Goal: Information Seeking & Learning: Learn about a topic

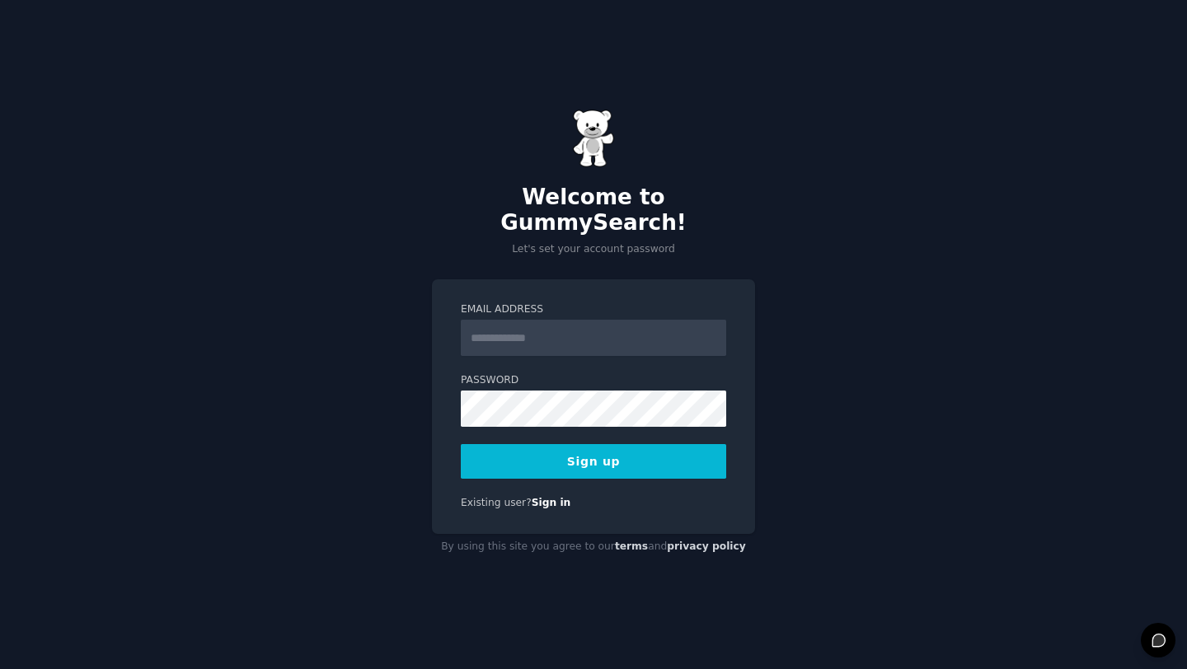
click at [541, 329] on input "Email Address" at bounding box center [593, 338] width 265 height 36
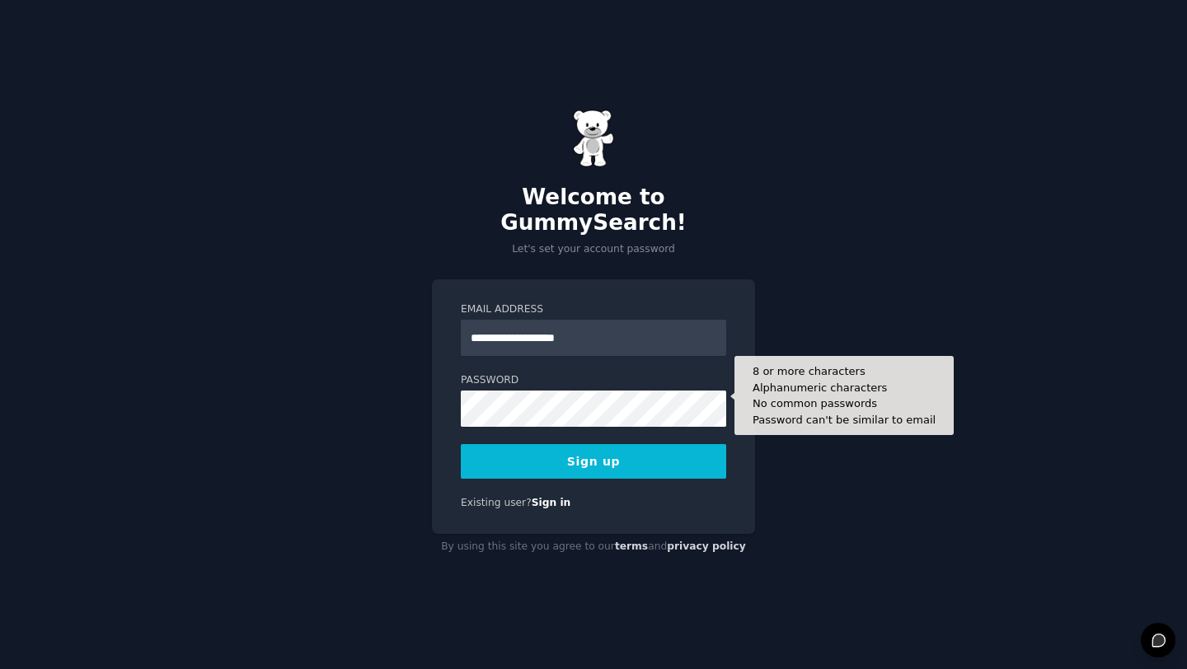
type input "**********"
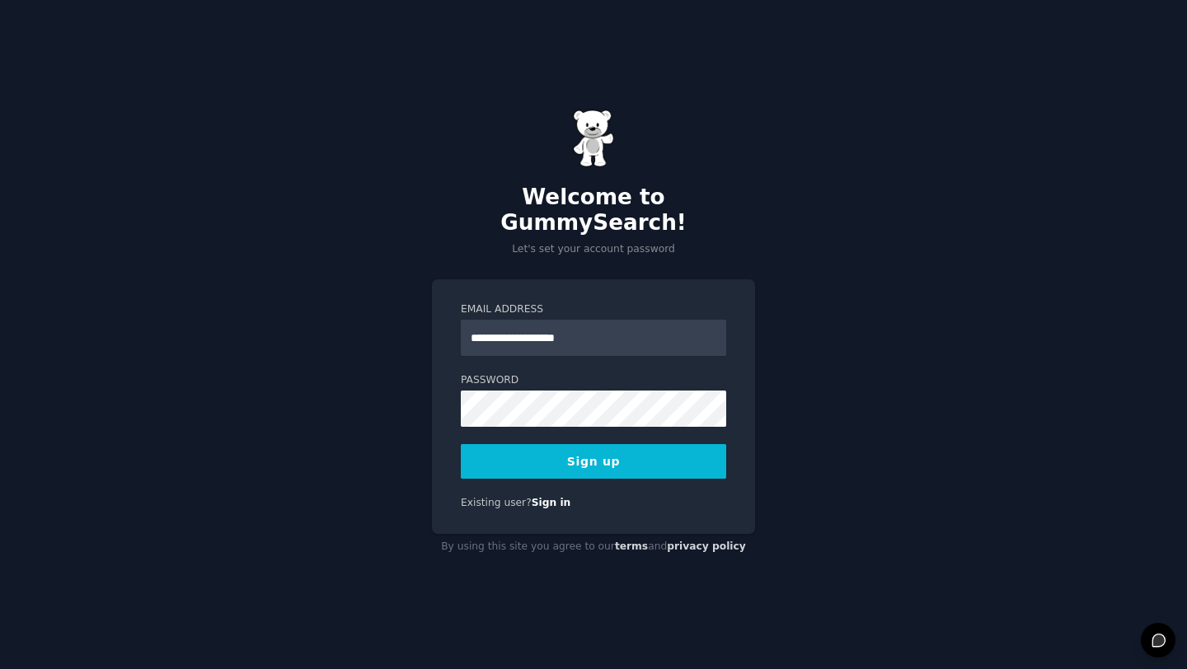
click at [630, 454] on button "Sign up" at bounding box center [593, 461] width 265 height 35
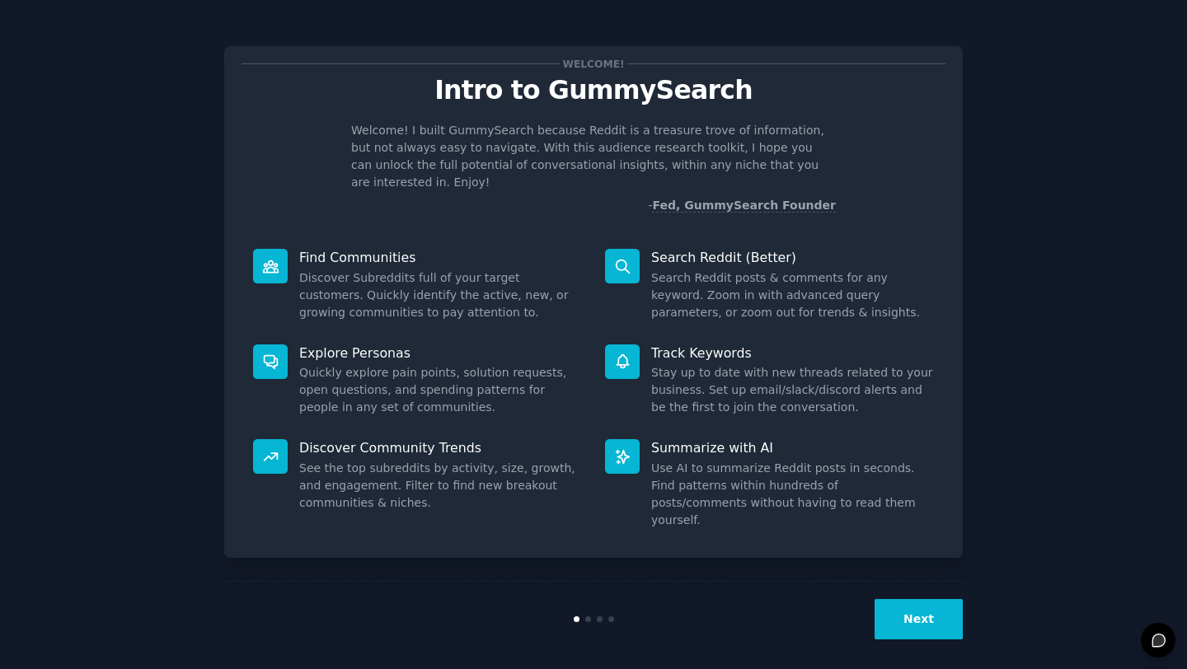
click at [904, 608] on button "Next" at bounding box center [919, 619] width 88 height 40
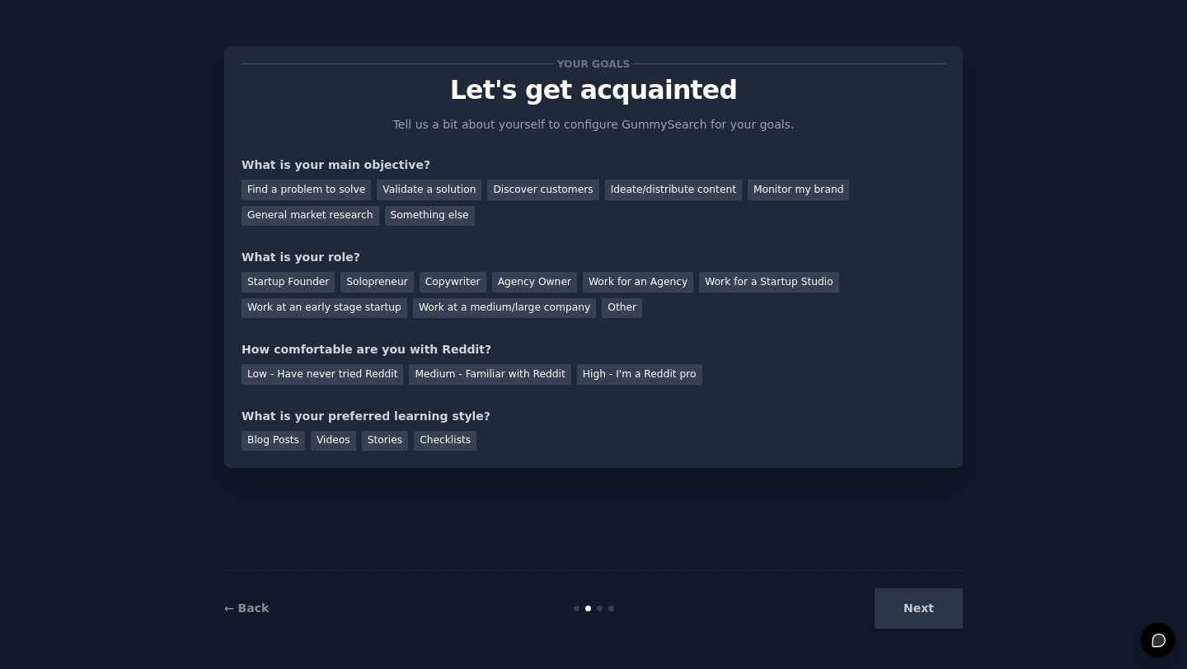
click at [899, 600] on div "Next" at bounding box center [839, 609] width 246 height 40
click at [913, 604] on div "Next" at bounding box center [839, 609] width 246 height 40
click at [917, 605] on div "Next" at bounding box center [839, 609] width 246 height 40
click at [594, 604] on div "← Back Next" at bounding box center [593, 608] width 739 height 76
click at [331, 191] on div "Find a problem to solve" at bounding box center [306, 190] width 129 height 21
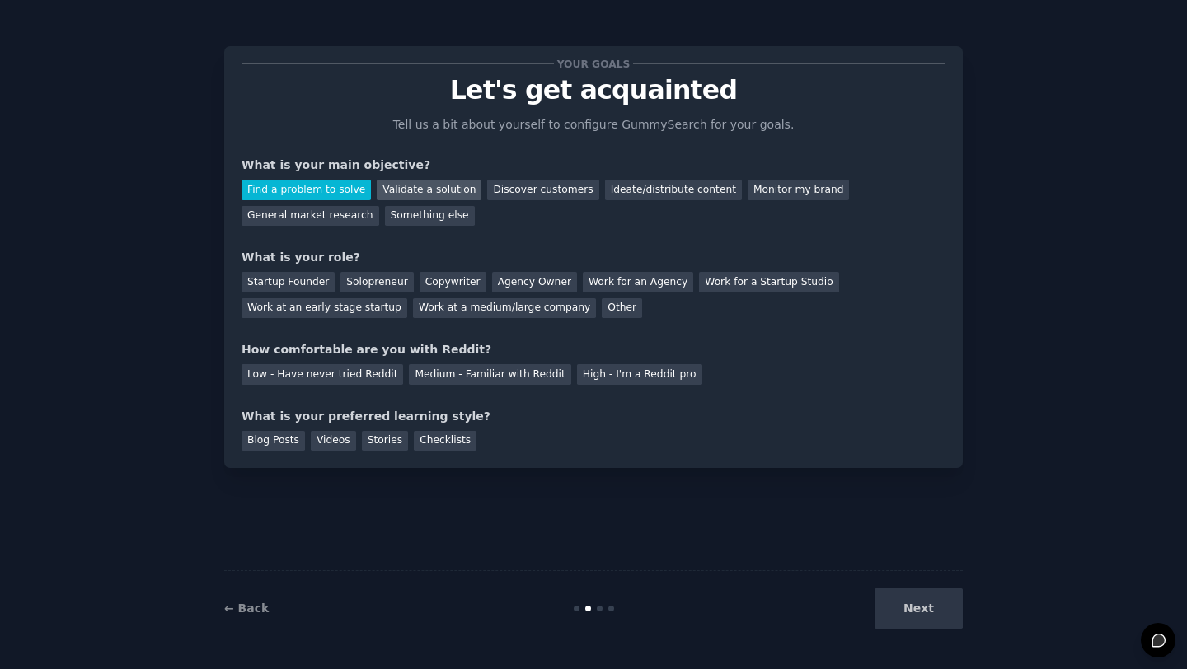
click at [409, 192] on div "Validate a solution" at bounding box center [429, 190] width 105 height 21
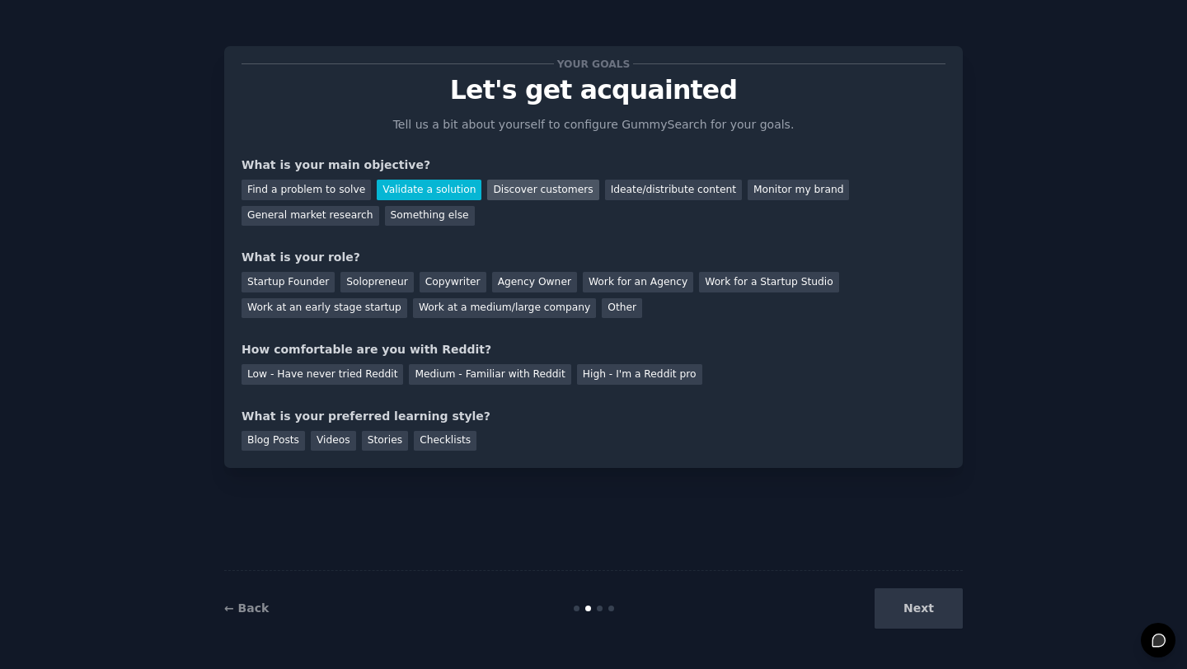
click at [539, 197] on div "Discover customers" at bounding box center [542, 190] width 111 height 21
click at [350, 286] on div "Solopreneur" at bounding box center [376, 282] width 73 height 21
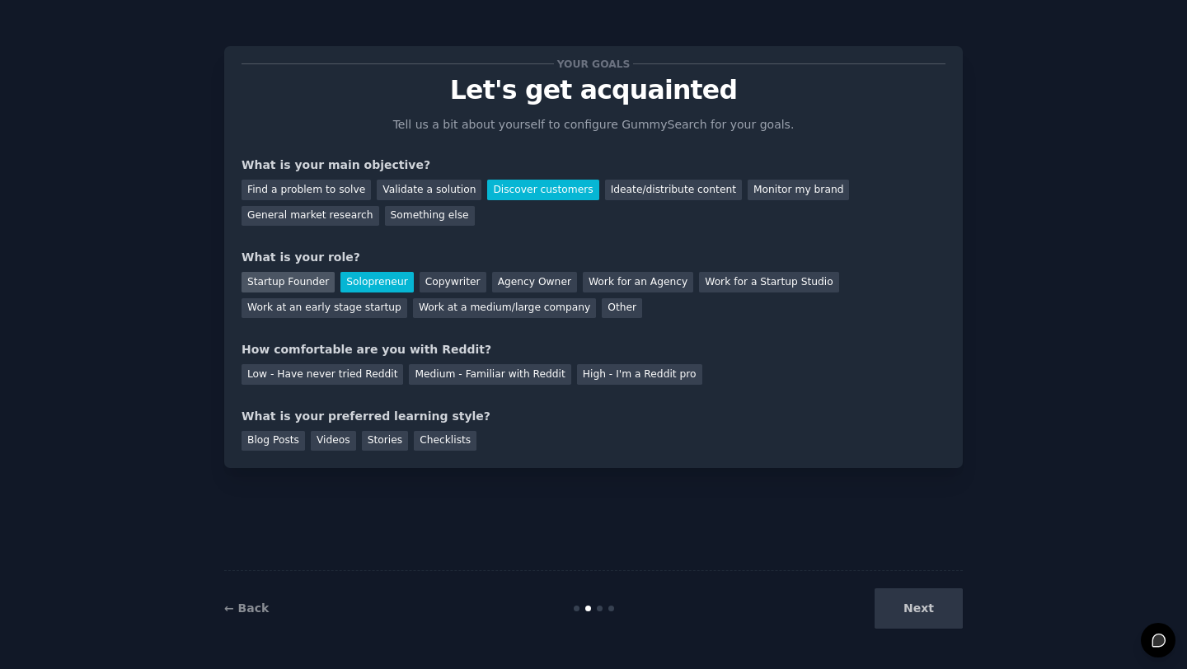
click at [298, 289] on div "Startup Founder" at bounding box center [288, 282] width 93 height 21
click at [356, 282] on div "Solopreneur" at bounding box center [376, 282] width 73 height 21
click at [483, 377] on div "Medium - Familiar with Reddit" at bounding box center [490, 374] width 162 height 21
click at [339, 439] on div "Videos" at bounding box center [333, 441] width 45 height 21
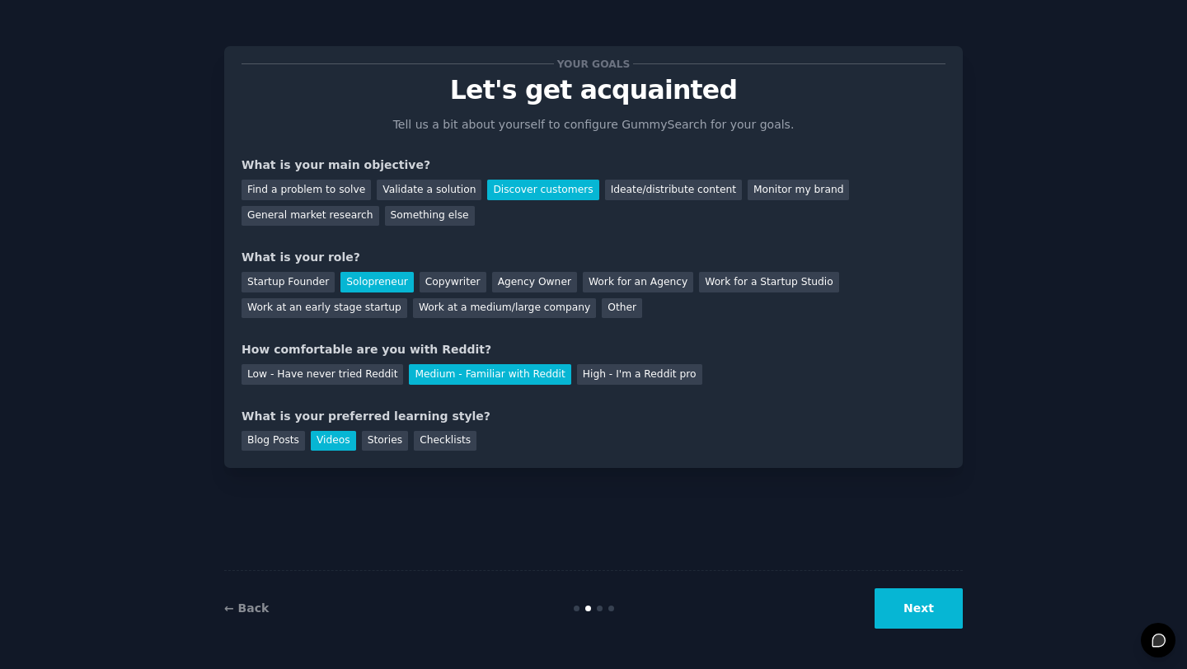
click at [913, 608] on button "Next" at bounding box center [919, 609] width 88 height 40
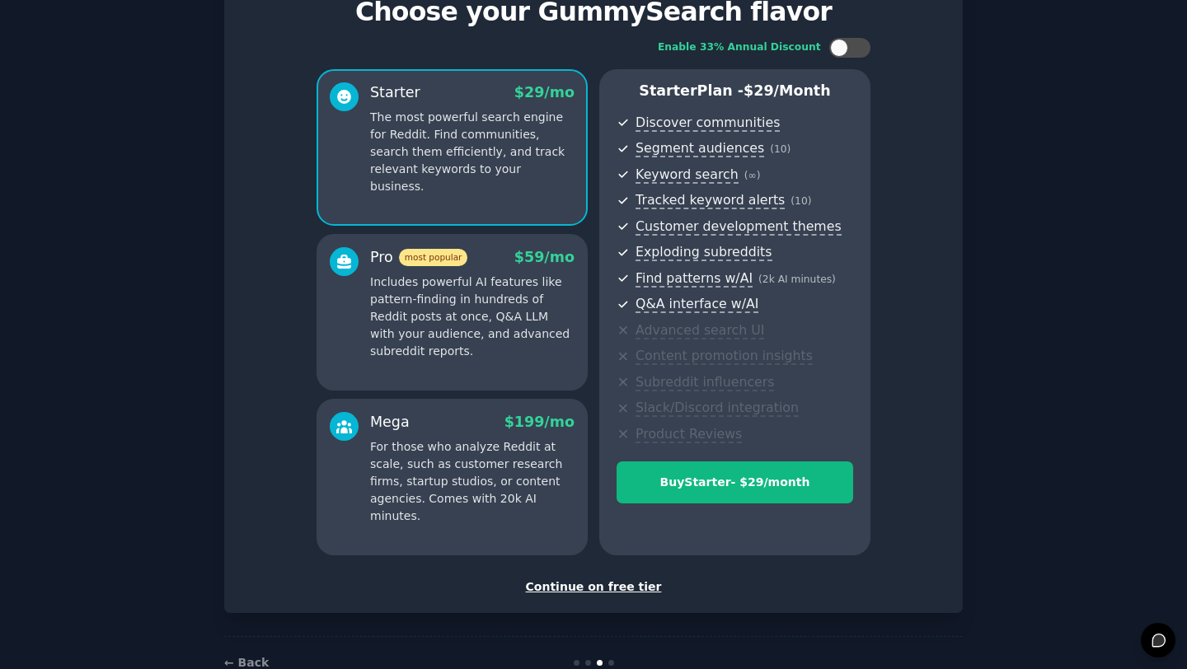
scroll to position [82, 0]
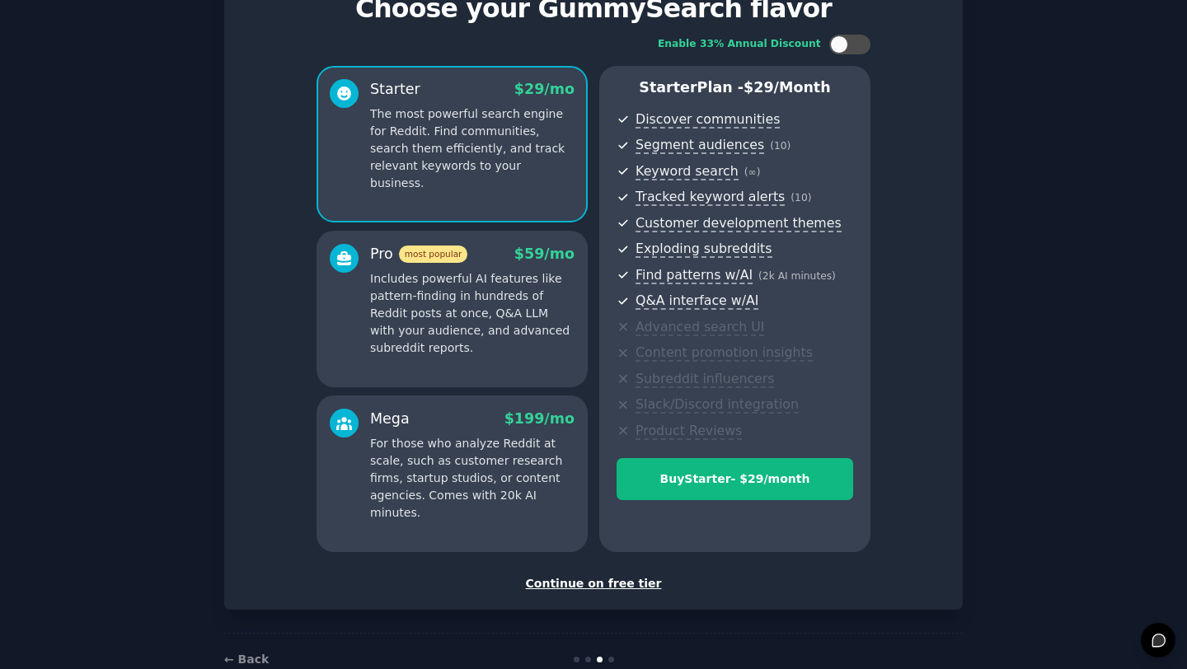
click at [484, 454] on p "For those who analyze Reddit at scale, such as customer research firms, startup…" at bounding box center [472, 478] width 204 height 87
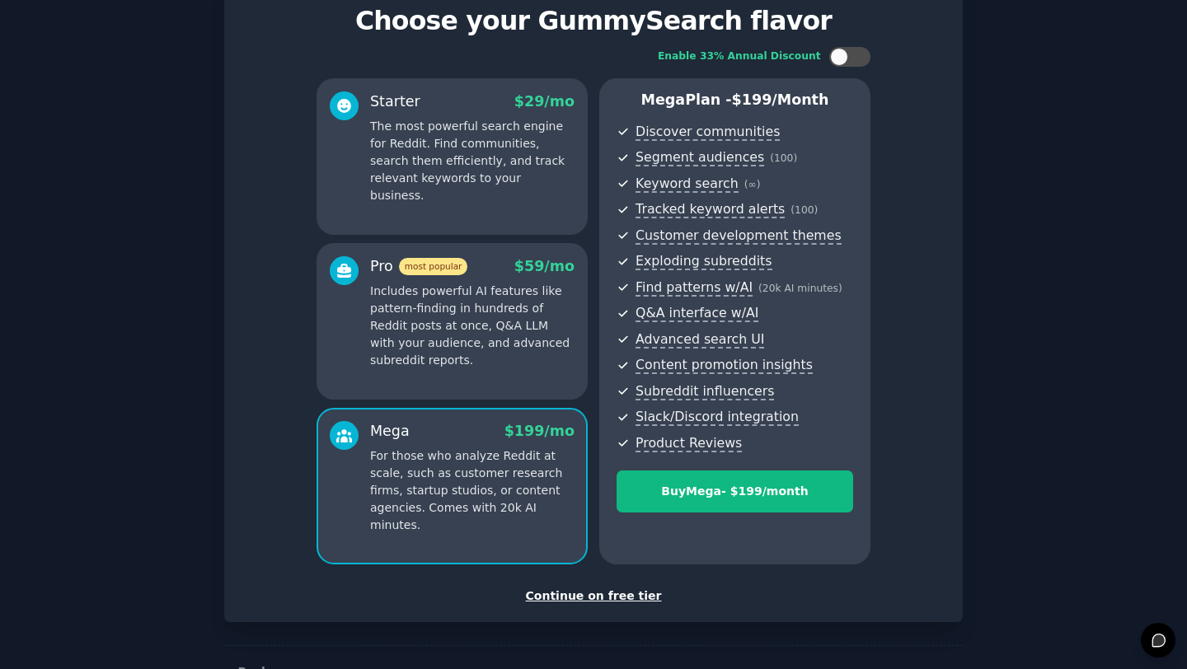
scroll to position [70, 0]
click at [603, 598] on div "Continue on free tier" at bounding box center [594, 595] width 704 height 17
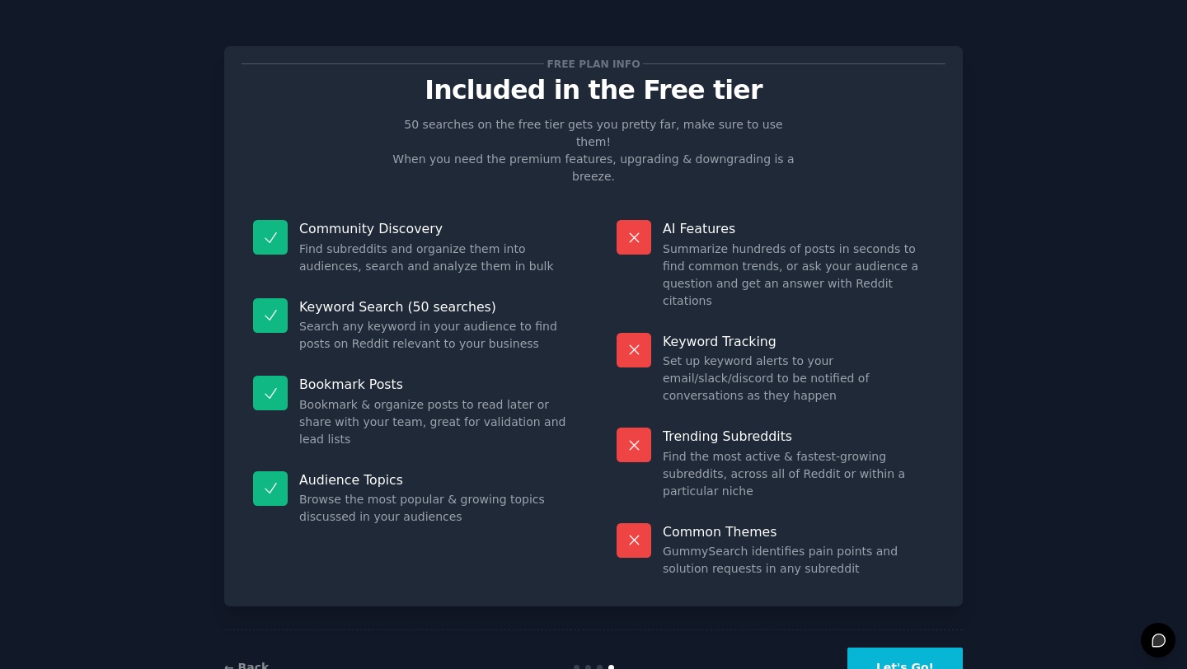
click at [890, 648] on button "Let's Go!" at bounding box center [904, 668] width 115 height 40
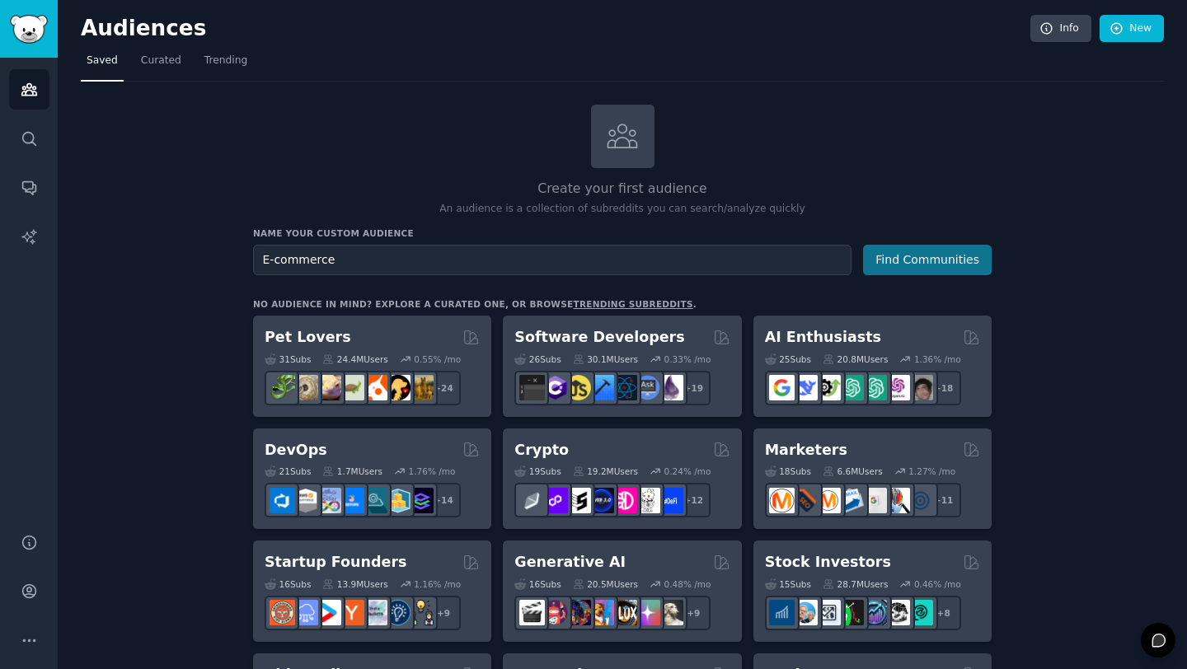
type input "E-commerce"
click at [946, 256] on button "Find Communities" at bounding box center [927, 260] width 129 height 31
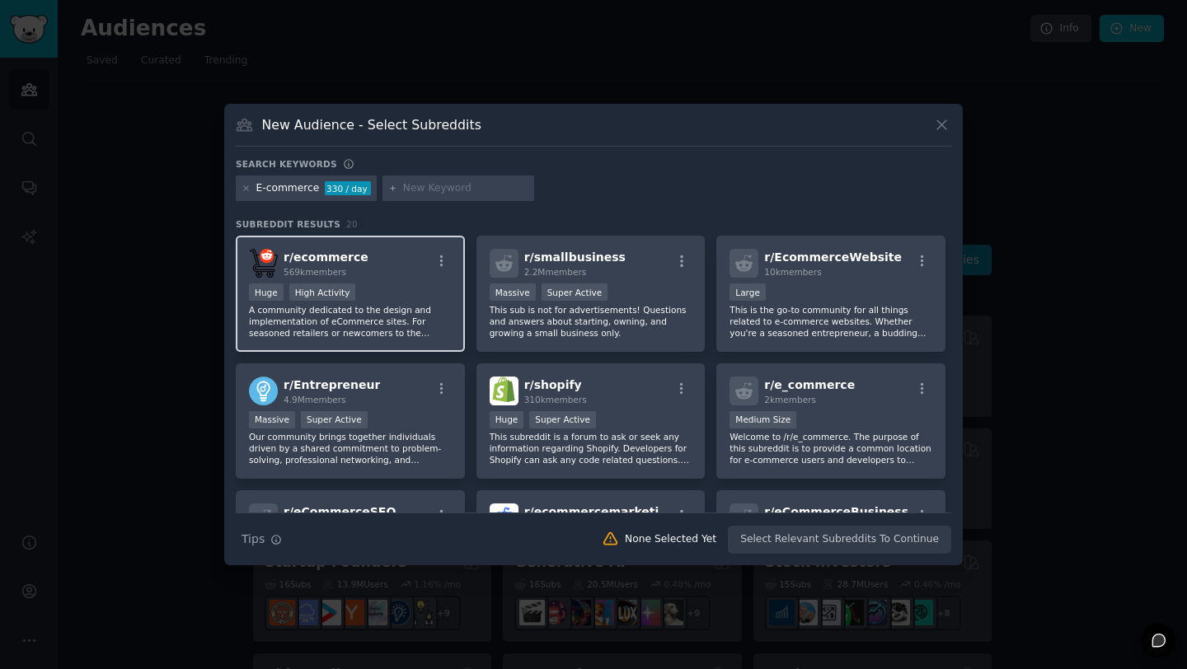
click at [419, 288] on div "Huge High Activity" at bounding box center [350, 294] width 203 height 21
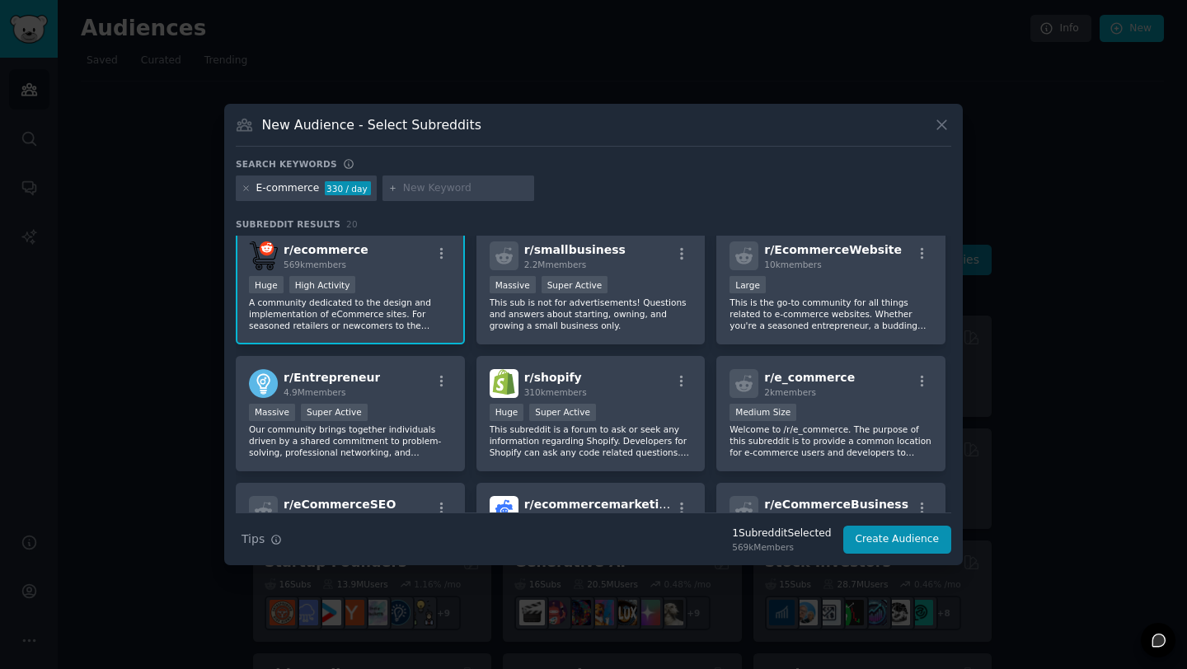
scroll to position [8, 0]
click at [885, 276] on div "Large" at bounding box center [831, 285] width 203 height 21
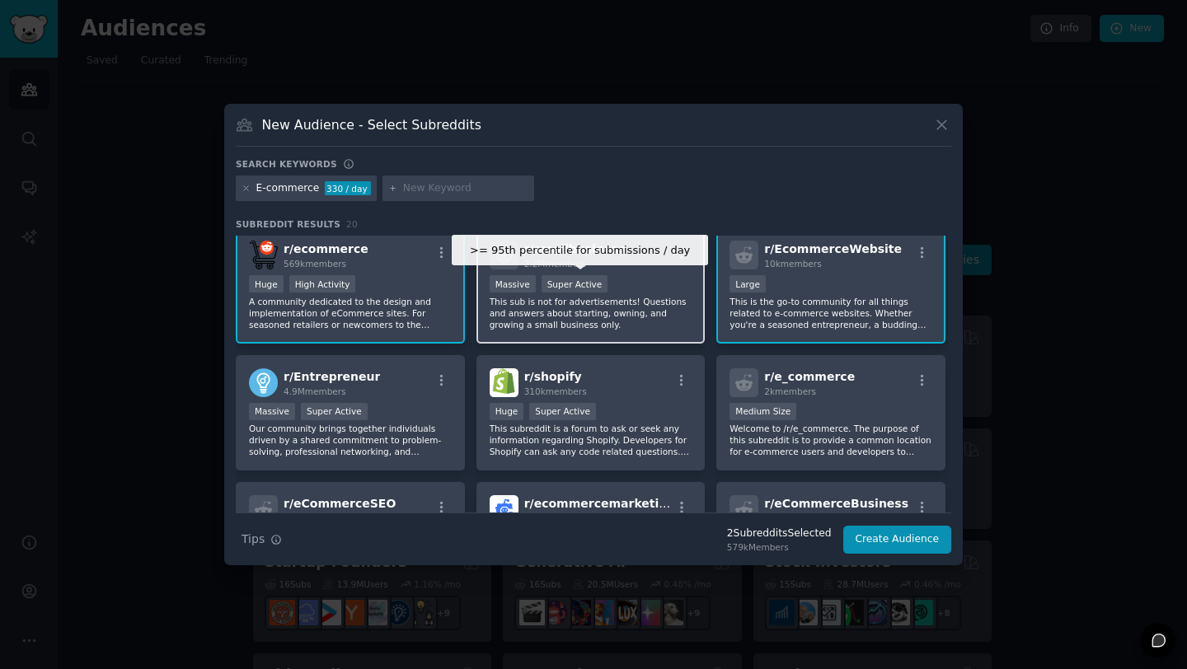
scroll to position [31, 0]
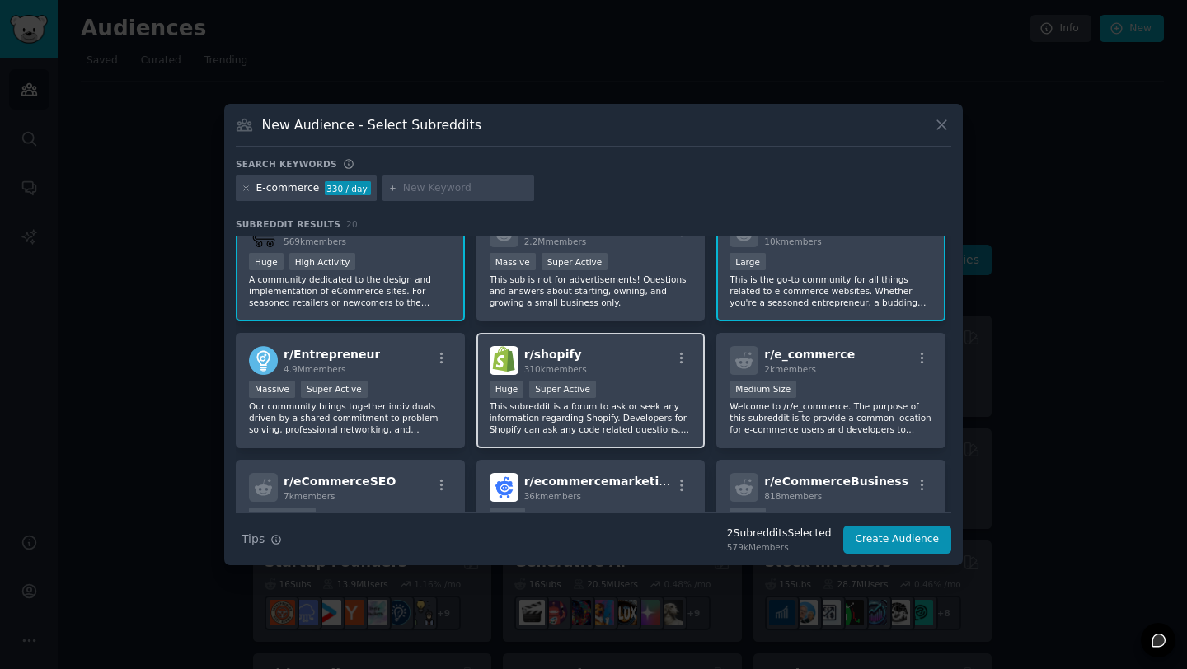
click at [622, 356] on div "r/ shopify 310k members" at bounding box center [591, 360] width 203 height 29
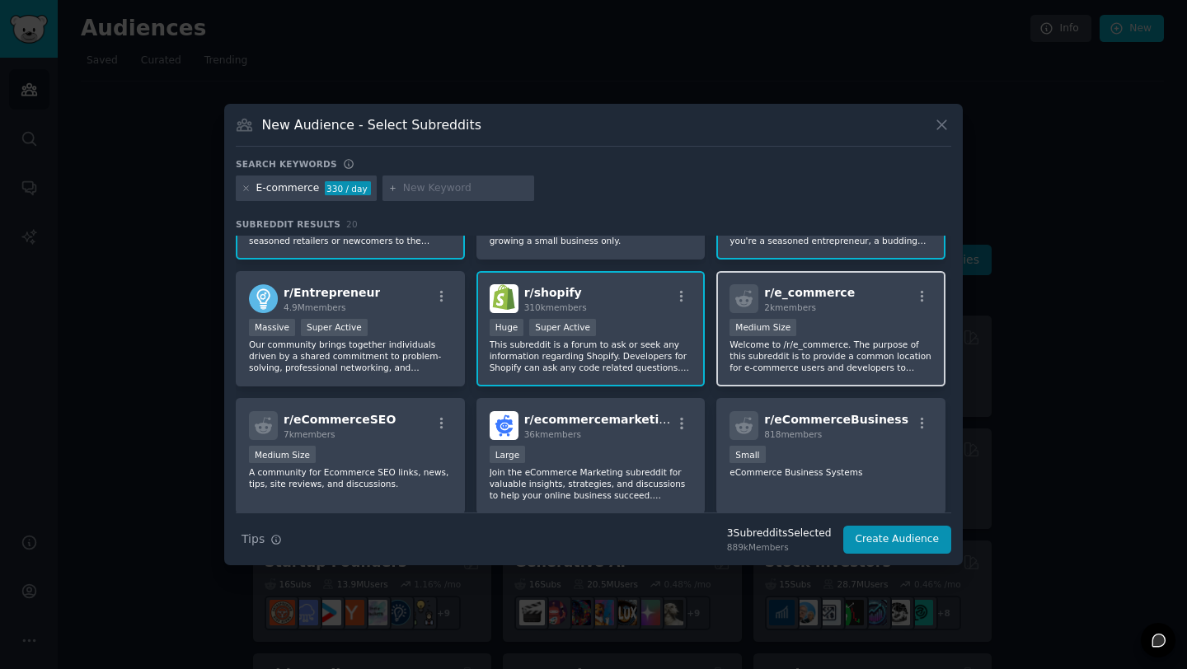
scroll to position [94, 0]
click at [877, 323] on div "Medium Size" at bounding box center [831, 327] width 203 height 21
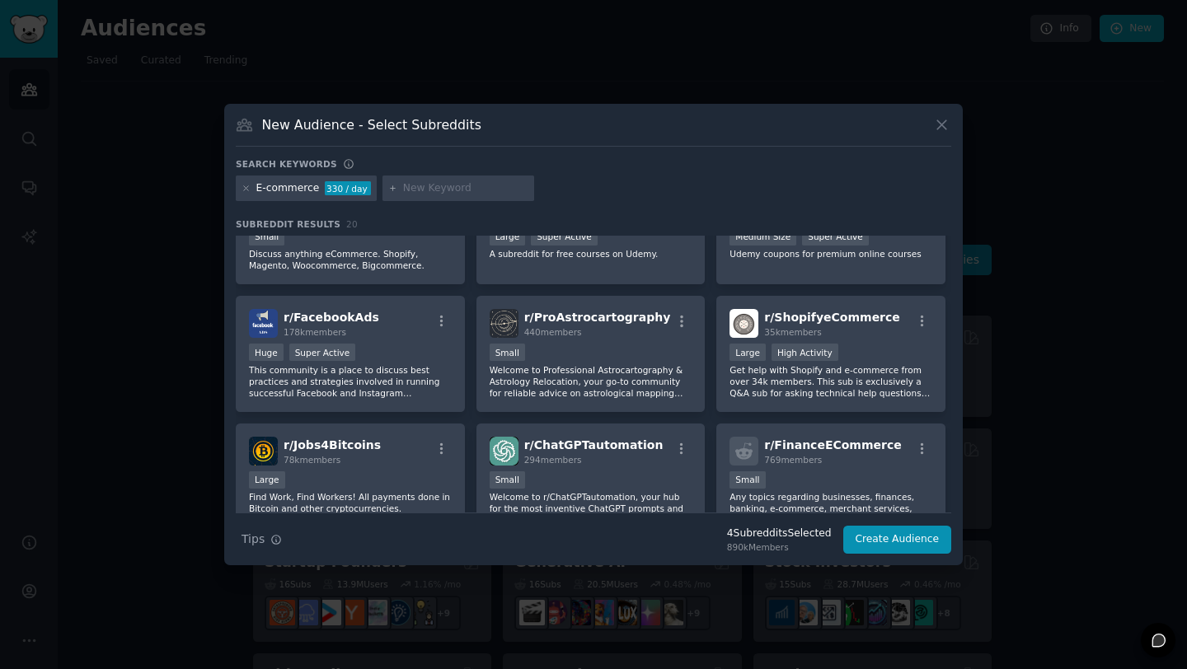
scroll to position [450, 0]
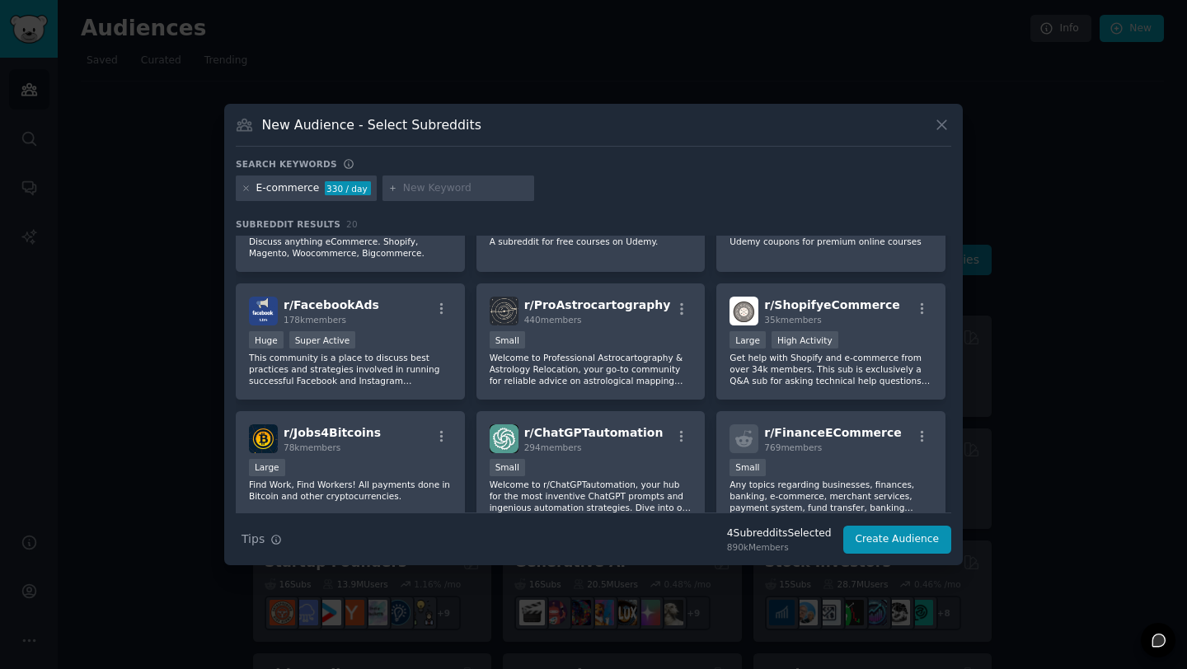
click at [450, 186] on input "text" at bounding box center [465, 188] width 125 height 15
type input "amazon"
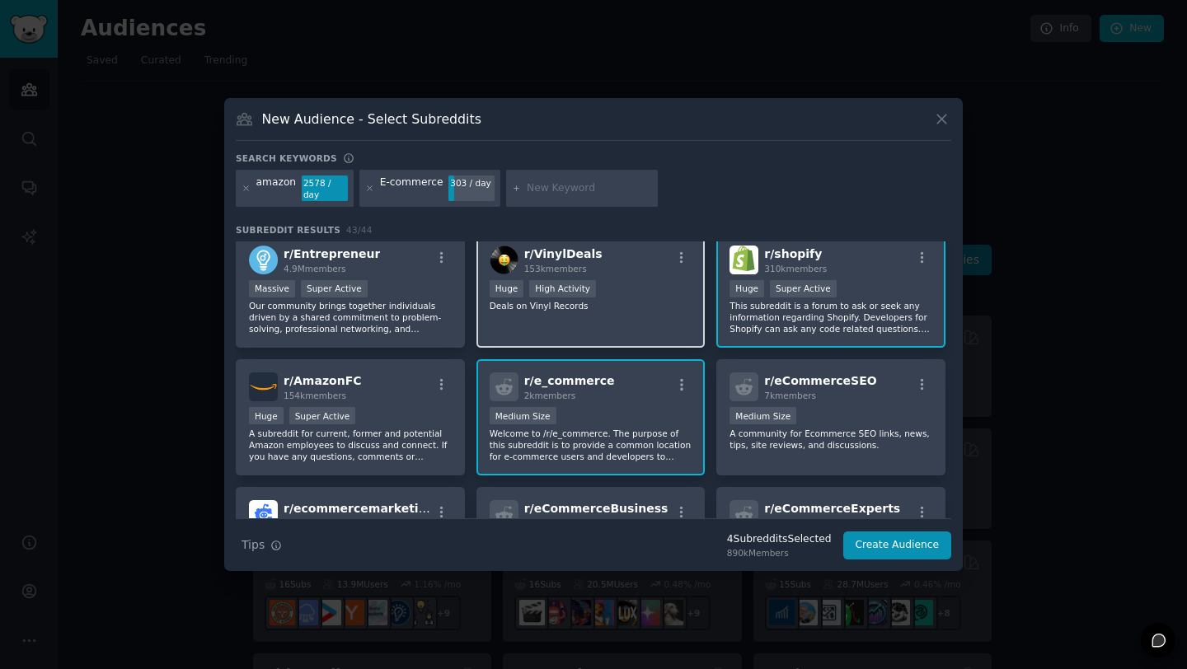
scroll to position [179, 0]
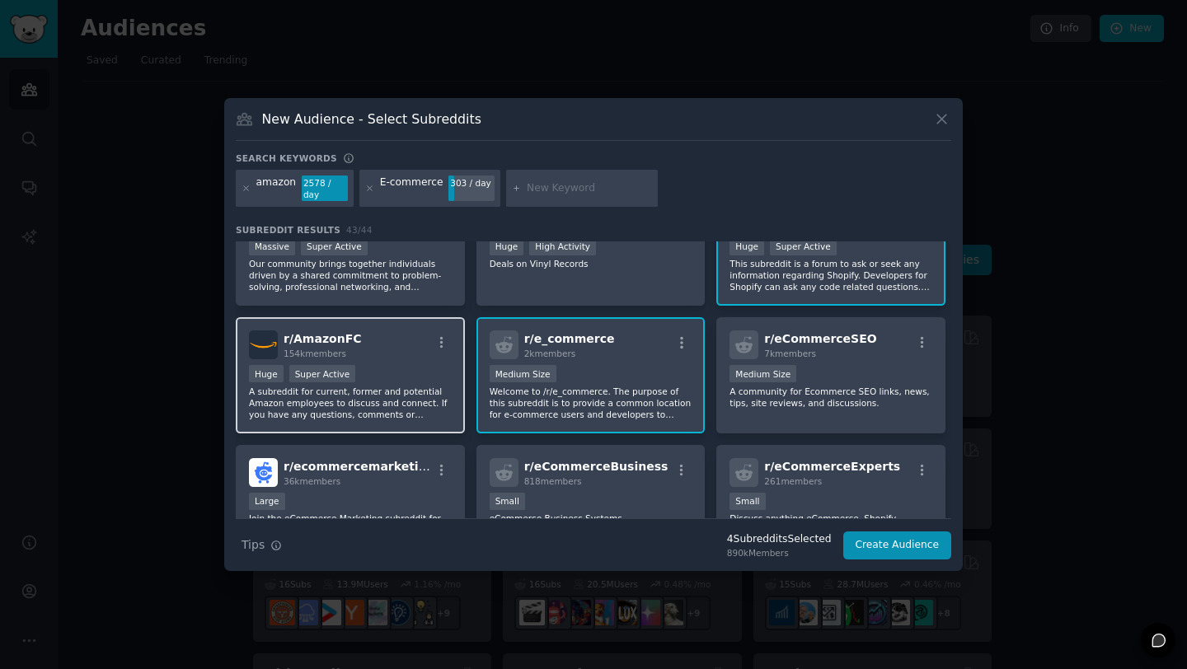
click at [405, 360] on div "r/ AmazonFC 154k members Huge Super Active A subreddit for current, former and …" at bounding box center [350, 375] width 229 height 116
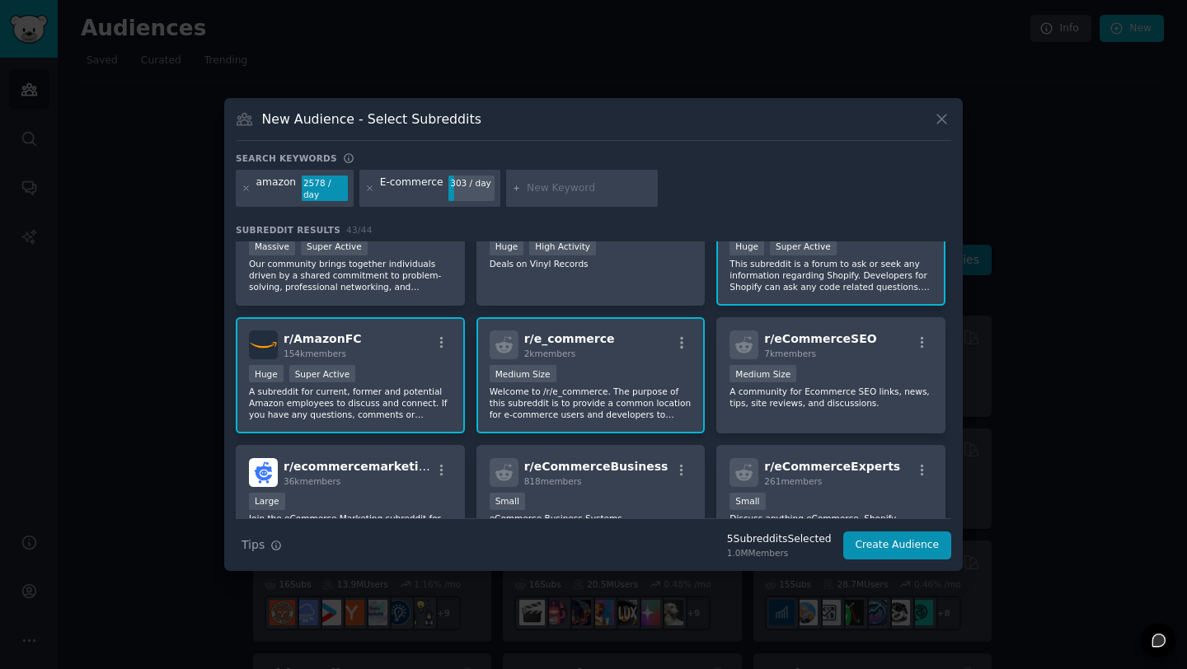
click at [413, 363] on div "r/ AmazonFC 154k members Huge Super Active A subreddit for current, former and …" at bounding box center [350, 375] width 229 height 116
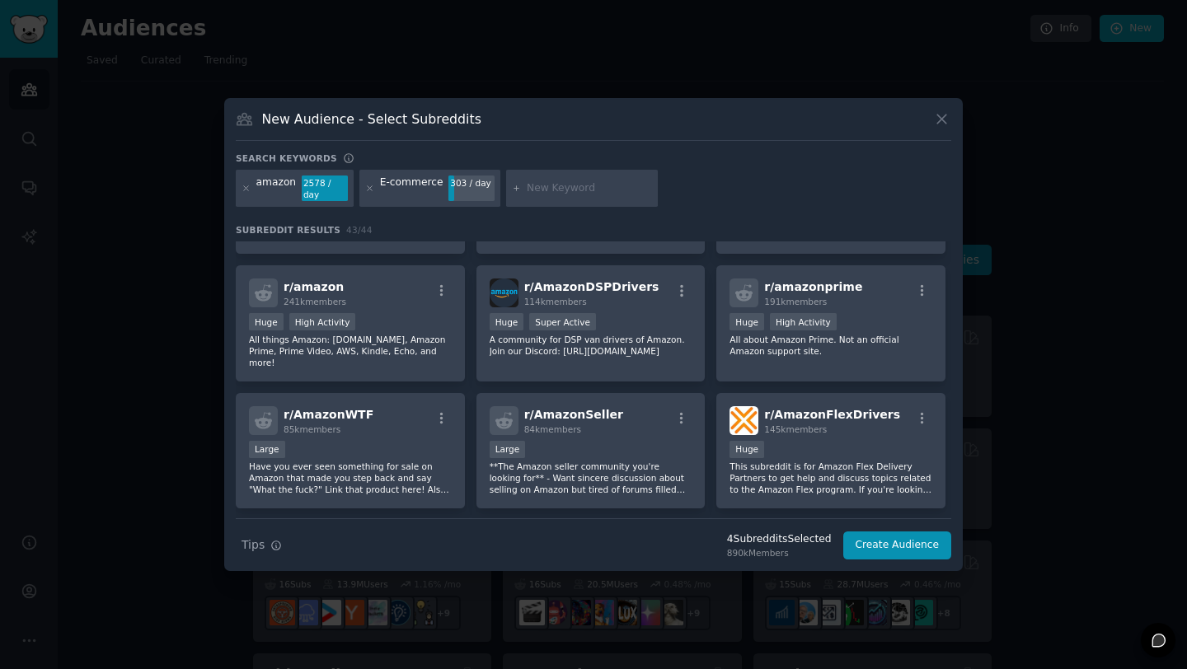
scroll to position [491, 0]
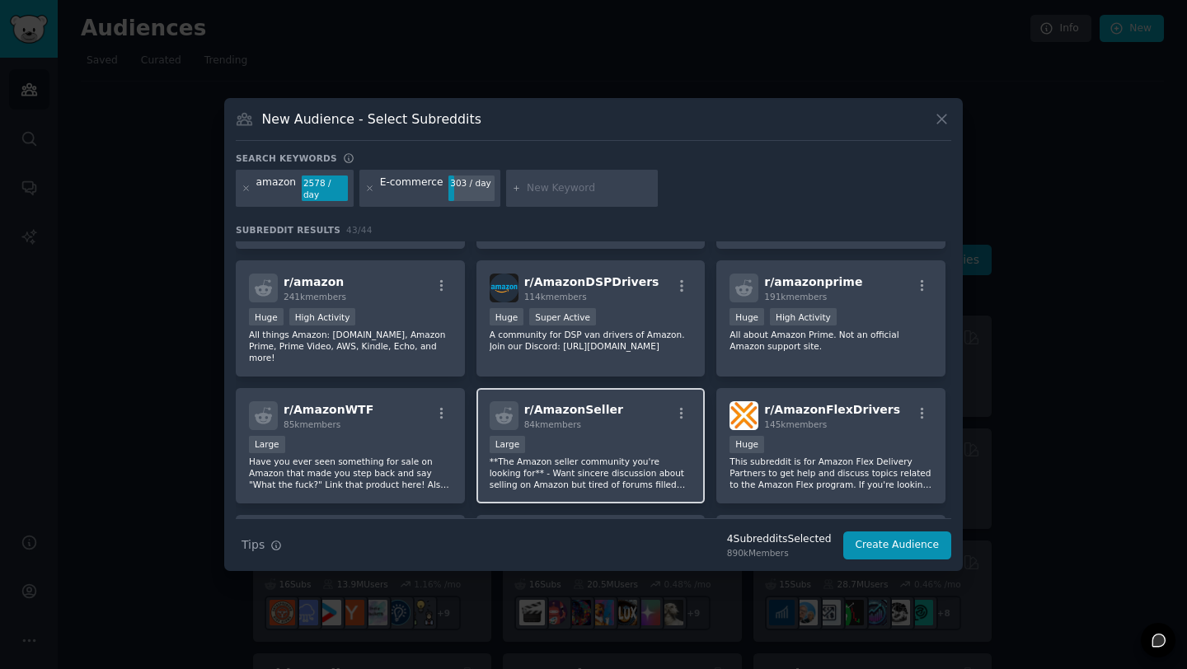
click at [627, 406] on div "r/ AmazonSeller 84k members" at bounding box center [591, 415] width 203 height 29
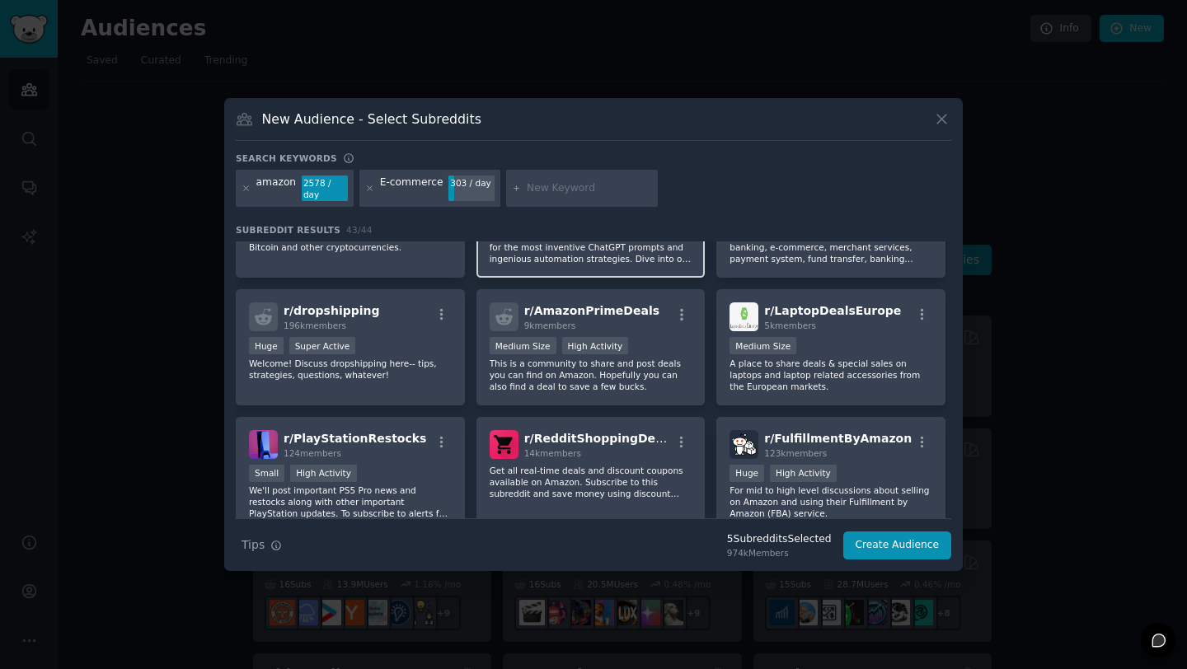
scroll to position [1228, 0]
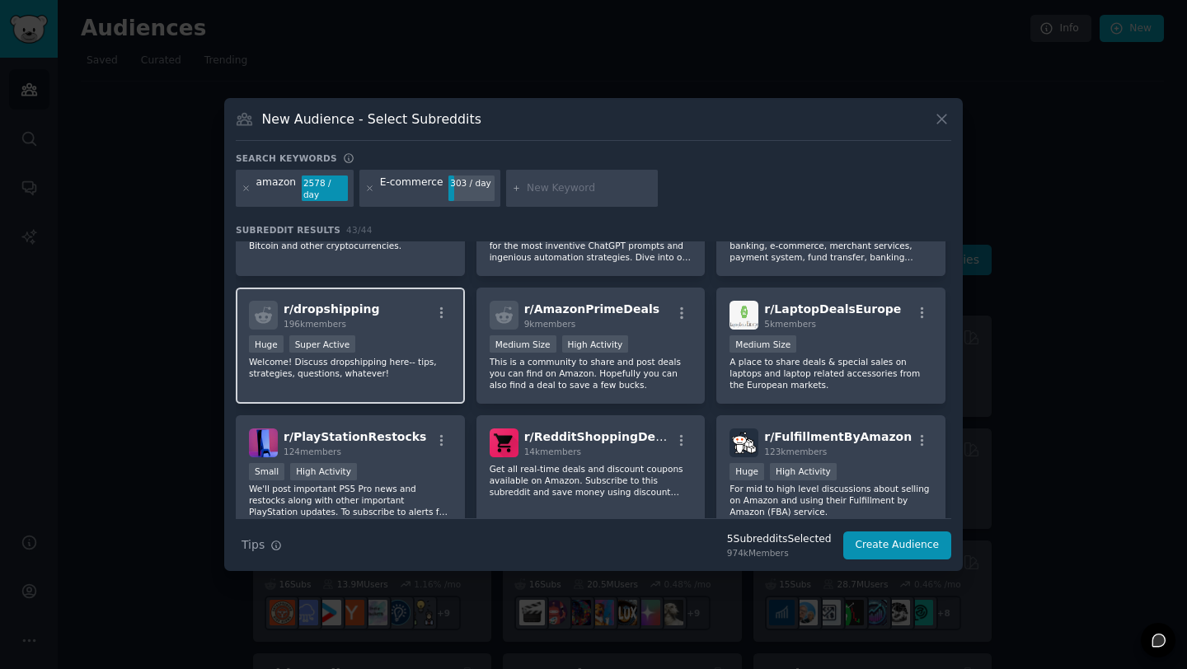
click at [415, 356] on p "Welcome! Discuss dropshipping here-- tips, strategies, questions, whatever!" at bounding box center [350, 367] width 203 height 23
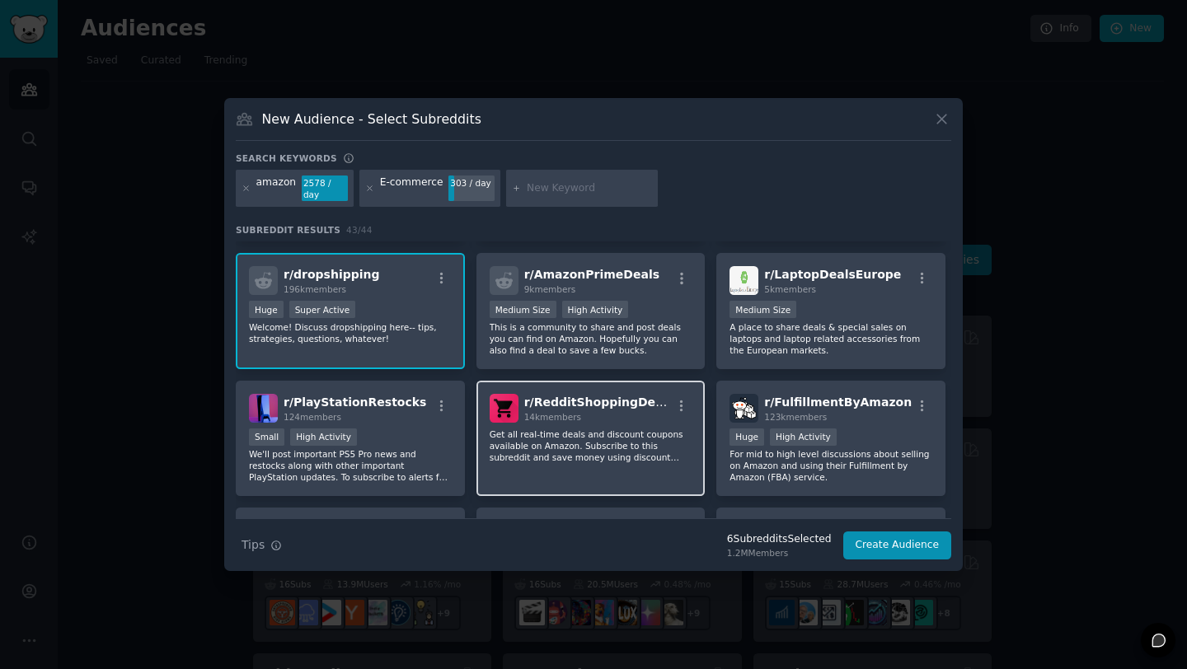
scroll to position [1263, 0]
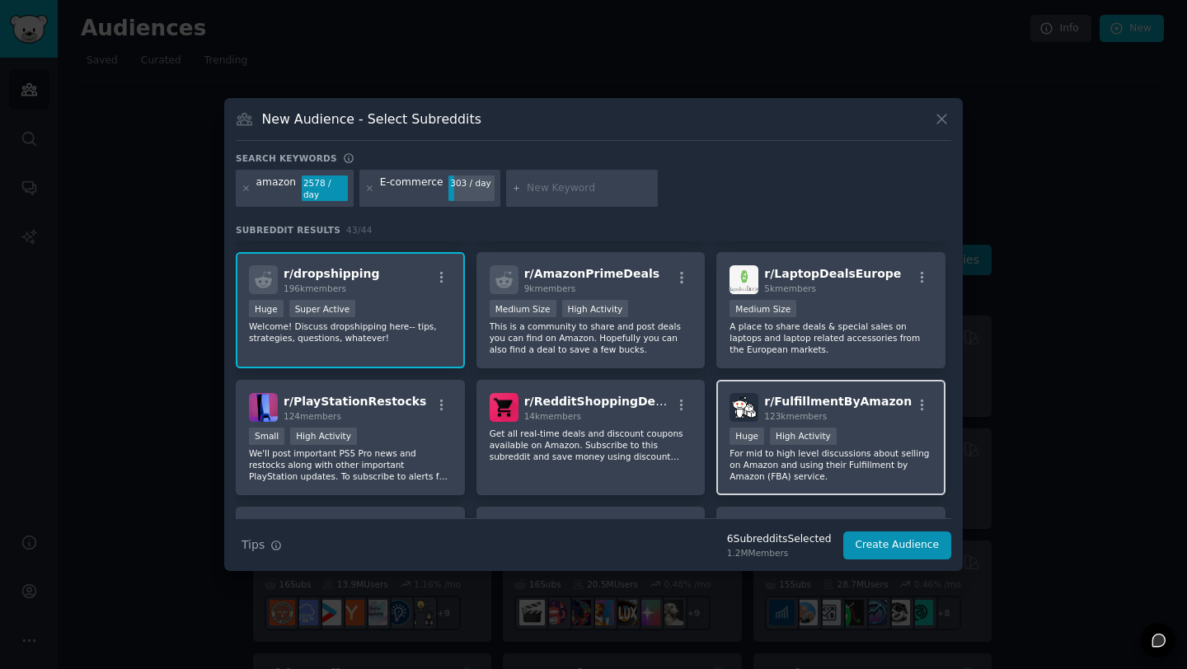
click at [838, 428] on div "Huge High Activity" at bounding box center [831, 438] width 203 height 21
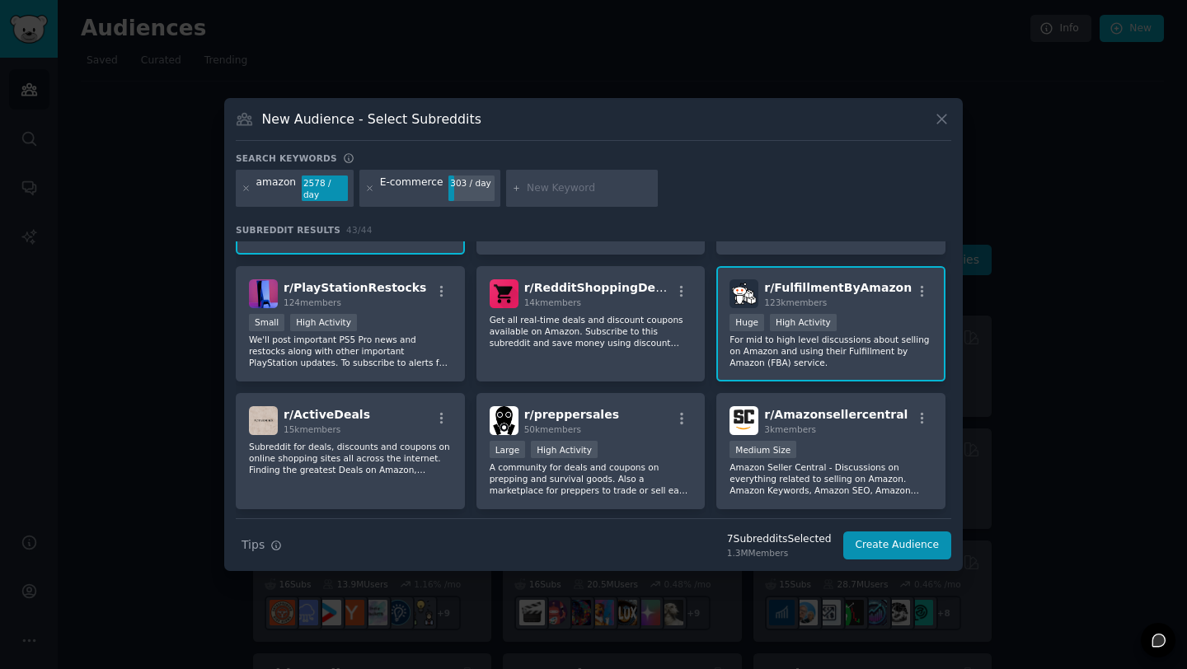
scroll to position [1385, 0]
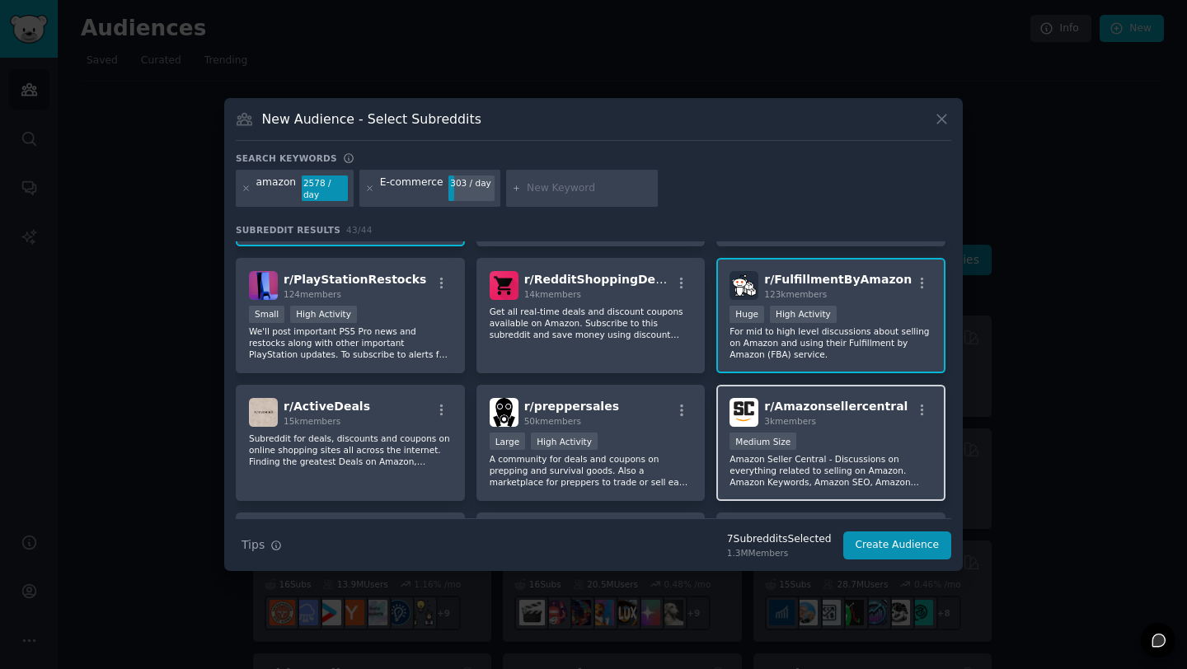
click at [857, 418] on div "r/ Amazonsellercentral 3k members Medium Size Amazon Seller Central - Discussio…" at bounding box center [830, 443] width 229 height 116
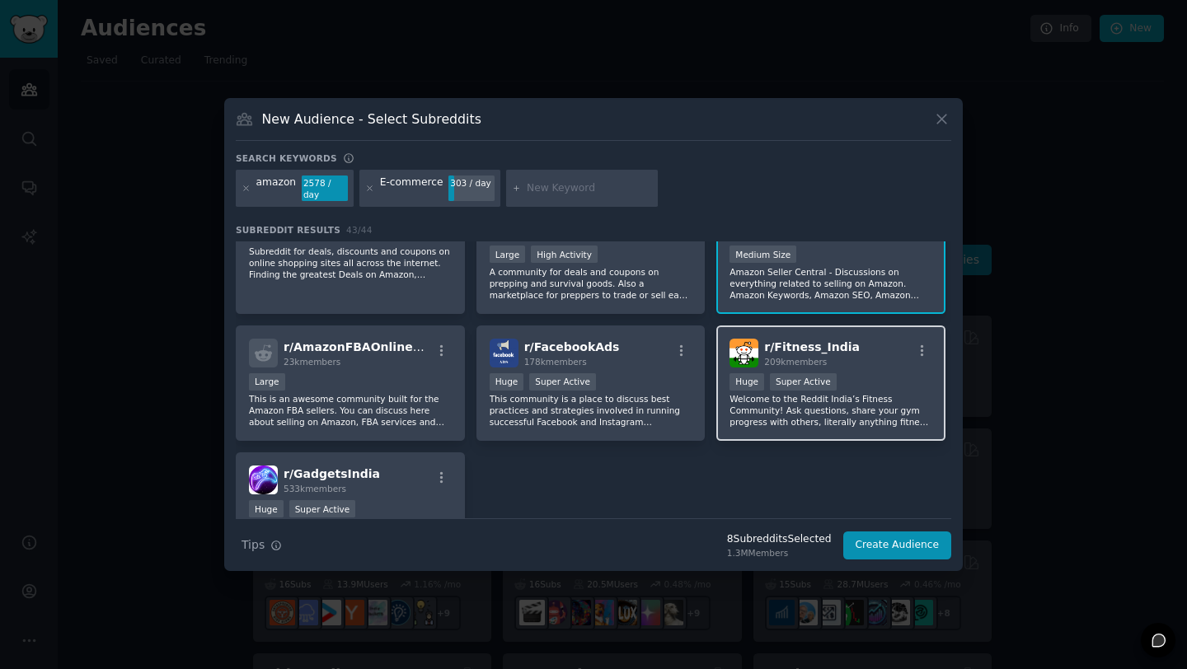
scroll to position [1577, 0]
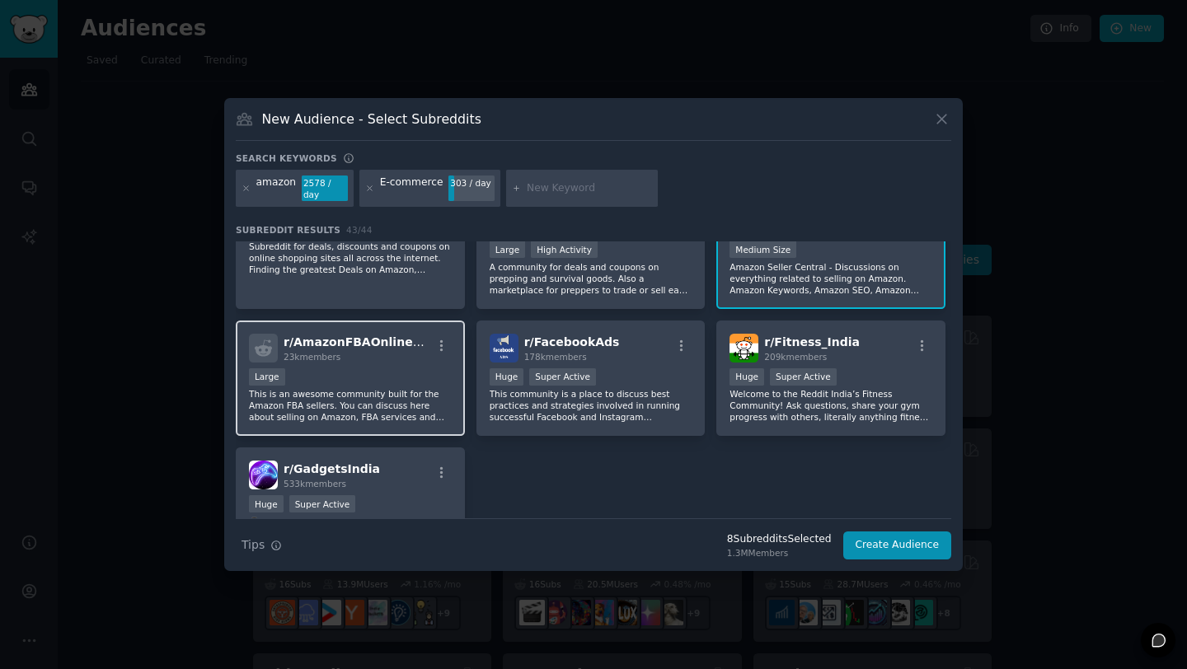
click at [432, 390] on p "This is an awesome community built for the Amazon FBA sellers. You can discuss …" at bounding box center [350, 405] width 203 height 35
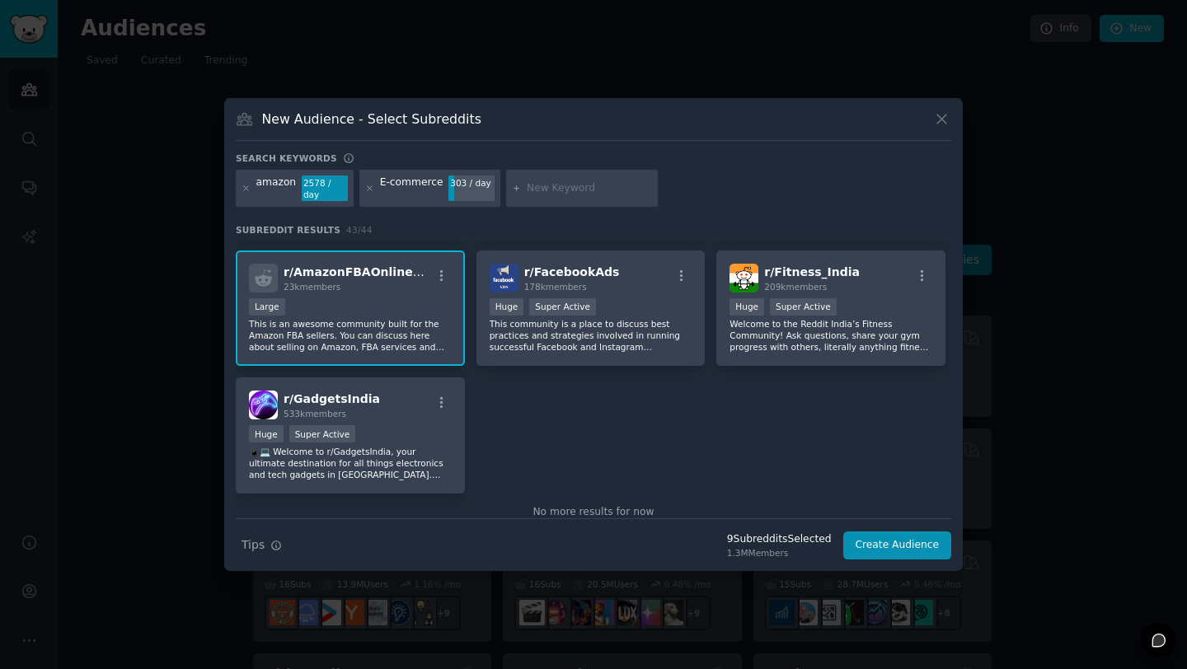
scroll to position [1668, 0]
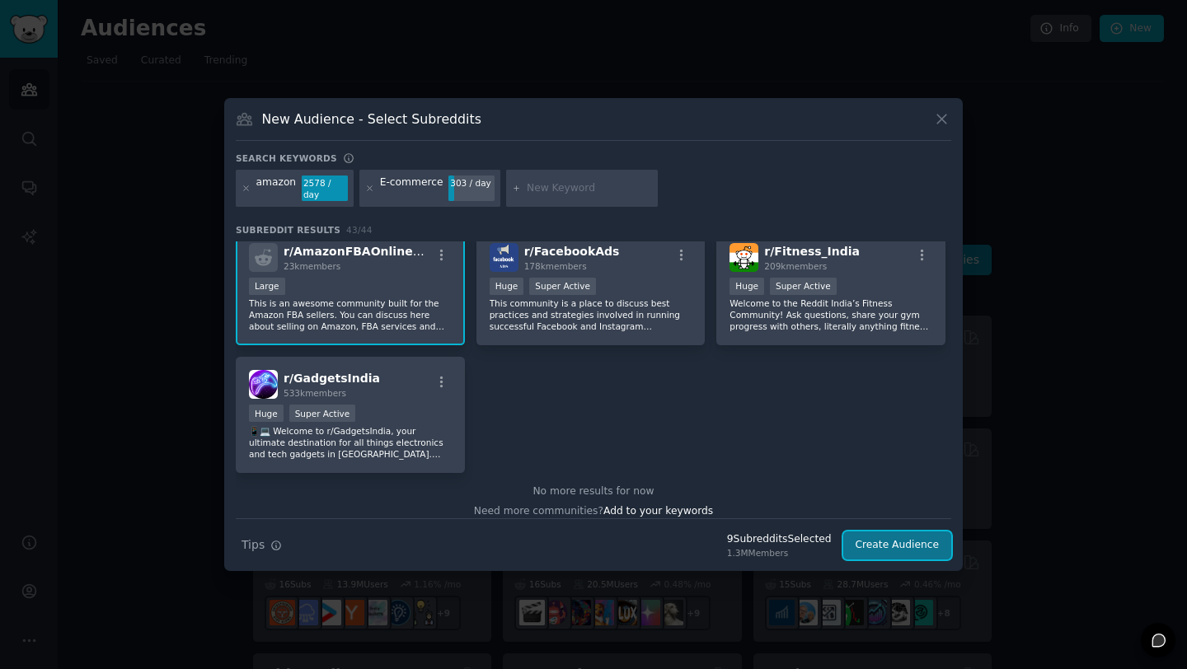
click at [904, 550] on button "Create Audience" at bounding box center [897, 546] width 109 height 28
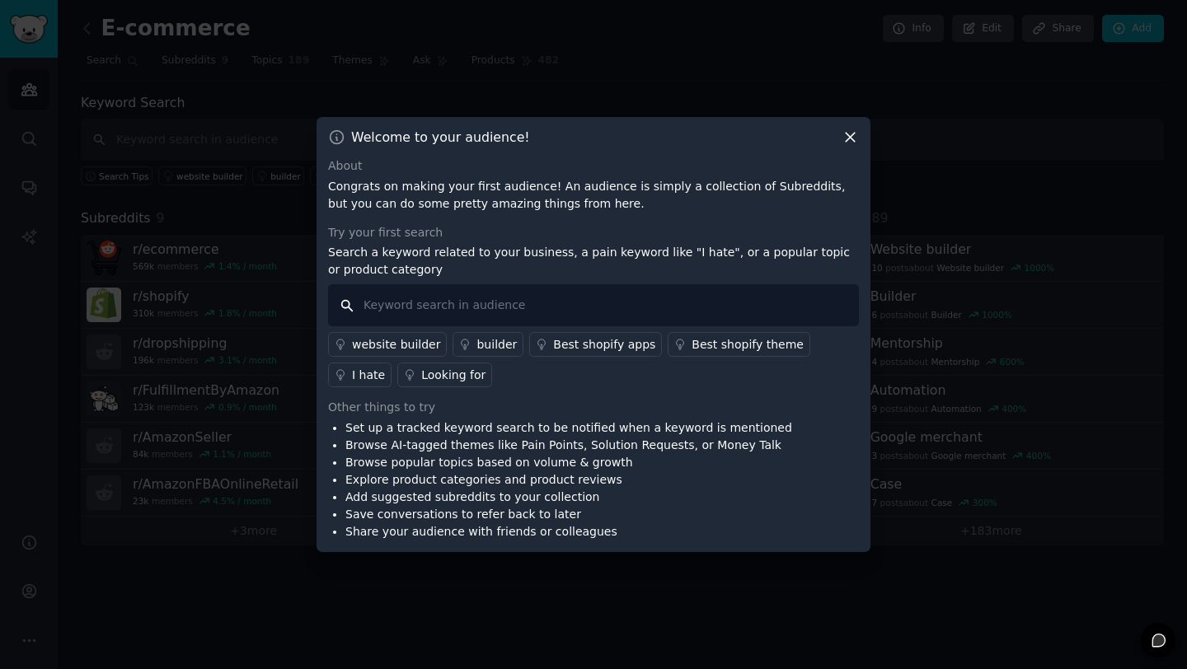
click at [601, 293] on input "text" at bounding box center [593, 305] width 531 height 42
type input "Cashflow"
click at [385, 367] on div "I hate" at bounding box center [368, 375] width 33 height 17
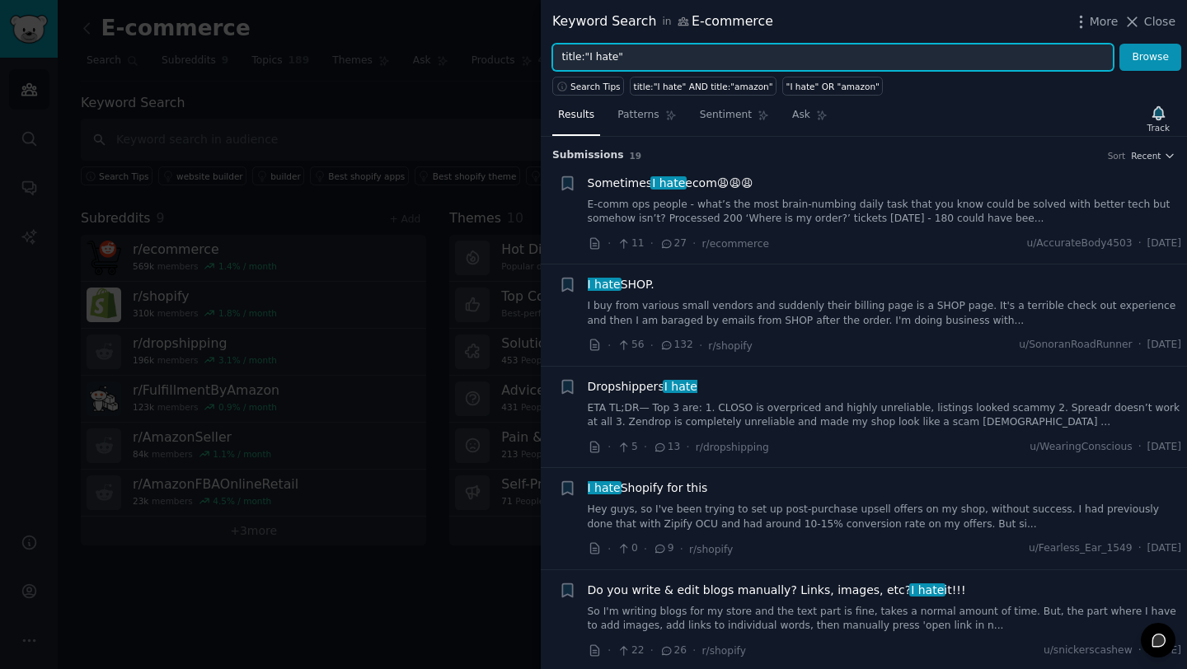
click at [609, 59] on input "title:"I hate"" at bounding box center [832, 58] width 561 height 28
type input "title:"cashflow""
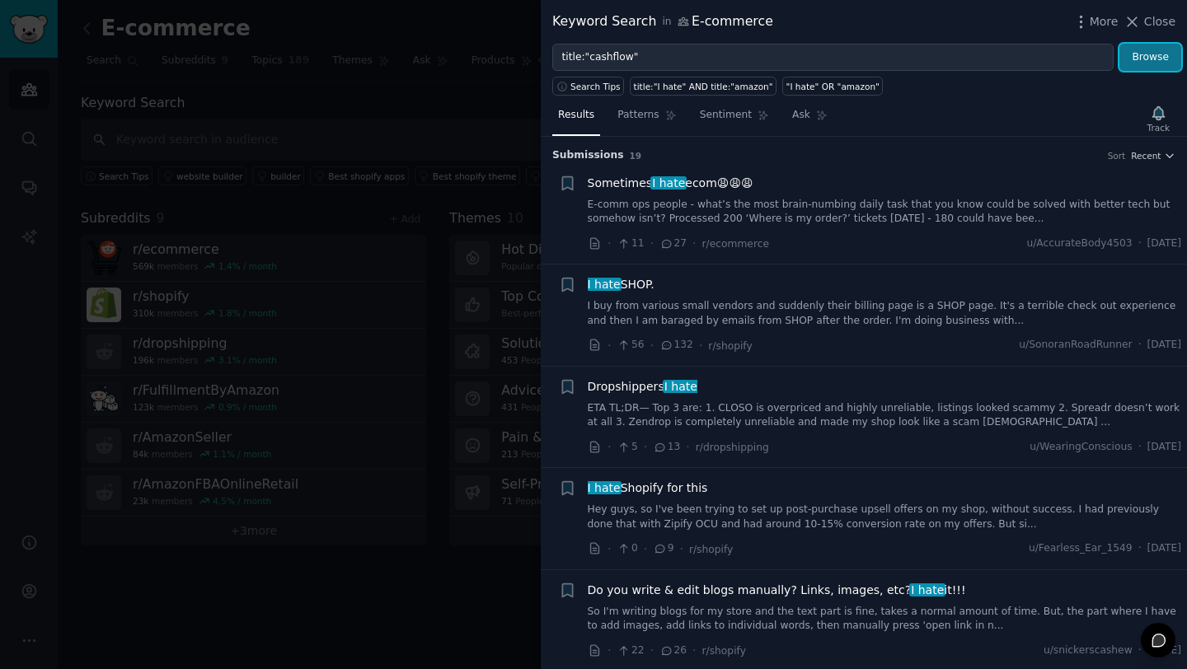
click at [1140, 55] on button "Browse" at bounding box center [1151, 58] width 62 height 28
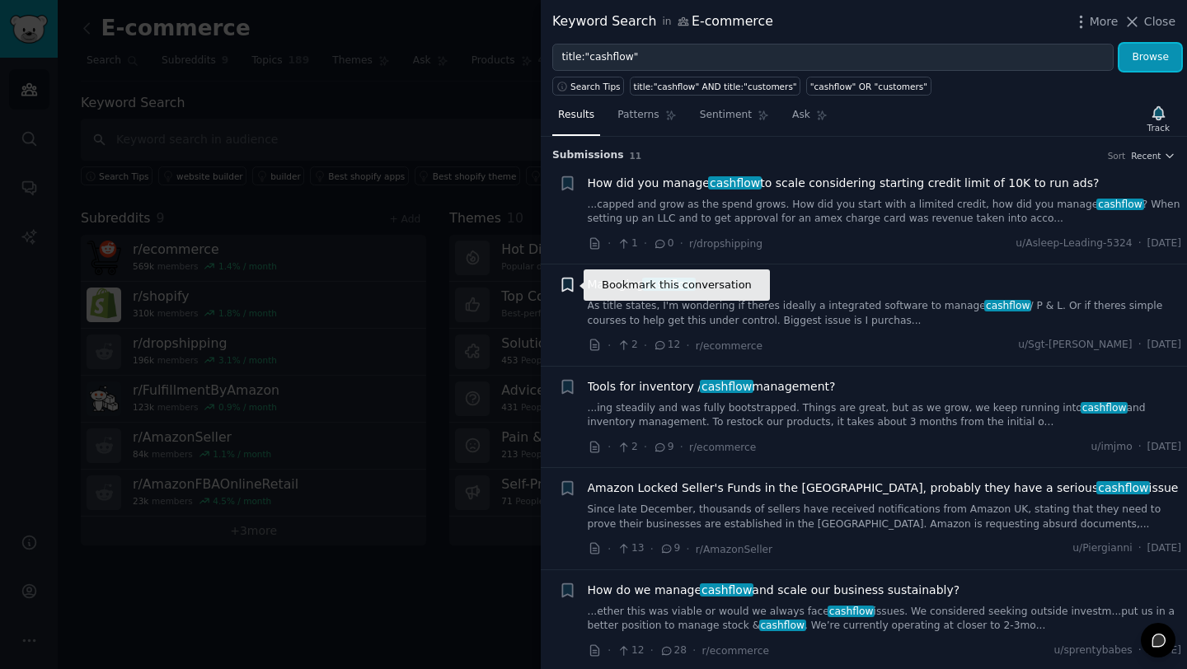
click at [568, 283] on icon "button" at bounding box center [567, 285] width 10 height 13
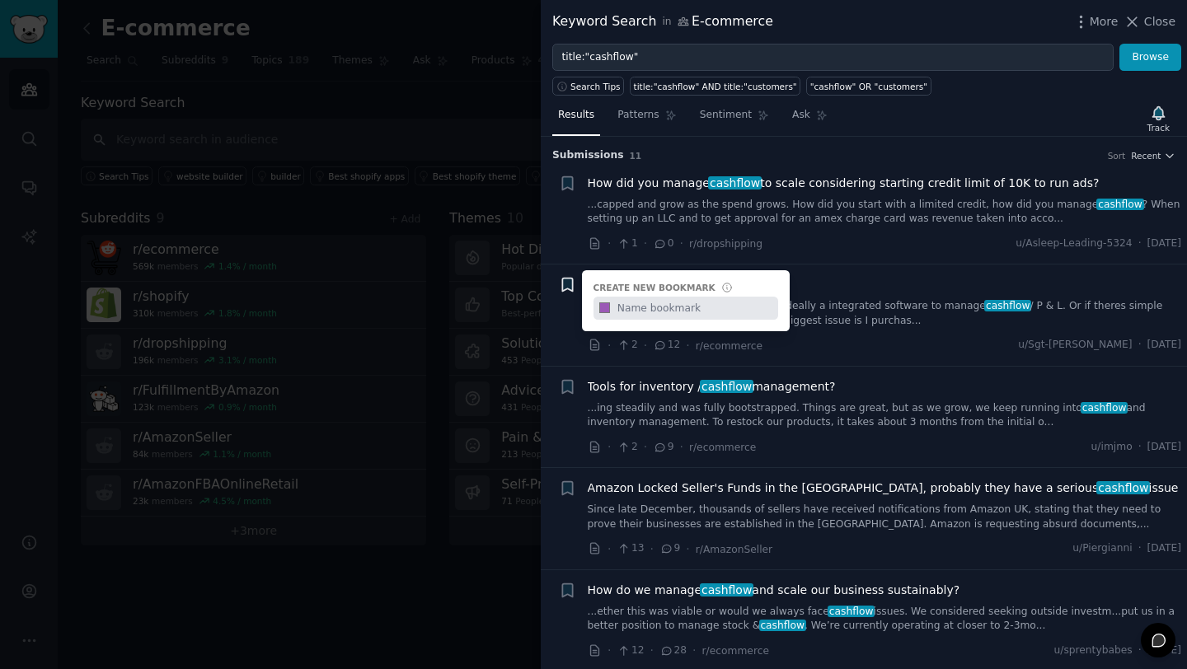
click at [568, 283] on div "+ Create new bookmark #9b59b6" at bounding box center [567, 284] width 17 height 17
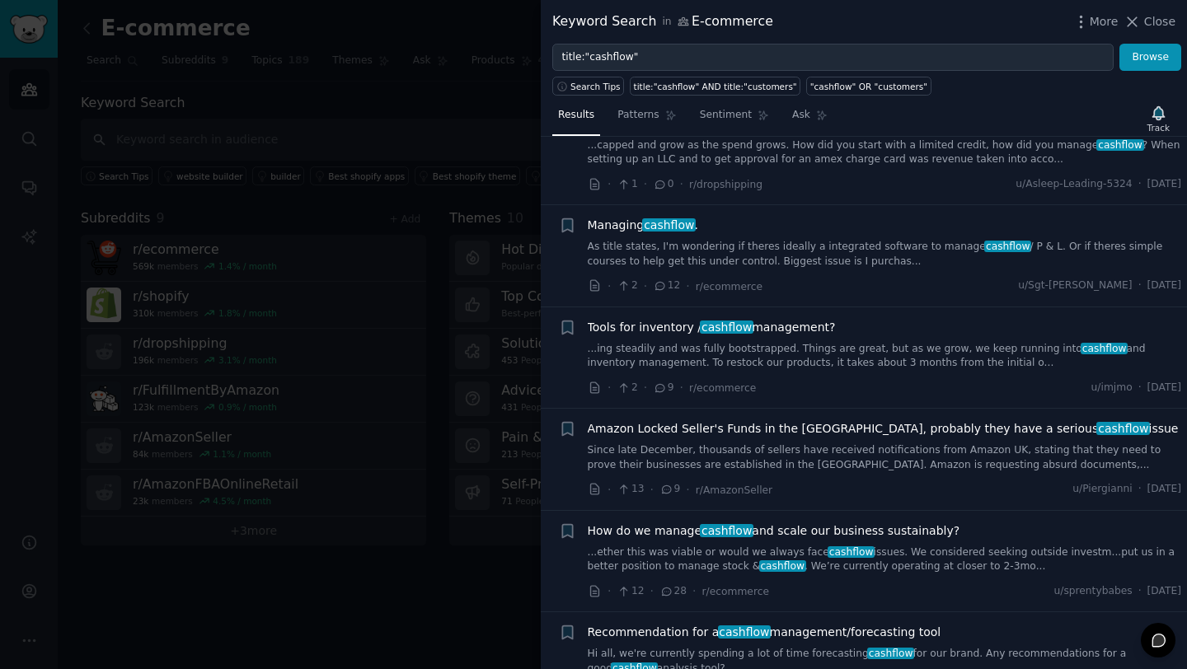
scroll to position [68, 0]
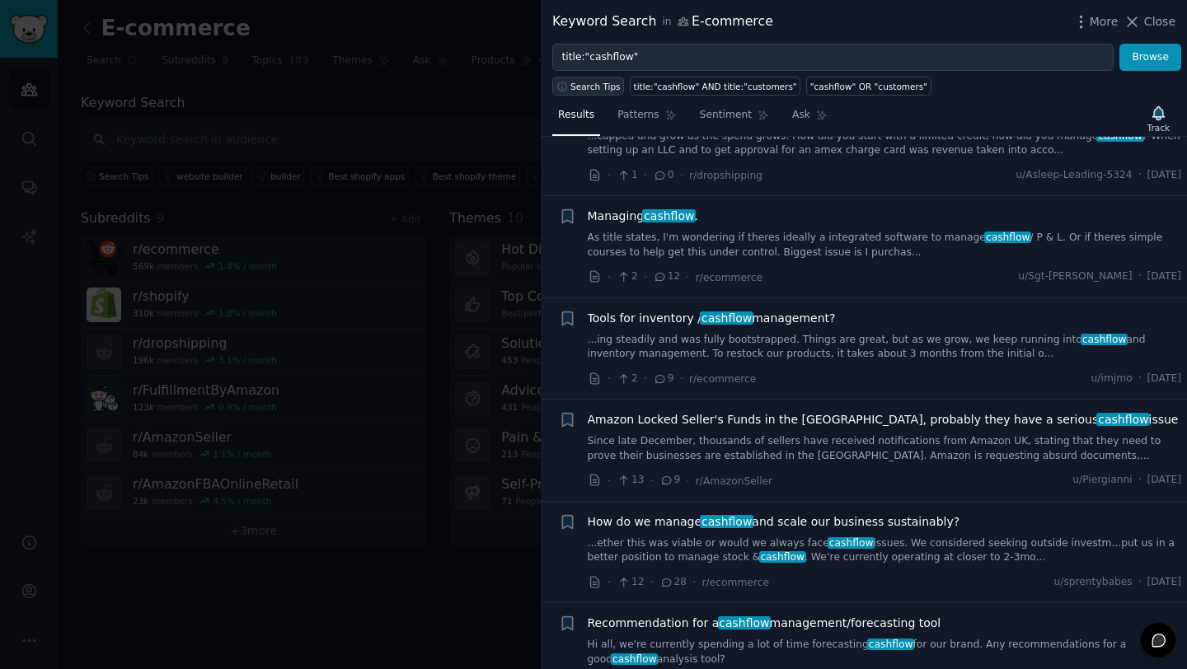
click at [594, 90] on span "Search Tips" at bounding box center [595, 87] width 50 height 12
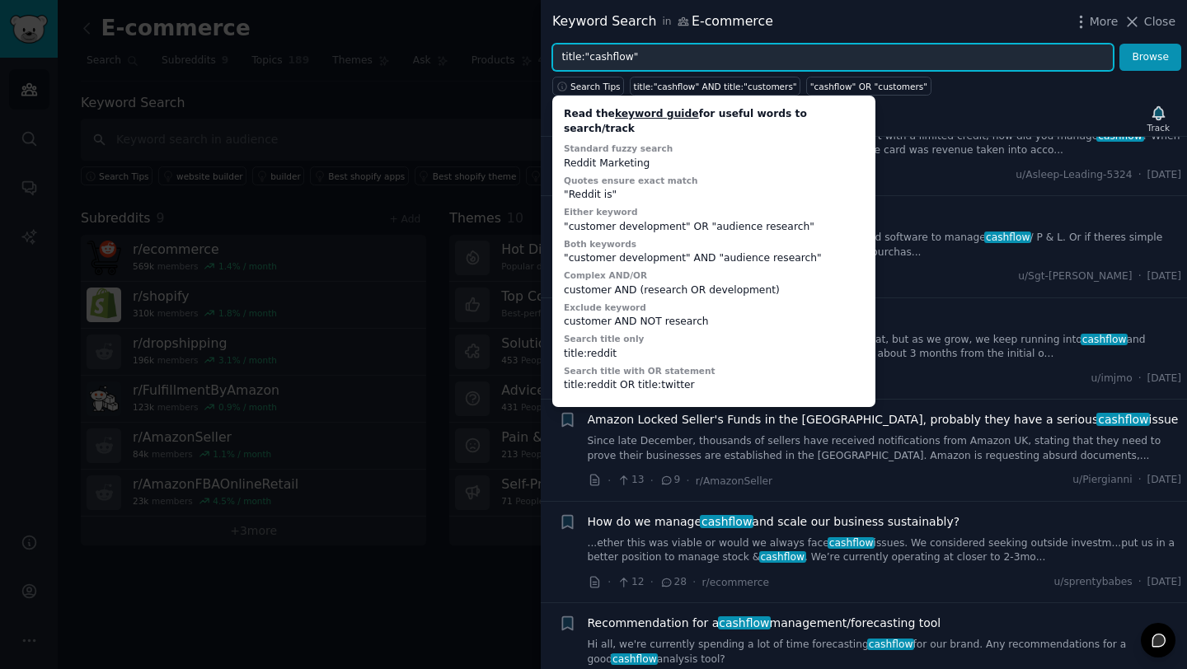
click at [663, 64] on input "title:"cashflow"" at bounding box center [832, 58] width 561 height 28
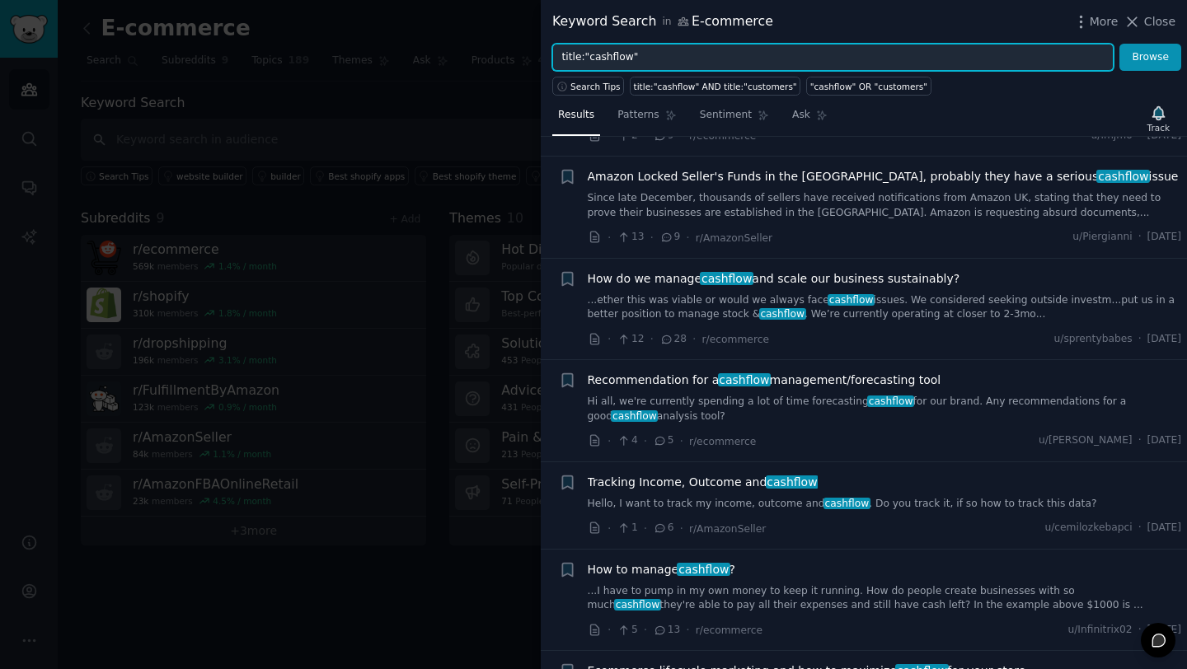
scroll to position [317, 0]
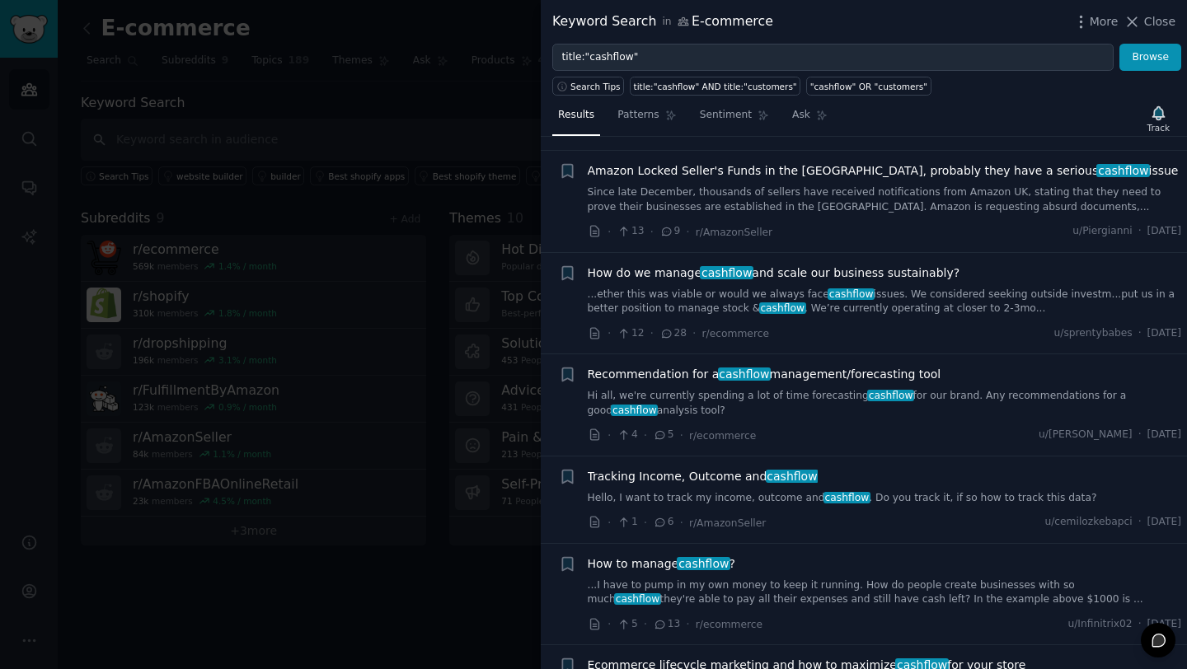
click at [1013, 366] on div "Recommendation for a cashflow management/forecasting tool" at bounding box center [885, 374] width 594 height 17
click at [953, 370] on div "Recommendation for a cashflow management/forecasting tool" at bounding box center [885, 374] width 594 height 17
click at [887, 374] on span "Recommendation for a cashflow management/forecasting tool" at bounding box center [765, 374] width 354 height 17
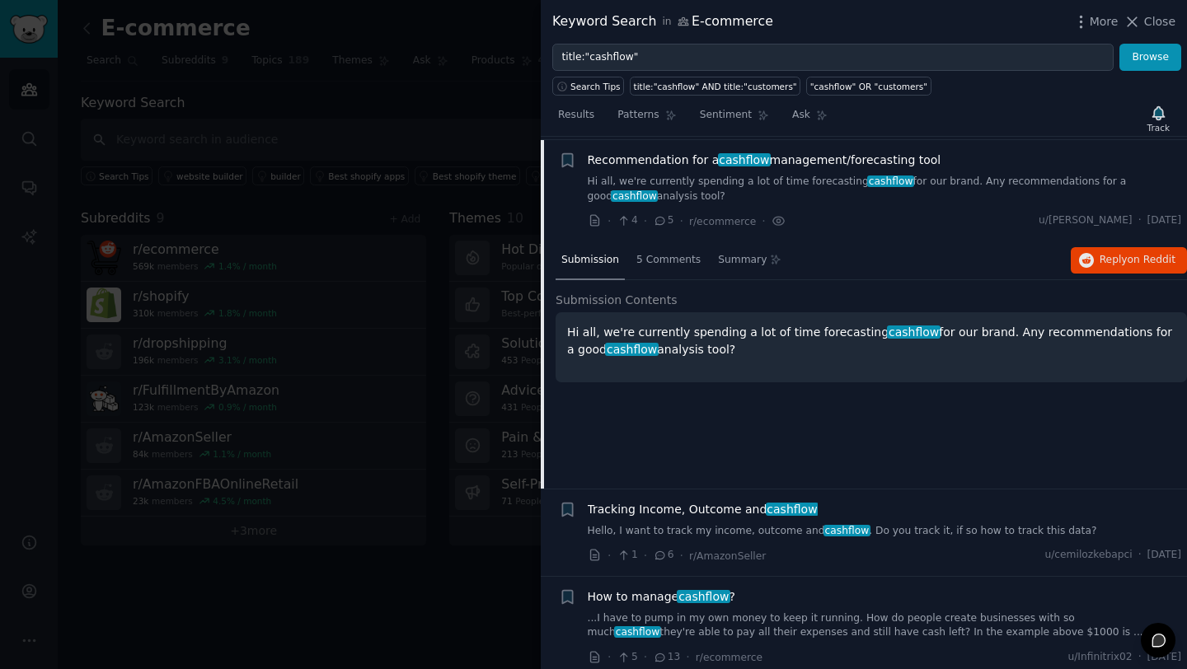
scroll to position [535, 0]
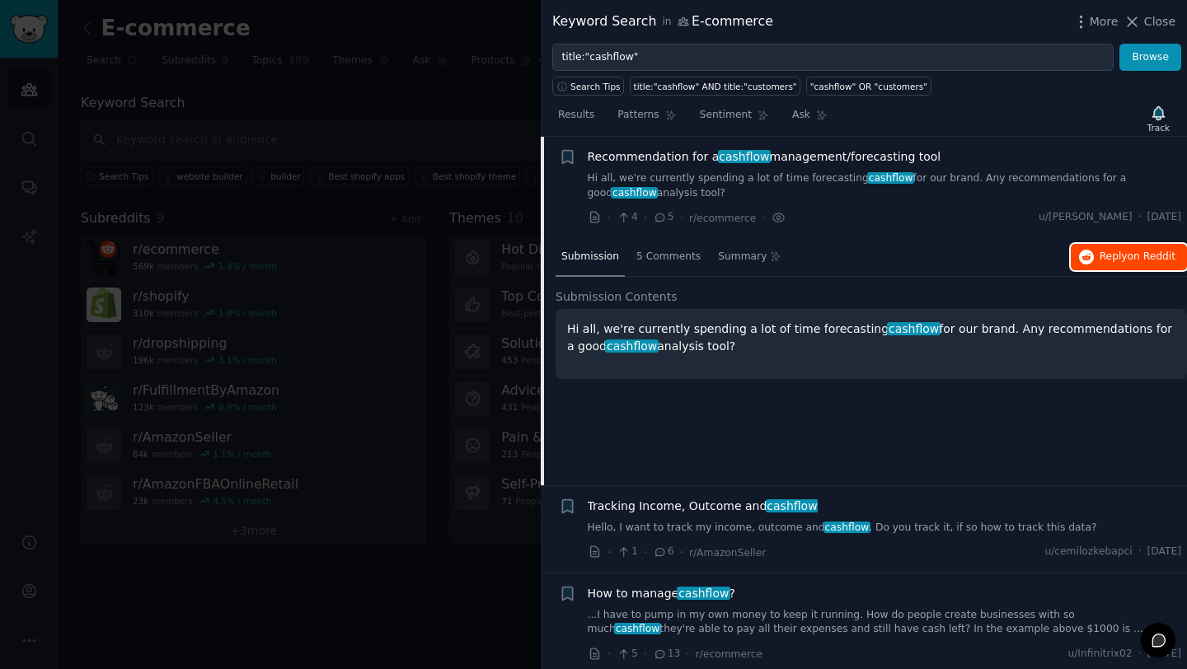
click at [1133, 258] on span "on Reddit" at bounding box center [1152, 257] width 48 height 12
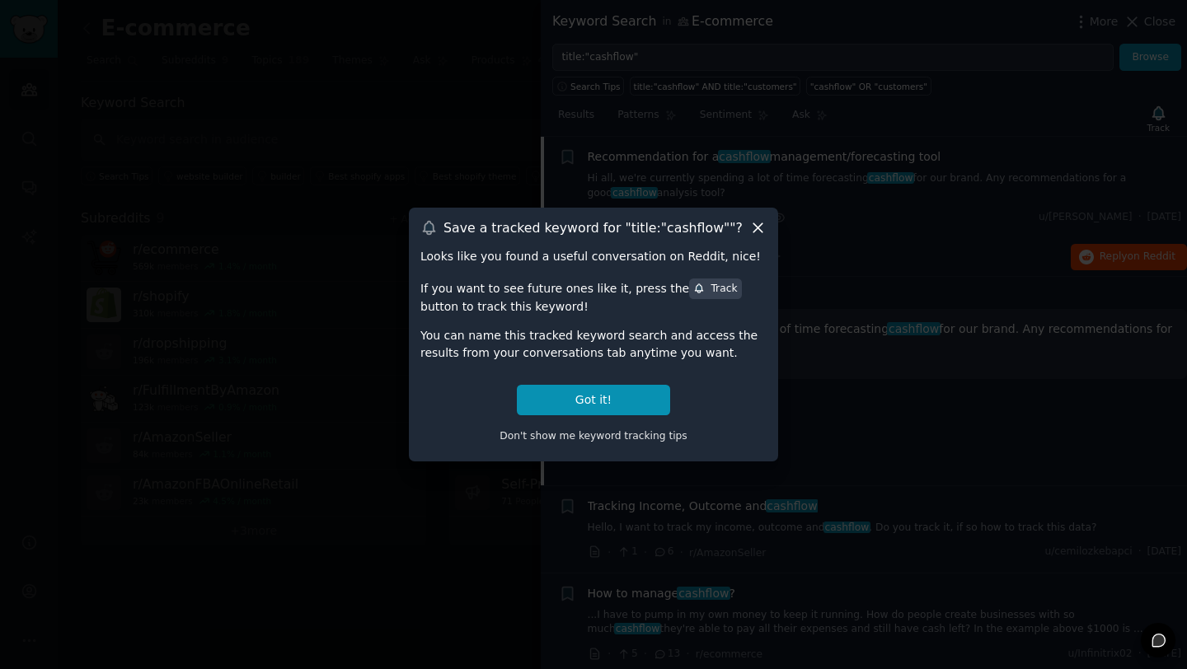
click at [757, 229] on icon at bounding box center [758, 228] width 9 height 9
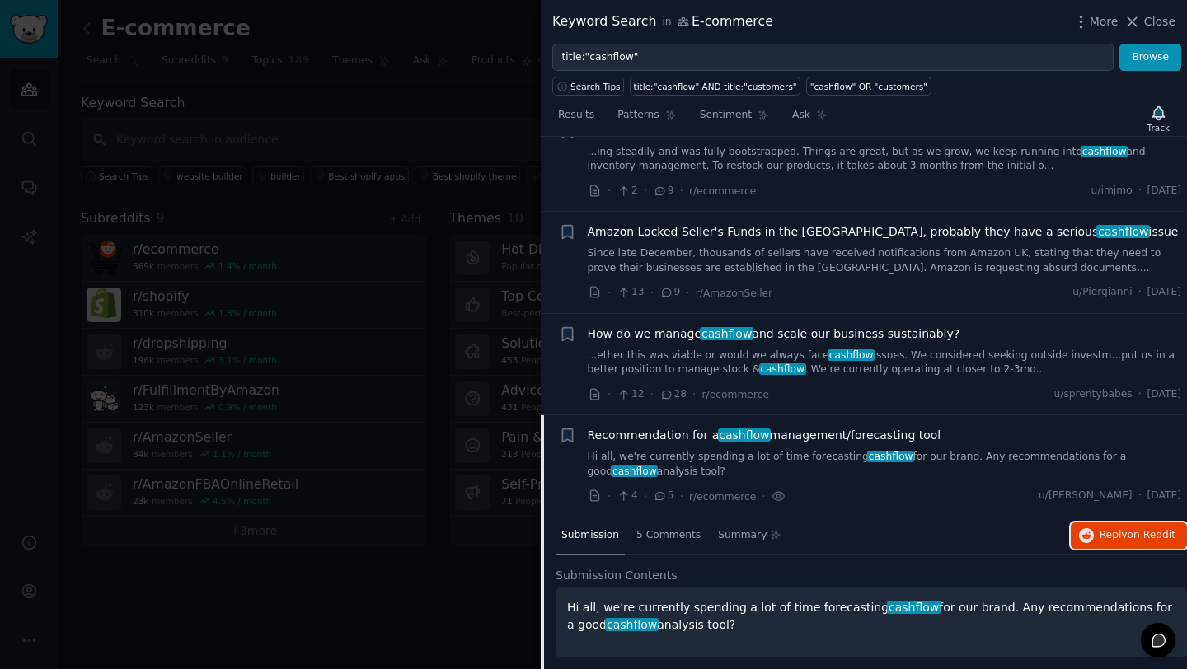
scroll to position [0, 0]
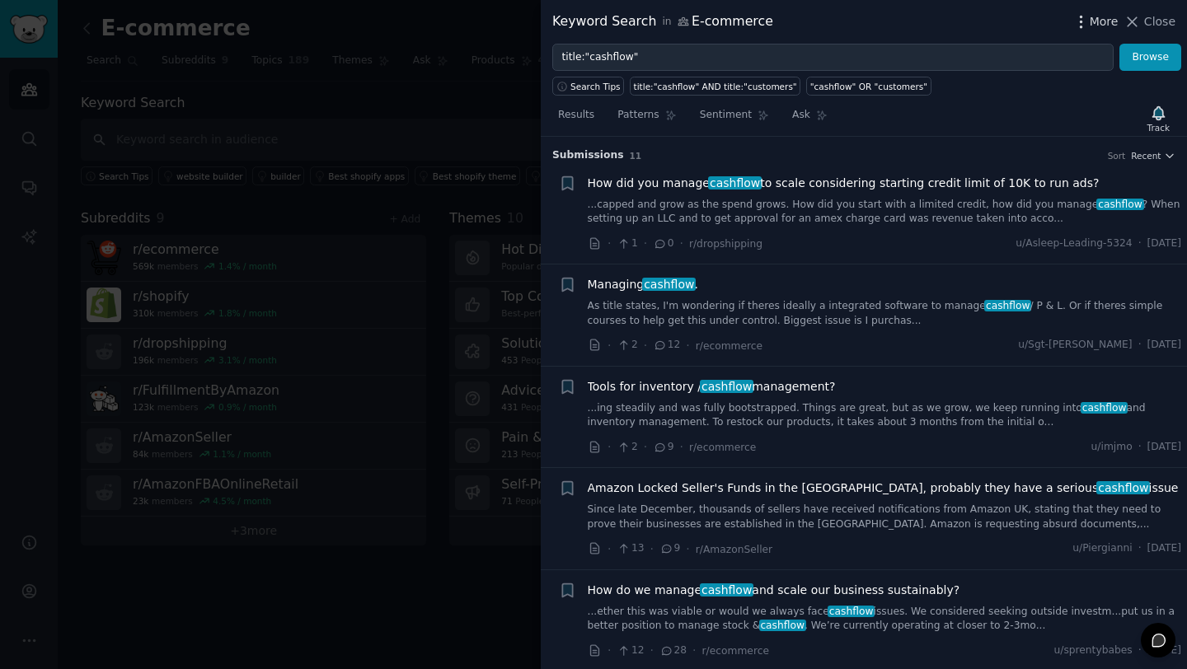
click at [1083, 24] on icon "button" at bounding box center [1081, 21] width 17 height 17
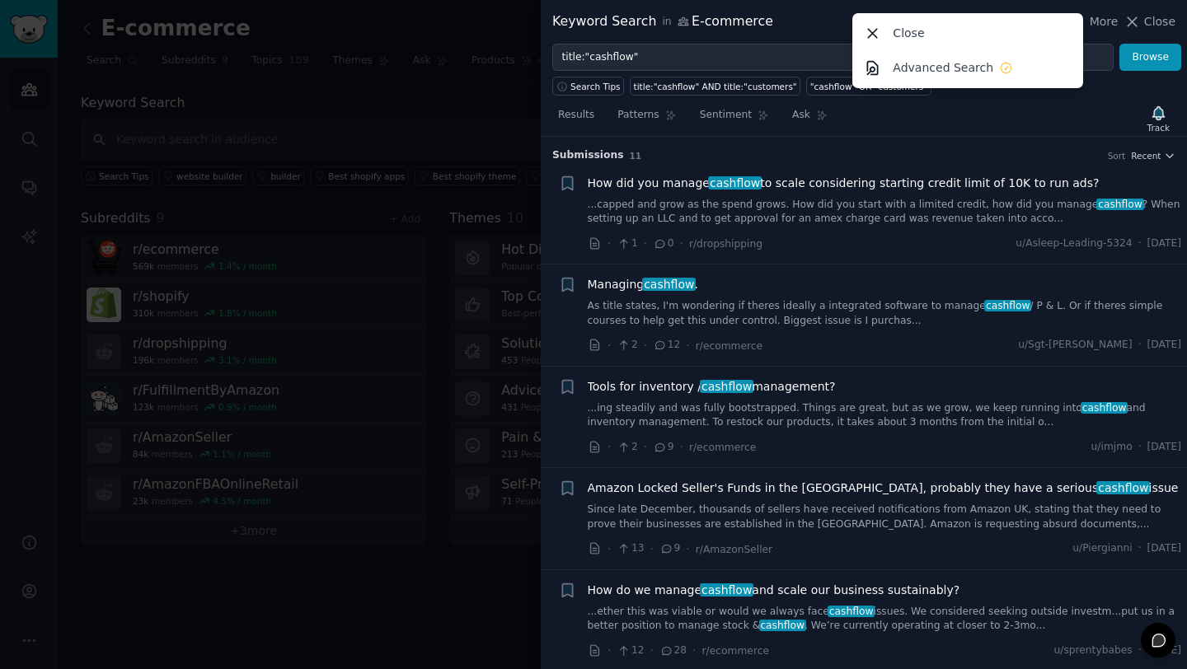
click at [1082, 121] on div "Results Patterns Sentiment Ask Track" at bounding box center [864, 118] width 646 height 35
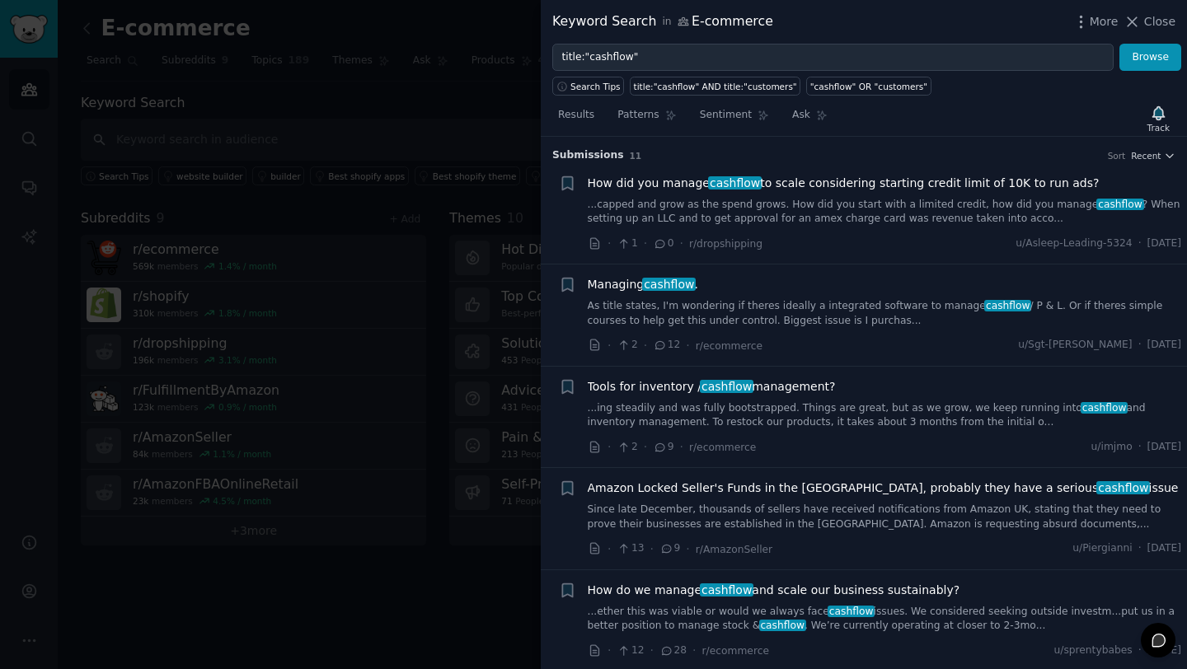
click at [1086, 31] on div "More Close" at bounding box center [1124, 22] width 103 height 21
click at [1082, 23] on icon "button" at bounding box center [1081, 21] width 17 height 17
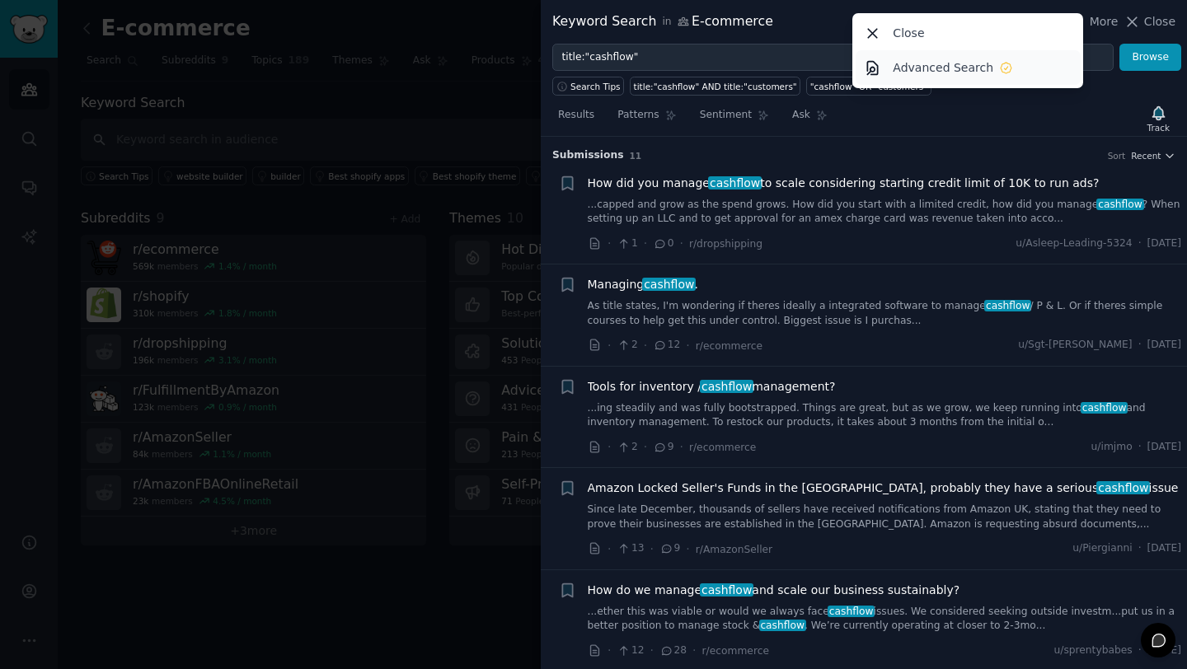
click at [1008, 63] on icon at bounding box center [1006, 68] width 15 height 15
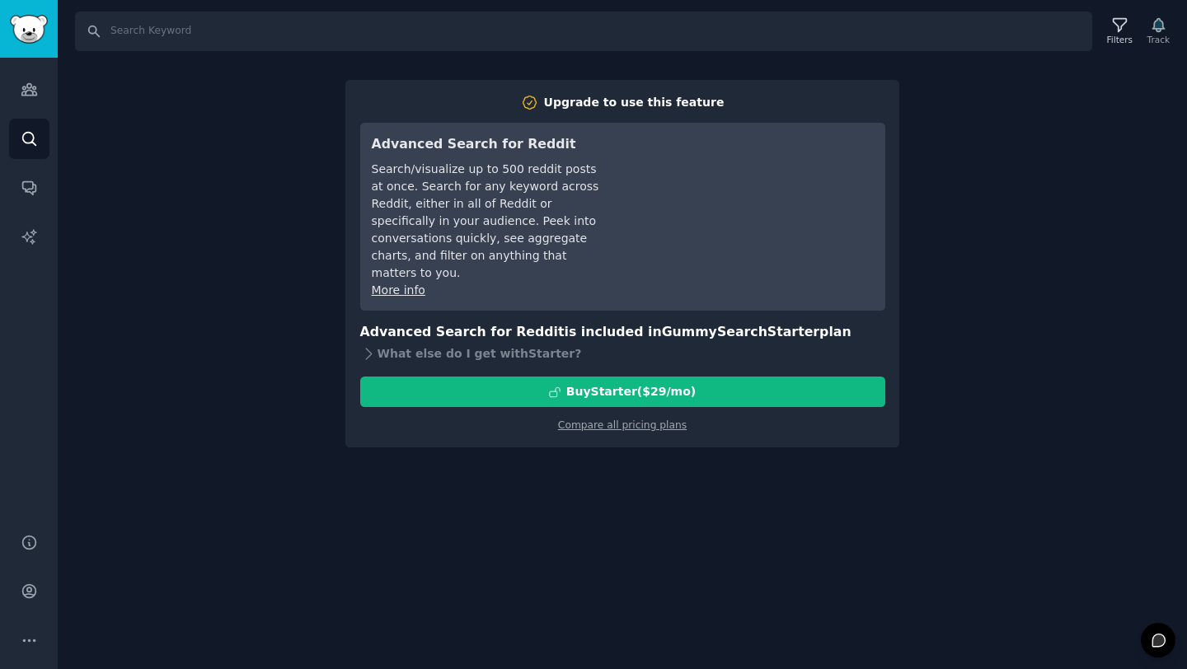
click at [167, 96] on div "Search Filters Track Upgrade to use this feature Advanced Search for Reddit Sea…" at bounding box center [622, 334] width 1129 height 669
click at [37, 198] on link "Conversations" at bounding box center [29, 187] width 40 height 40
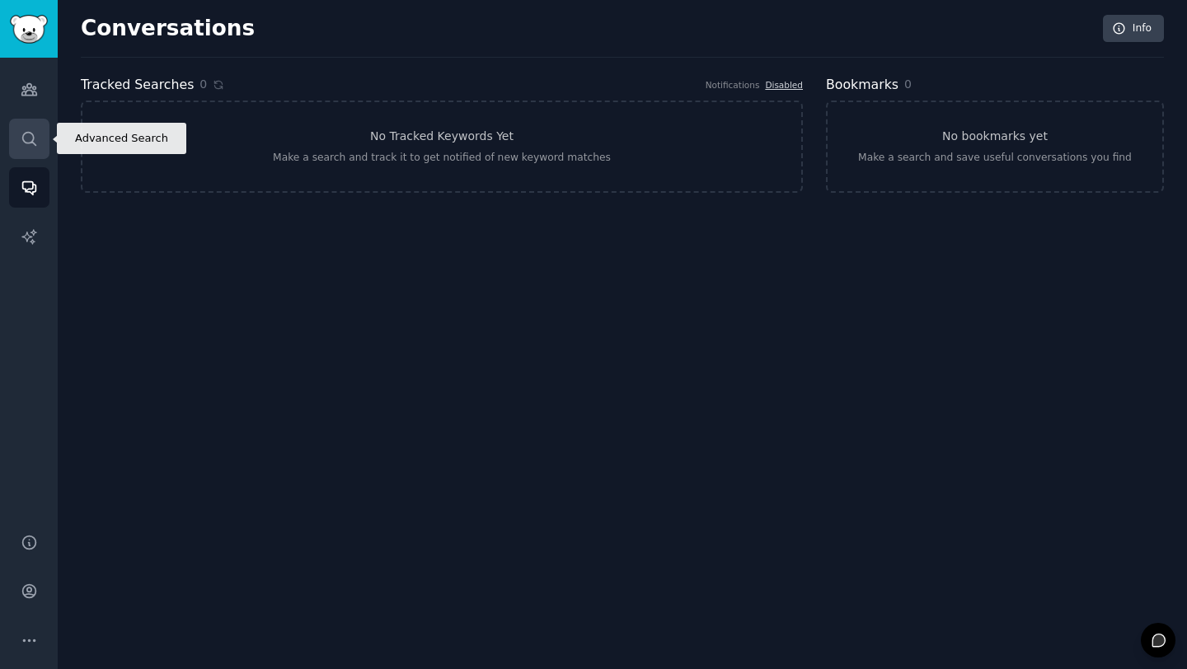
click at [30, 139] on icon "Sidebar" at bounding box center [29, 138] width 17 height 17
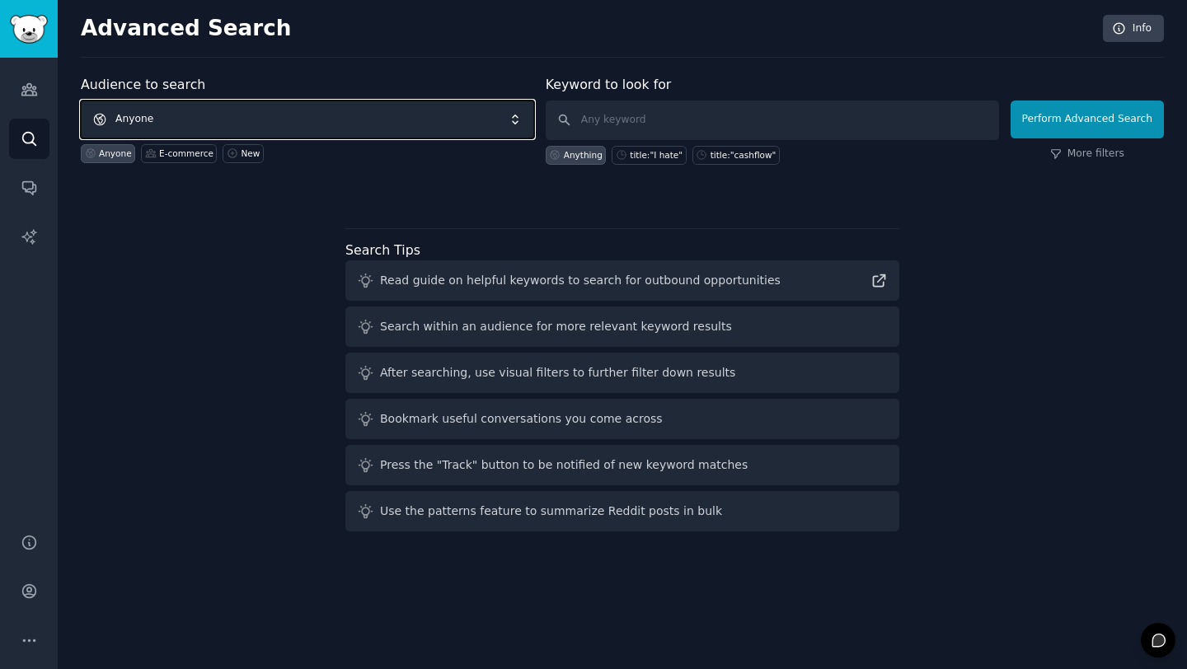
click at [508, 120] on span "Anyone" at bounding box center [307, 120] width 453 height 38
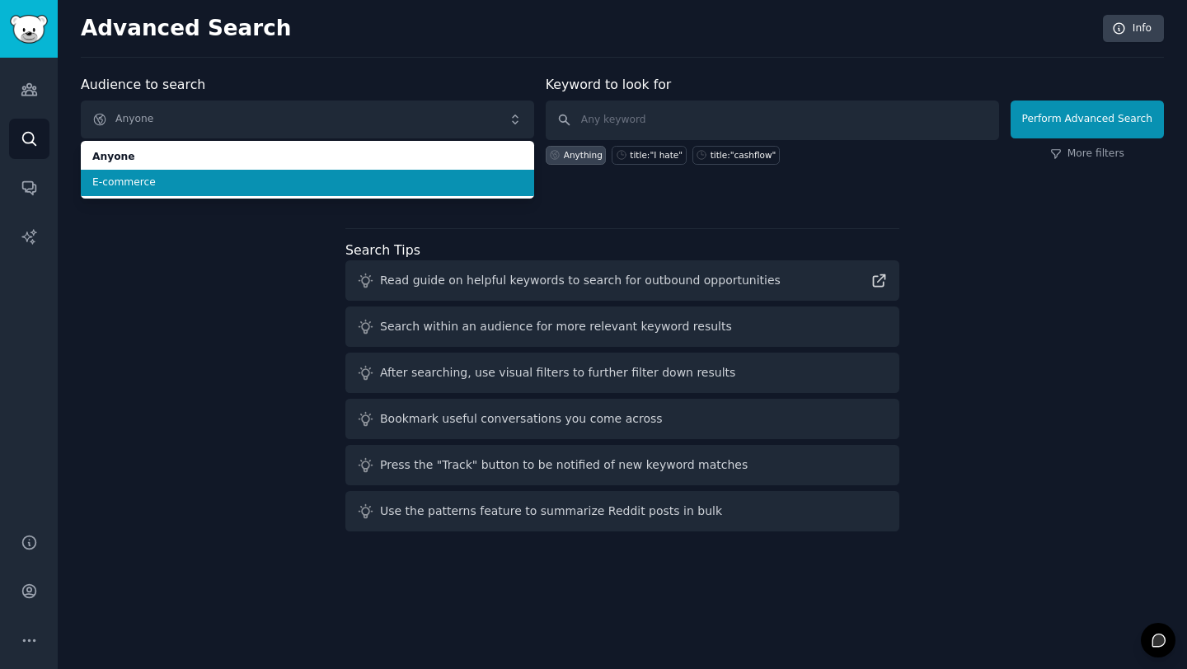
click at [477, 181] on span "E-commerce" at bounding box center [307, 183] width 430 height 15
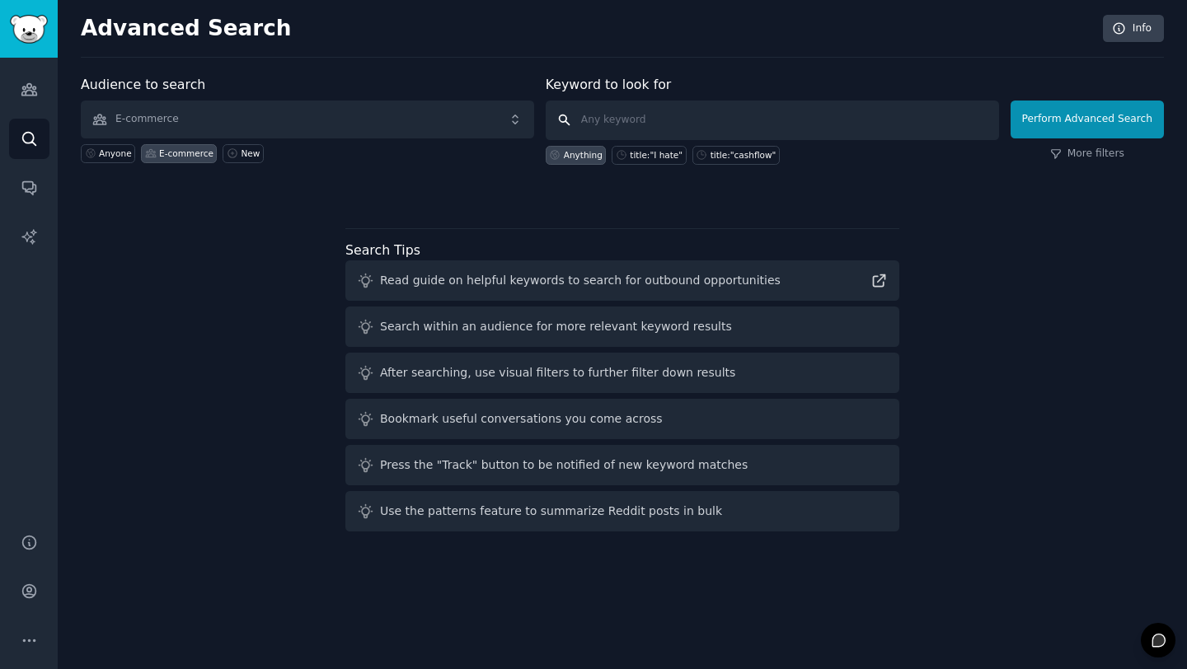
click at [610, 123] on input "text" at bounding box center [772, 121] width 453 height 40
type input "CCC"
click at [901, 115] on input "CCC" at bounding box center [772, 121] width 453 height 40
click button "Perform Advanced Search" at bounding box center [1087, 120] width 153 height 38
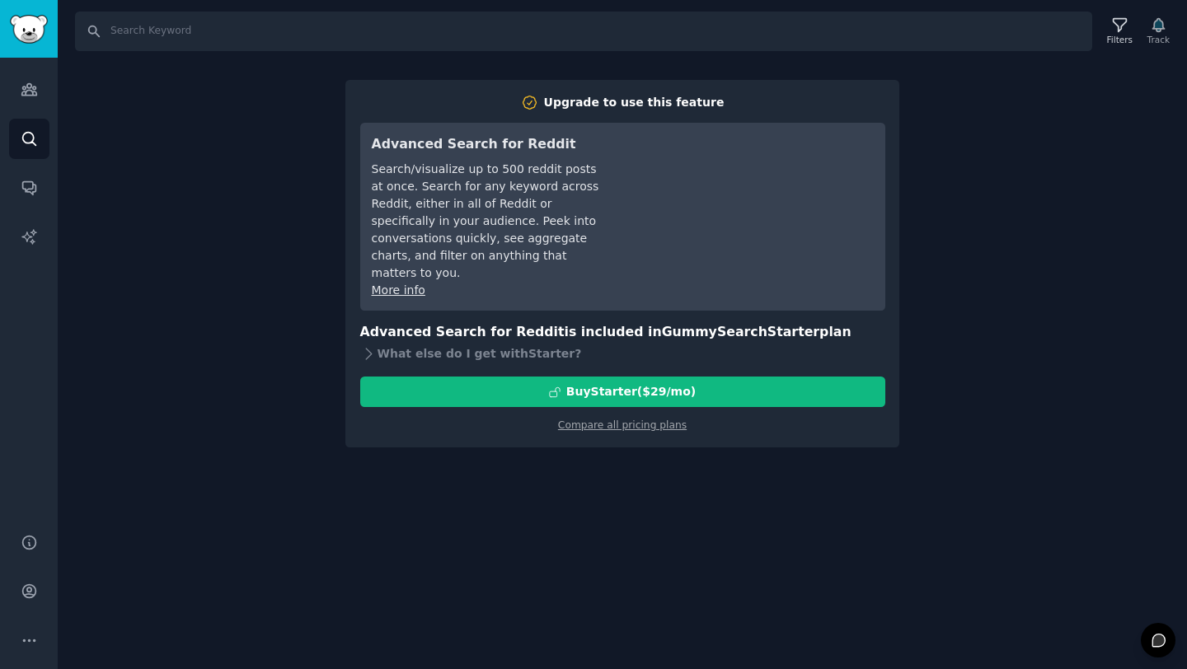
click at [1030, 270] on div "Search Filters Track Upgrade to use this feature Advanced Search for Reddit Sea…" at bounding box center [622, 334] width 1129 height 669
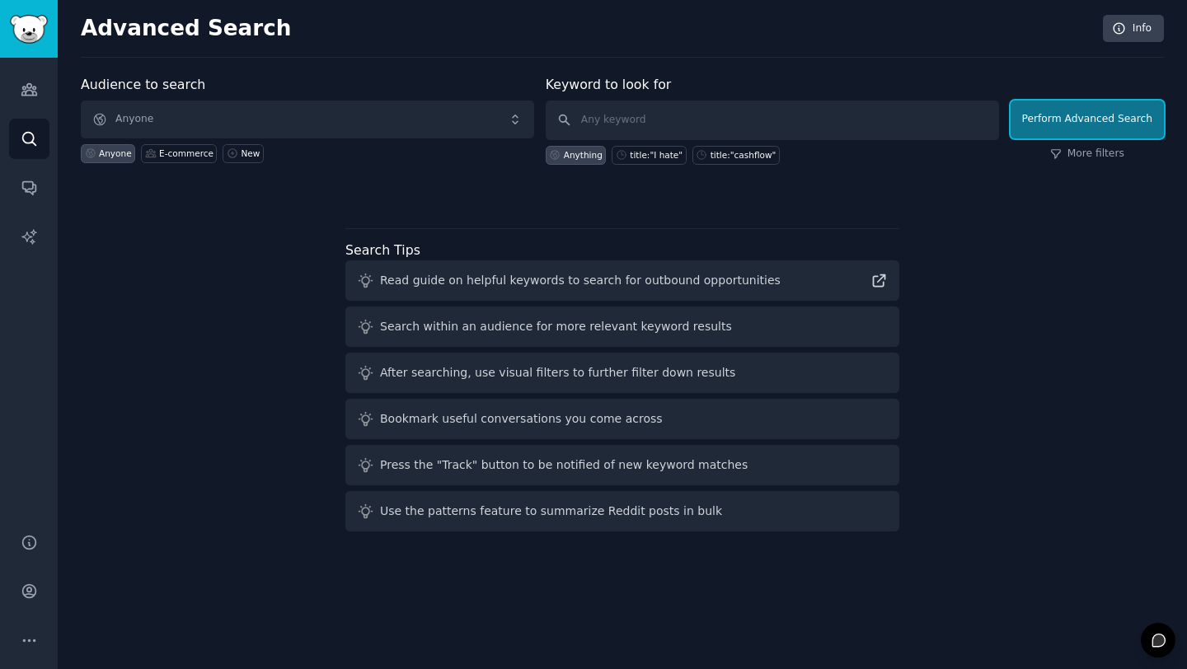
click at [1048, 126] on button "Perform Advanced Search" at bounding box center [1087, 120] width 153 height 38
click at [707, 120] on input "text" at bounding box center [772, 121] width 453 height 40
click at [740, 152] on div "title:"cashflow"" at bounding box center [744, 155] width 66 height 12
type input "title:"cashflow""
click at [1048, 122] on button "Perform Advanced Search" at bounding box center [1087, 120] width 153 height 38
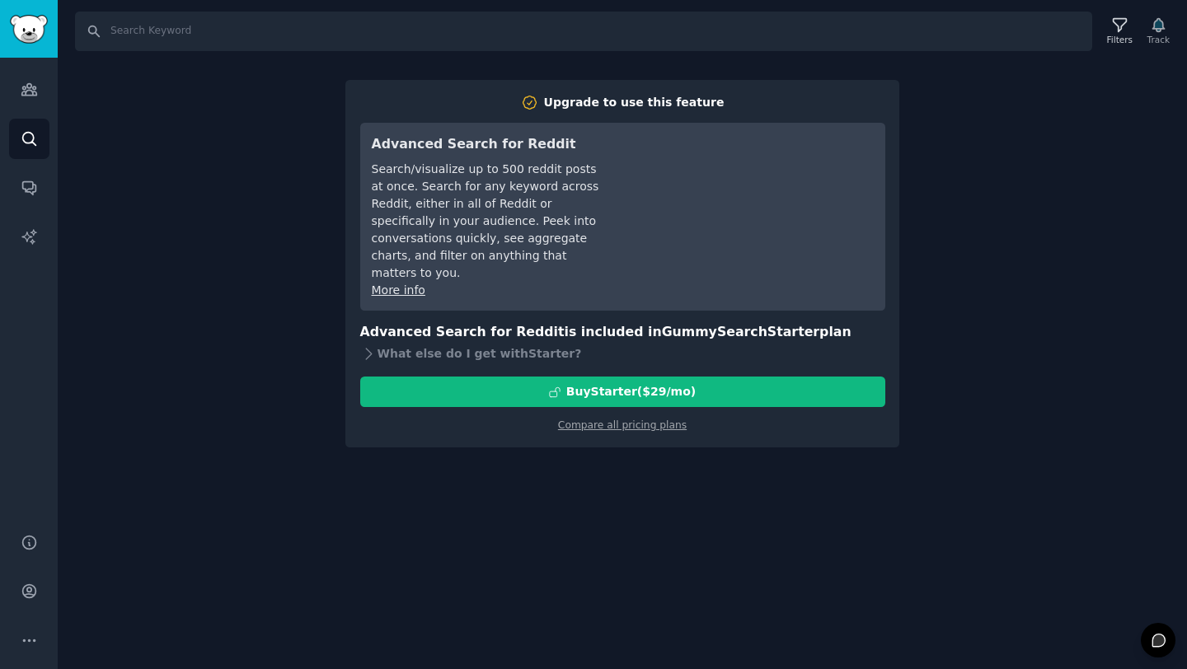
click at [976, 221] on div "Search Filters Track Upgrade to use this feature Advanced Search for Reddit Sea…" at bounding box center [622, 334] width 1129 height 669
click at [71, 59] on div "Search Filters Track Upgrade to use this feature Advanced Search for Reddit Sea…" at bounding box center [622, 334] width 1129 height 669
click at [35, 28] on img "Sidebar" at bounding box center [29, 29] width 38 height 29
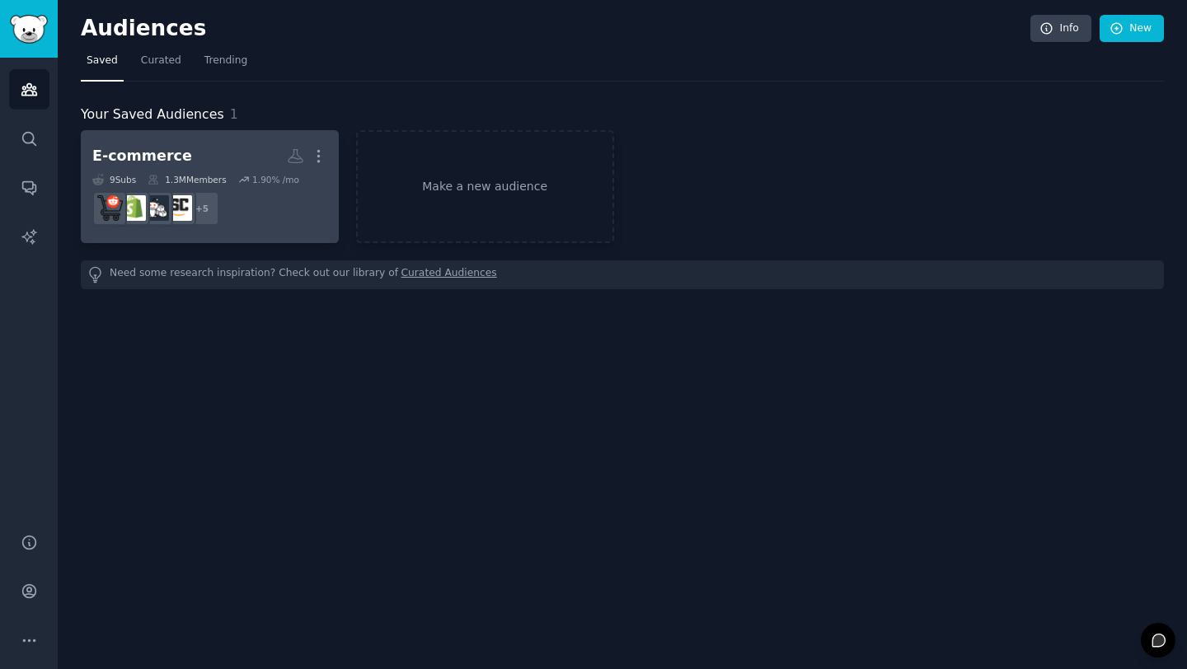
click at [213, 174] on div "1.3M Members" at bounding box center [187, 180] width 78 height 12
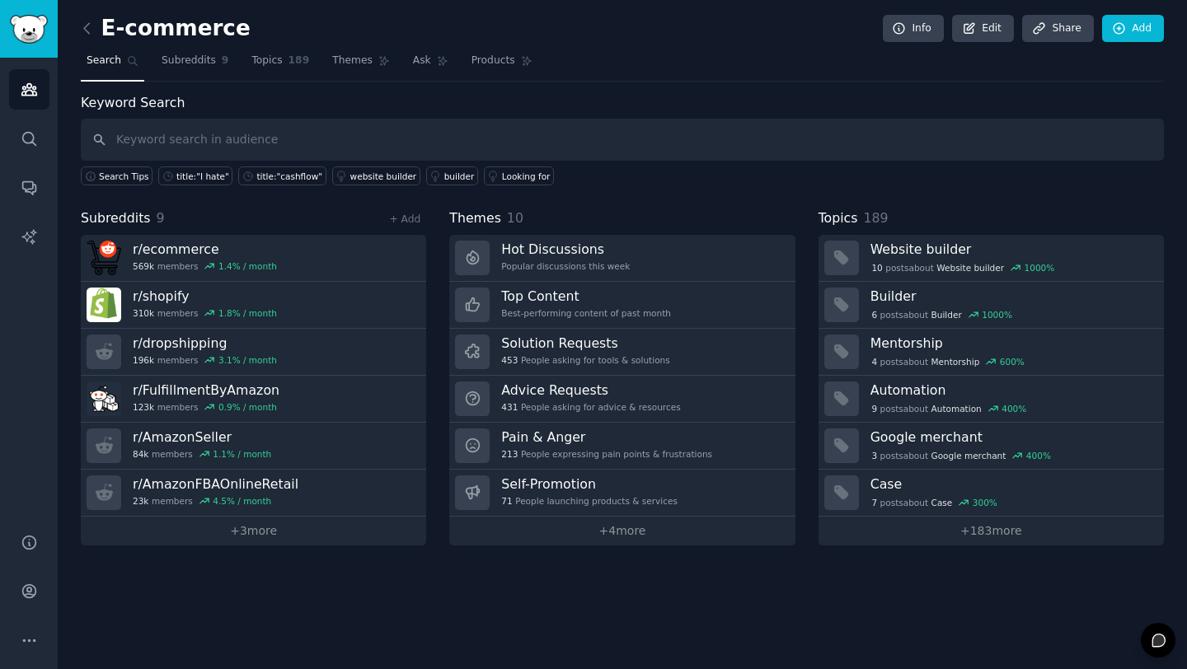
click at [263, 134] on input "text" at bounding box center [622, 140] width 1083 height 42
click at [292, 142] on input "text" at bounding box center [622, 140] width 1083 height 42
type input "ccc"
click at [259, 177] on div "title:"cashflow"" at bounding box center [289, 177] width 66 height 12
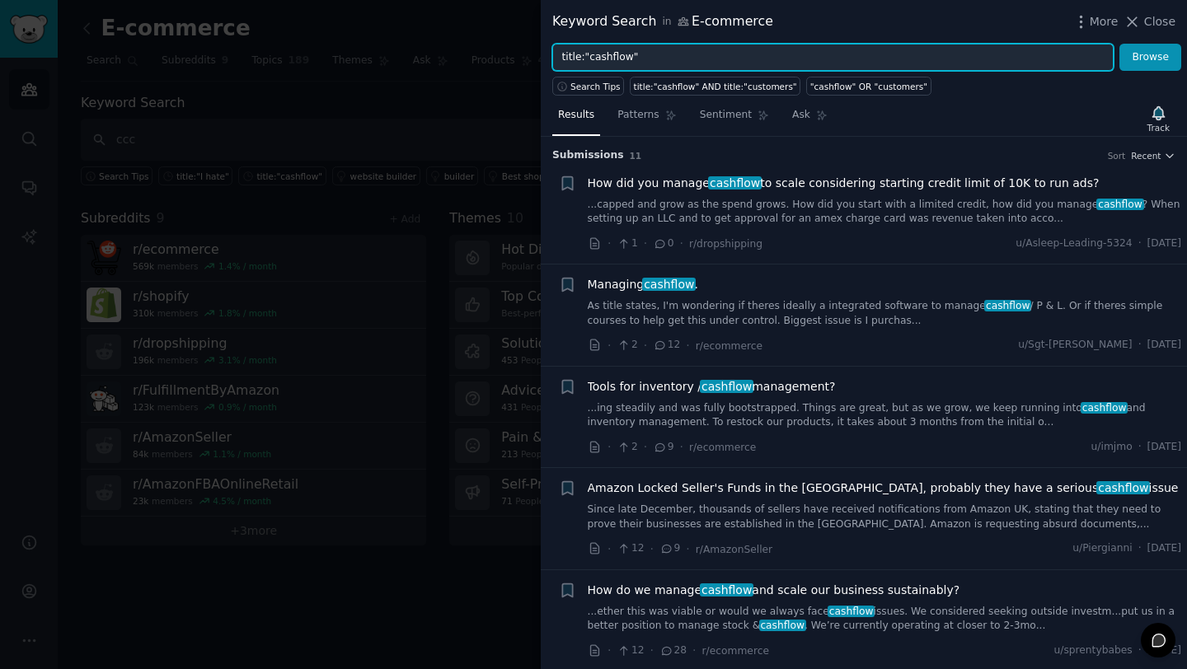
click at [626, 59] on input "title:"cashflow"" at bounding box center [832, 58] width 561 height 28
click at [613, 59] on input "title:"cashflow"" at bounding box center [832, 58] width 561 height 28
click at [649, 59] on input "title:"cashflow"" at bounding box center [832, 58] width 561 height 28
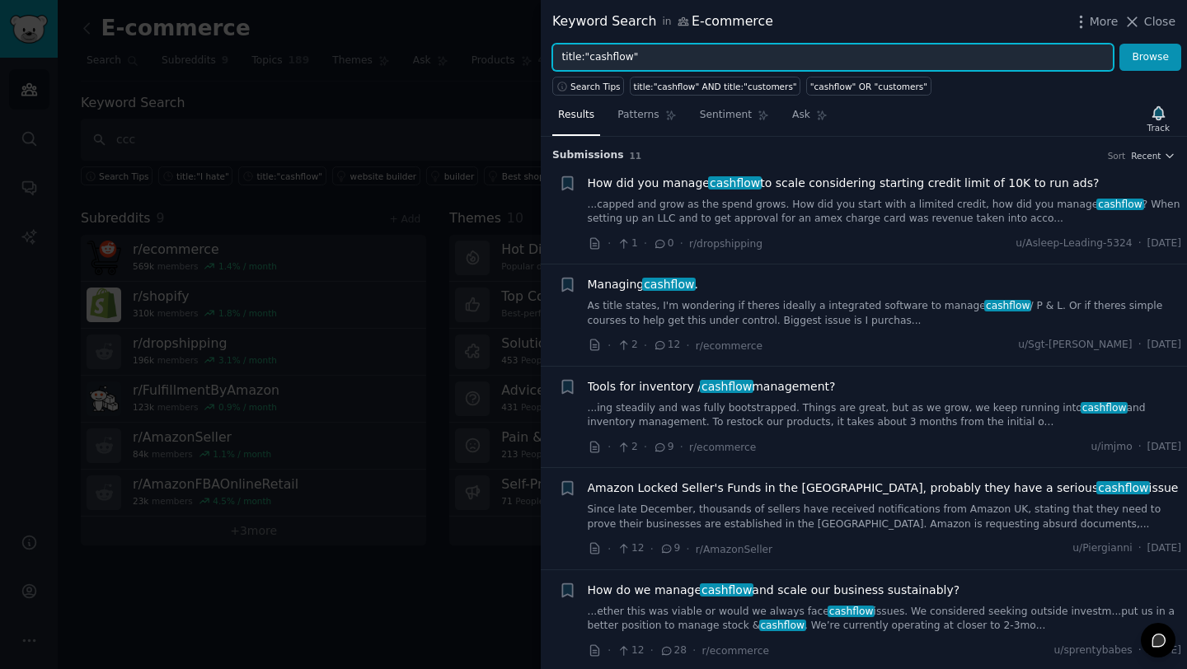
drag, startPoint x: 649, startPoint y: 59, endPoint x: 542, endPoint y: 55, distance: 107.2
click at [542, 55] on div "title:"cashflow" Browse" at bounding box center [864, 58] width 646 height 28
click at [697, 58] on input "title:"cashflow"" at bounding box center [832, 58] width 561 height 28
paste input "title:"cashflow""
click at [702, 62] on input "title:"cashflow" OR title:"cashflow"" at bounding box center [832, 58] width 561 height 28
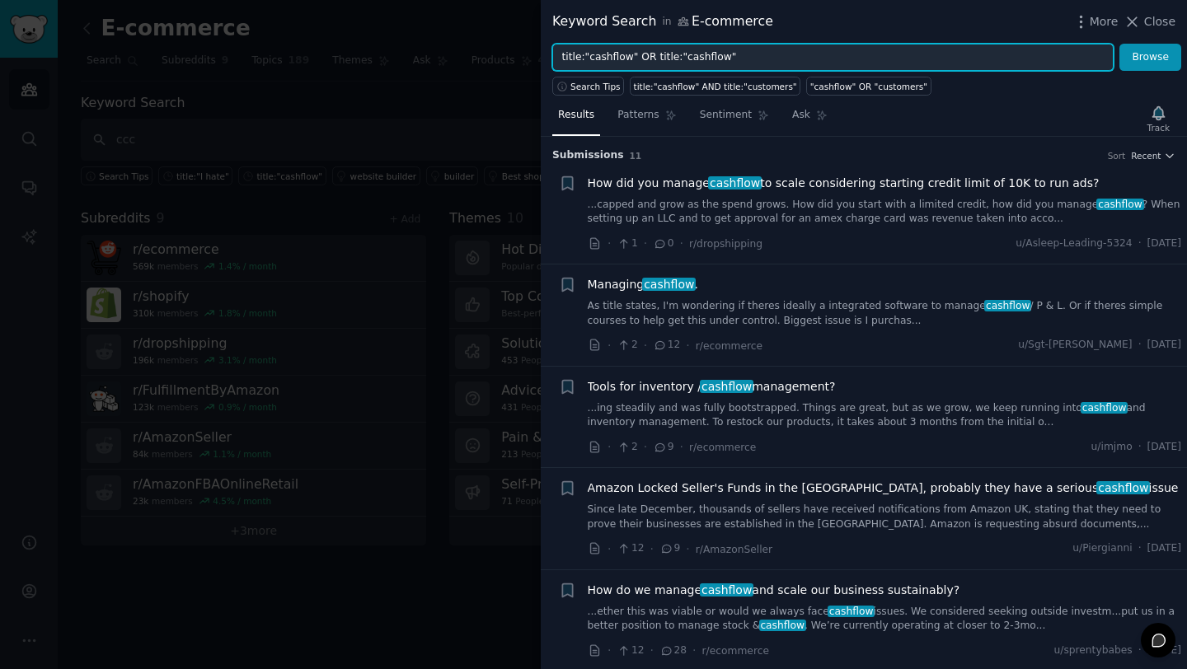
click at [702, 62] on input "title:"cashflow" OR title:"cashflow"" at bounding box center [832, 58] width 561 height 28
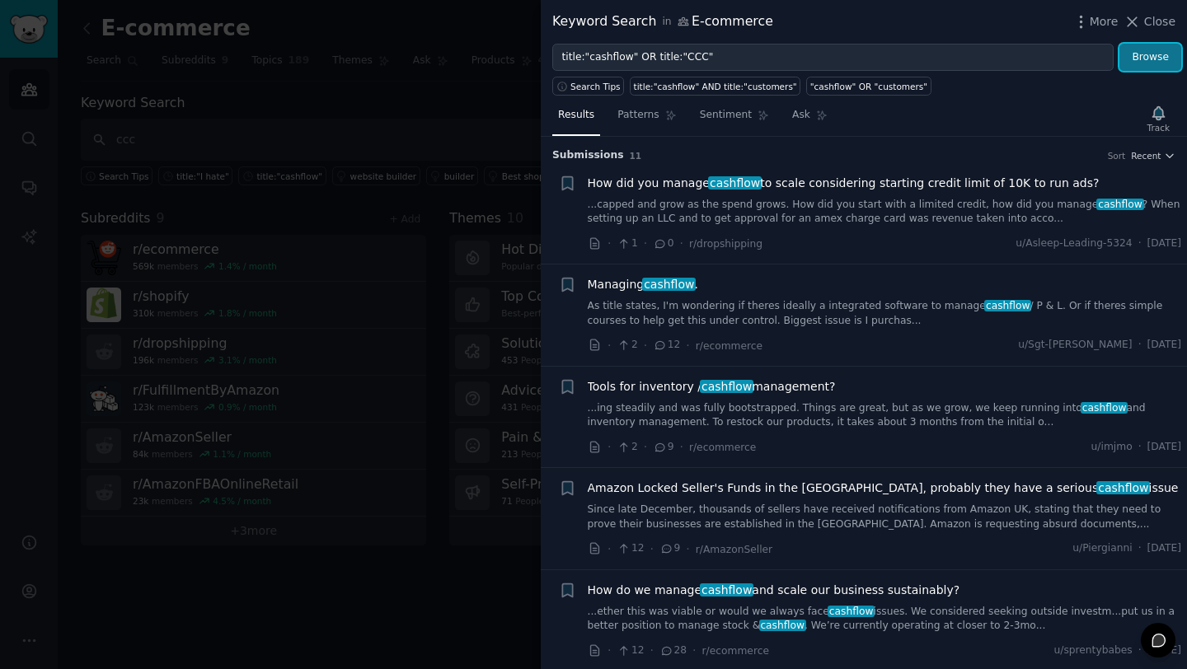
click at [1149, 62] on button "Browse" at bounding box center [1151, 58] width 62 height 28
click at [638, 127] on link "Patterns" at bounding box center [647, 119] width 70 height 34
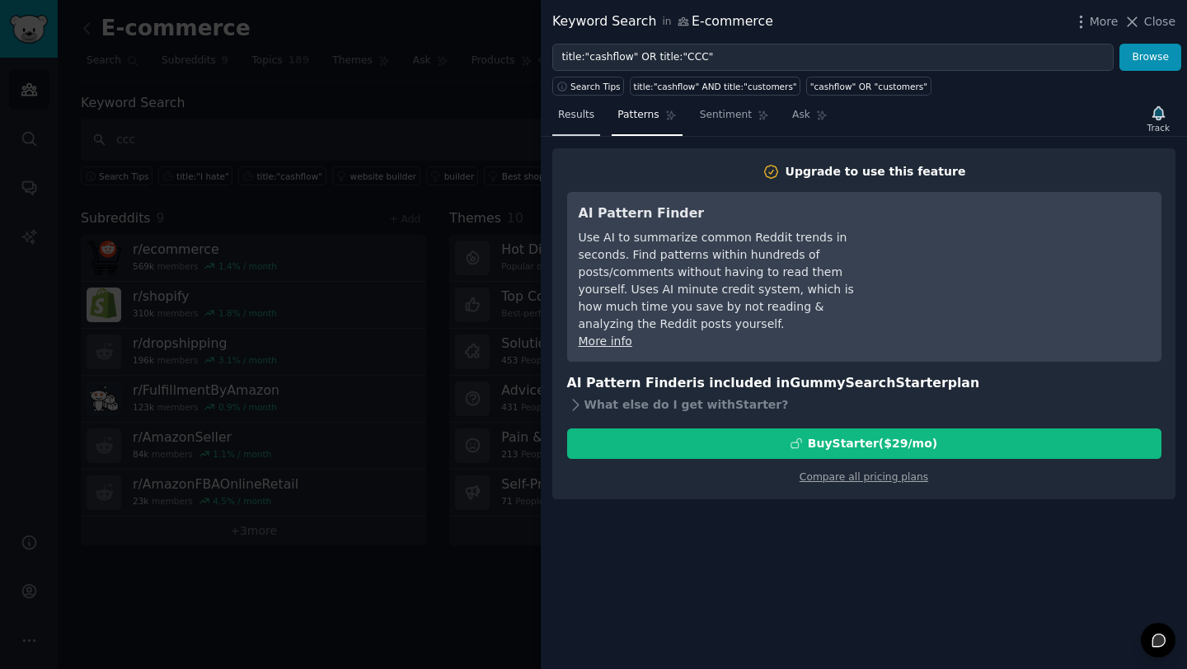
click at [591, 114] on span "Results" at bounding box center [576, 115] width 36 height 15
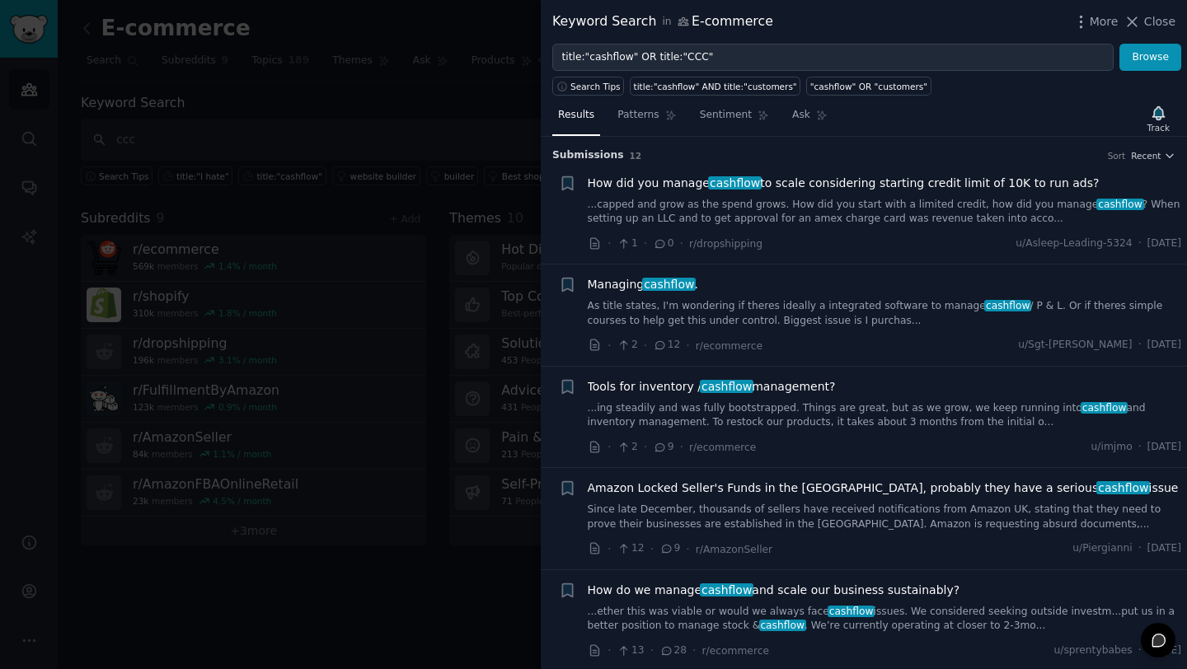
click at [920, 322] on link "As title states, I'm wondering if theres ideally a integrated software to manag…" at bounding box center [885, 313] width 594 height 29
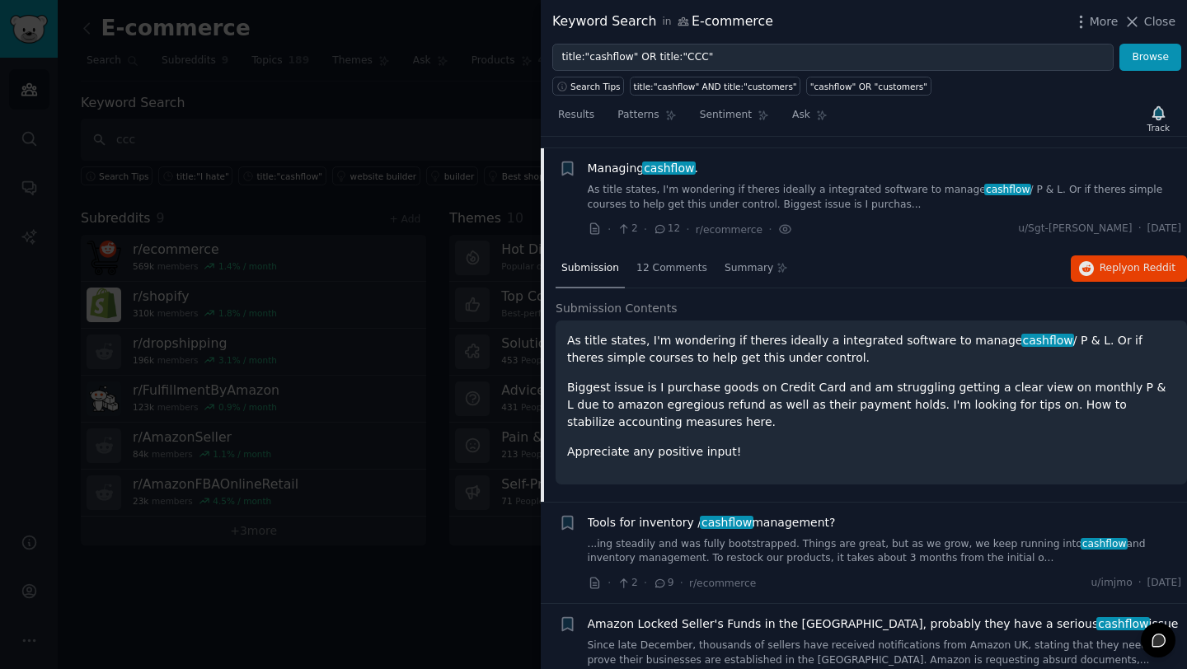
scroll to position [128, 0]
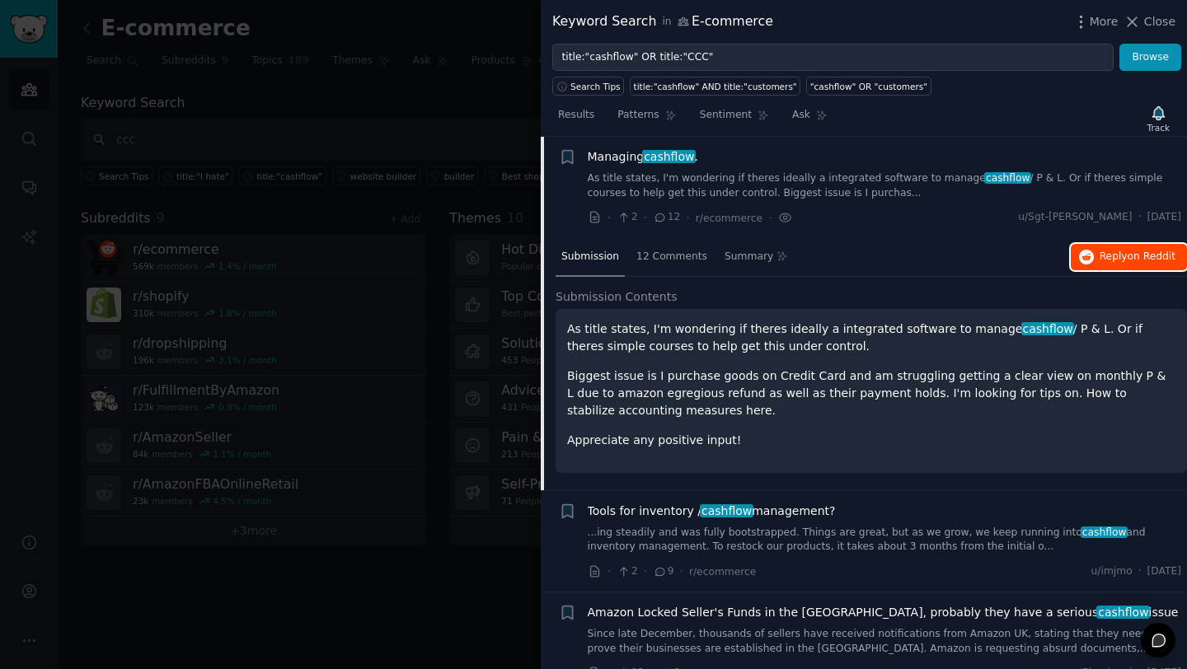
click at [1128, 260] on span "on Reddit" at bounding box center [1152, 257] width 48 height 12
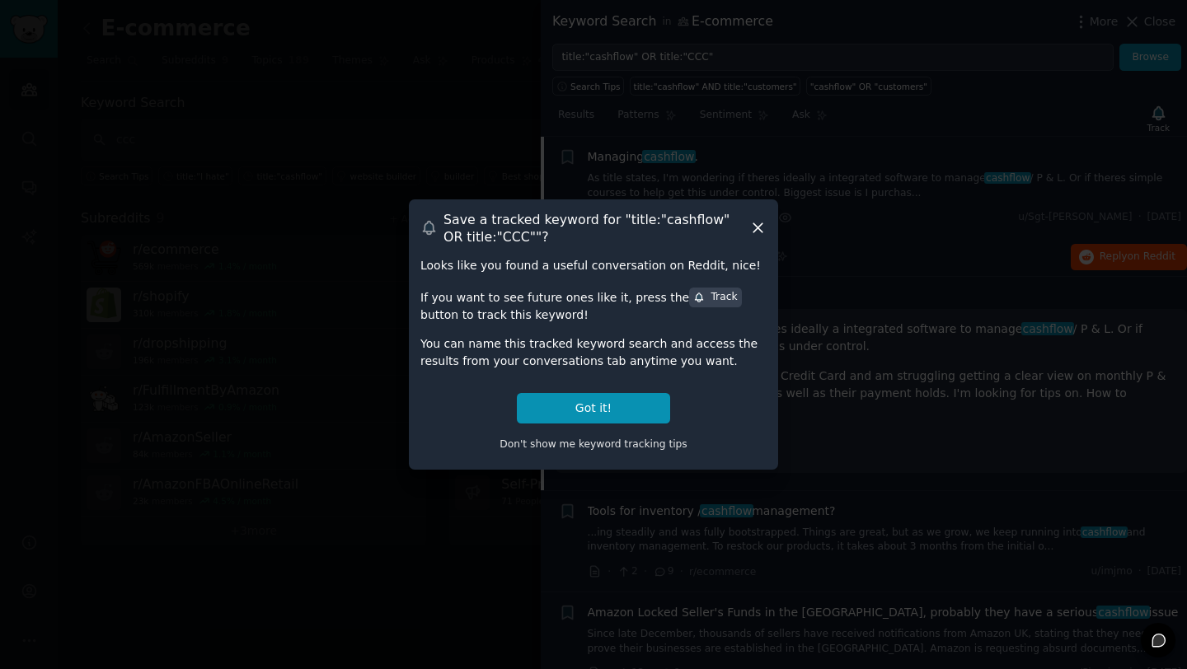
click at [762, 229] on icon at bounding box center [757, 227] width 17 height 17
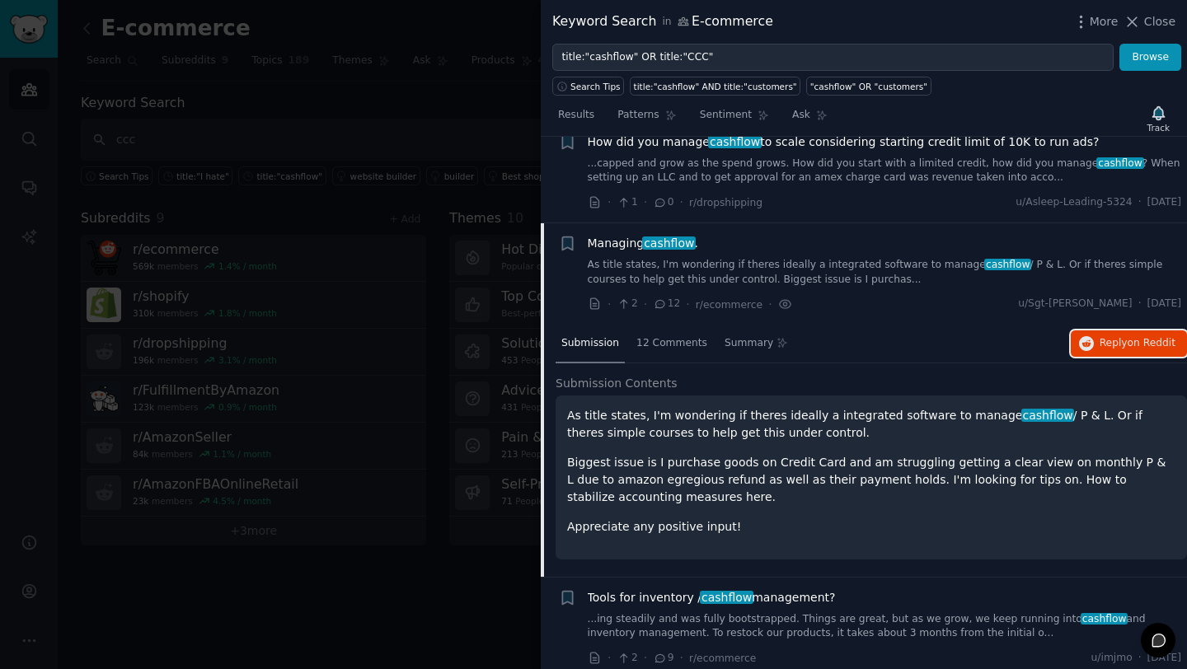
scroll to position [0, 0]
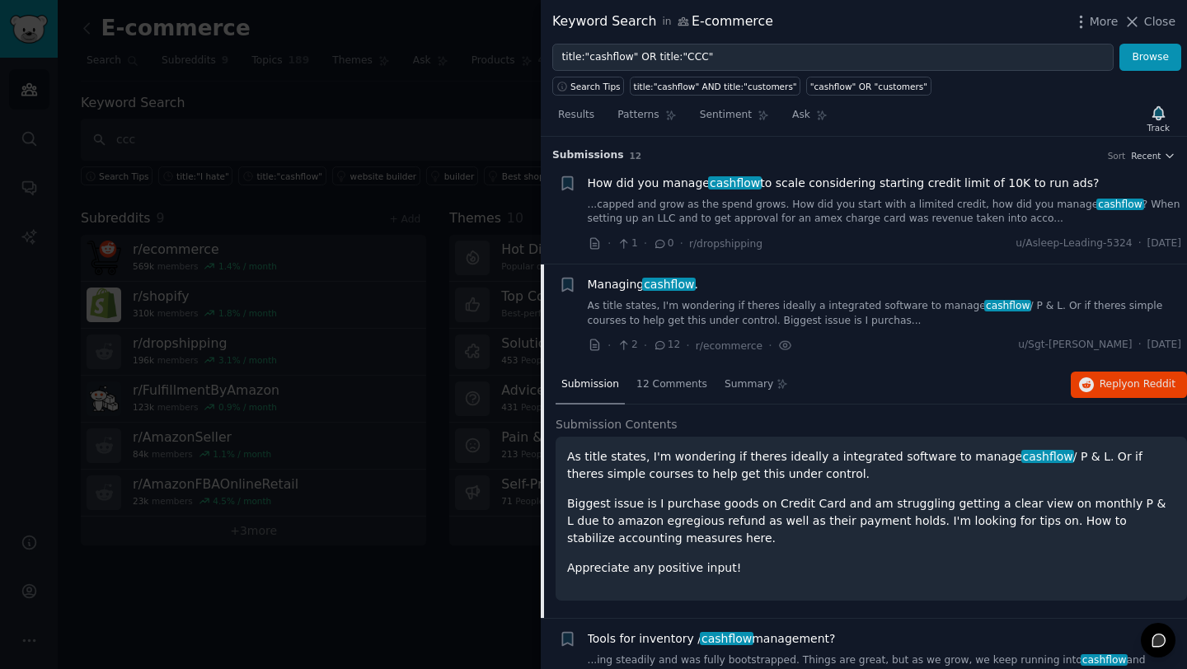
click at [1031, 155] on h3 "Submission s 12 Sort Recent" at bounding box center [863, 155] width 623 height 15
click at [1125, 196] on div "How did you manage cashflow to scale considering starting credit limit of 10K t…" at bounding box center [885, 201] width 594 height 52
click at [1142, 209] on link "...capped and grow as the spend grows. How did you start with a limited credit,…" at bounding box center [885, 212] width 594 height 29
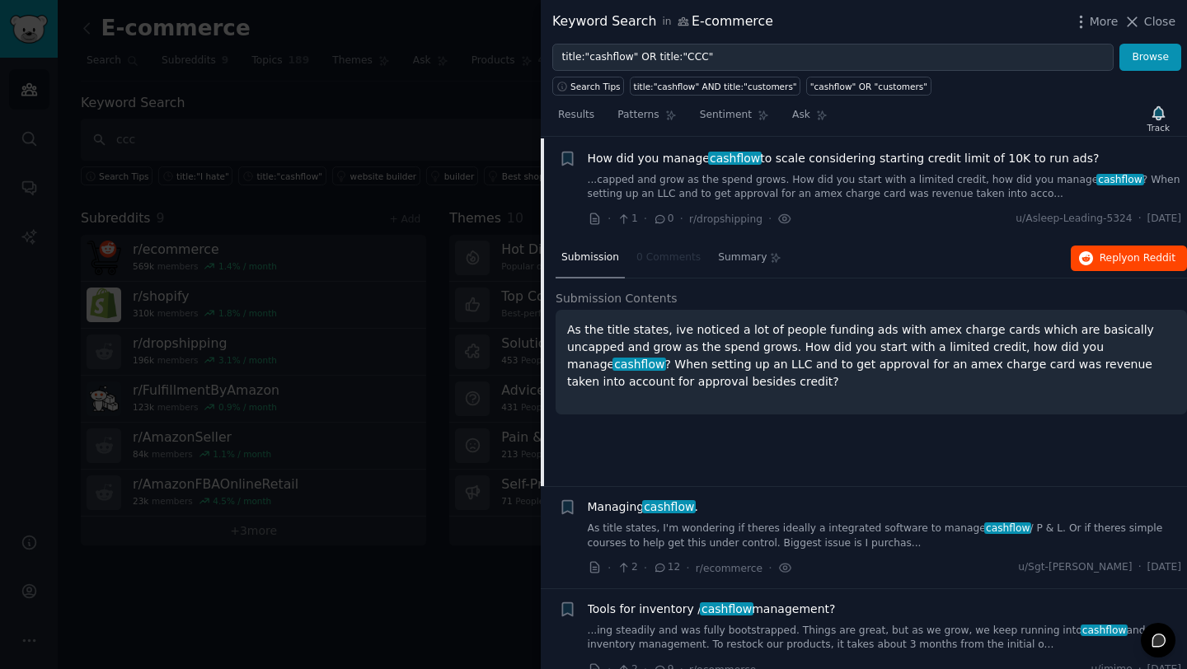
scroll to position [26, 0]
click at [1120, 254] on span "Reply on Reddit" at bounding box center [1138, 258] width 76 height 15
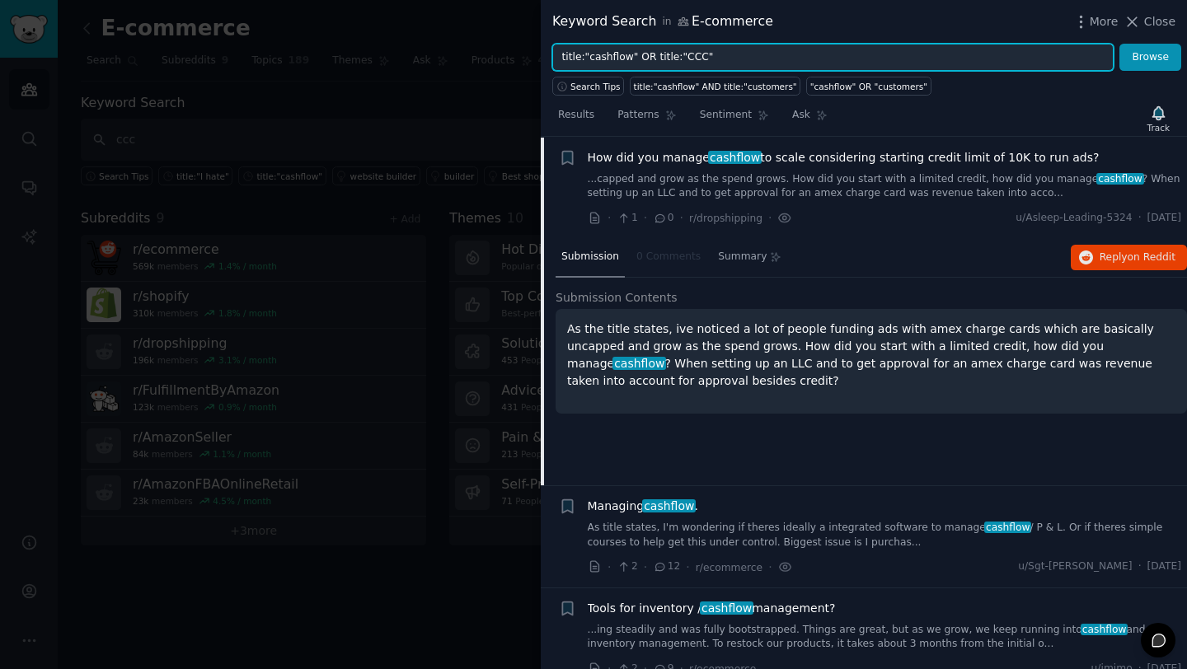
click at [619, 59] on input "title:"cashflow" OR title:"CCC"" at bounding box center [832, 58] width 561 height 28
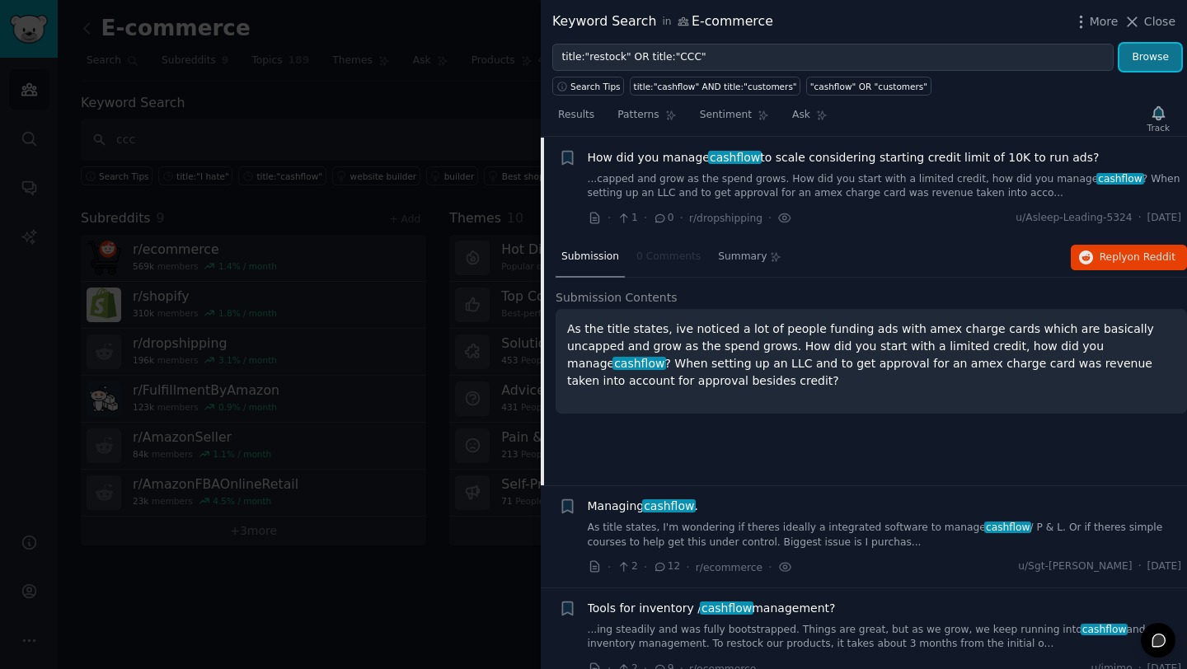
click at [1155, 57] on button "Browse" at bounding box center [1151, 58] width 62 height 28
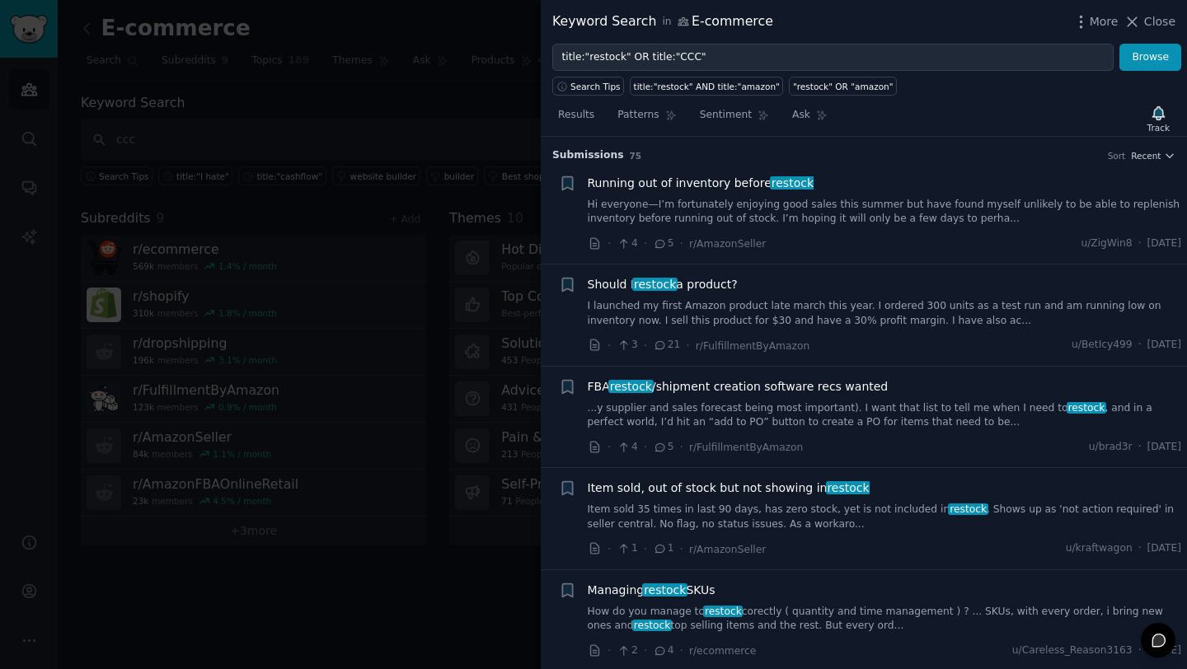
click at [1073, 190] on div "Running out of inventory before restock" at bounding box center [885, 183] width 594 height 17
click at [1066, 210] on link "Hi everyone—I’m fortunately enjoying good sales this summer but have found myse…" at bounding box center [885, 212] width 594 height 29
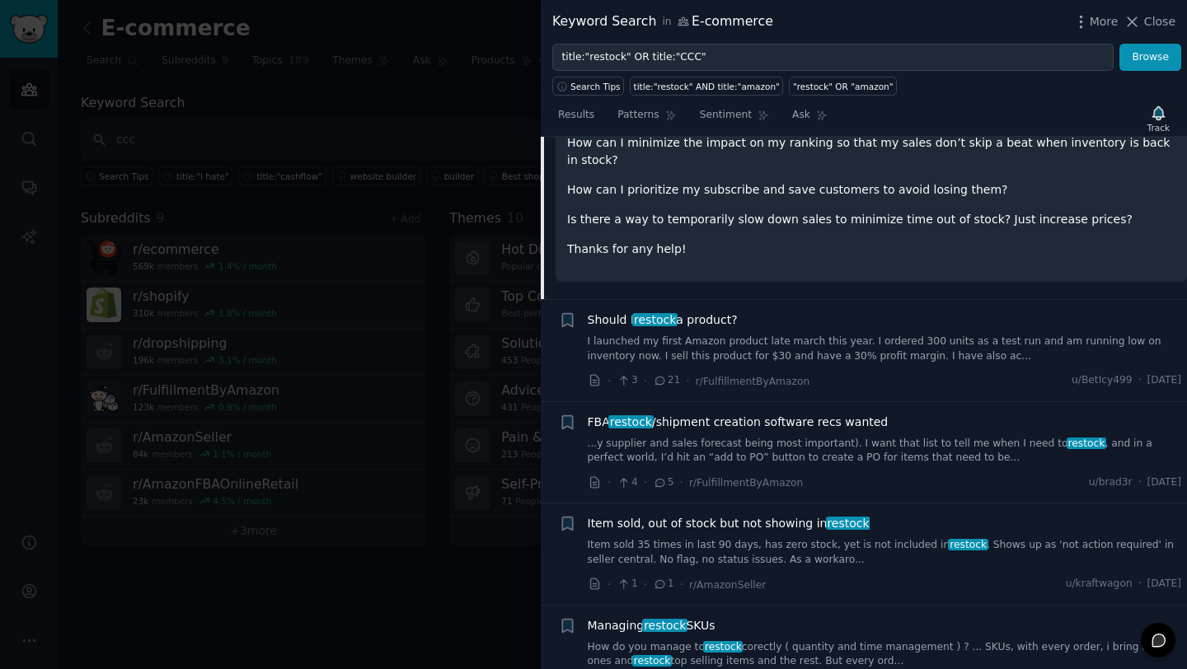
scroll to position [277, 0]
click at [981, 334] on link "I launched my first Amazon product late march this year. I ordered 300 units as…" at bounding box center [885, 348] width 594 height 29
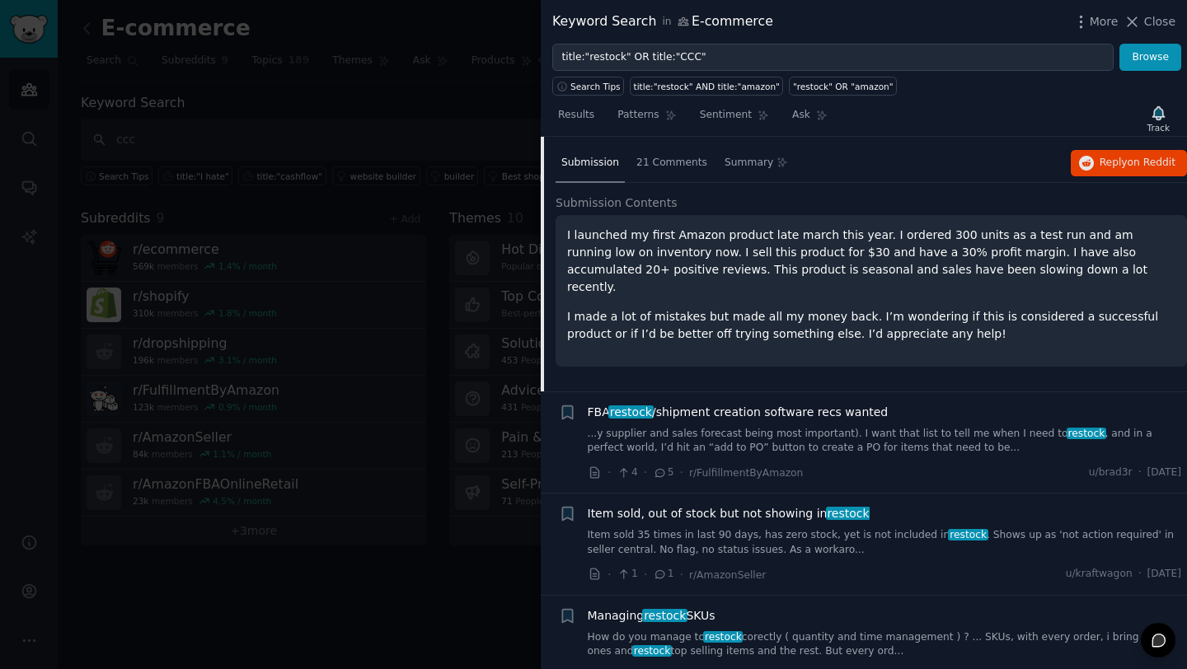
scroll to position [221, 0]
click at [950, 436] on link "...y supplier and sales forecast being most important). I want that list to tel…" at bounding box center [885, 442] width 594 height 29
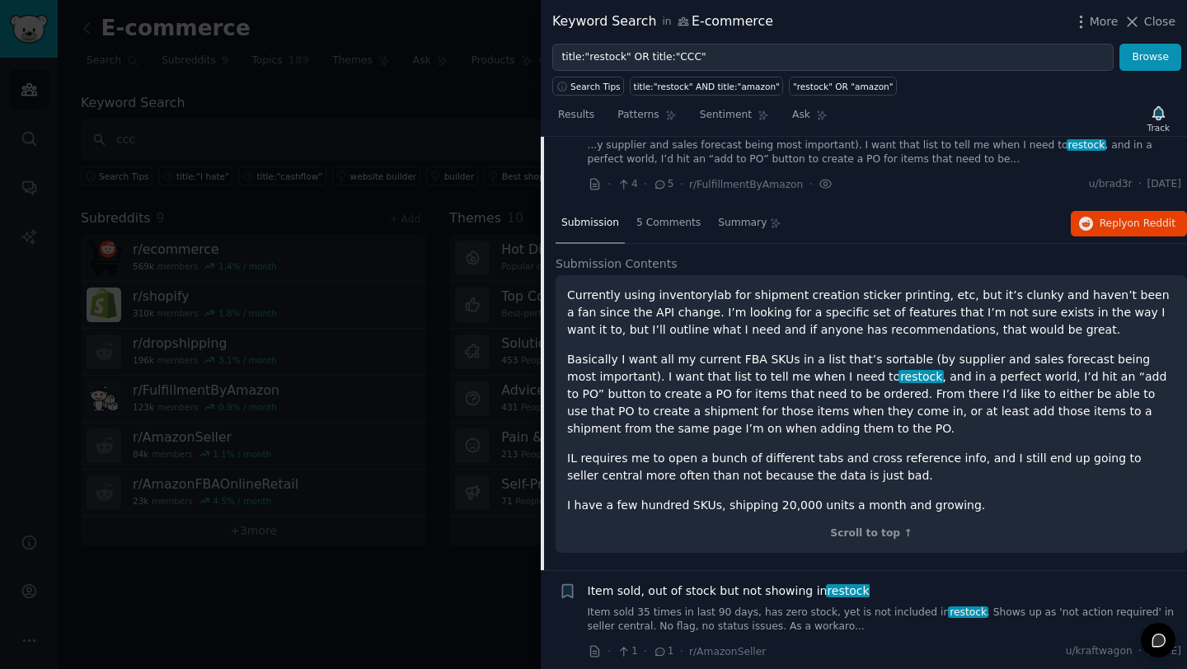
scroll to position [271, 0]
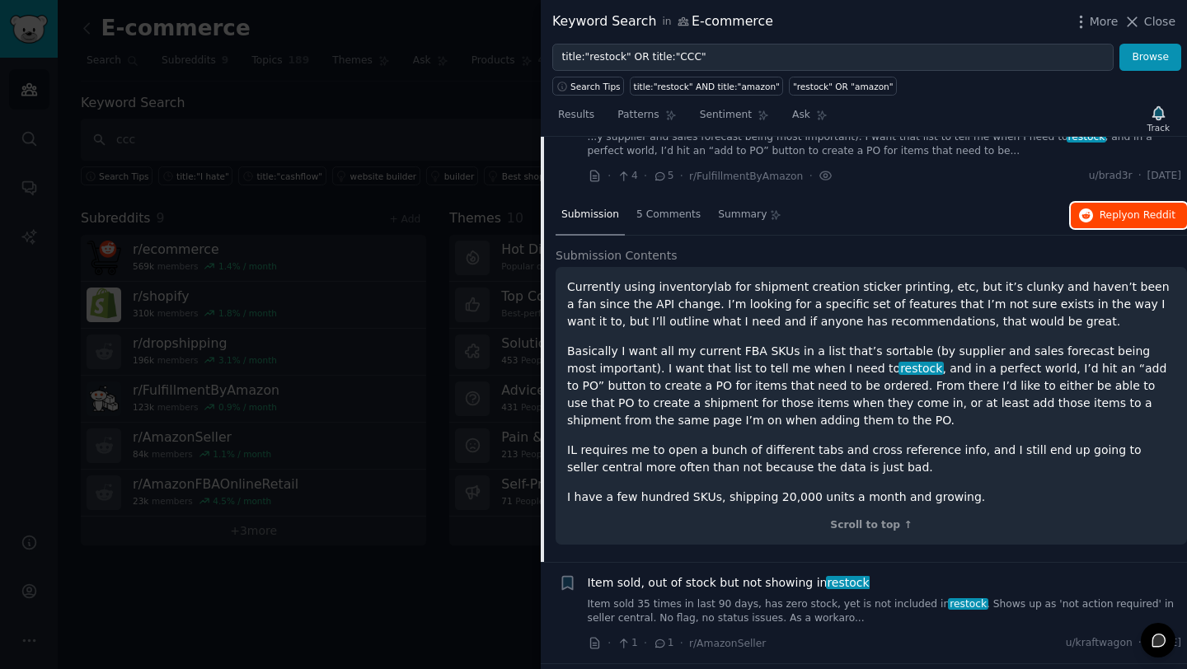
click at [1100, 214] on span "Reply on Reddit" at bounding box center [1138, 216] width 76 height 15
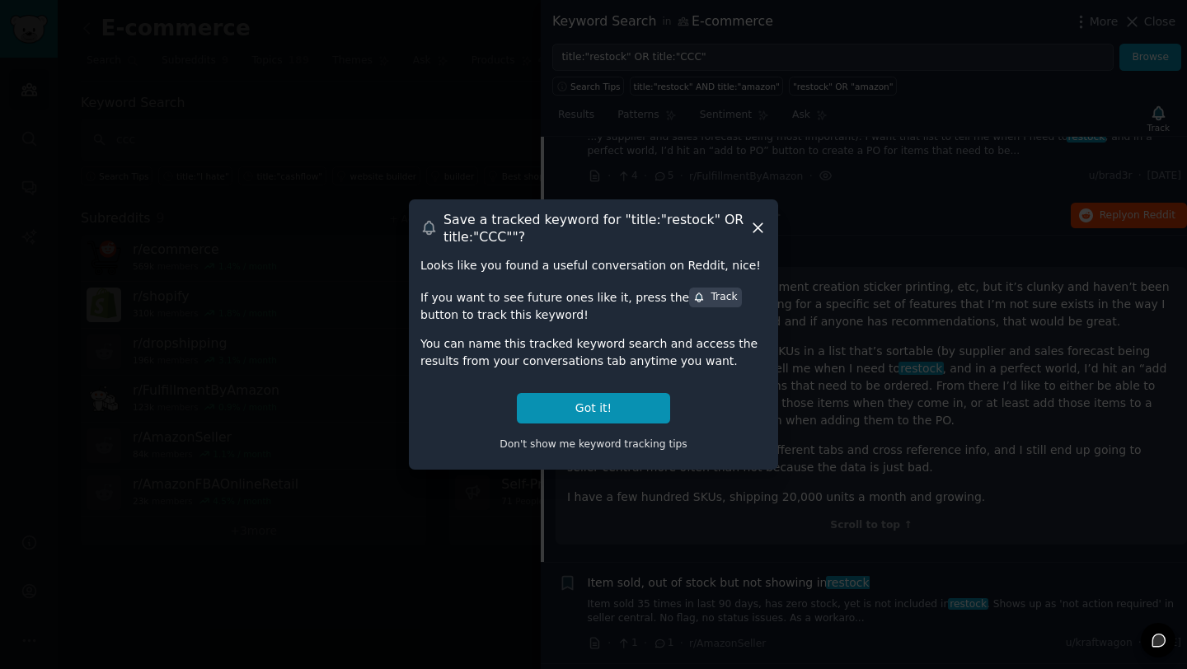
click at [758, 223] on icon at bounding box center [757, 227] width 17 height 17
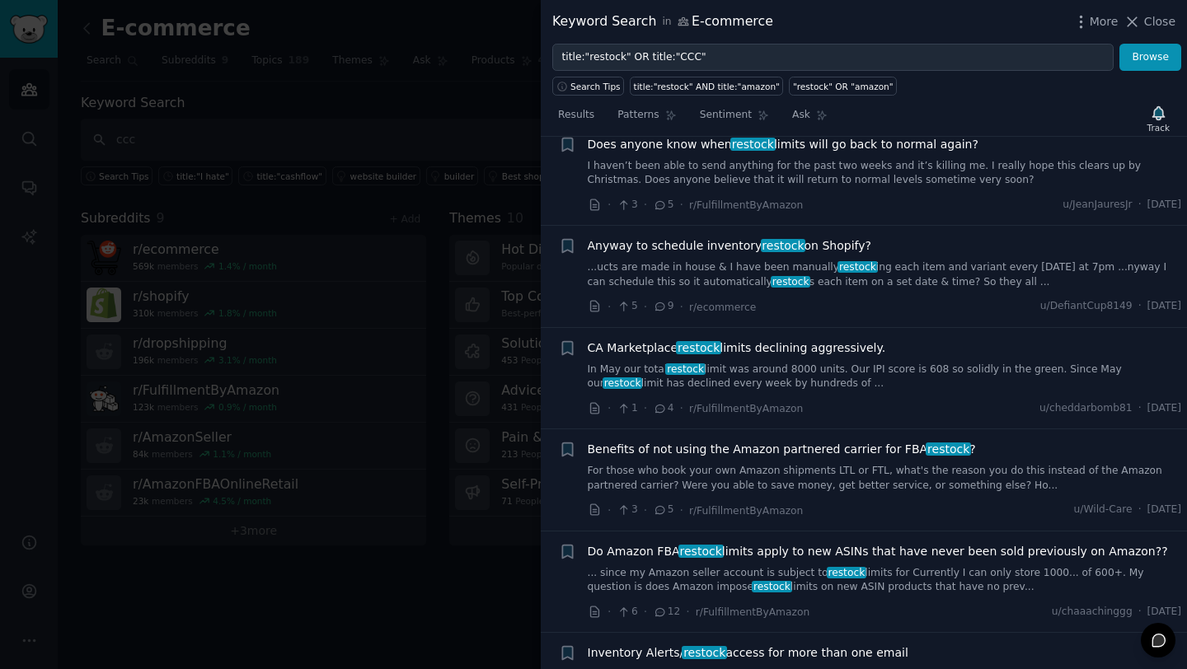
scroll to position [1546, 0]
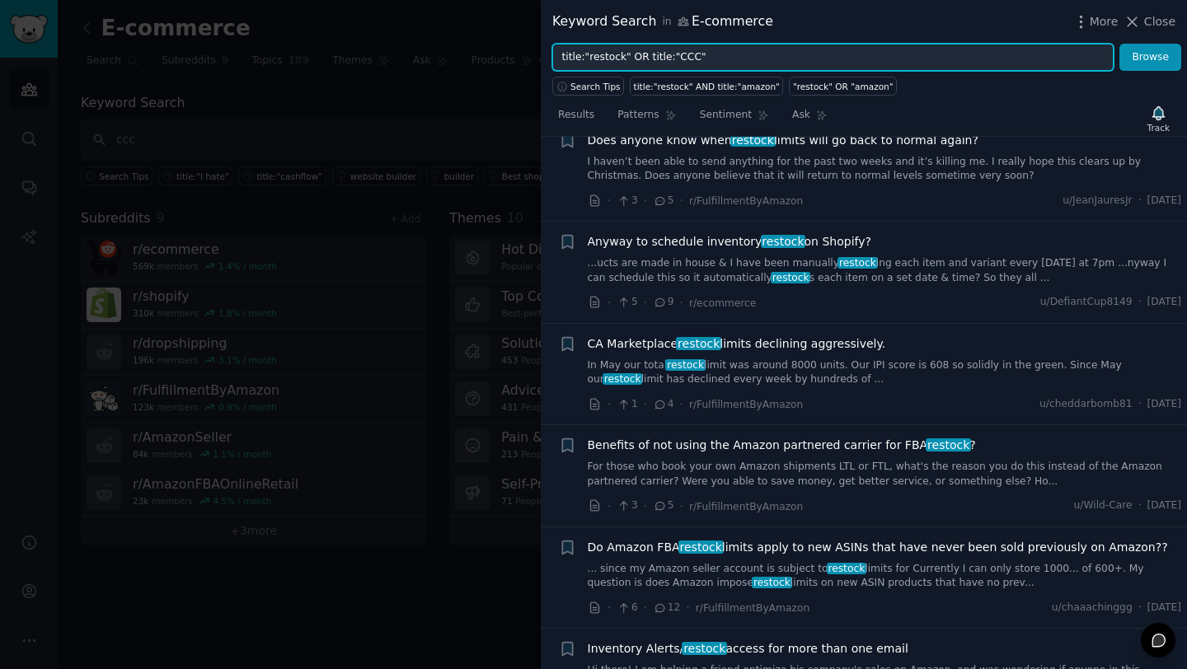
click at [610, 53] on input "title:"restock" OR title:"CCC"" at bounding box center [832, 58] width 561 height 28
click at [675, 59] on input "title:"budget" OR title:"CCC"" at bounding box center [832, 58] width 561 height 28
click at [717, 61] on input "title:"budget" OR title:"CCC"" at bounding box center [832, 58] width 561 height 28
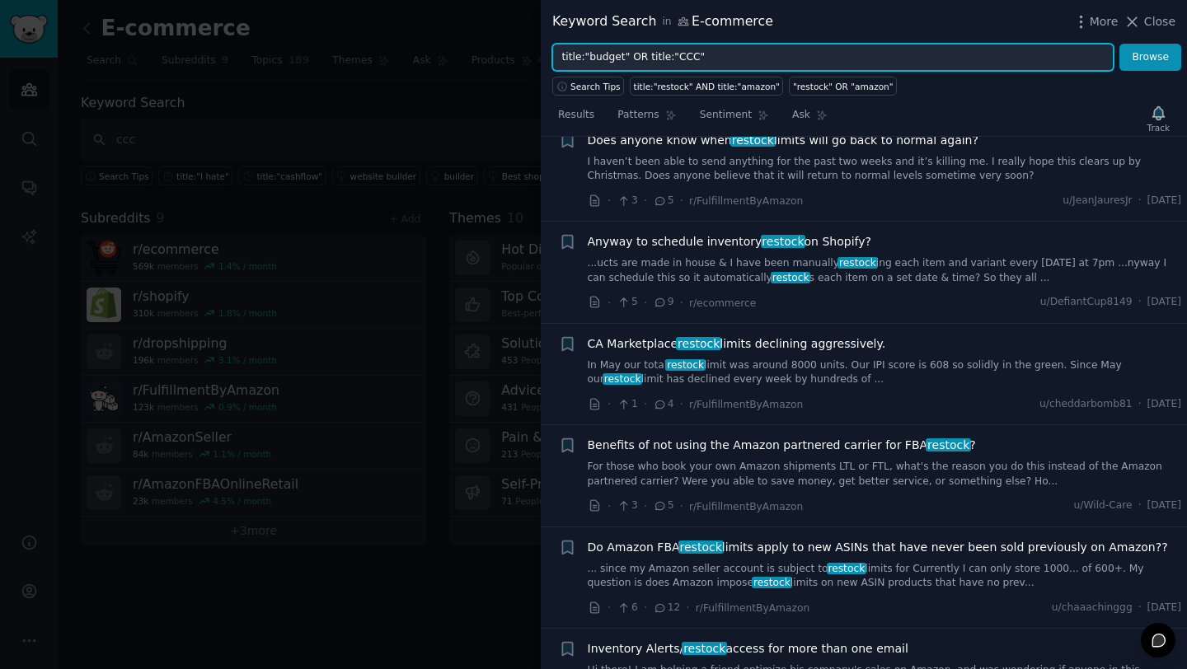
click at [685, 59] on input "title:"budget" OR title:"CCC"" at bounding box center [832, 58] width 561 height 28
click at [1120, 44] on button "Browse" at bounding box center [1151, 58] width 62 height 28
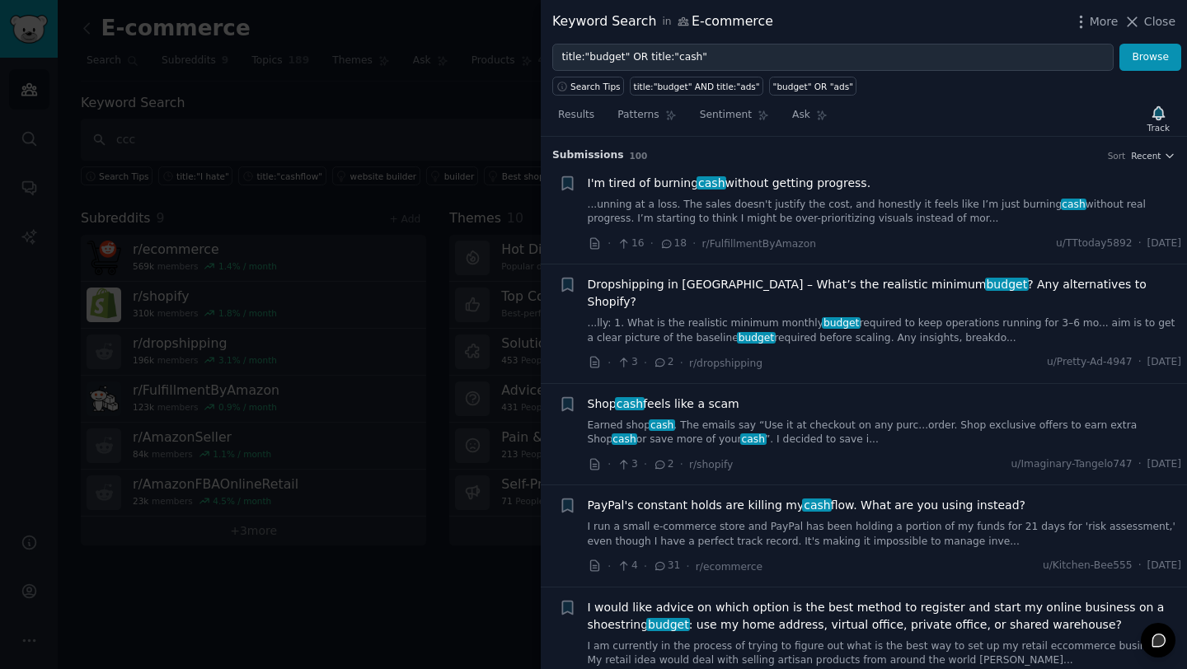
click at [1124, 213] on link "...unning at a loss. The sales doesn't justify the cost, and honestly it feels …" at bounding box center [885, 212] width 594 height 29
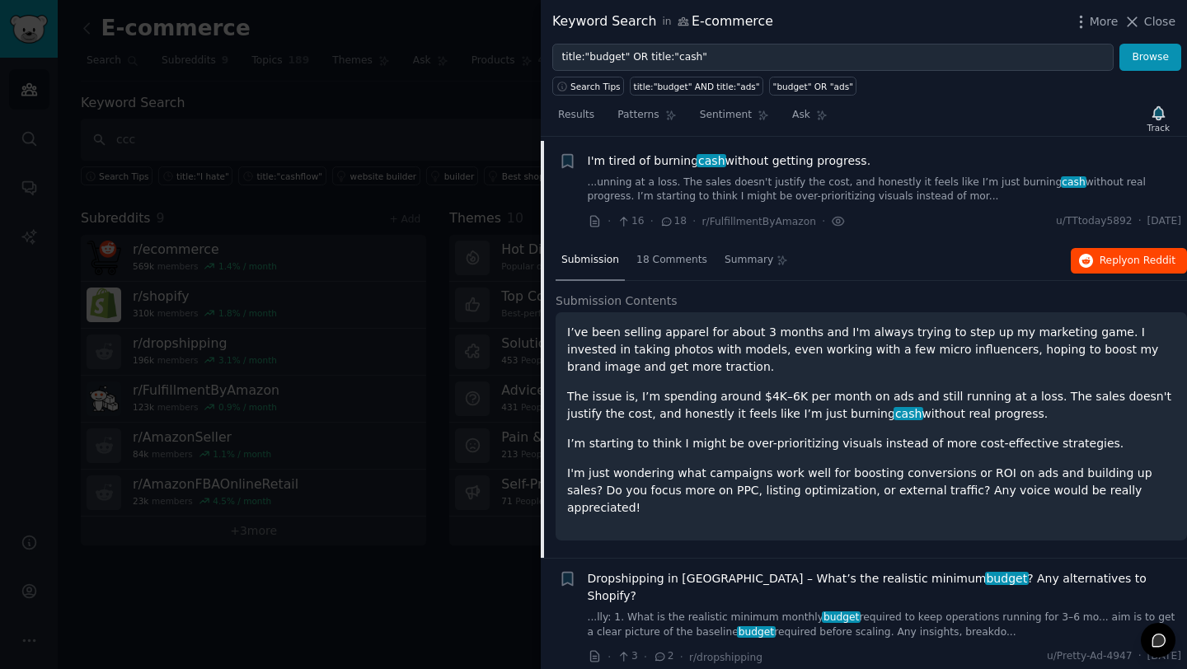
scroll to position [26, 0]
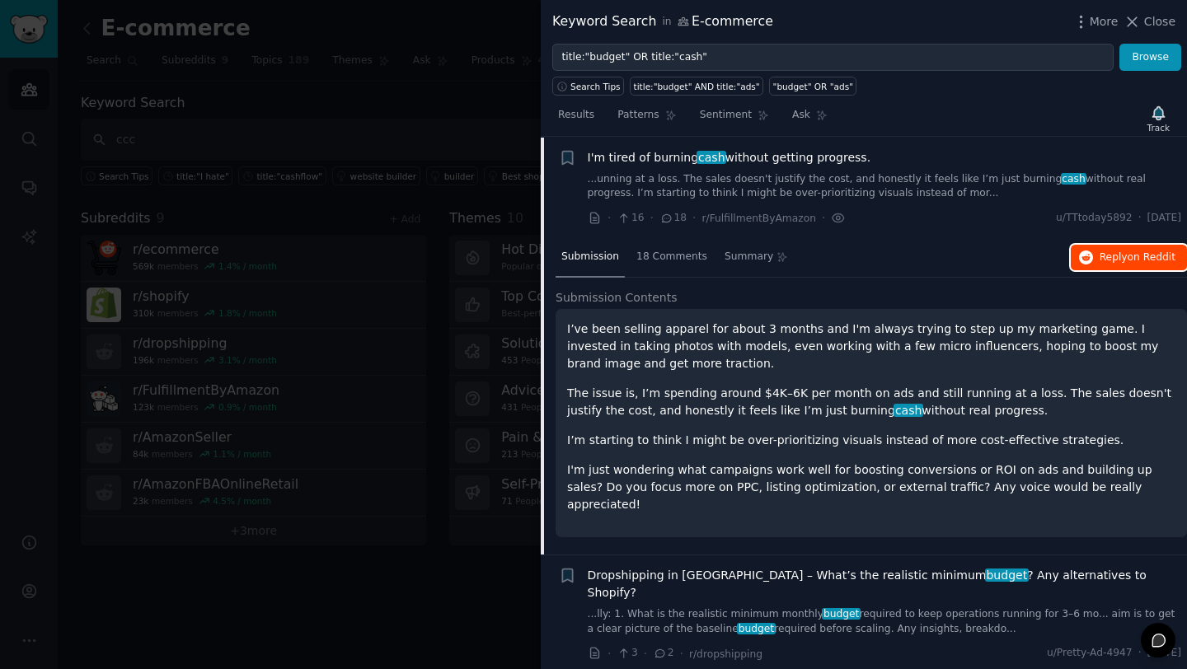
click at [1141, 256] on span "on Reddit" at bounding box center [1152, 257] width 48 height 12
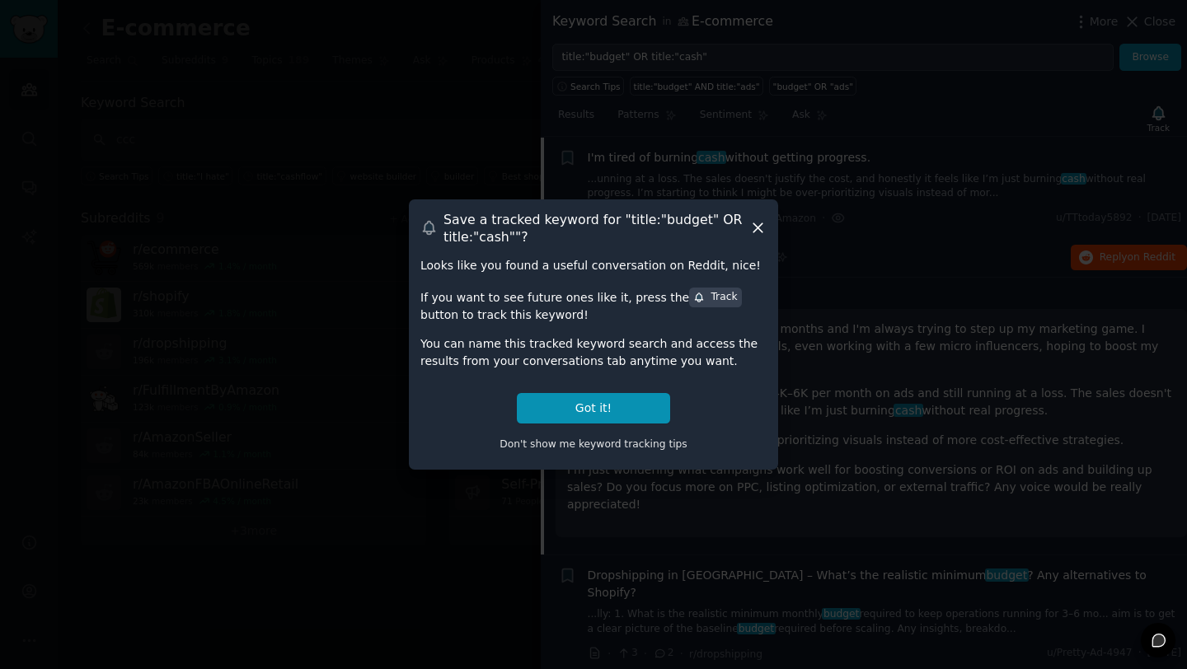
click at [758, 230] on icon at bounding box center [758, 228] width 9 height 9
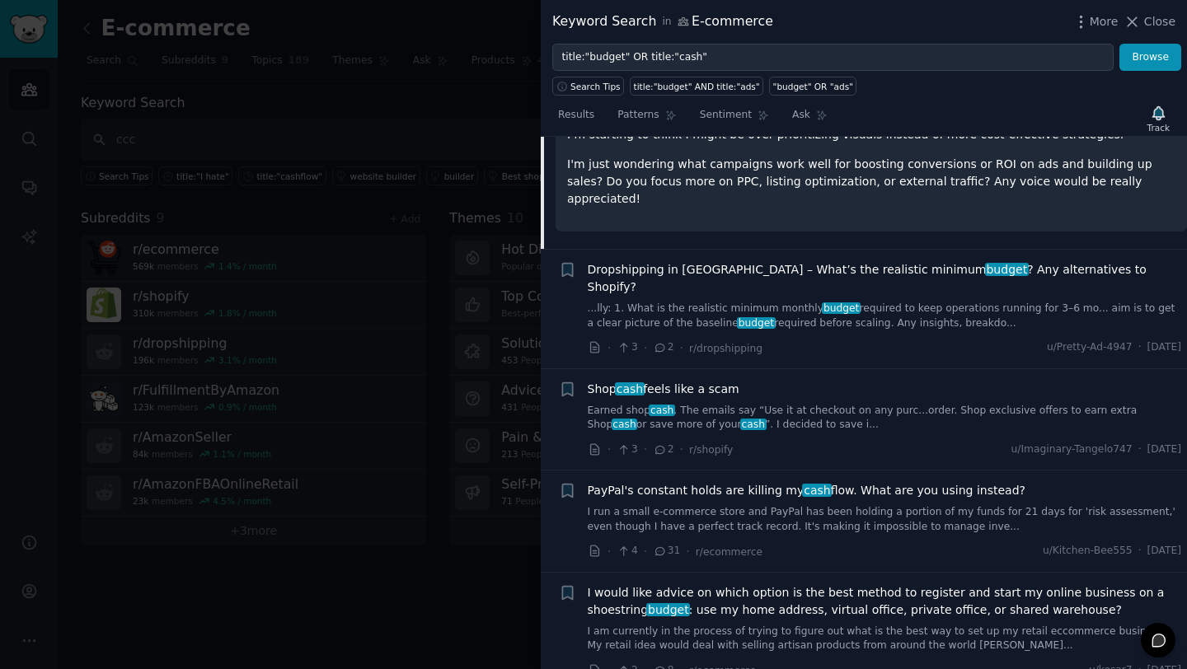
scroll to position [337, 0]
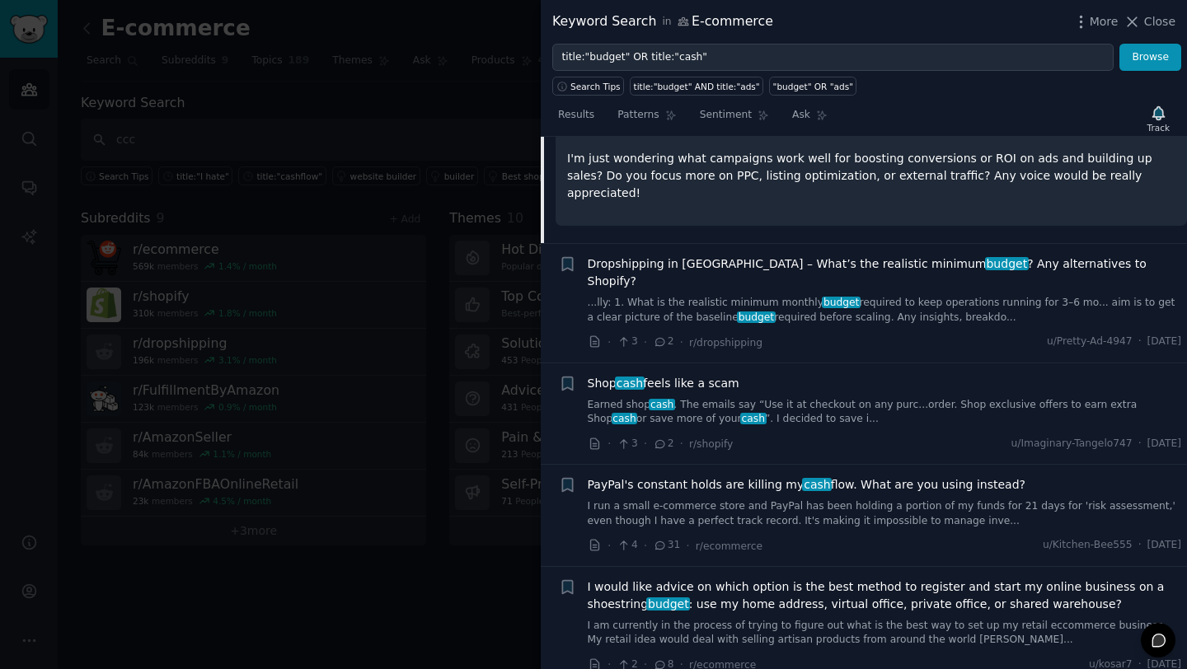
click at [1025, 477] on div "PayPal's constant holds are killing my cash flow. What are you using instead?" at bounding box center [885, 485] width 594 height 17
click at [985, 477] on span "PayPal's constant holds are killing my cash flow. What are you using instead?" at bounding box center [807, 485] width 438 height 17
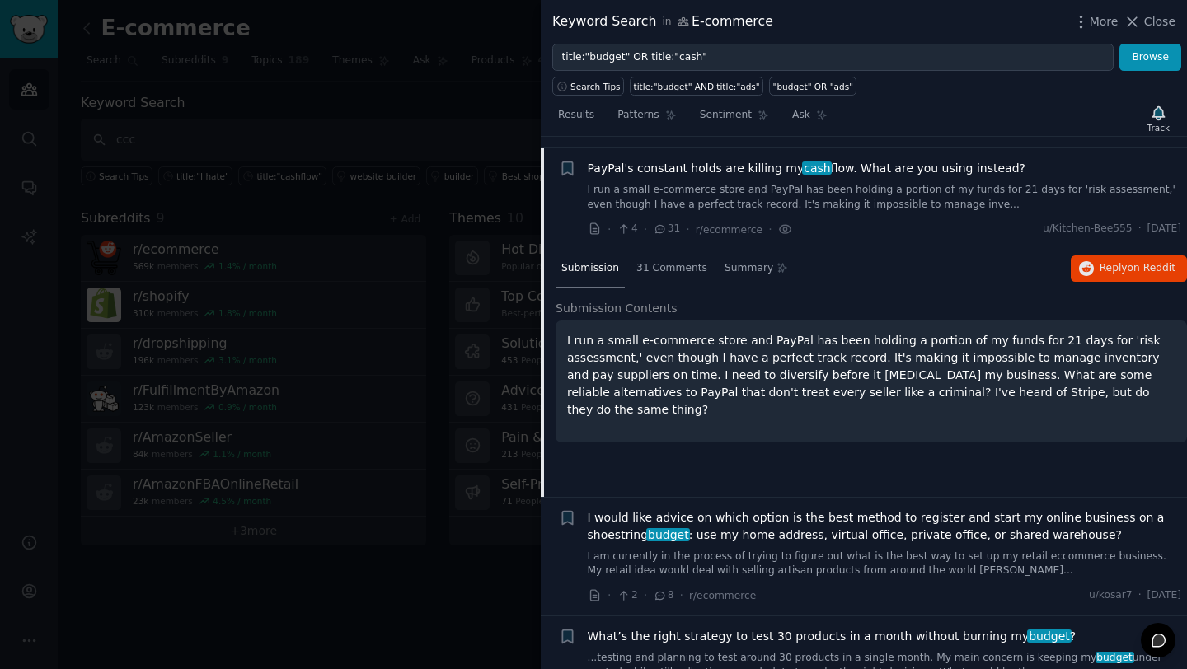
scroll to position [331, 0]
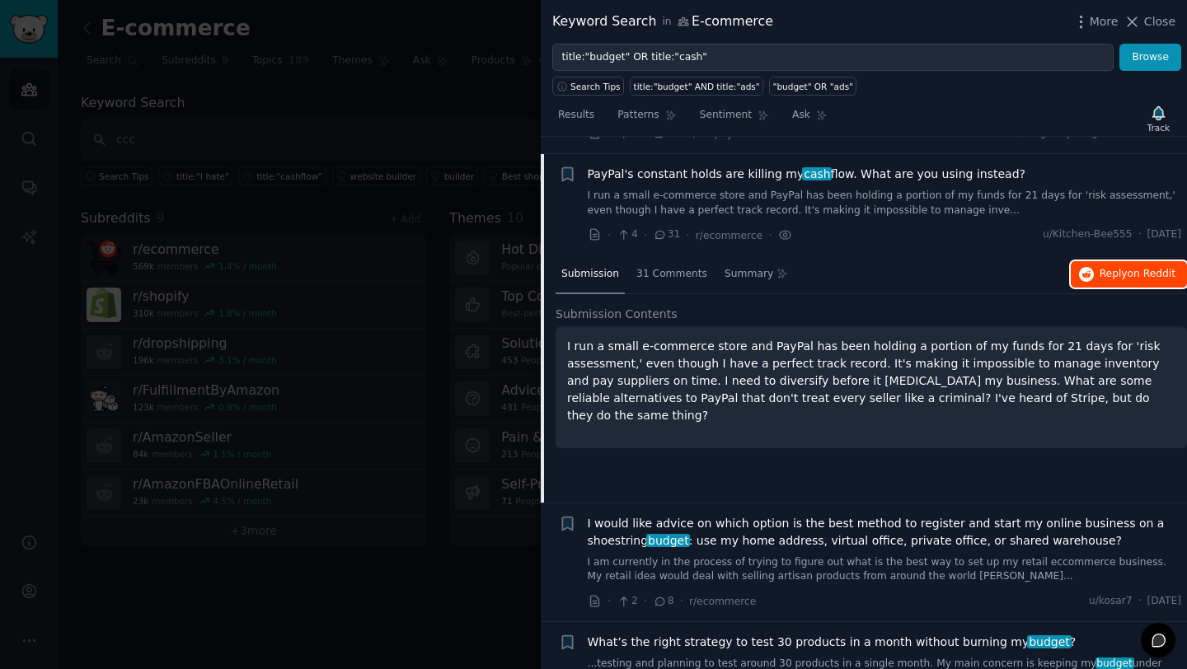
click at [1144, 261] on button "Reply on Reddit" at bounding box center [1129, 274] width 116 height 26
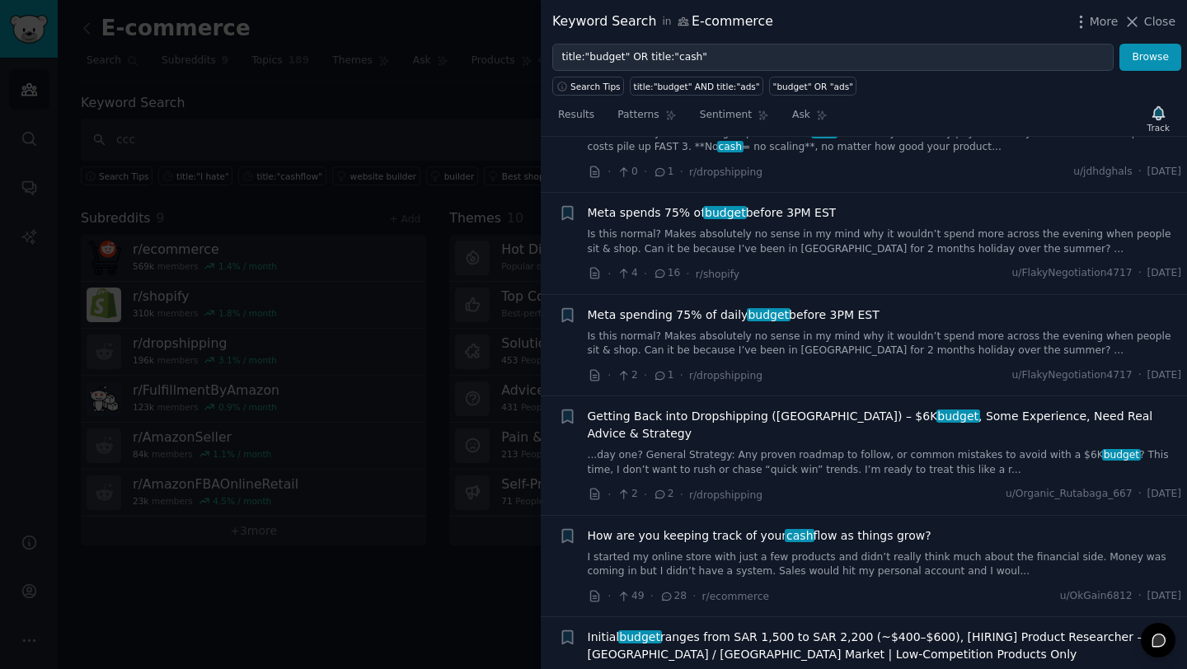
scroll to position [3014, 0]
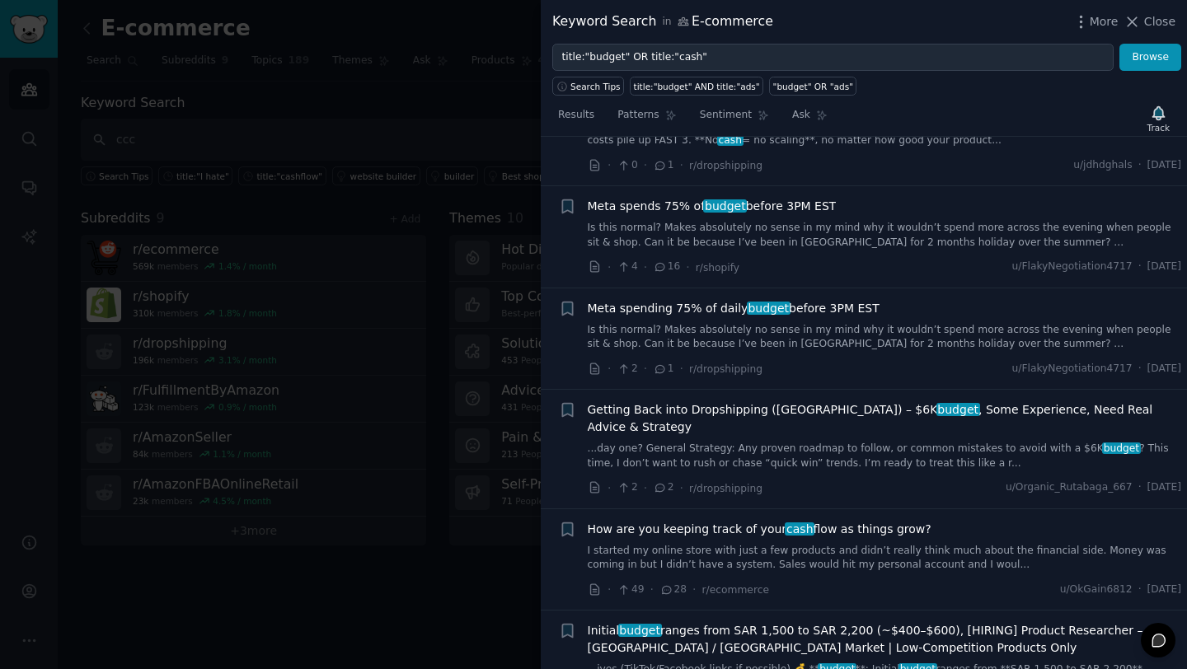
click at [949, 509] on li "+ How are you keeping track of your cash flow as things grow? I started my onli…" at bounding box center [864, 559] width 646 height 101
click at [931, 521] on div "How are you keeping track of your cash flow as things grow?" at bounding box center [885, 529] width 594 height 17
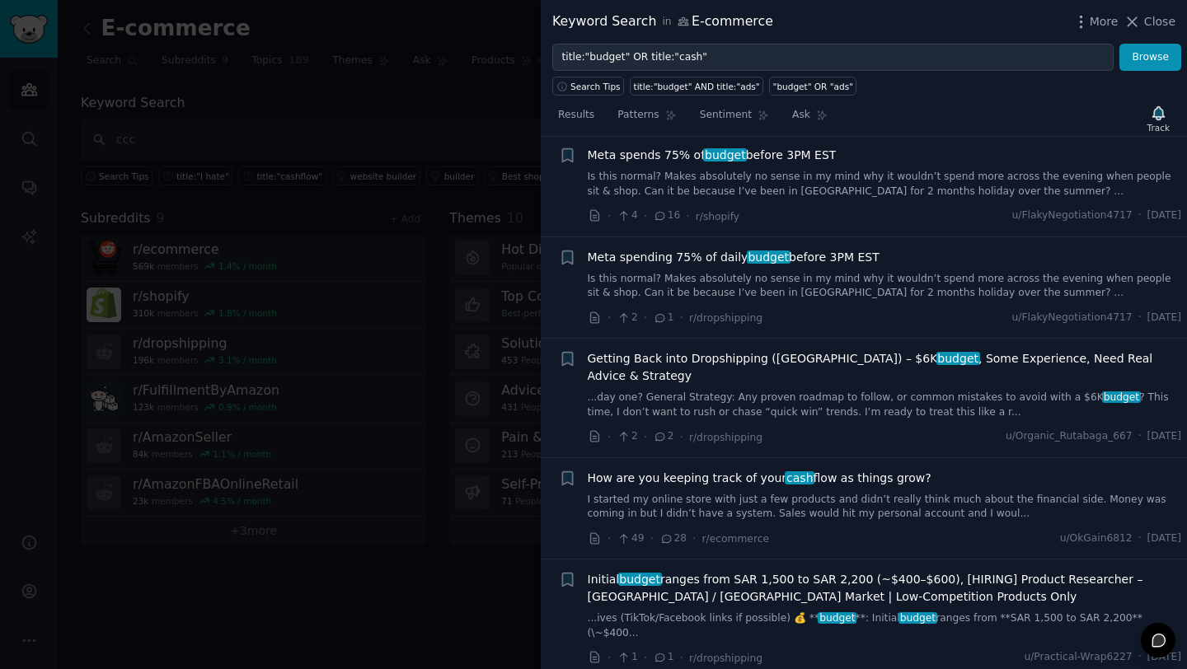
click at [891, 470] on span "How are you keeping track of your cash flow as things grow?" at bounding box center [760, 478] width 344 height 17
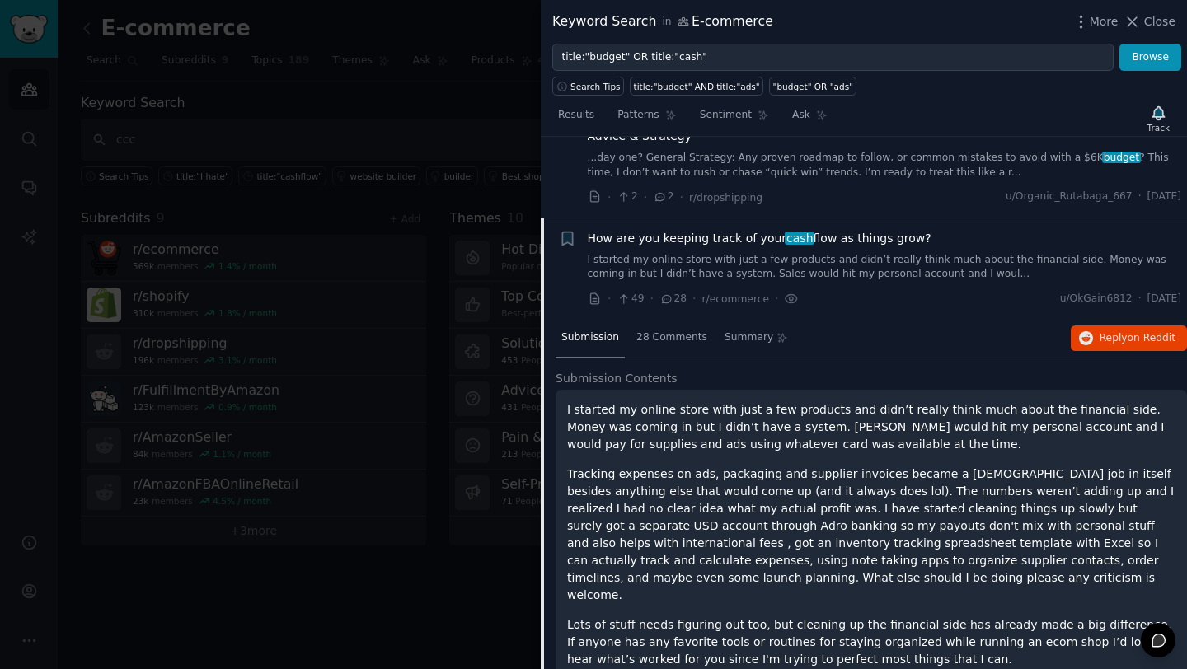
scroll to position [3104, 0]
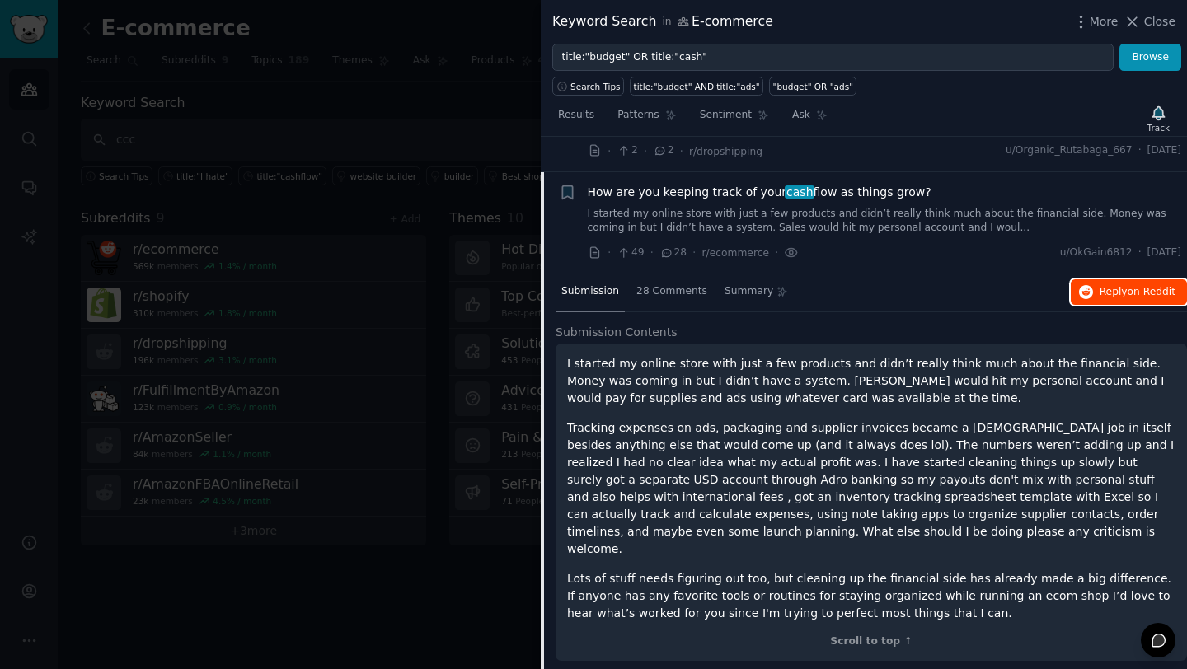
click at [1105, 285] on span "Reply on Reddit" at bounding box center [1138, 292] width 76 height 15
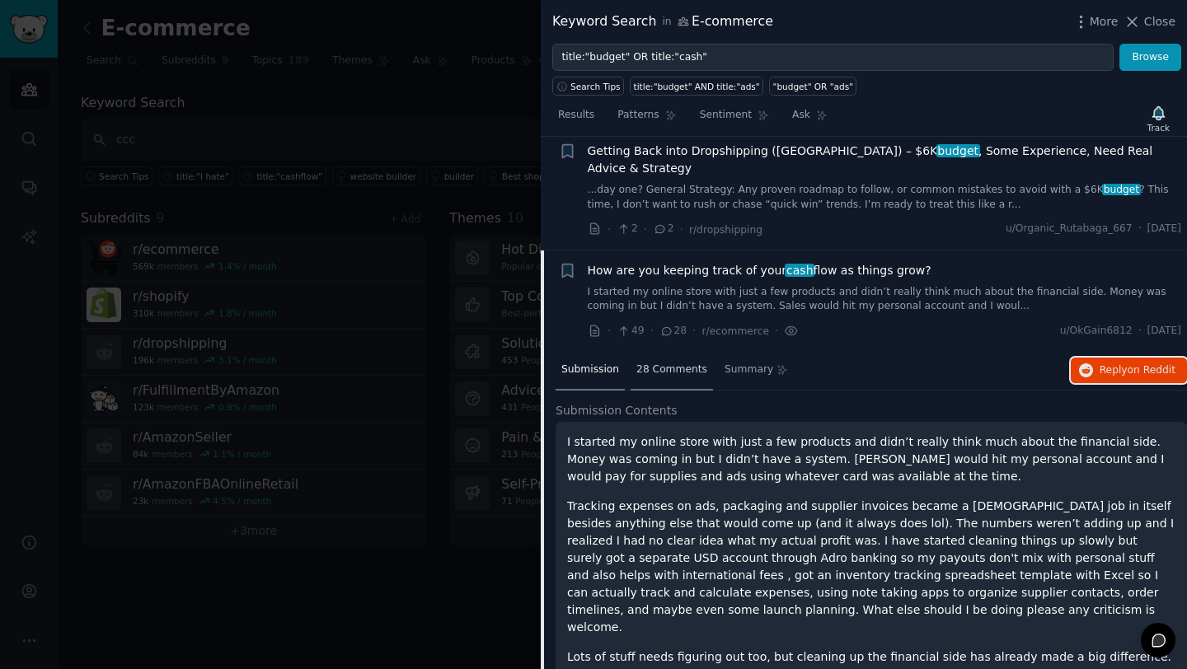
scroll to position [3022, 0]
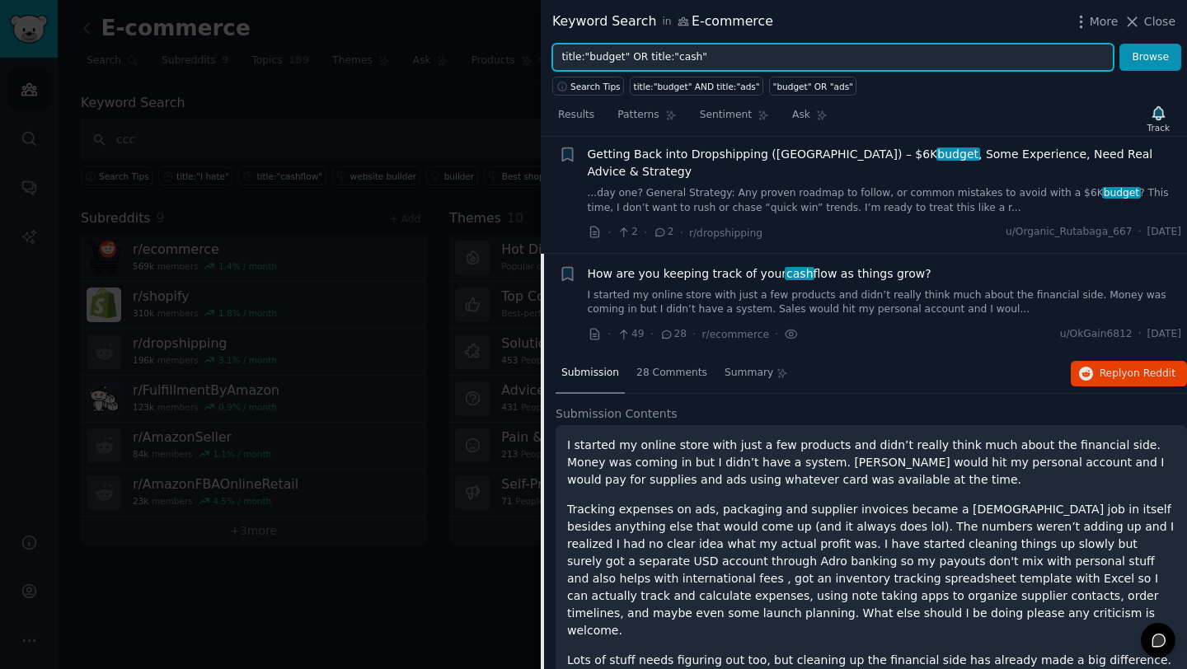
click at [694, 60] on input "title:"budget" OR title:"cash"" at bounding box center [832, 58] width 561 height 28
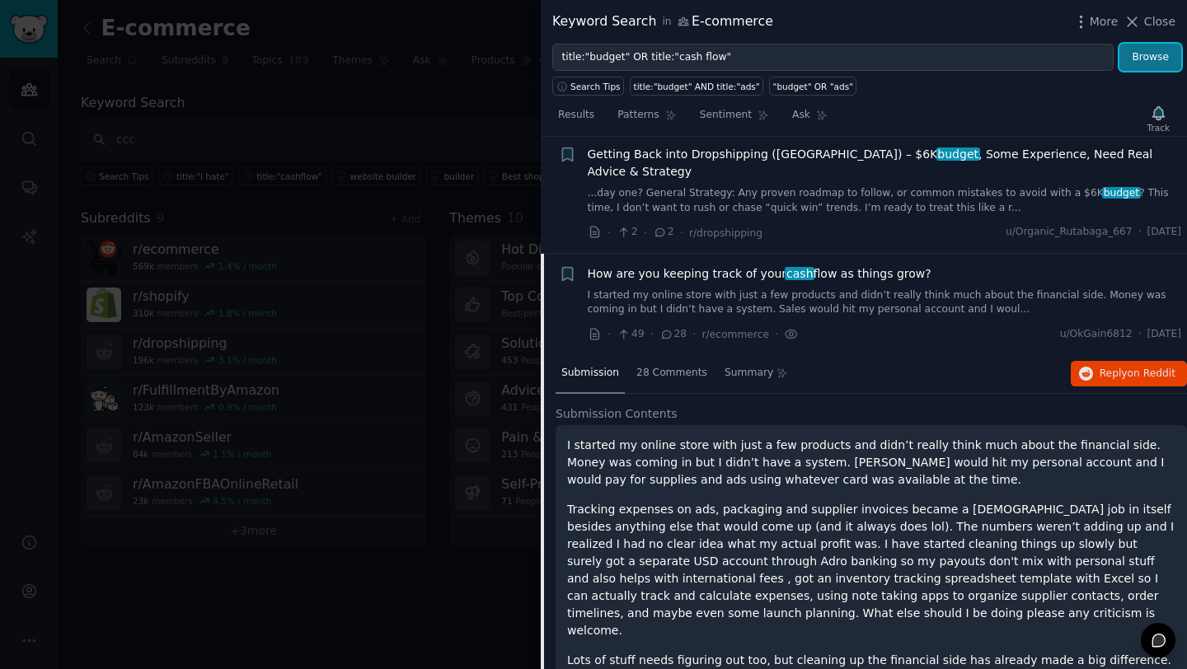
click at [1153, 52] on button "Browse" at bounding box center [1151, 58] width 62 height 28
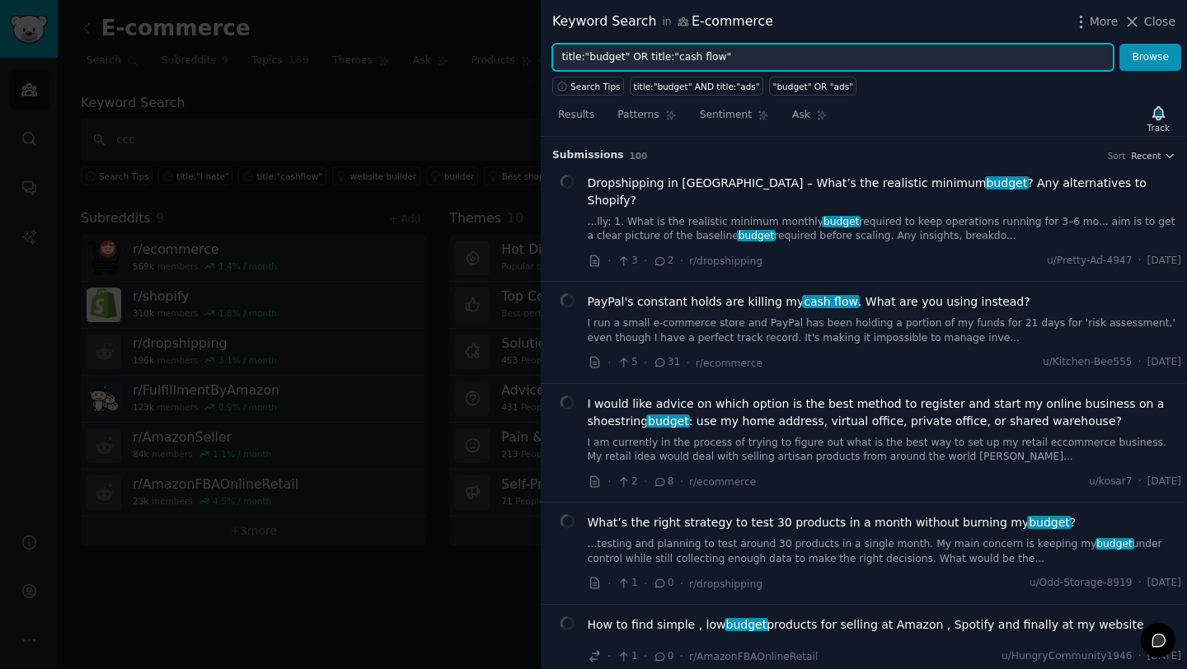
drag, startPoint x: 645, startPoint y: 56, endPoint x: 543, endPoint y: 47, distance: 101.8
click at [542, 55] on div "title:"budget" OR title:"cash flow" Browse" at bounding box center [864, 58] width 646 height 28
type input "title:"cash flow""
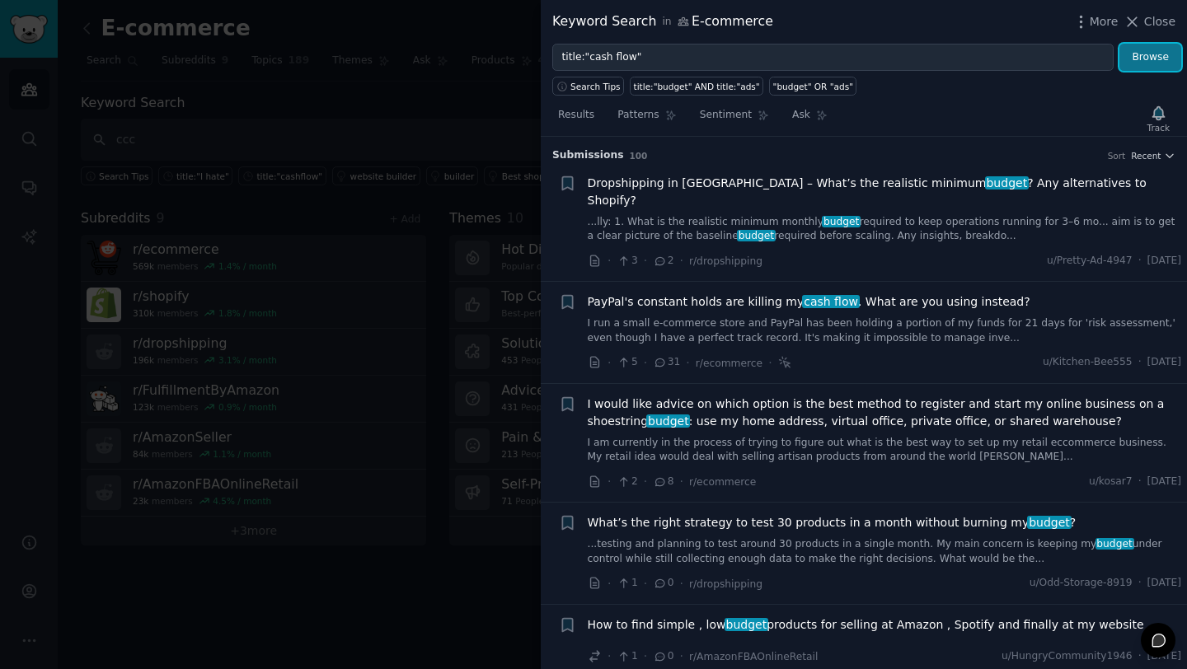
click at [1156, 50] on button "Browse" at bounding box center [1151, 58] width 62 height 28
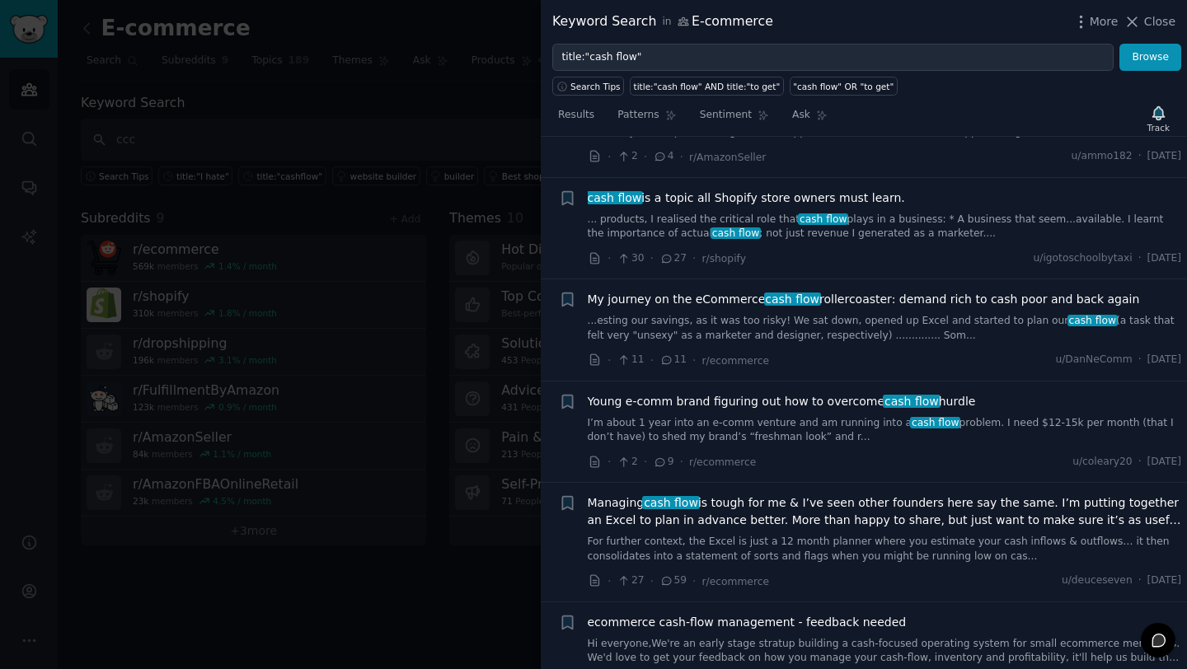
scroll to position [693, 0]
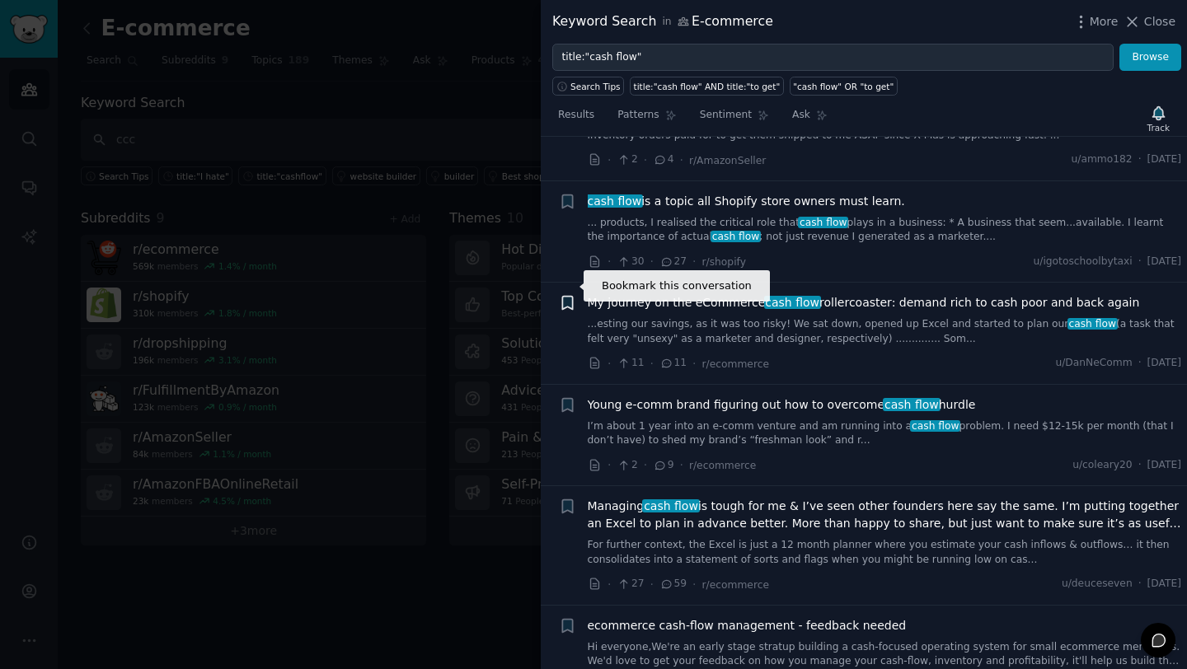
click at [567, 297] on icon "button" at bounding box center [567, 303] width 10 height 13
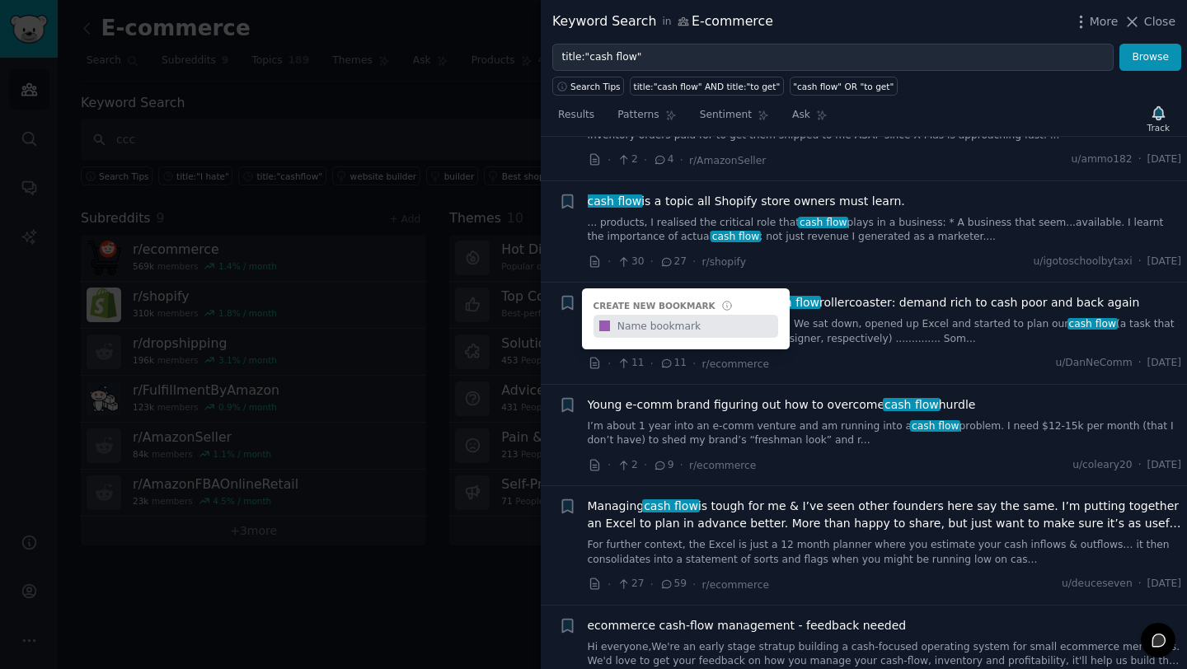
click at [629, 315] on input "text" at bounding box center [695, 326] width 163 height 23
type input "Exponetix"
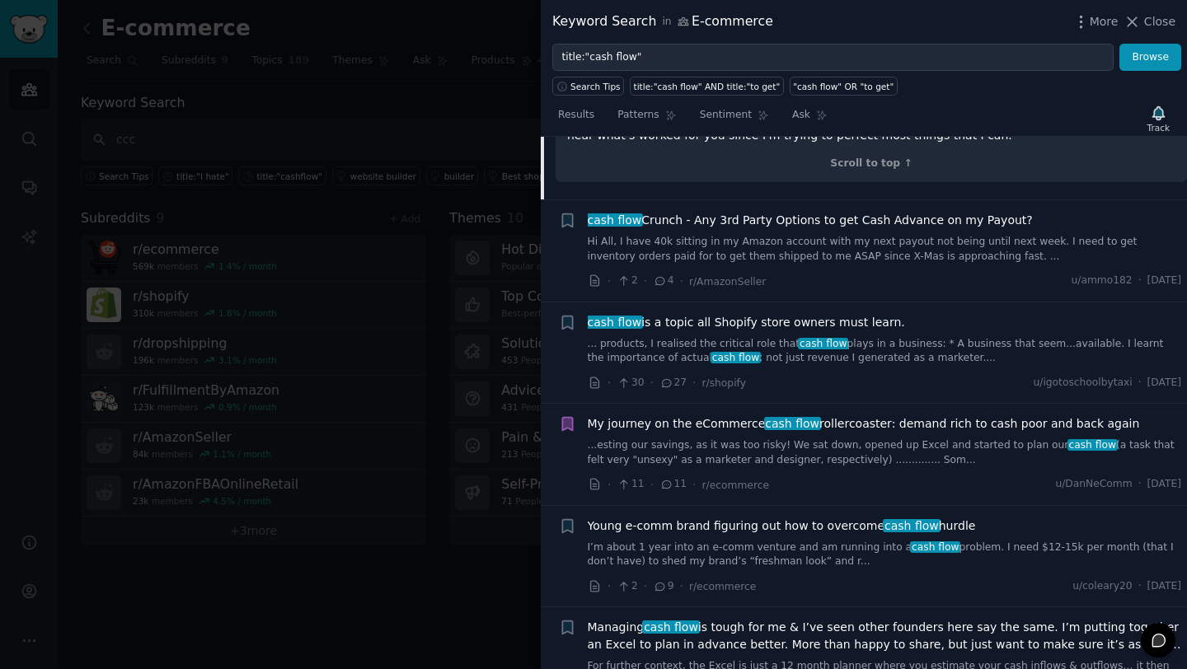
scroll to position [554, 0]
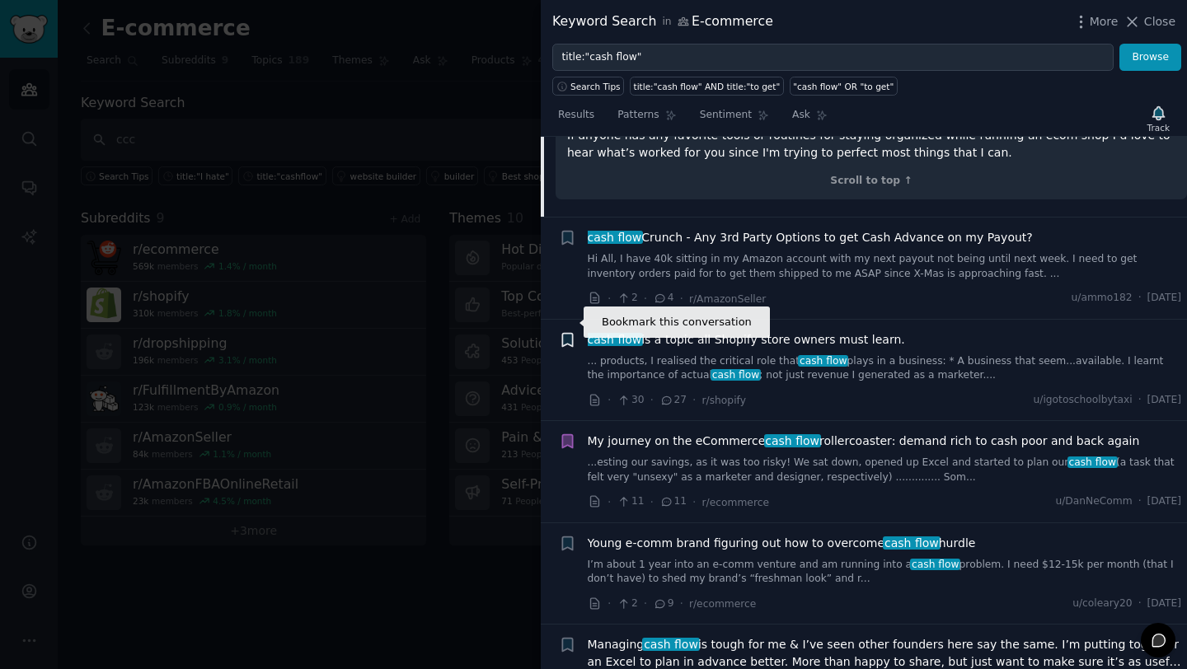
click at [570, 333] on icon "button" at bounding box center [567, 339] width 10 height 13
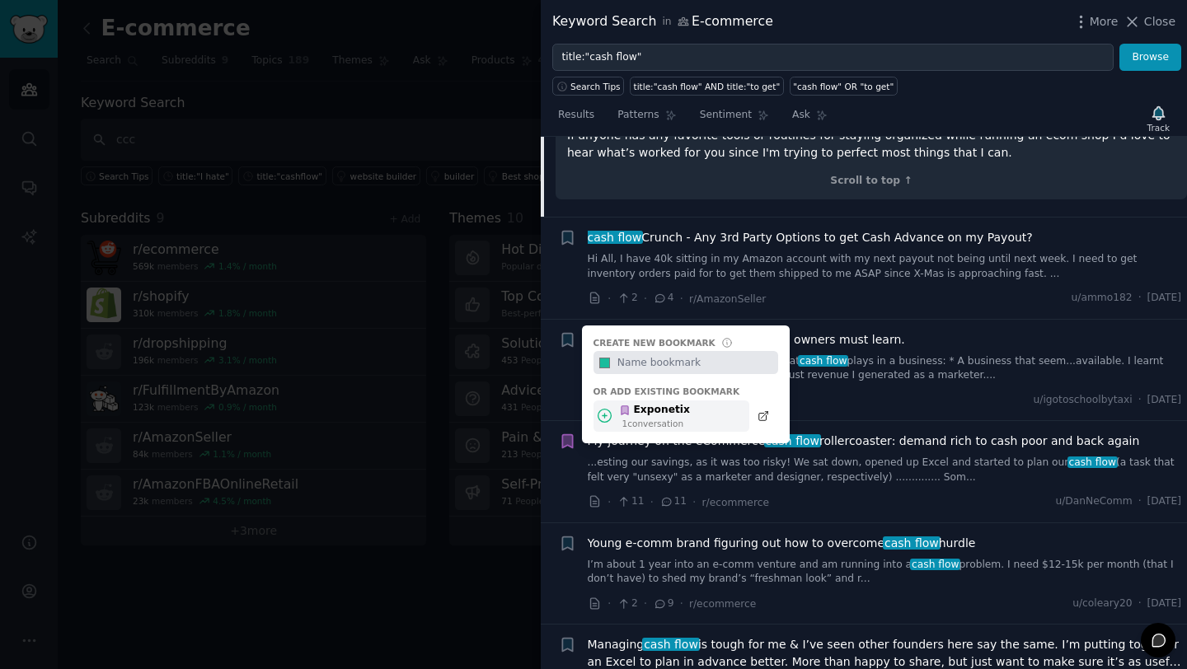
click at [646, 418] on div "1 conversation" at bounding box center [656, 424] width 68 height 12
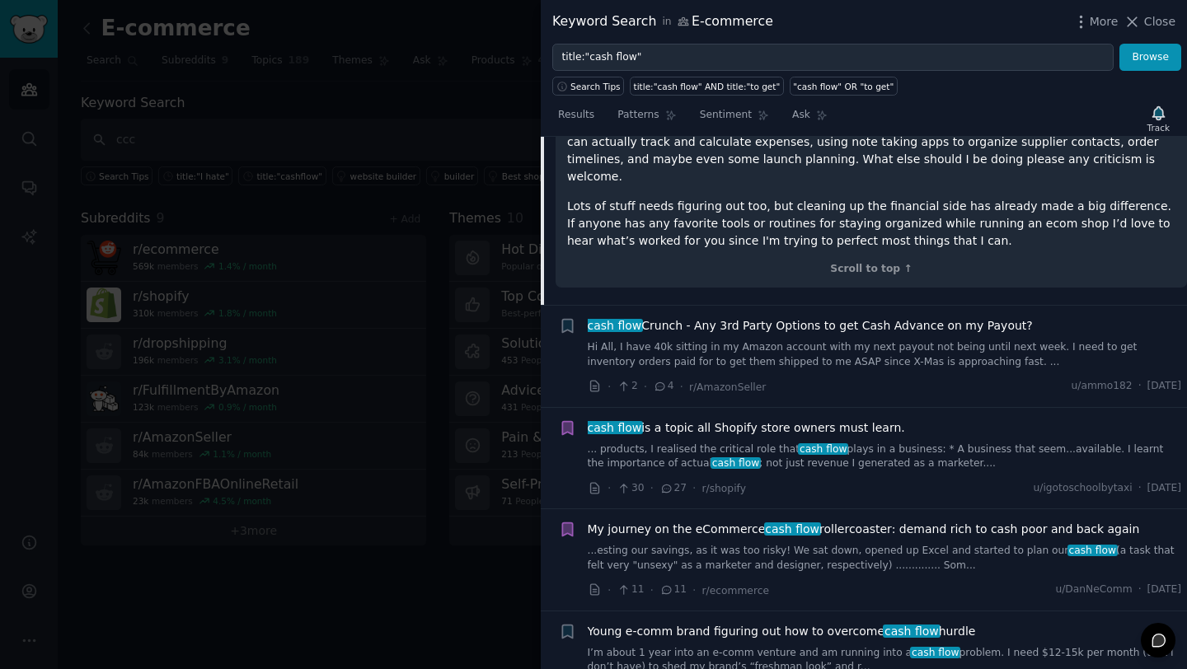
scroll to position [464, 0]
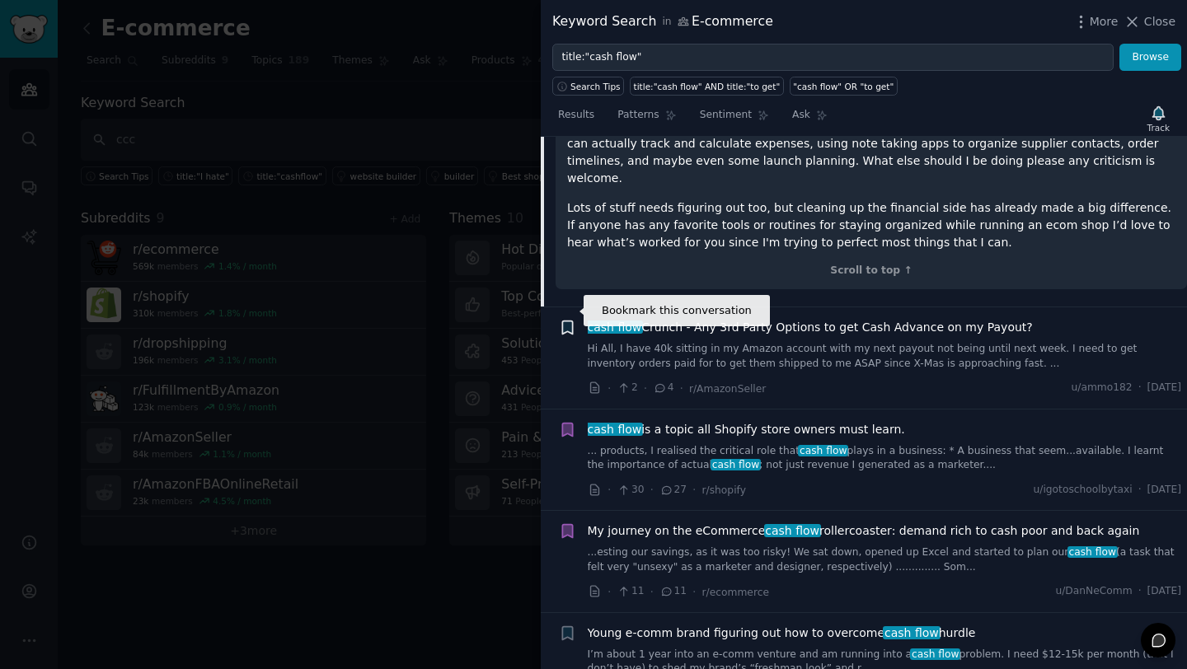
click at [569, 322] on icon "button" at bounding box center [567, 328] width 10 height 13
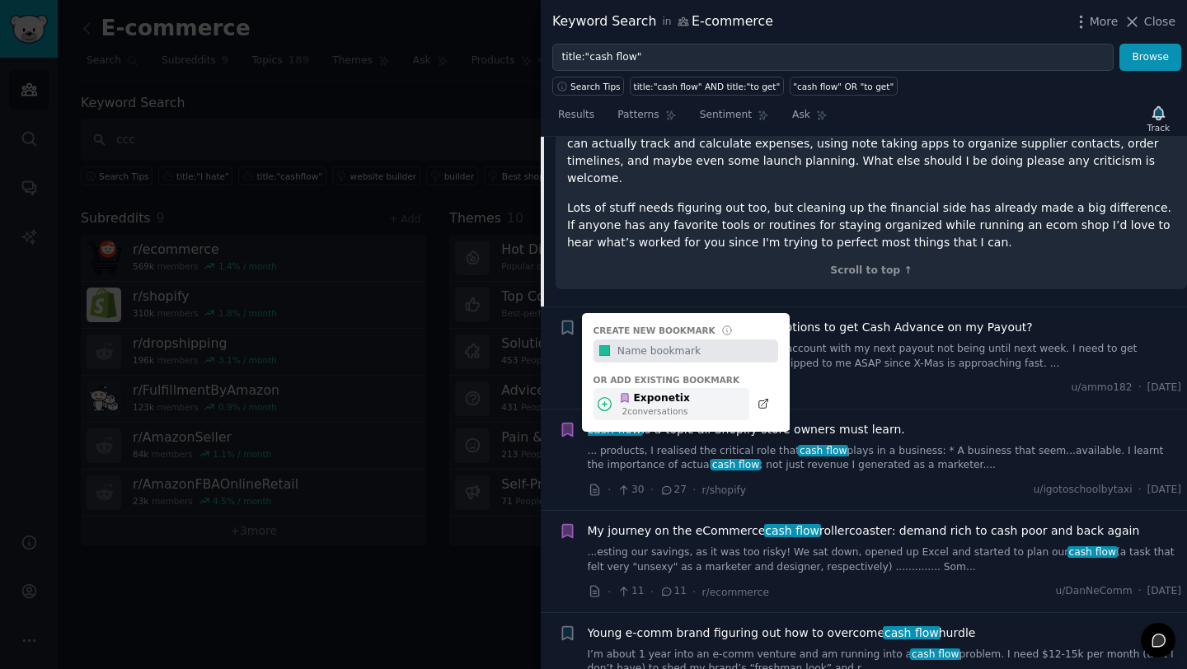
click at [631, 392] on div "Exponetix" at bounding box center [654, 399] width 71 height 15
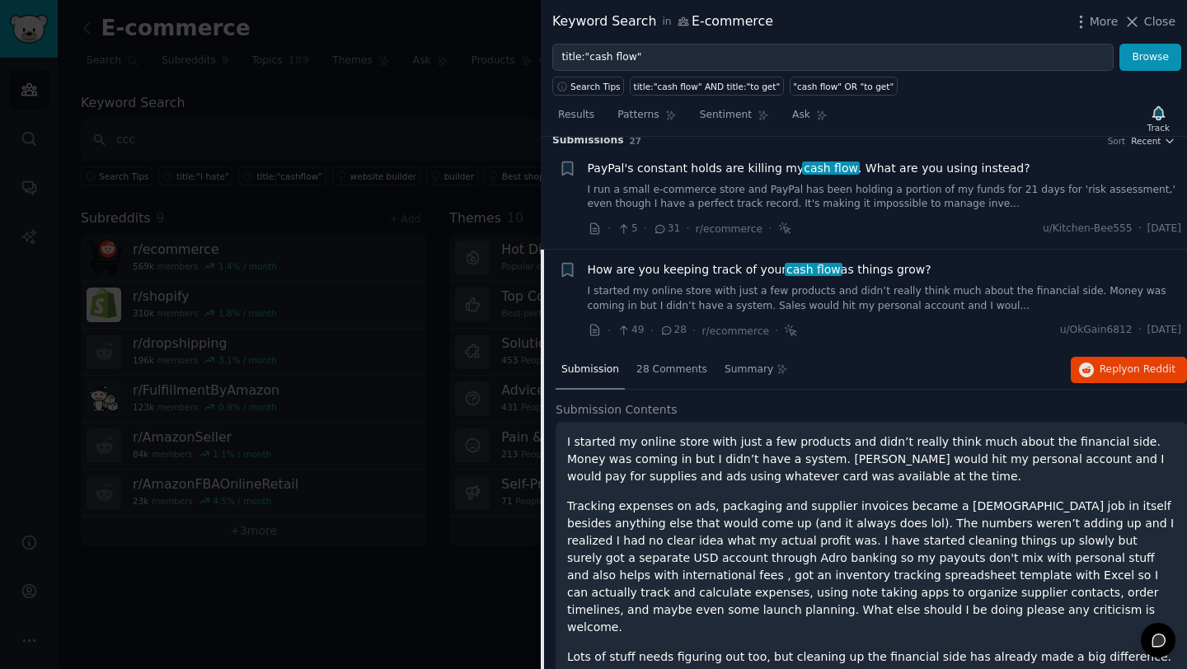
scroll to position [13, 0]
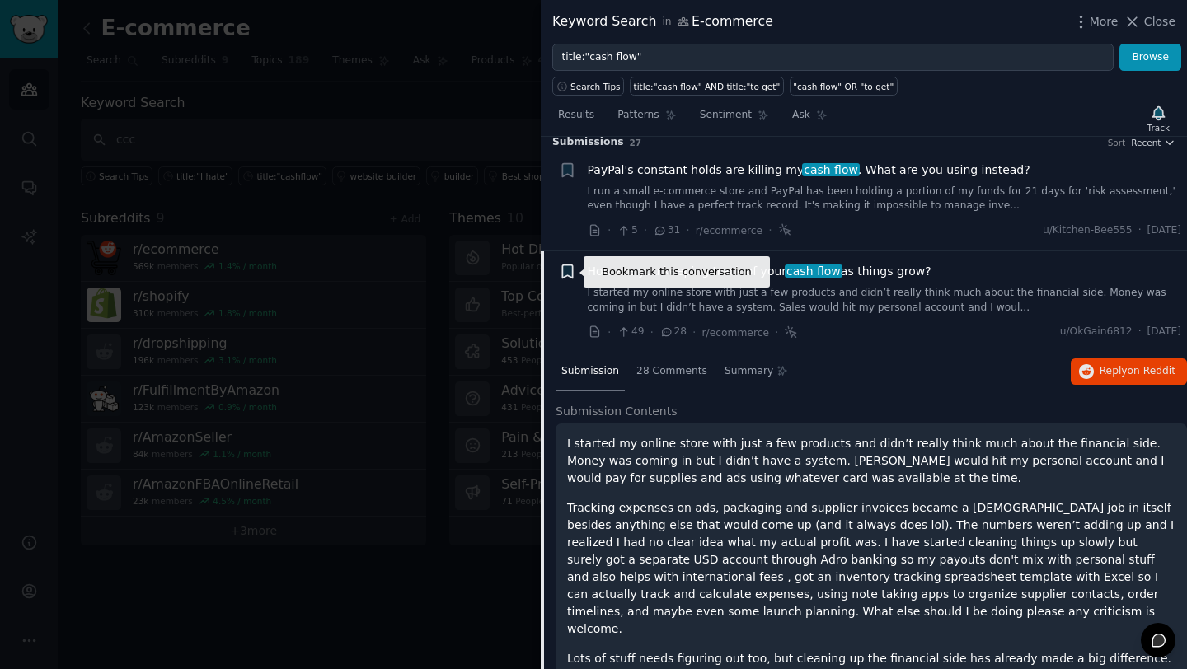
click at [564, 267] on icon "button" at bounding box center [567, 271] width 10 height 13
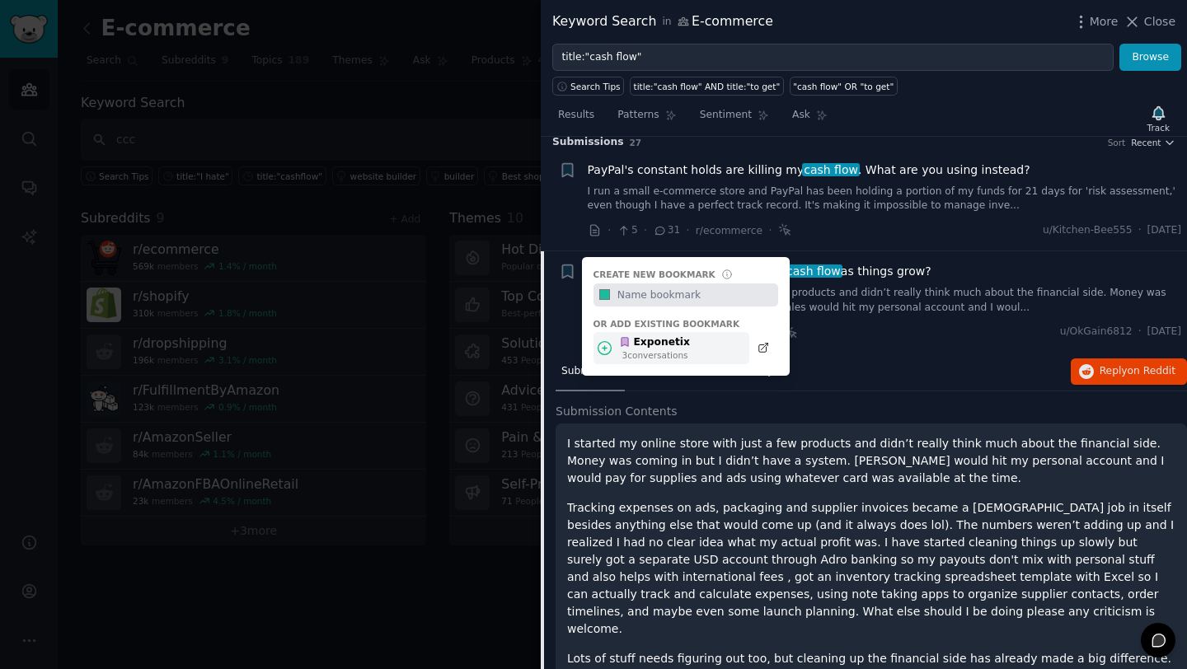
click at [622, 340] on icon at bounding box center [625, 342] width 7 height 9
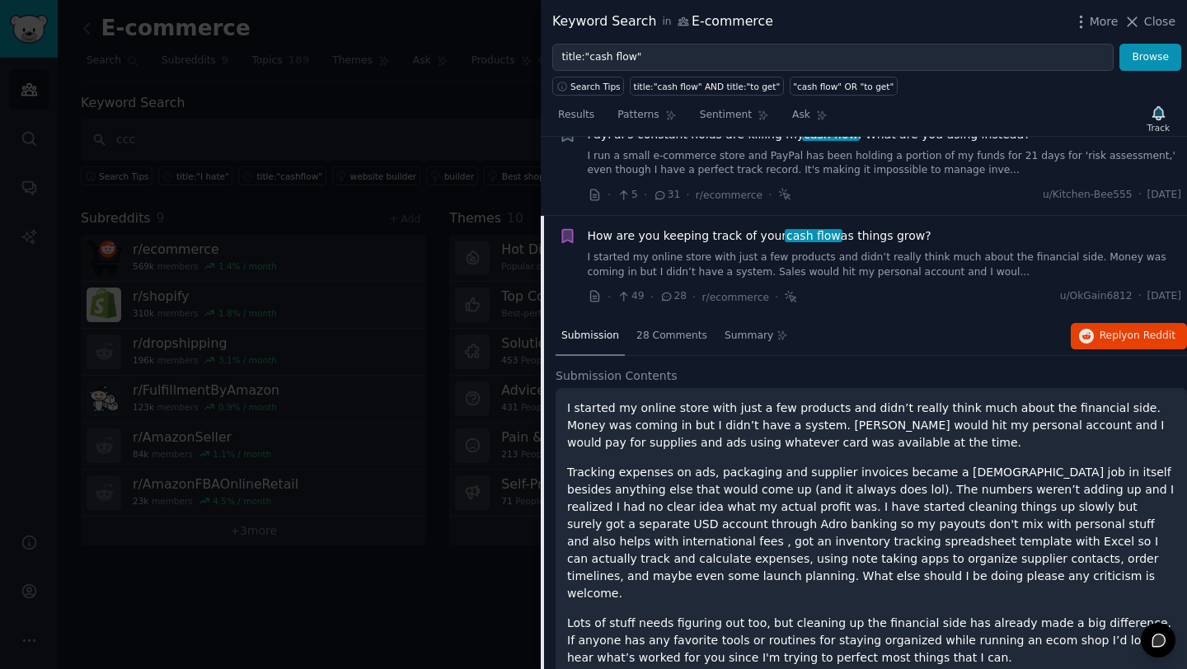
scroll to position [0, 0]
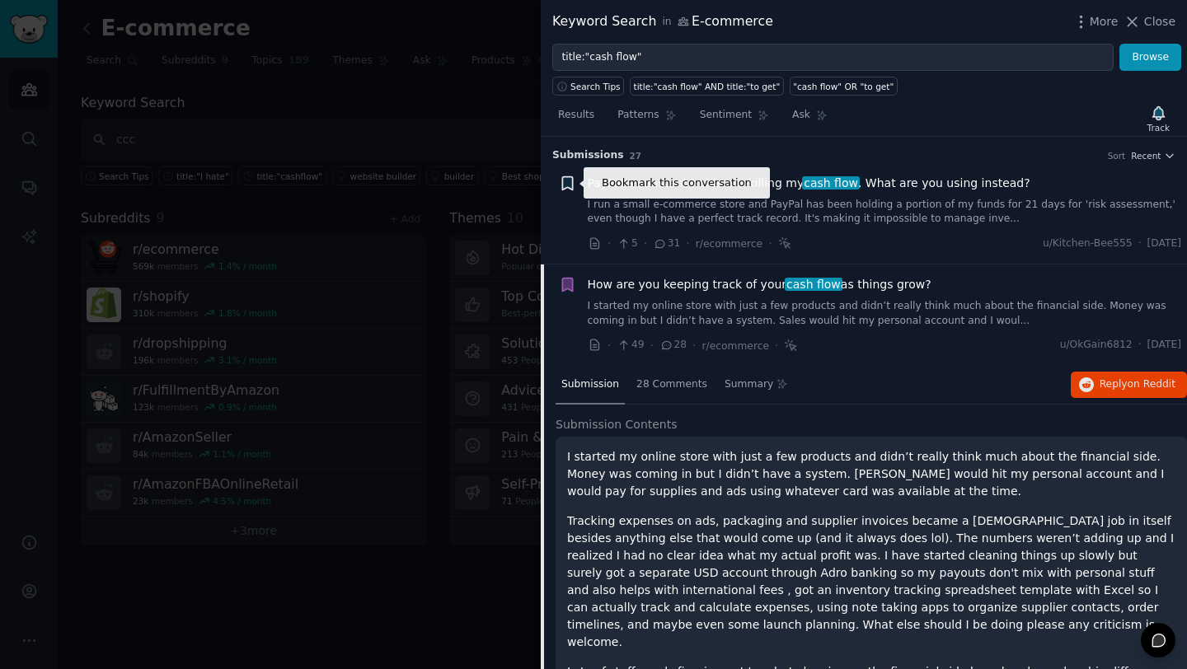
click at [565, 181] on icon "button" at bounding box center [567, 182] width 10 height 13
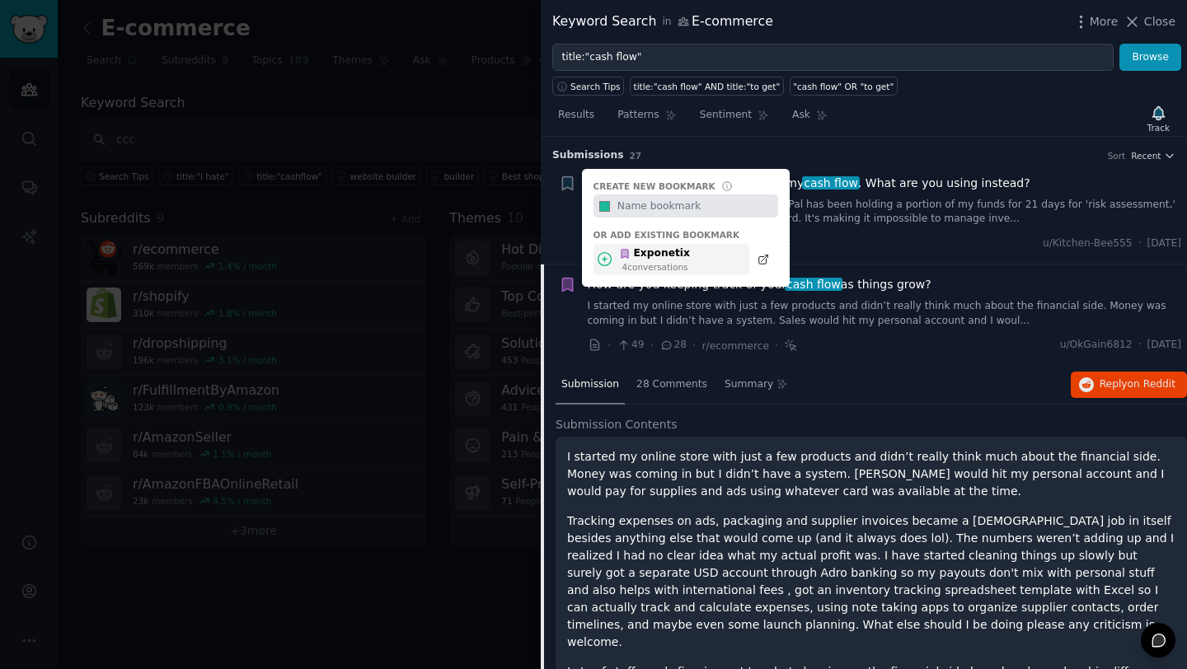
click at [634, 265] on div "4 conversation s" at bounding box center [656, 267] width 68 height 12
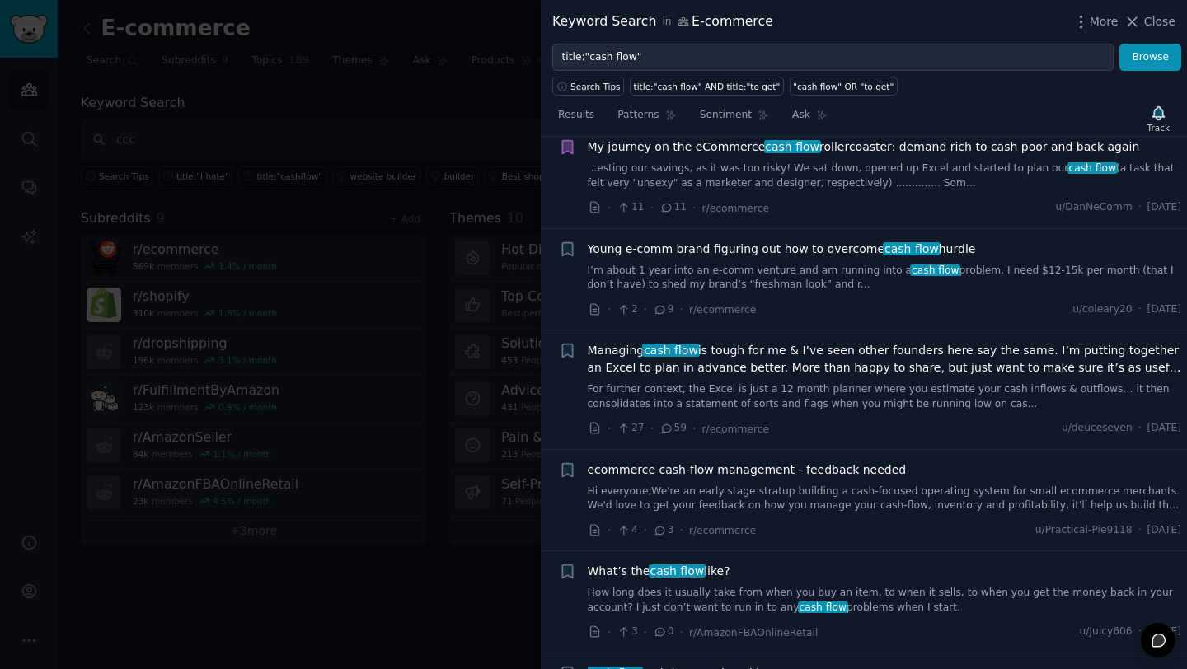
scroll to position [849, 0]
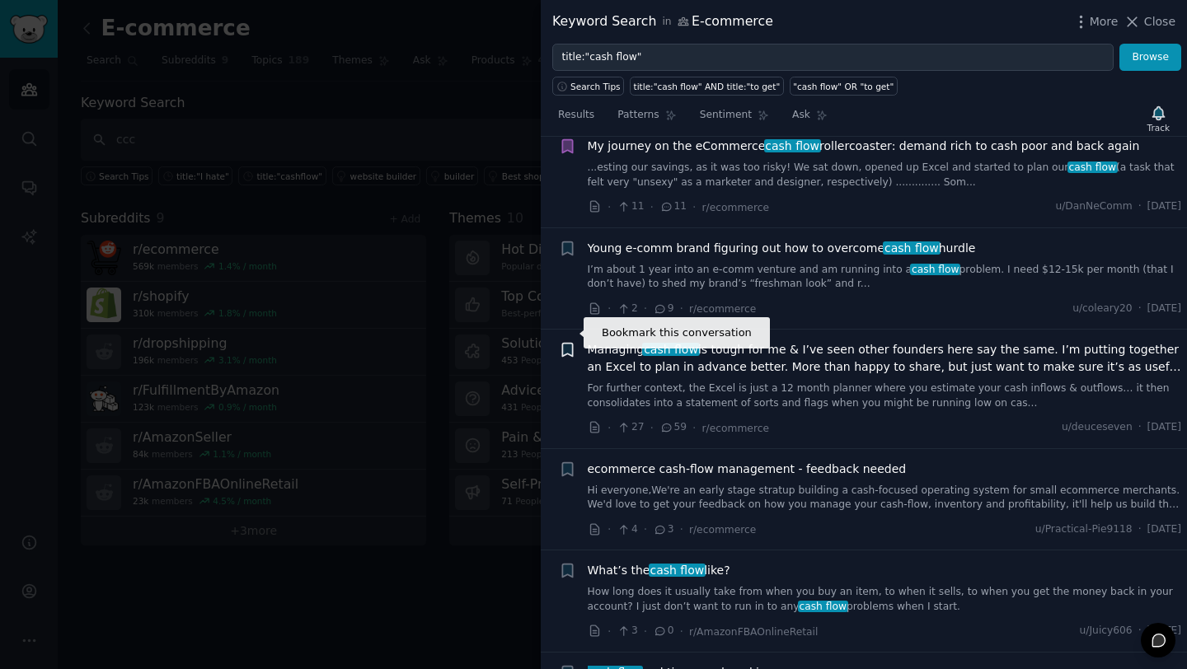
click at [566, 344] on icon "button" at bounding box center [567, 350] width 10 height 13
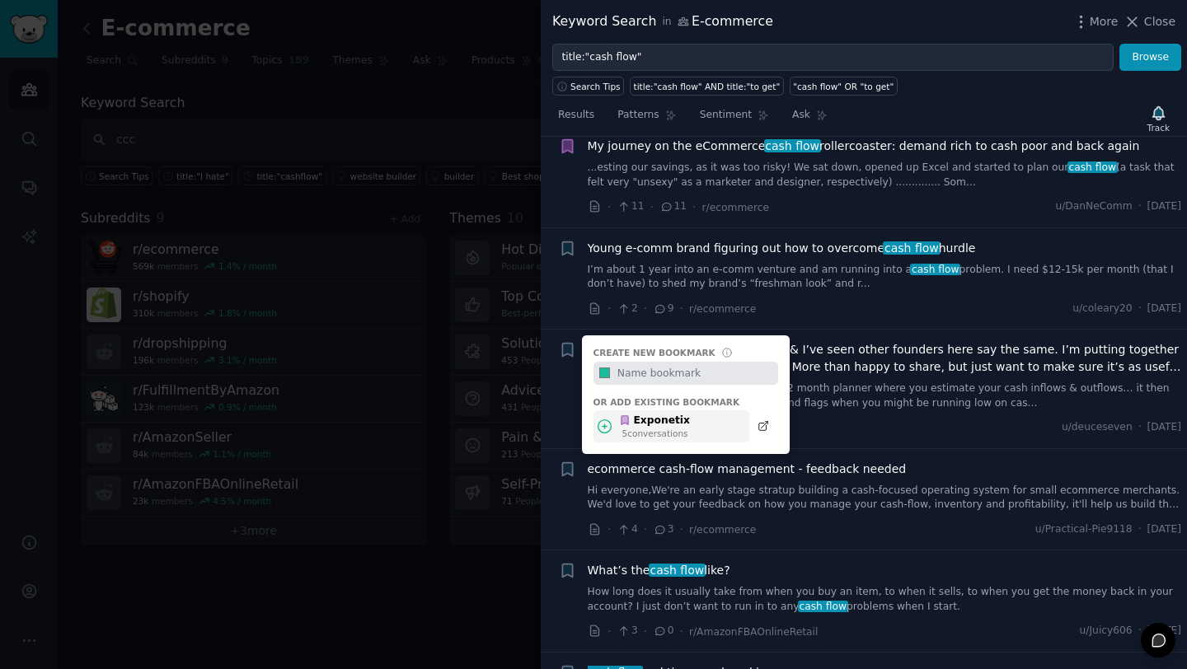
click at [609, 411] on div "Exponetix 5 conversation s" at bounding box center [672, 427] width 156 height 32
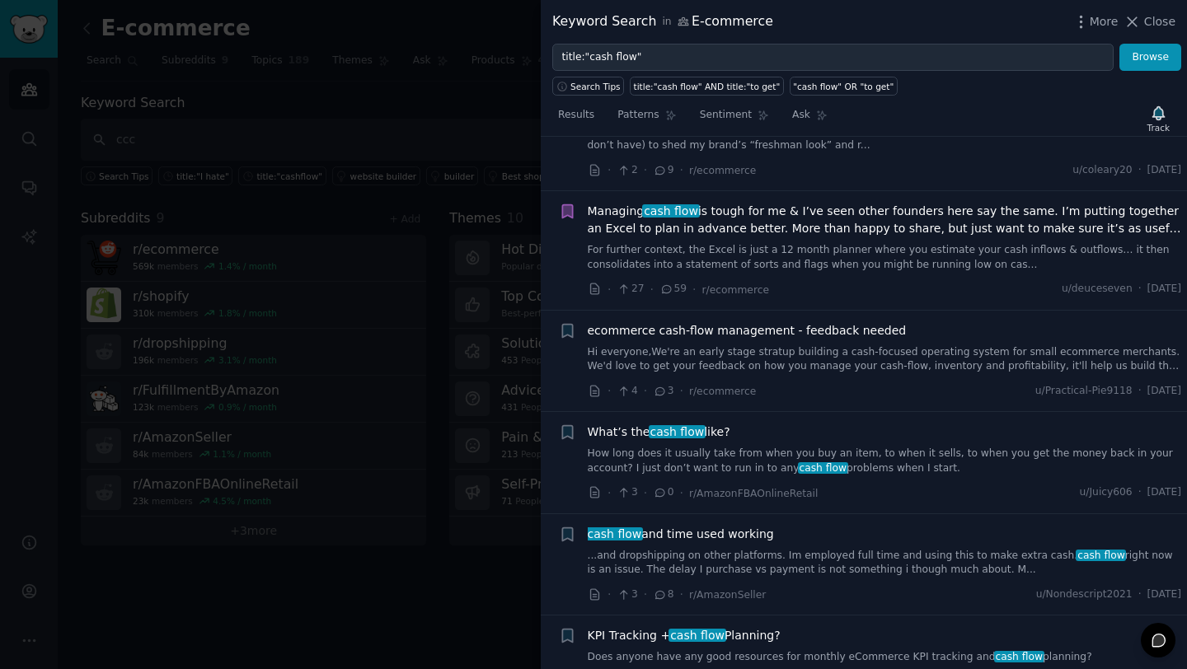
scroll to position [990, 0]
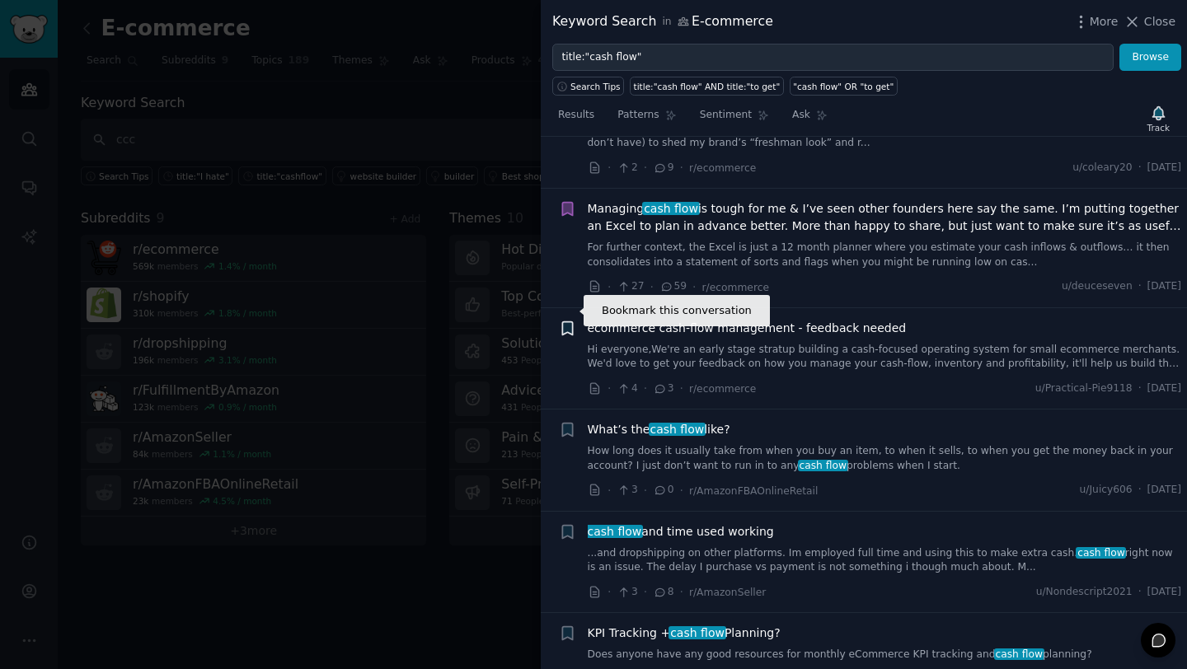
click at [562, 322] on icon "button" at bounding box center [567, 328] width 10 height 13
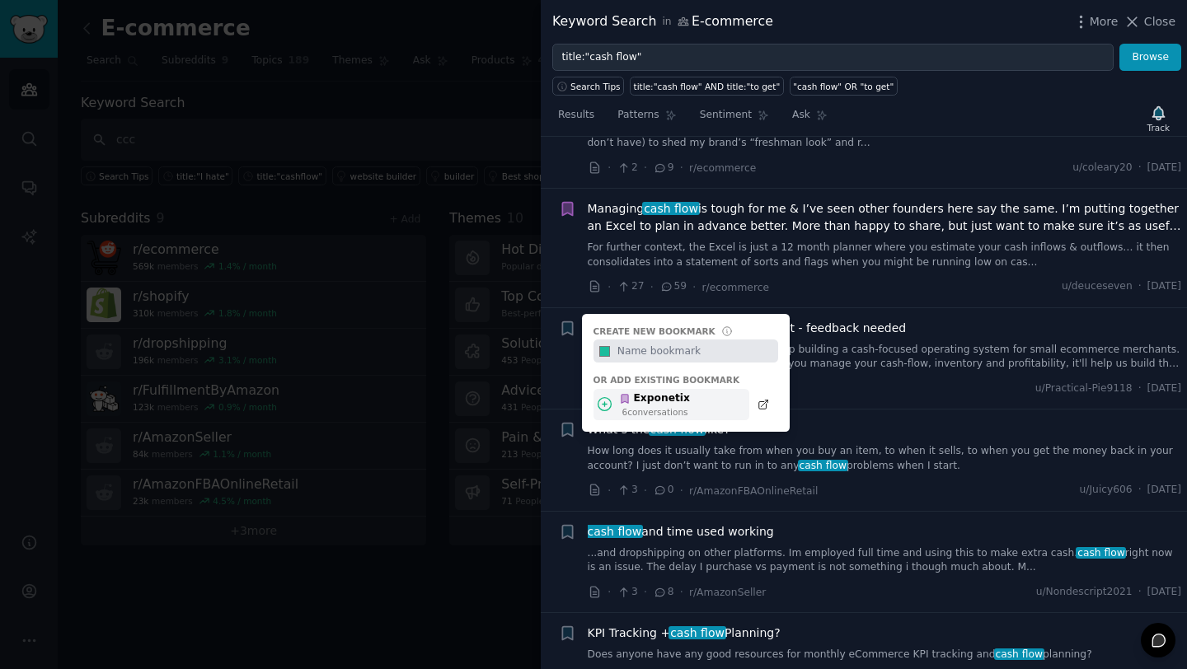
click at [626, 406] on div "6 conversation s" at bounding box center [656, 412] width 68 height 12
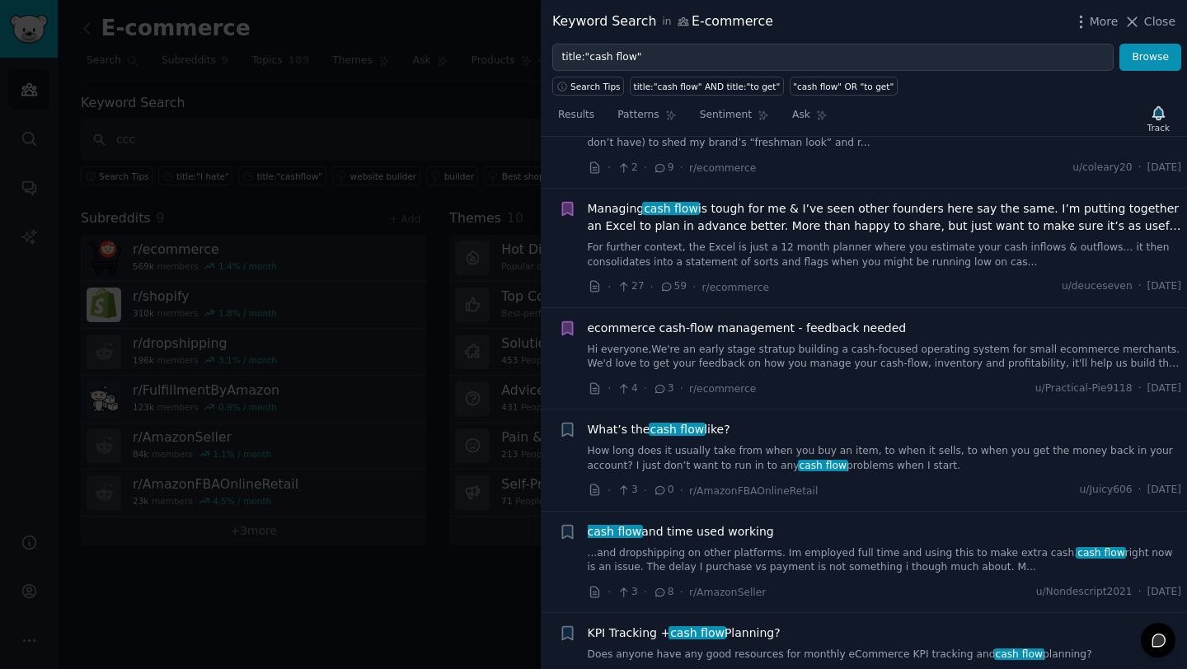
click at [1069, 343] on link "Hi everyone,We're an early stage stratup building a cash-focused operating syst…" at bounding box center [885, 357] width 594 height 29
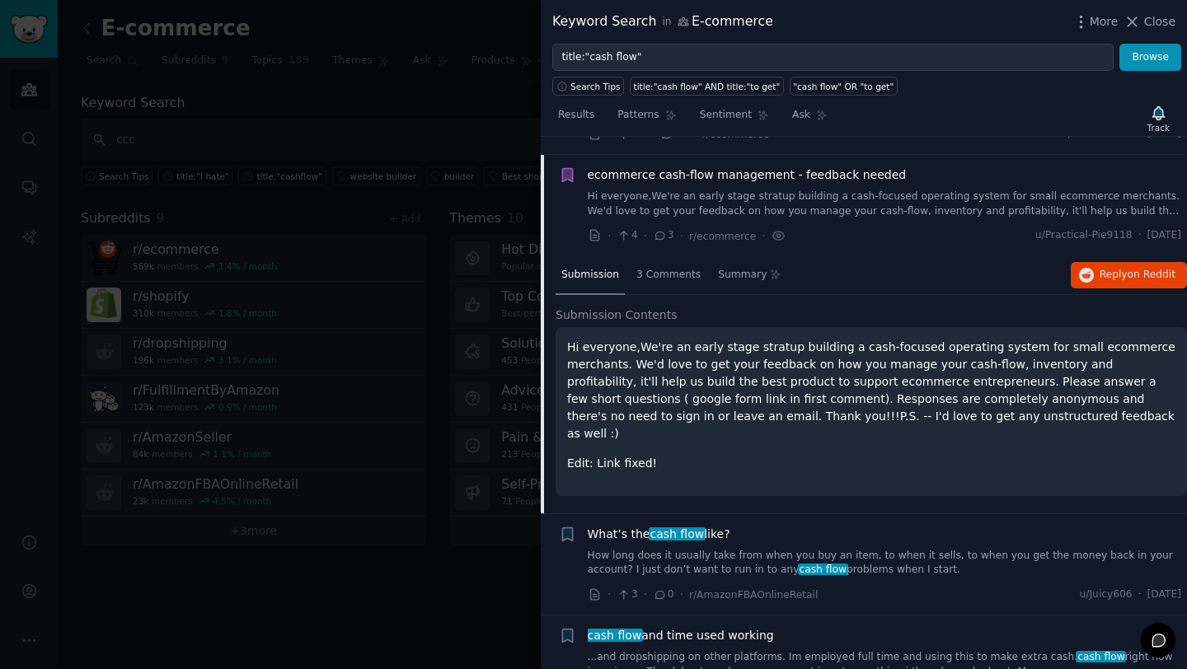
scroll to position [739, 0]
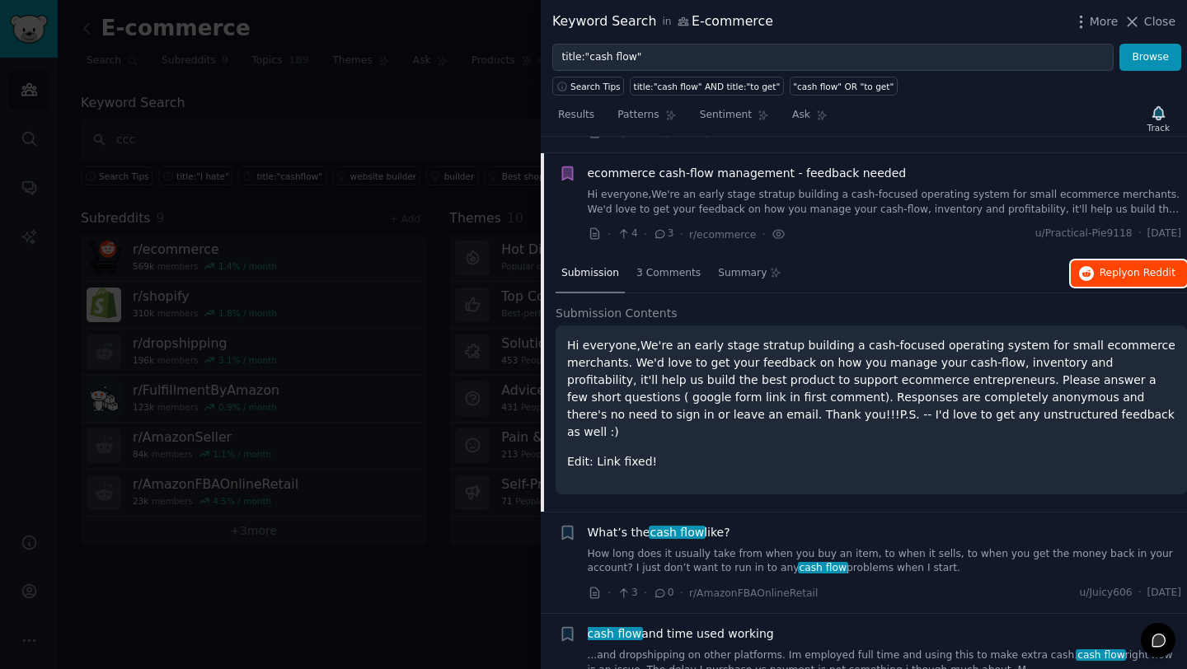
click at [1176, 266] on button "Reply on Reddit" at bounding box center [1129, 274] width 116 height 26
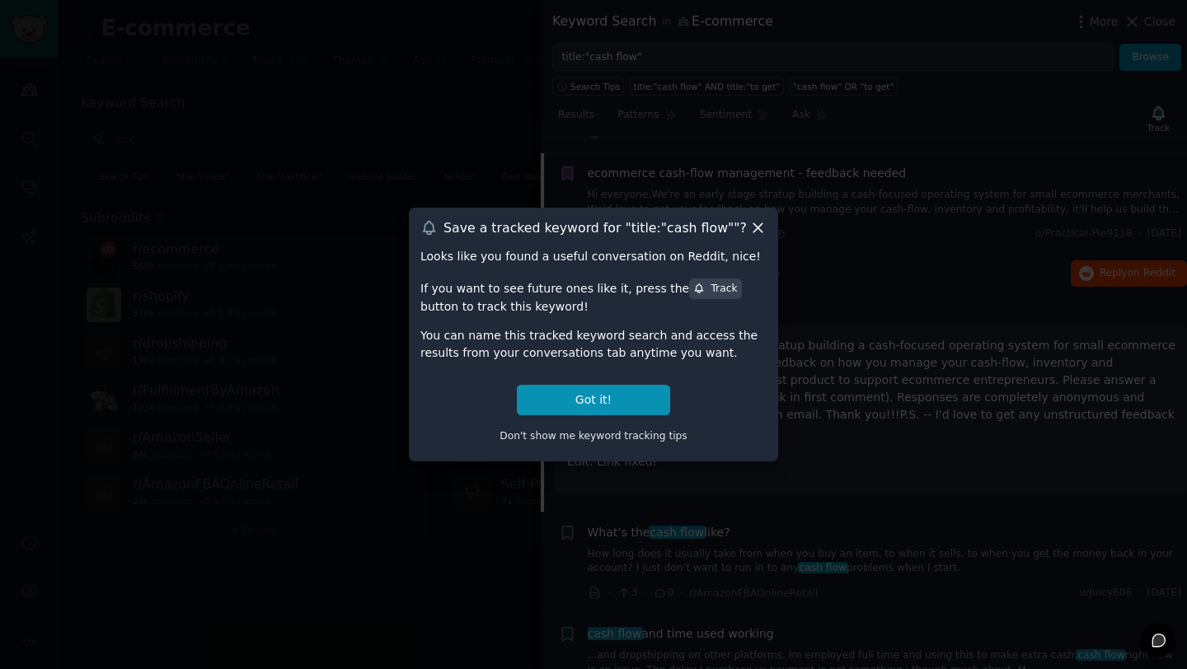
click at [760, 233] on icon at bounding box center [757, 227] width 17 height 17
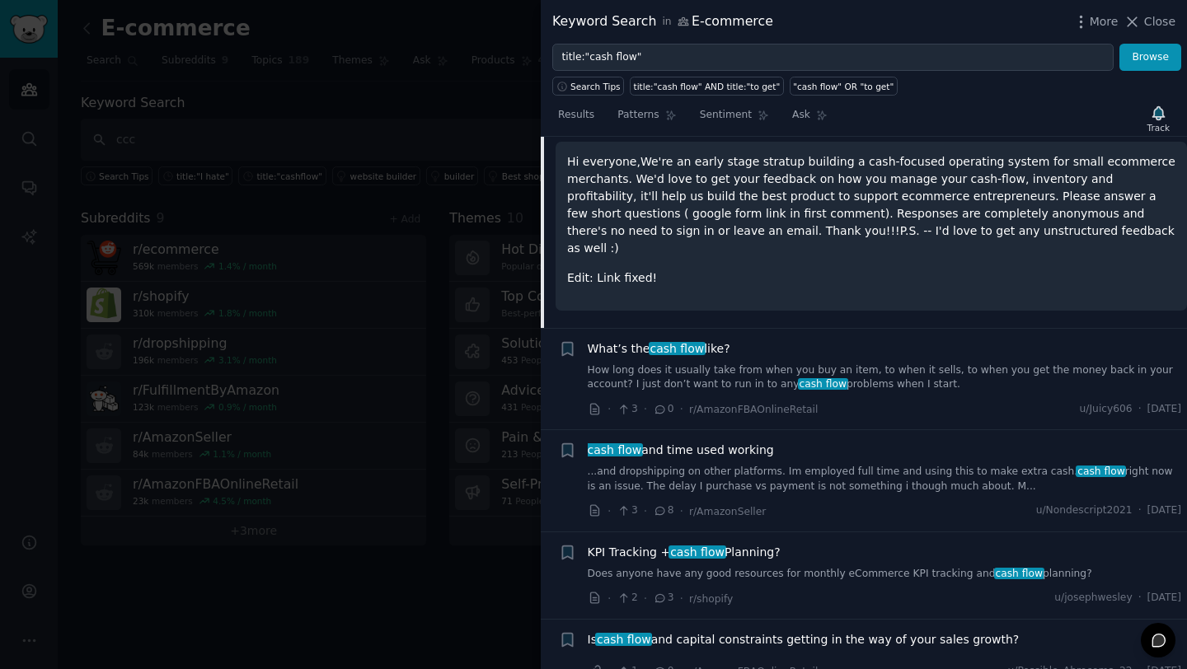
scroll to position [0, 0]
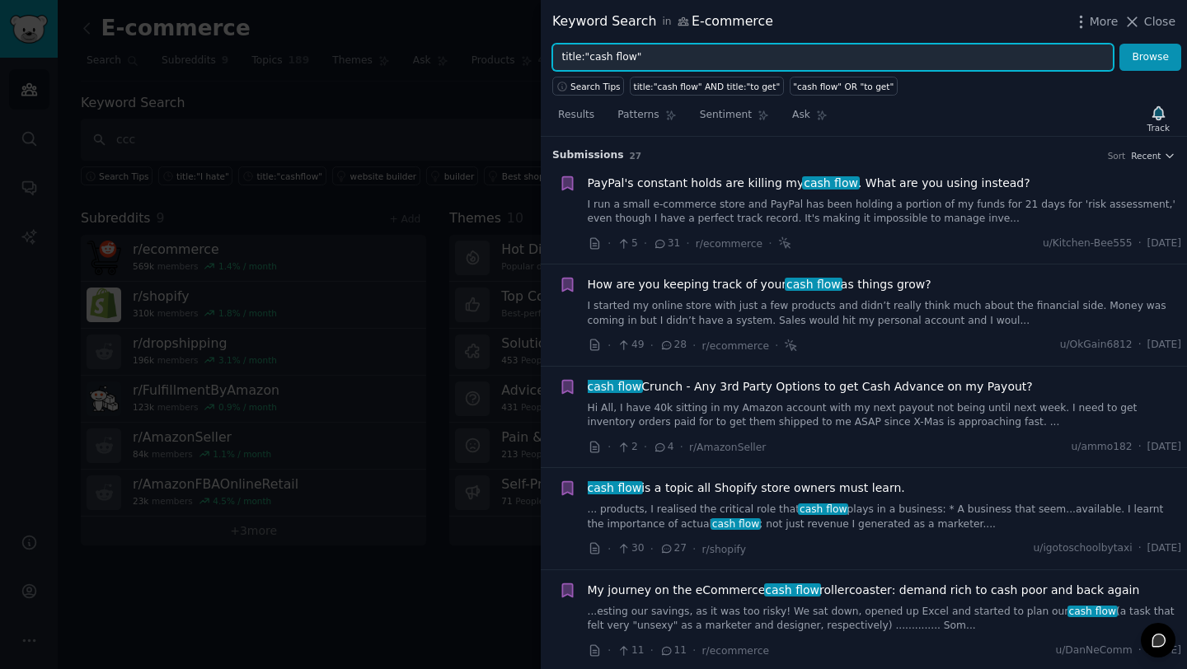
click at [622, 49] on input "title:"cash flow"" at bounding box center [832, 58] width 561 height 28
click at [1120, 44] on button "Browse" at bounding box center [1151, 58] width 62 height 28
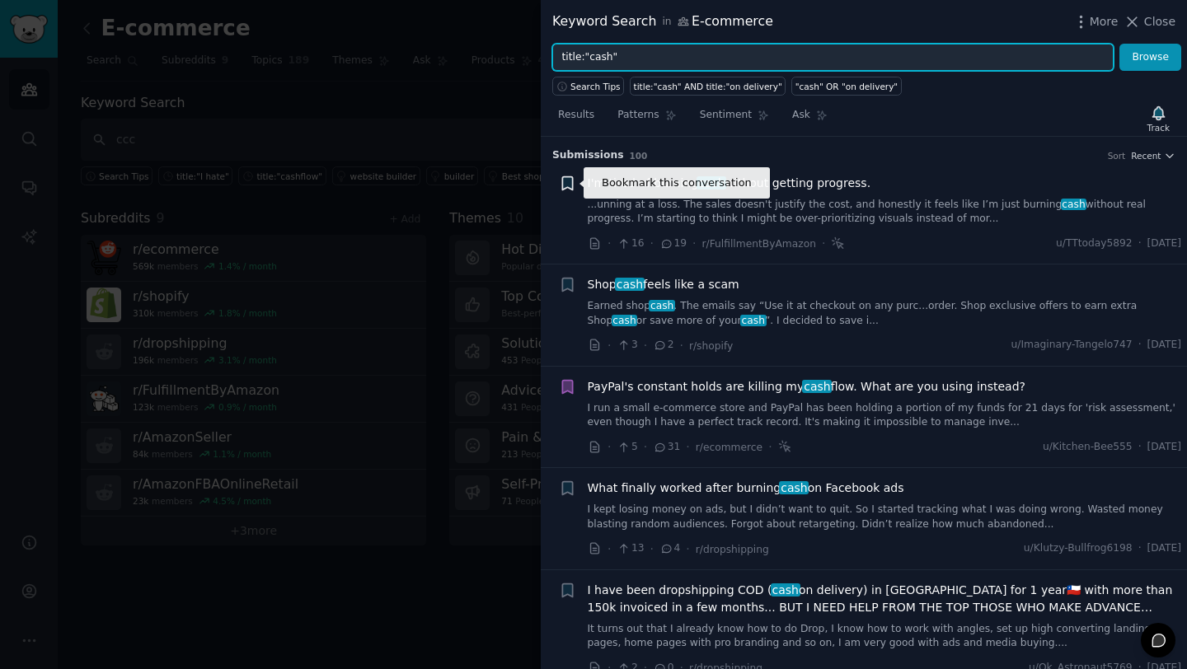
click at [573, 185] on icon "button" at bounding box center [567, 183] width 17 height 17
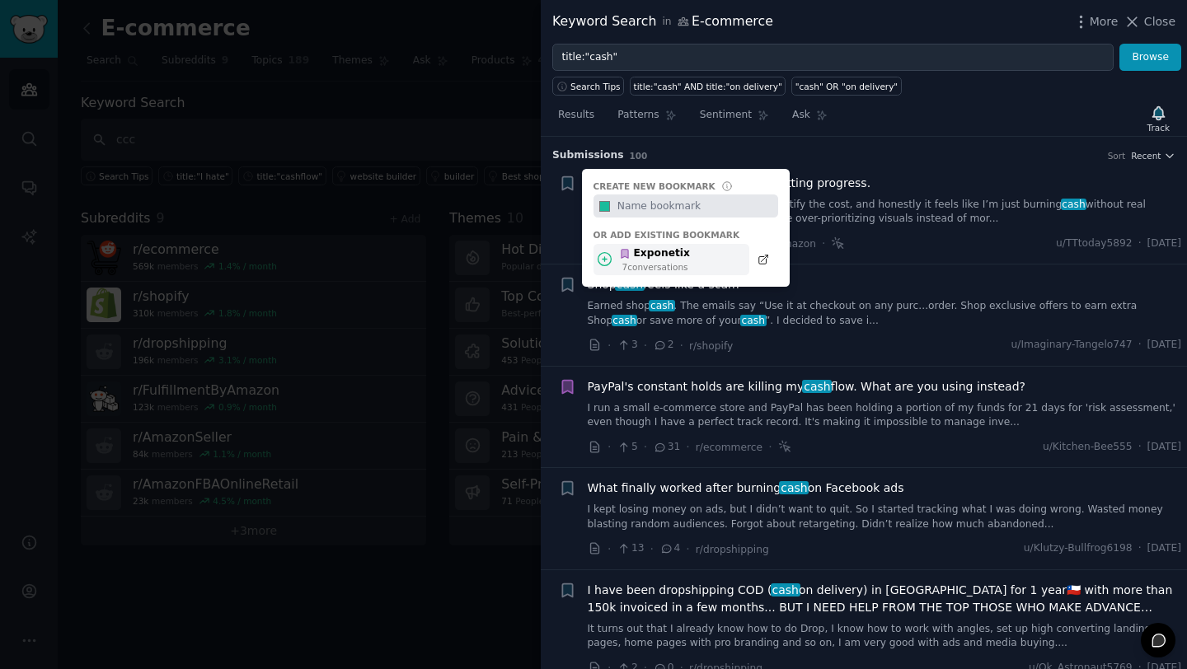
click at [650, 261] on div "7 conversation s" at bounding box center [656, 267] width 68 height 12
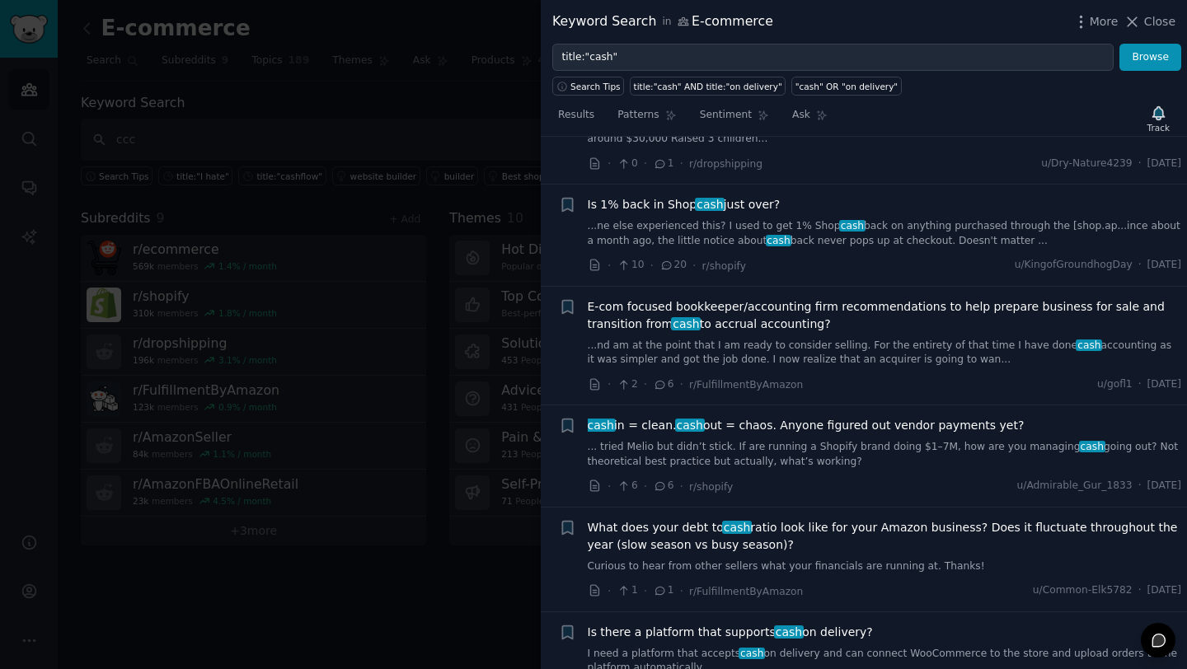
scroll to position [1001, 0]
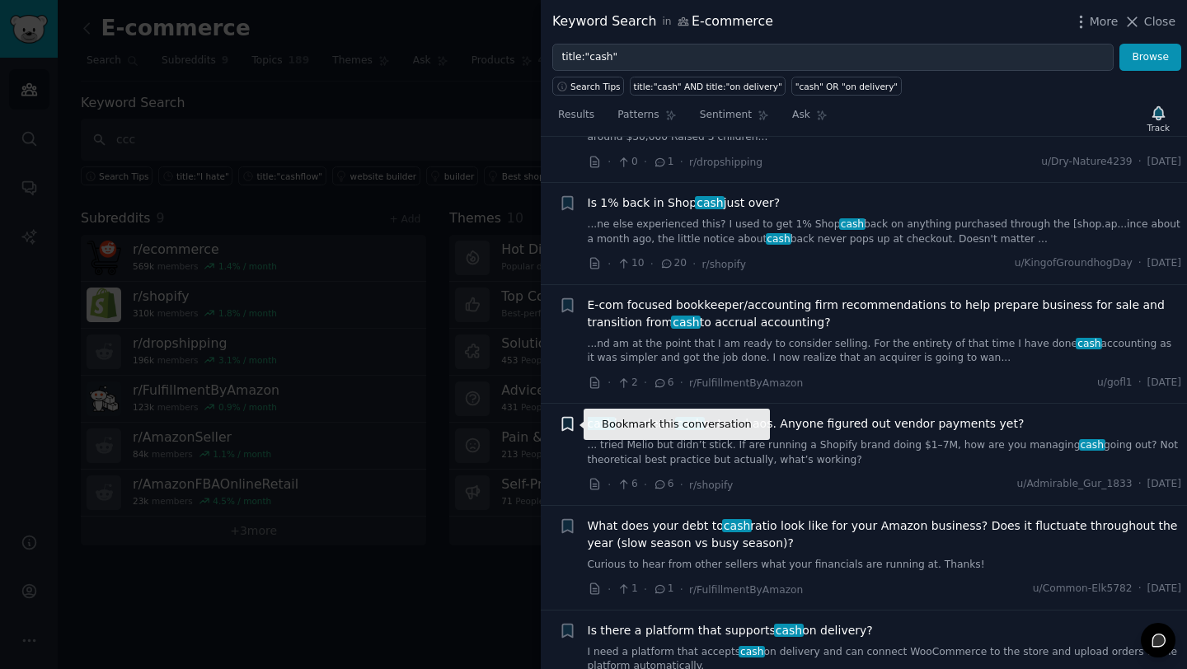
click at [569, 427] on icon "button" at bounding box center [567, 424] width 10 height 13
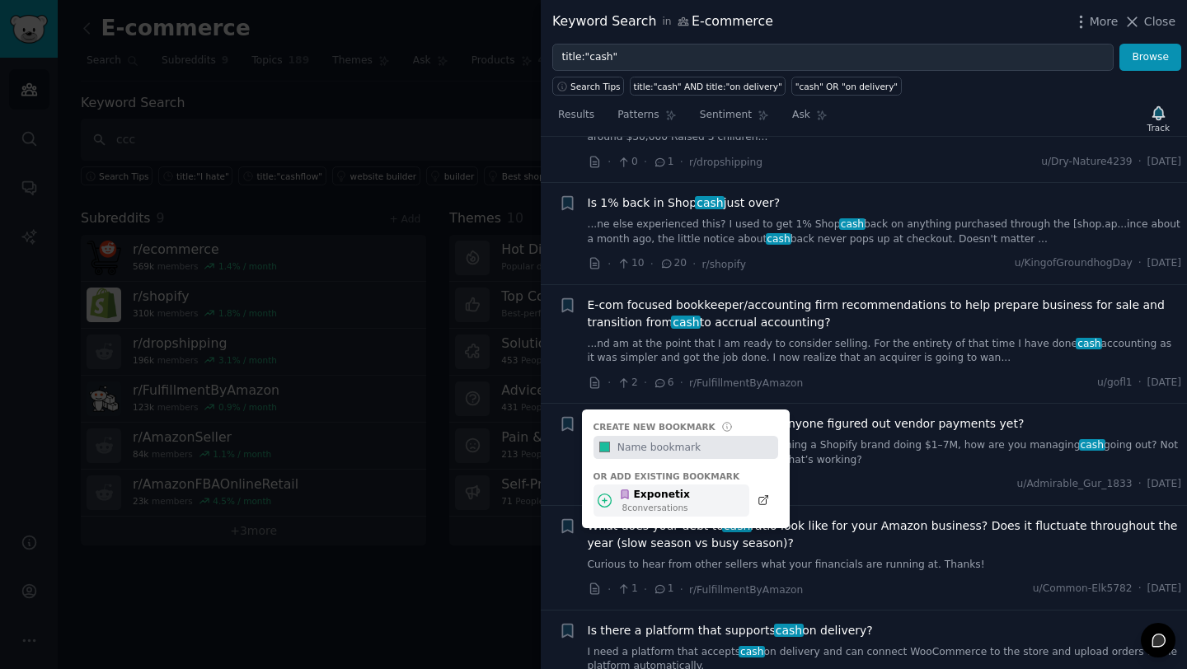
click at [654, 499] on div "Exponetix" at bounding box center [654, 495] width 71 height 15
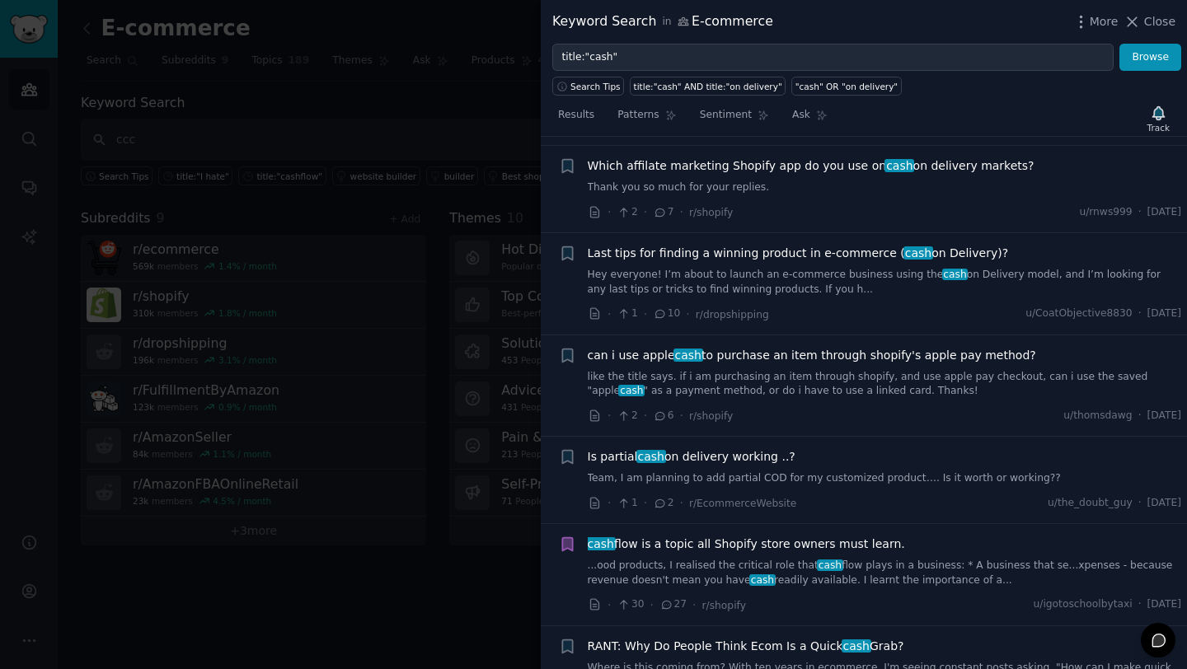
scroll to position [2647, 0]
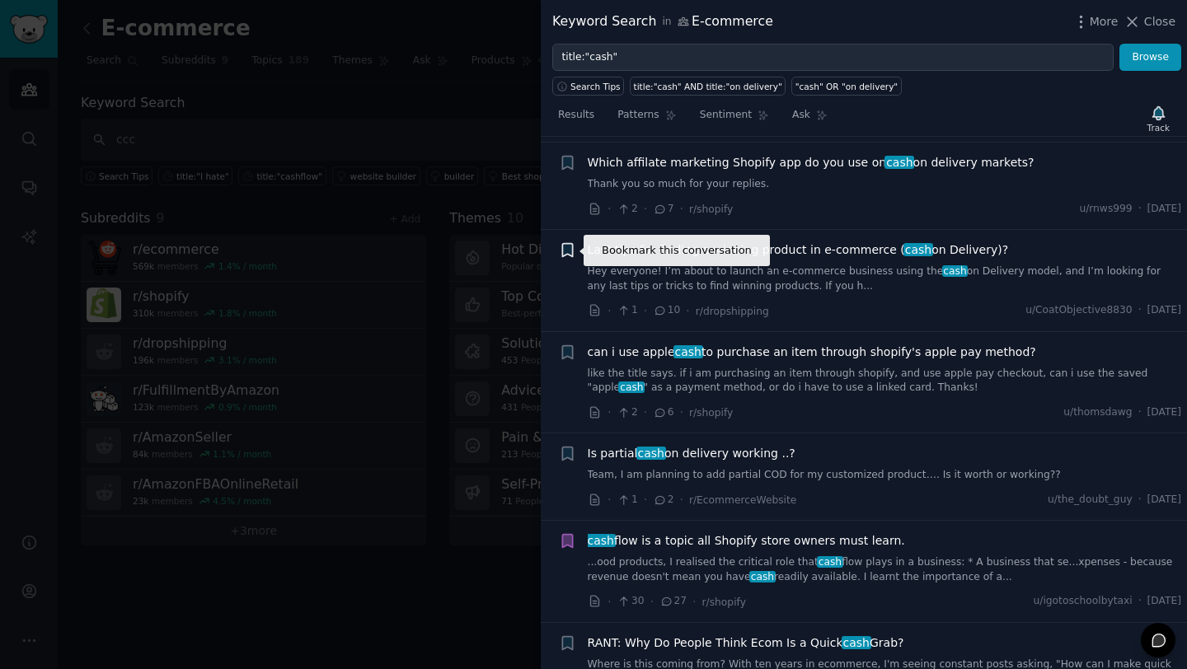
click at [569, 246] on icon "button" at bounding box center [567, 250] width 10 height 13
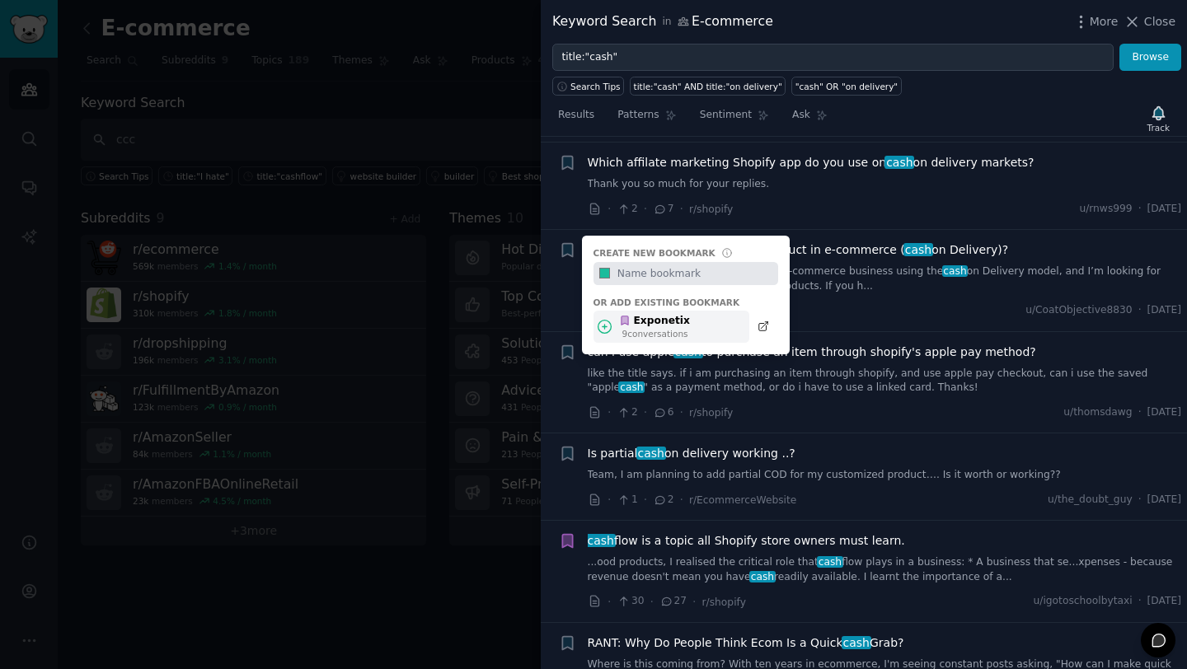
click at [643, 325] on div "Exponetix" at bounding box center [654, 321] width 71 height 15
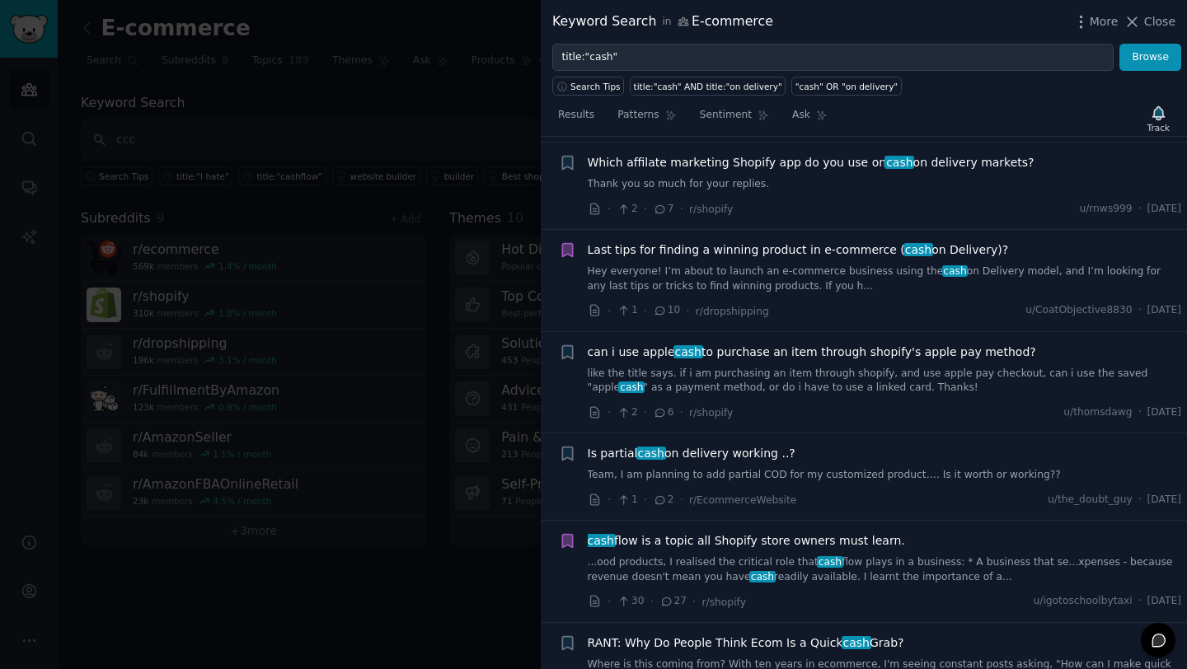
click at [1046, 245] on div "Last tips for finding a winning product in e-commerce ( cash on Delivery)?" at bounding box center [885, 250] width 594 height 17
click at [1010, 250] on div "Last tips for finding a winning product in e-commerce ( cash on Delivery)?" at bounding box center [885, 250] width 594 height 17
click at [972, 265] on link "Hey everyone! I’m about to launch an e-commerce business using the cash on Deli…" at bounding box center [885, 279] width 594 height 29
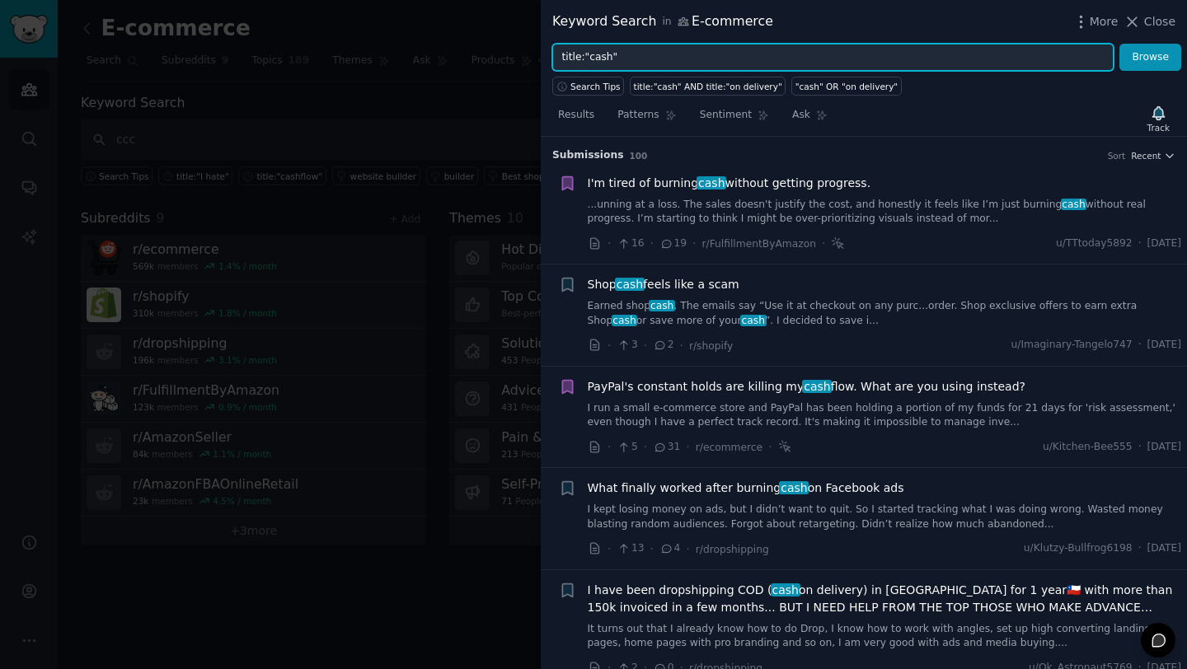
click at [599, 59] on input "title:"cash"" at bounding box center [832, 58] width 561 height 28
click at [1120, 44] on button "Browse" at bounding box center [1151, 58] width 62 height 28
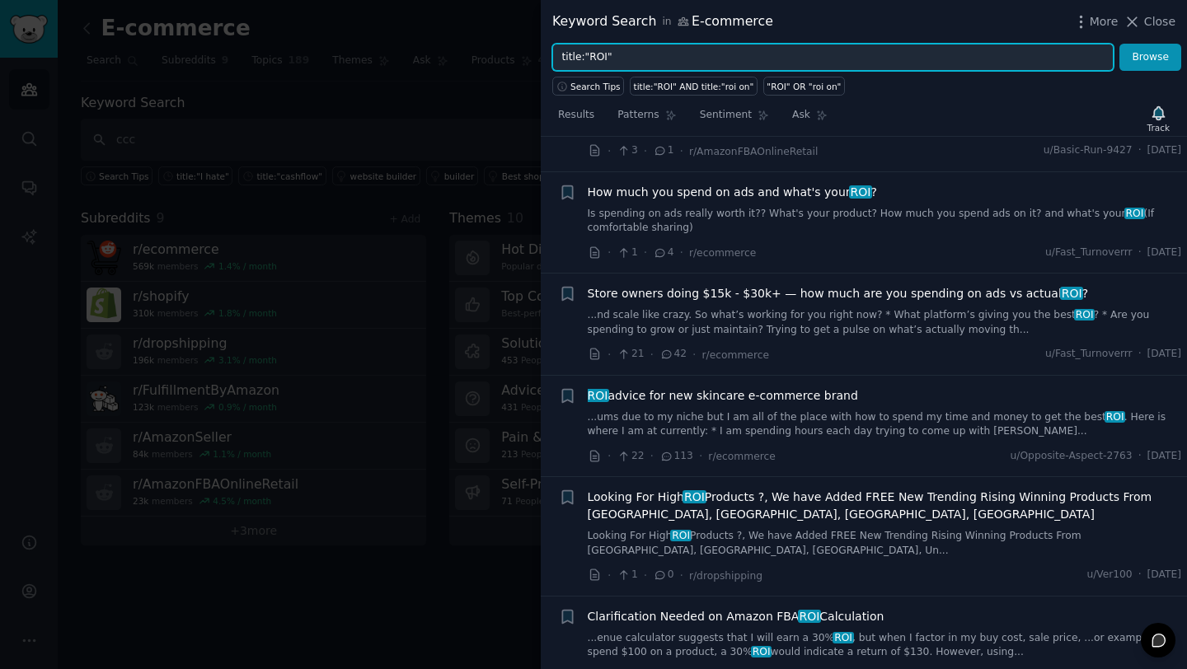
scroll to position [591, 0]
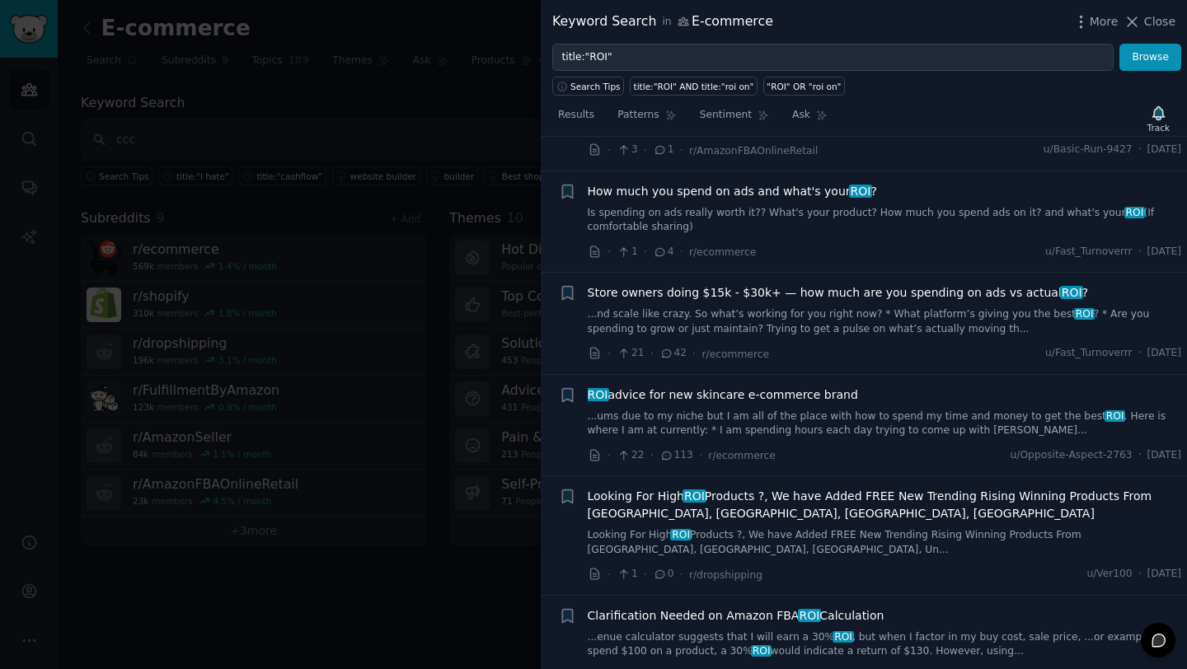
click at [1054, 308] on link "...nd scale like crazy. So what’s working for you right now? * What platform’s …" at bounding box center [885, 322] width 594 height 29
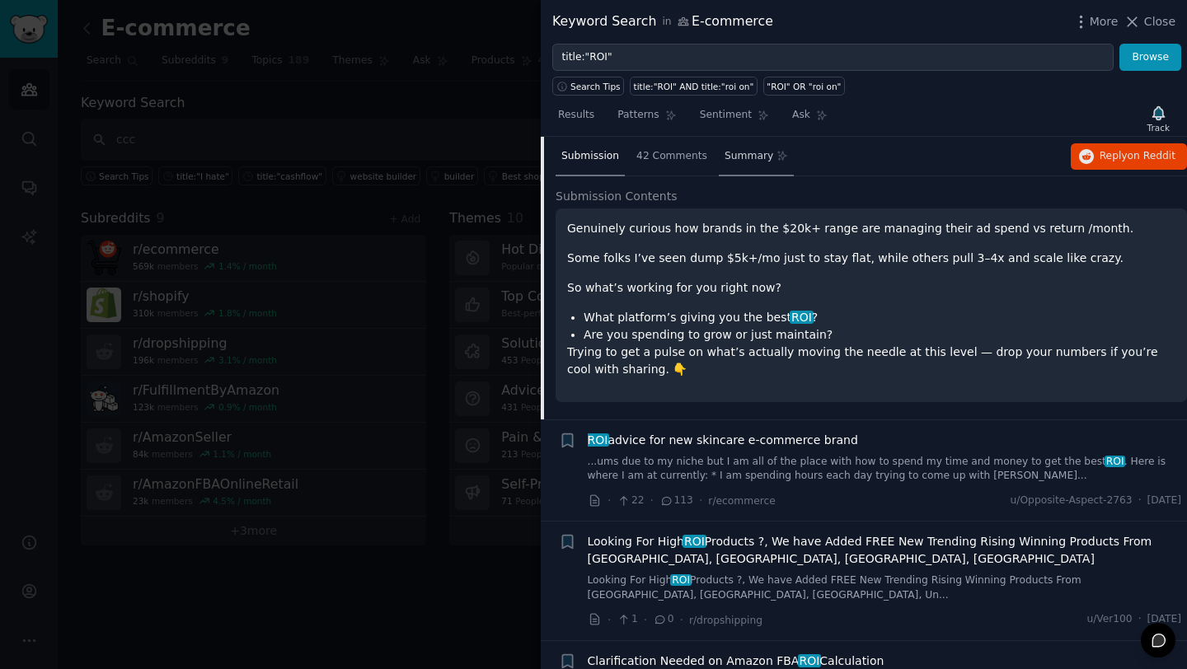
scroll to position [822, 0]
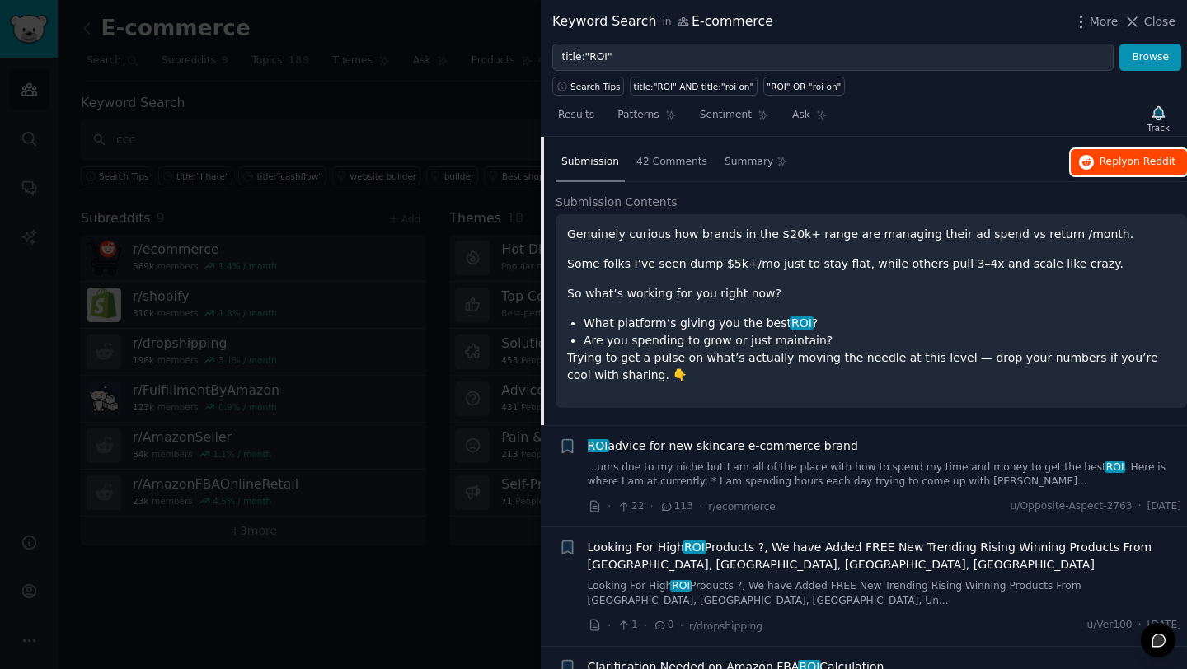
click at [1102, 163] on span "Reply on Reddit" at bounding box center [1138, 162] width 76 height 15
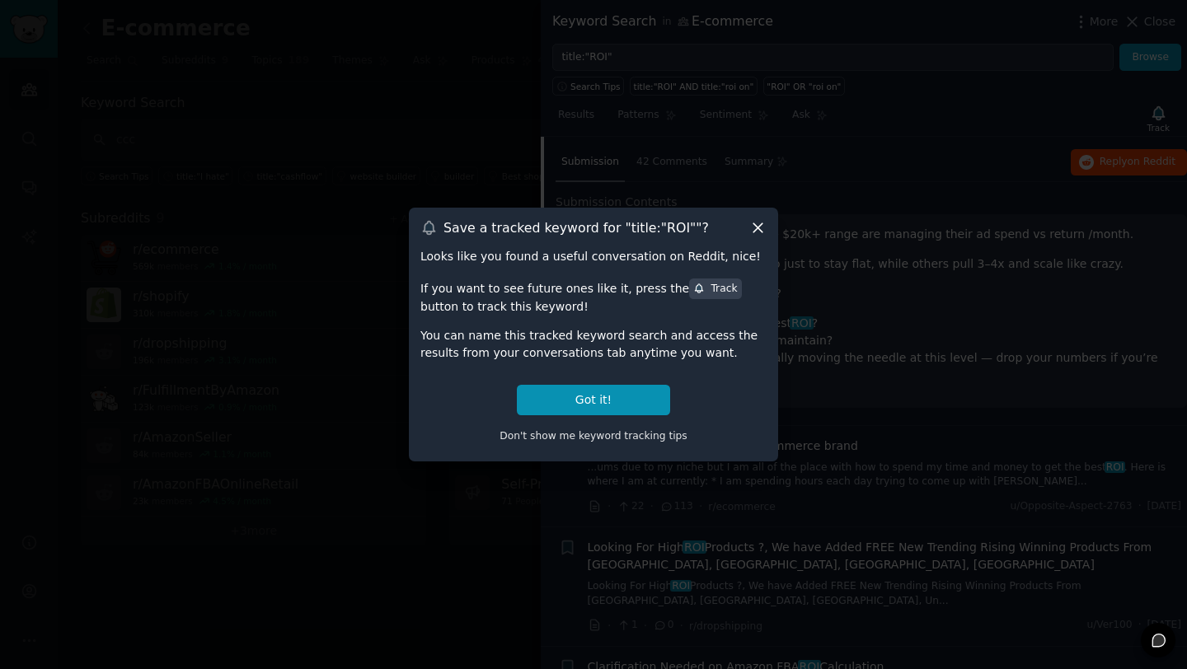
click at [752, 220] on icon at bounding box center [757, 227] width 17 height 17
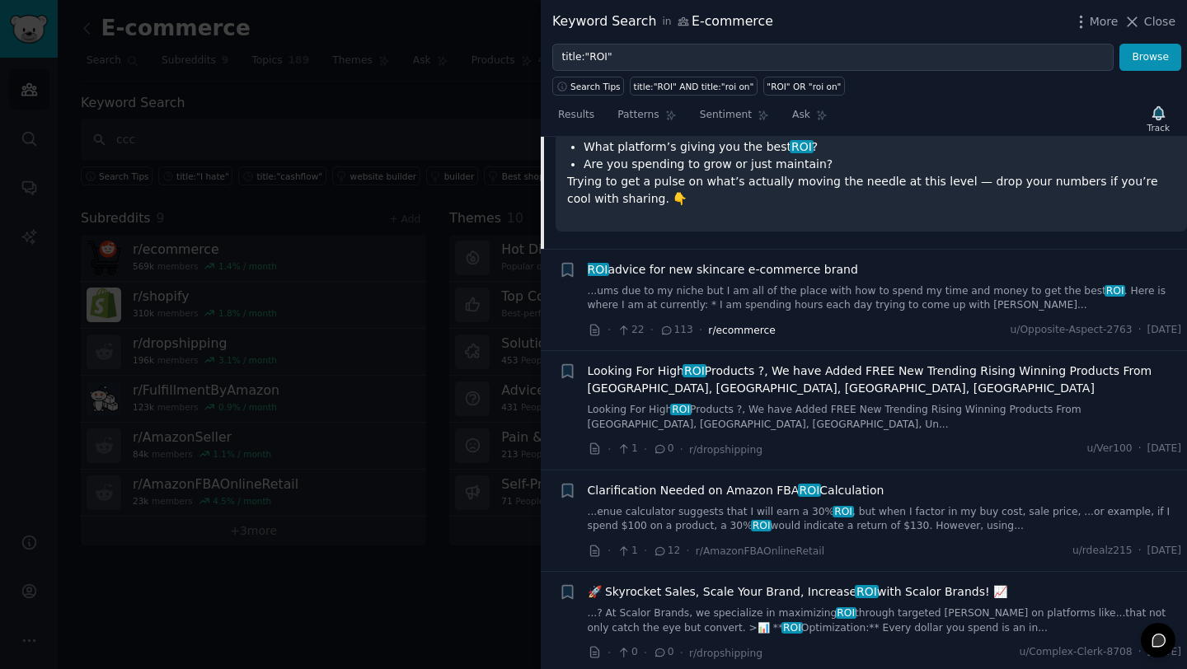
scroll to position [1009, 0]
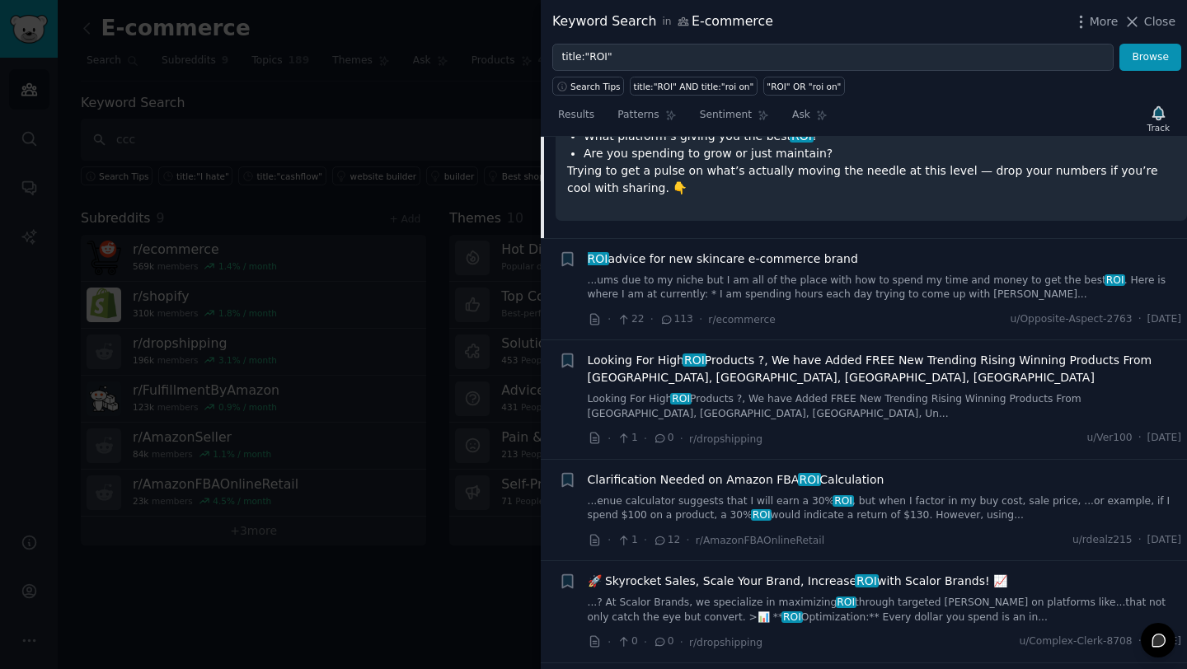
click at [863, 245] on li "+ ROI advice for new skincare e-commerce brand ...ums due to my niche but I am …" at bounding box center [864, 289] width 646 height 101
click at [846, 261] on div "ROI advice for new skincare e-commerce brand" at bounding box center [885, 259] width 594 height 17
click at [867, 275] on link "...ums due to my niche but I am all of the place with how to spend my time and …" at bounding box center [885, 288] width 594 height 29
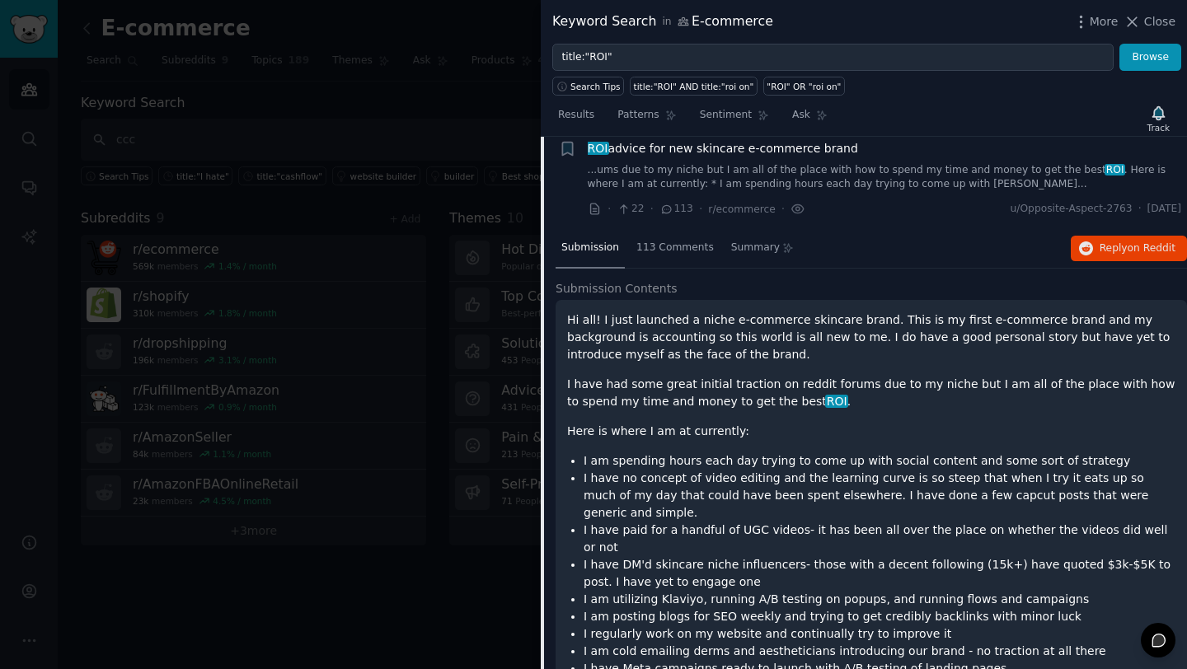
scroll to position [833, 0]
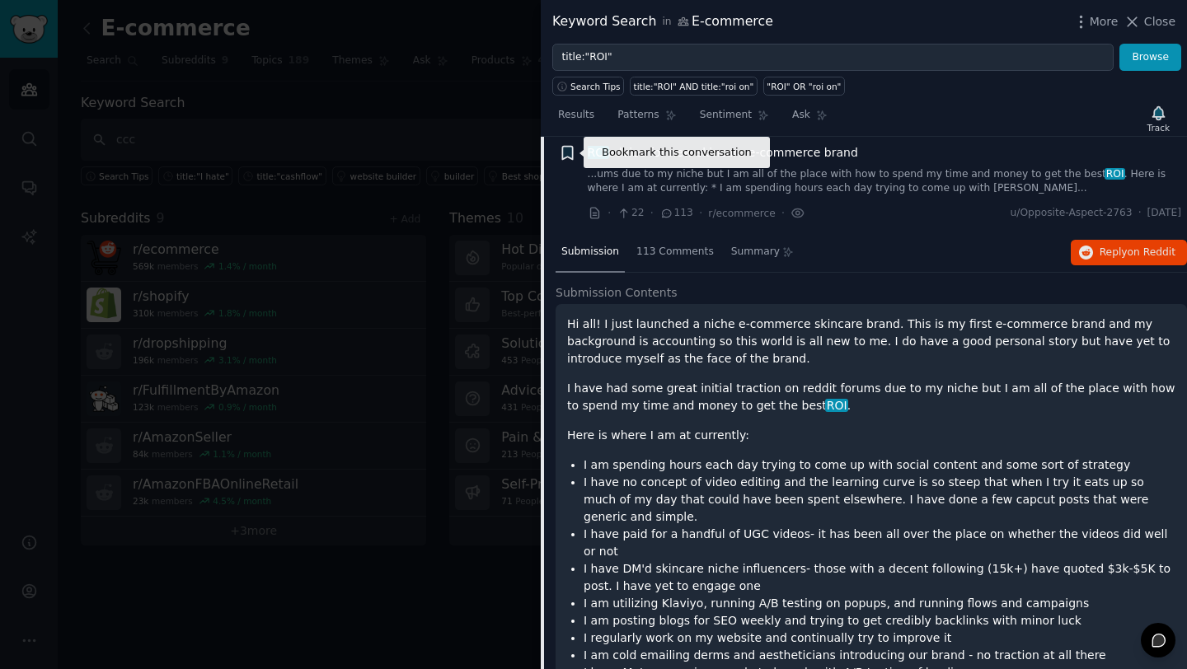
click at [575, 151] on icon "button" at bounding box center [567, 152] width 17 height 17
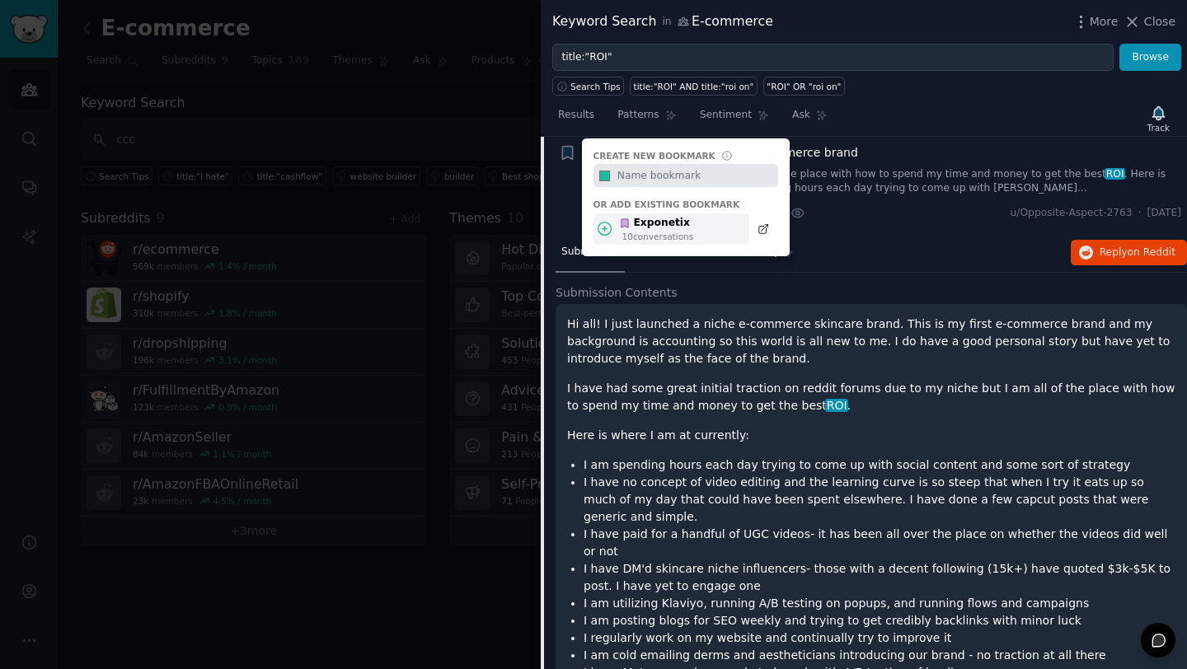
click at [627, 223] on icon at bounding box center [625, 223] width 7 height 9
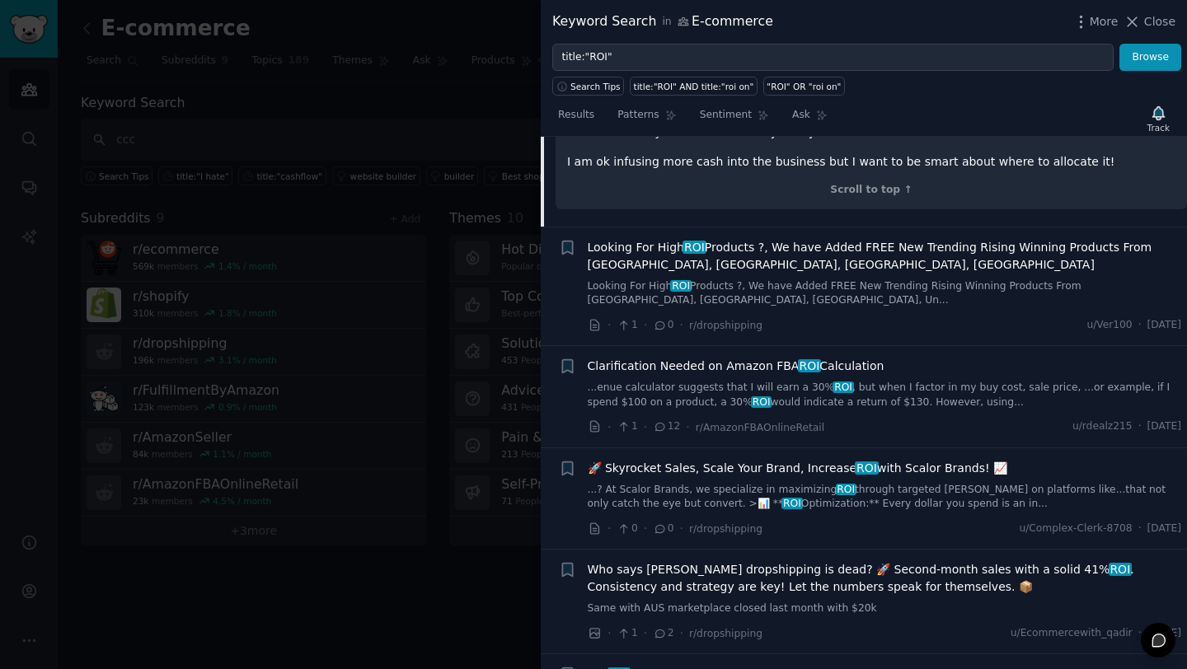
scroll to position [1509, 0]
click at [873, 356] on span "Clarification Needed on Amazon FBA ROI Calculation" at bounding box center [736, 364] width 297 height 17
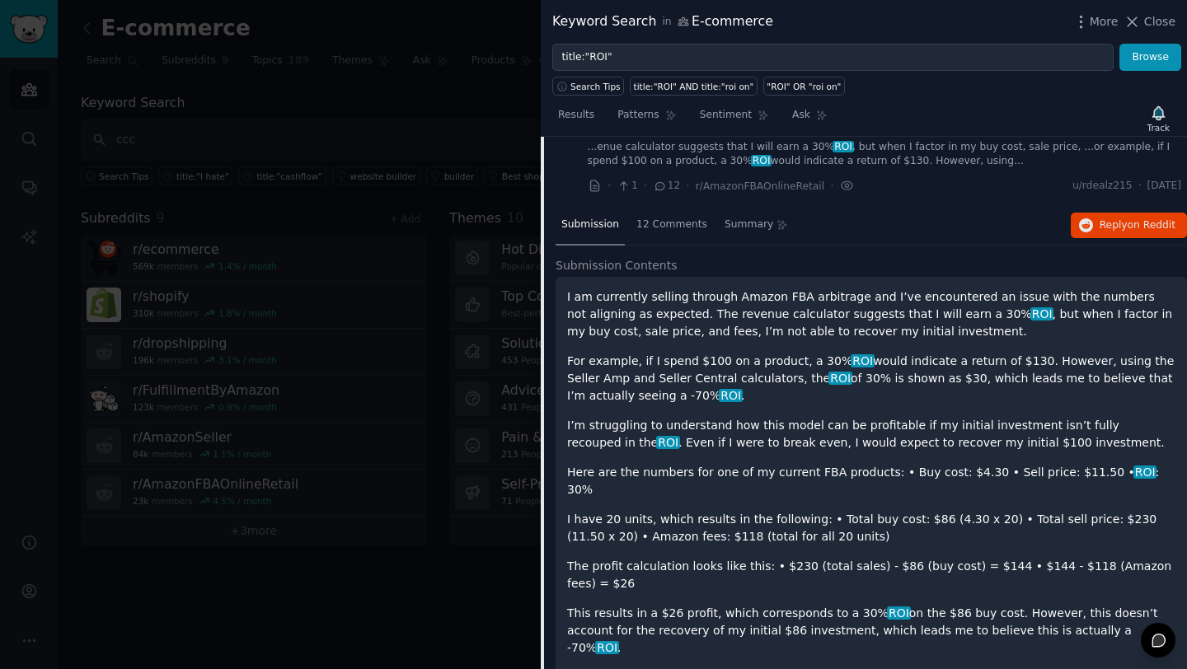
scroll to position [859, 0]
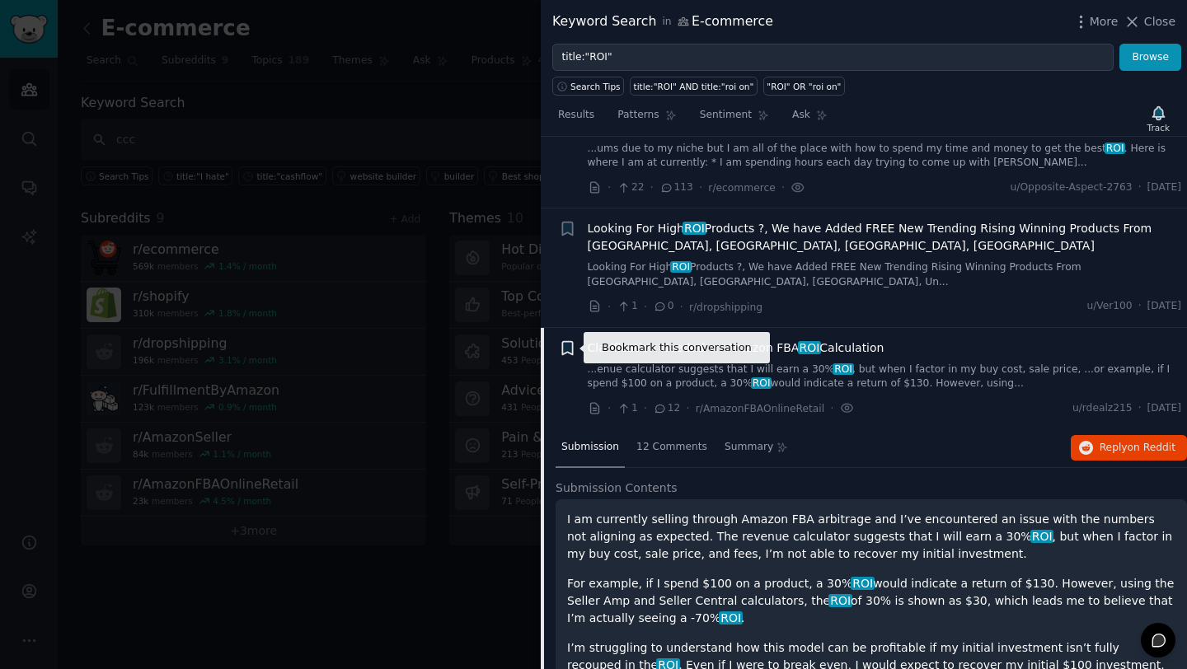
click at [567, 347] on icon "button" at bounding box center [567, 347] width 10 height 13
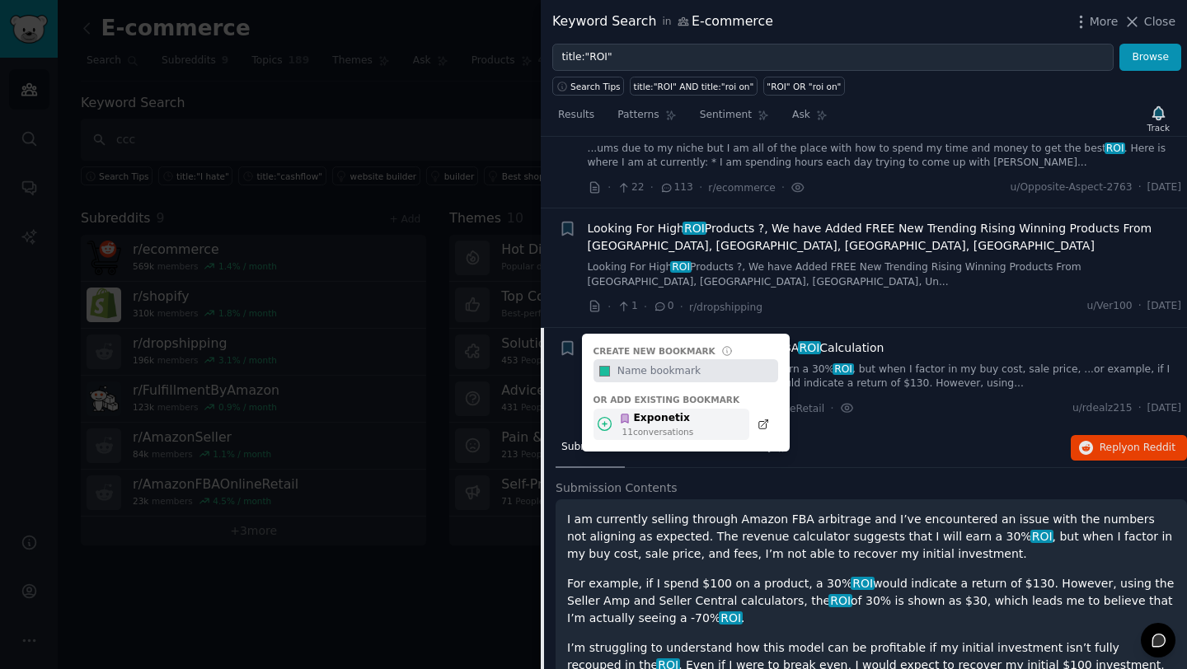
click at [655, 414] on div "Exponetix" at bounding box center [656, 418] width 74 height 15
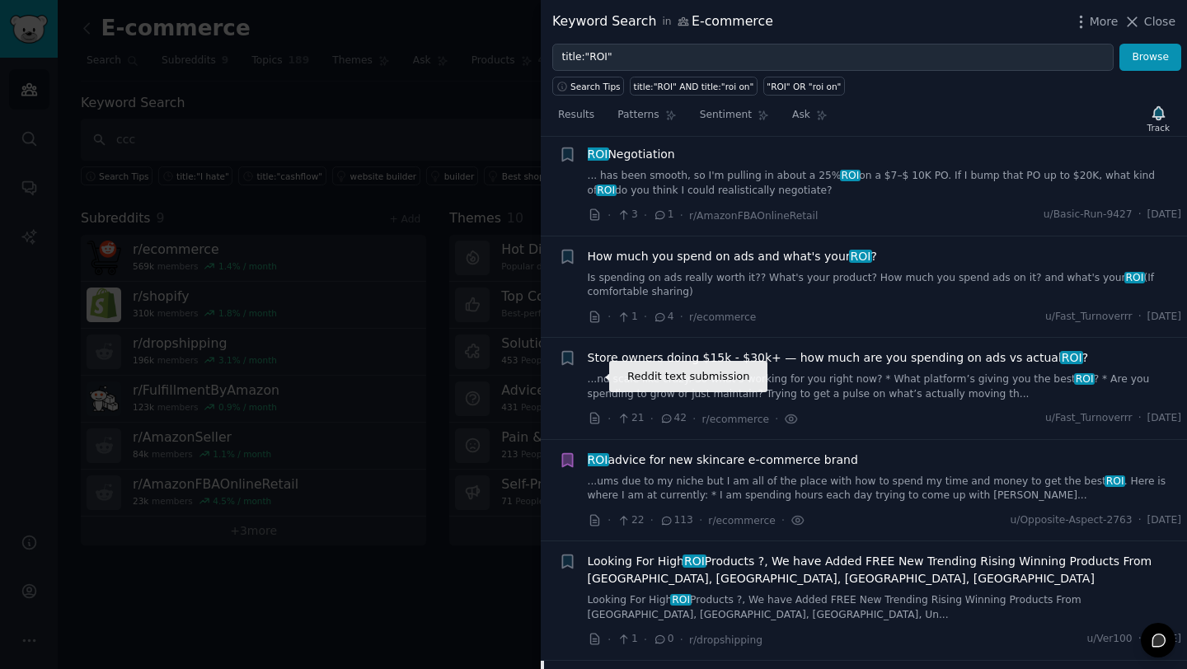
scroll to position [0, 0]
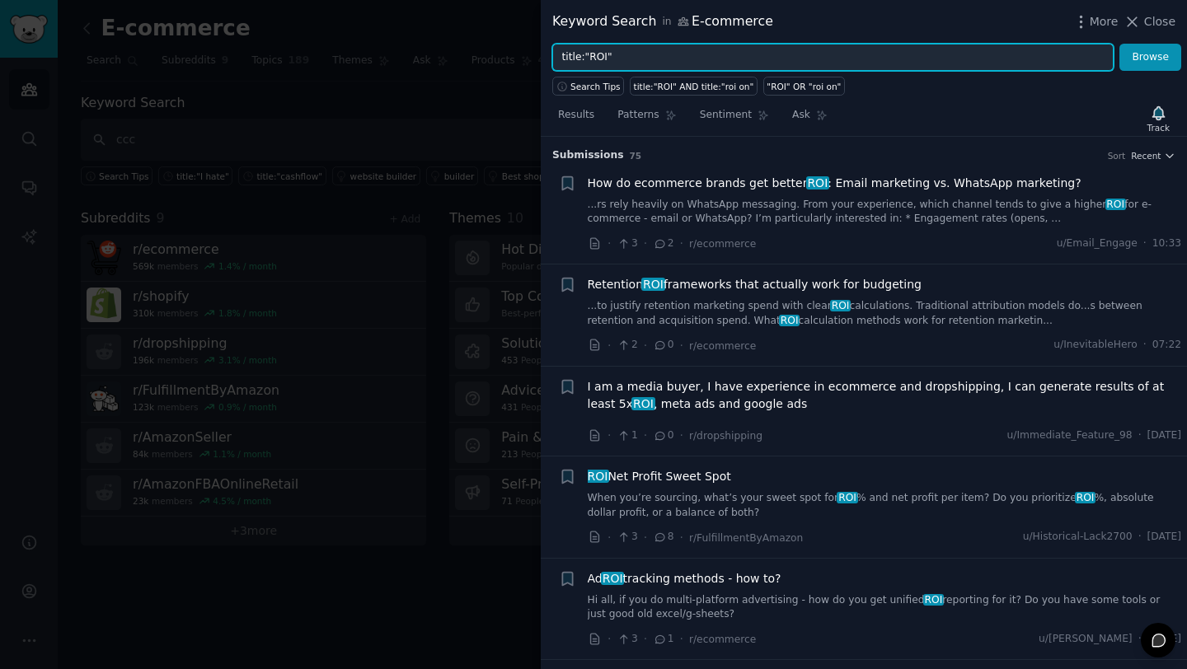
click at [597, 55] on input "title:"ROI"" at bounding box center [832, 58] width 561 height 28
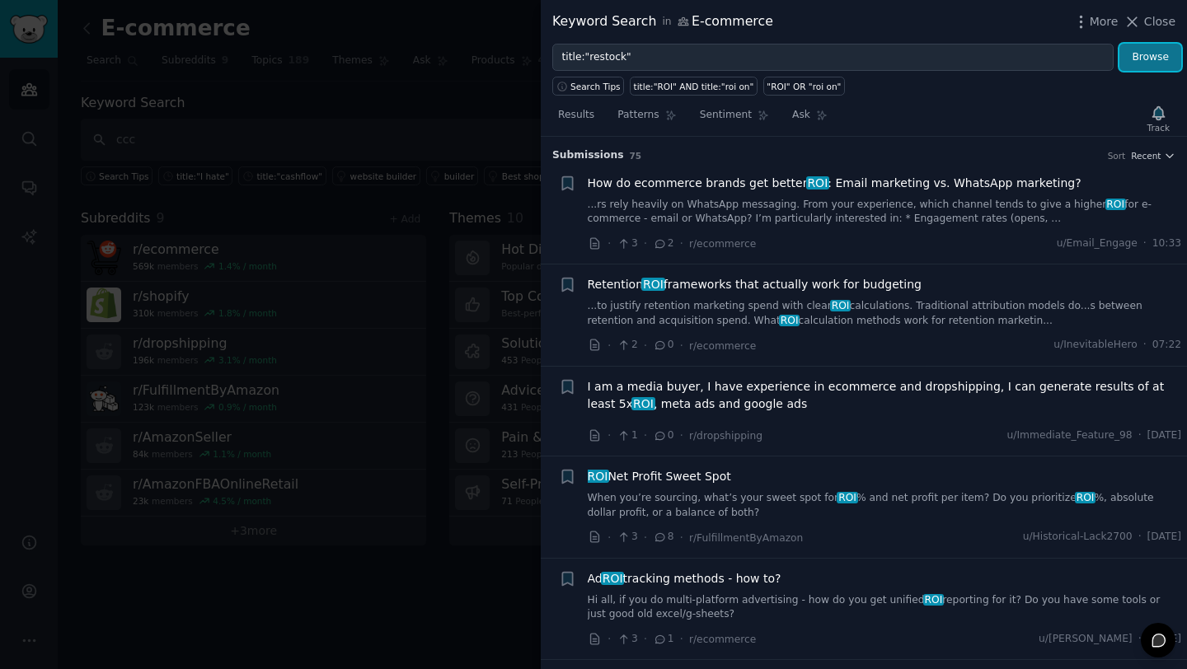
click at [1152, 63] on button "Browse" at bounding box center [1151, 58] width 62 height 28
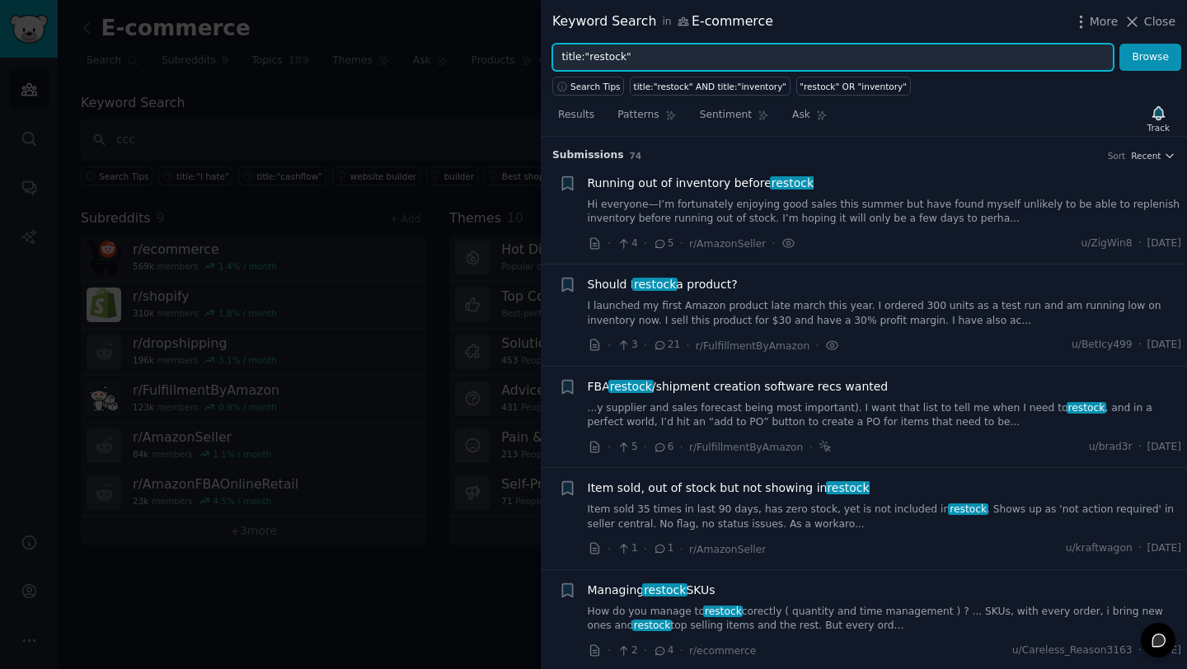
click at [582, 60] on input "title:"restock"" at bounding box center [832, 58] width 561 height 28
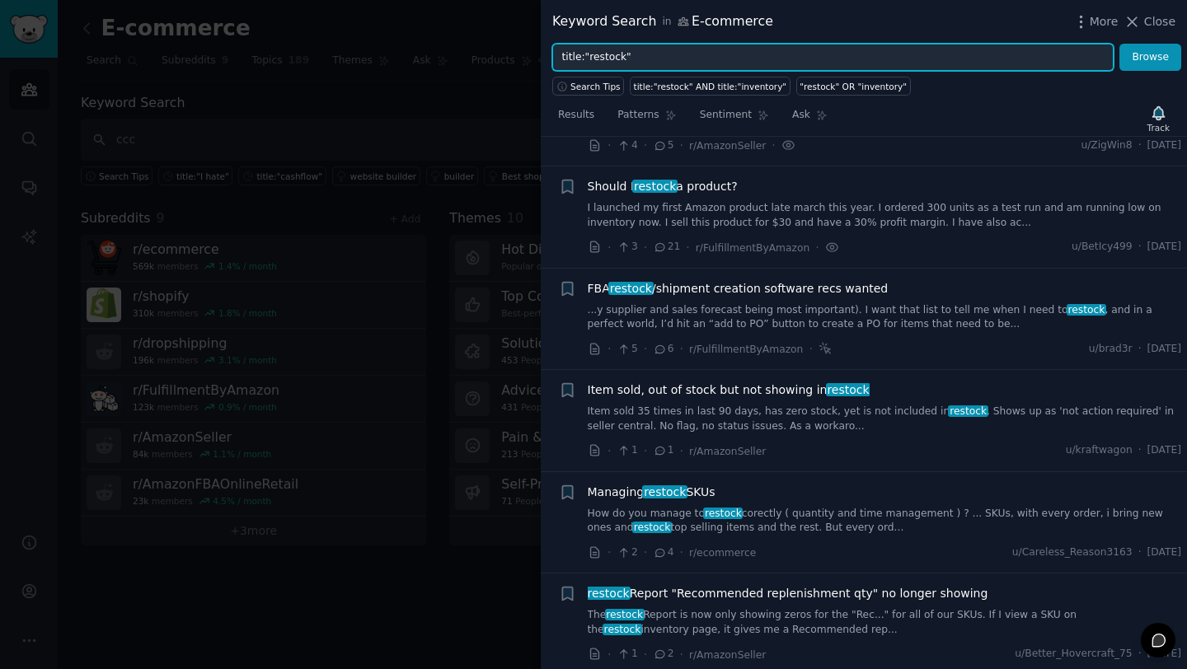
scroll to position [106, 0]
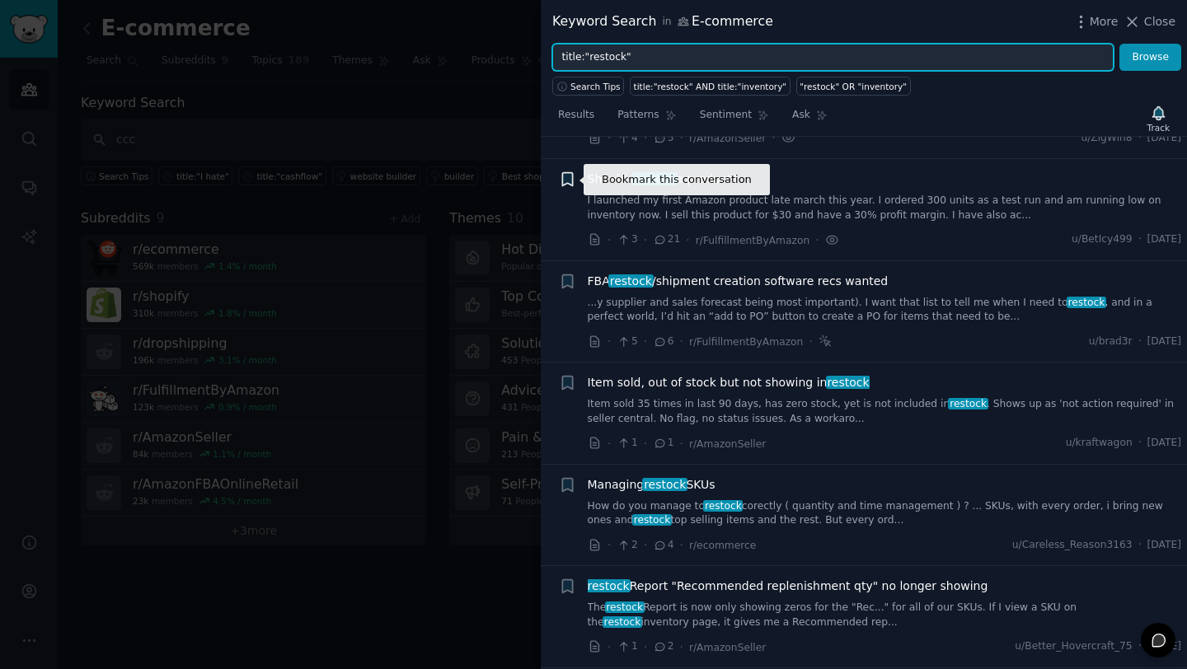
click at [570, 180] on icon "button" at bounding box center [567, 179] width 10 height 13
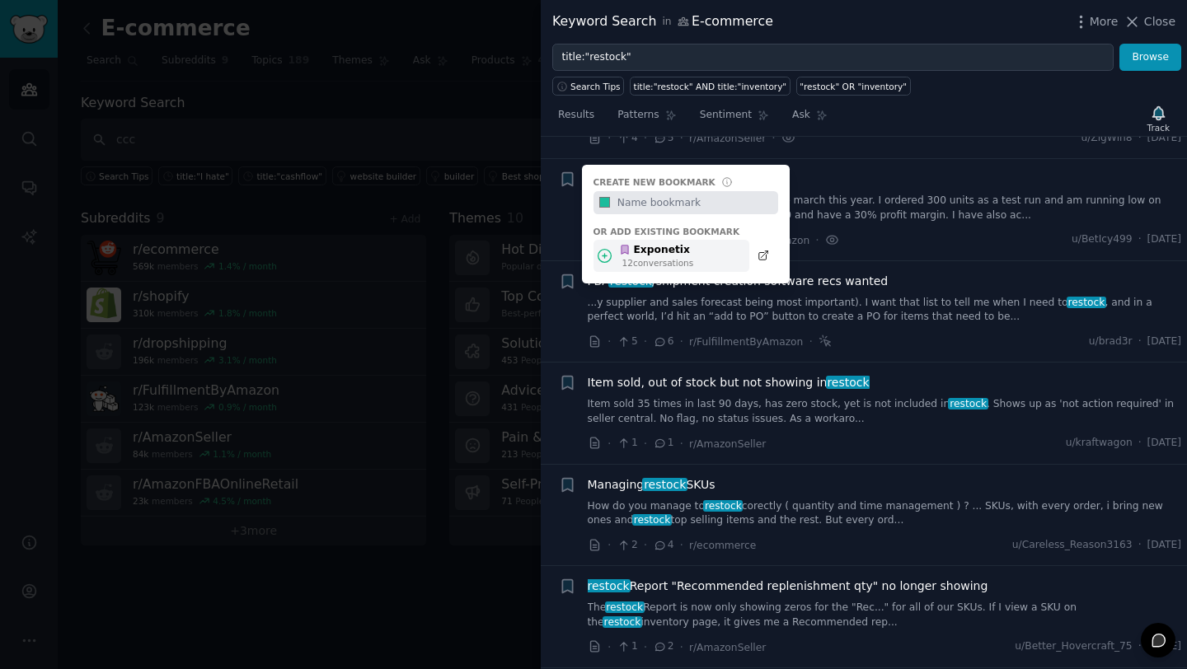
click at [641, 257] on div "12 conversation s" at bounding box center [658, 263] width 72 height 12
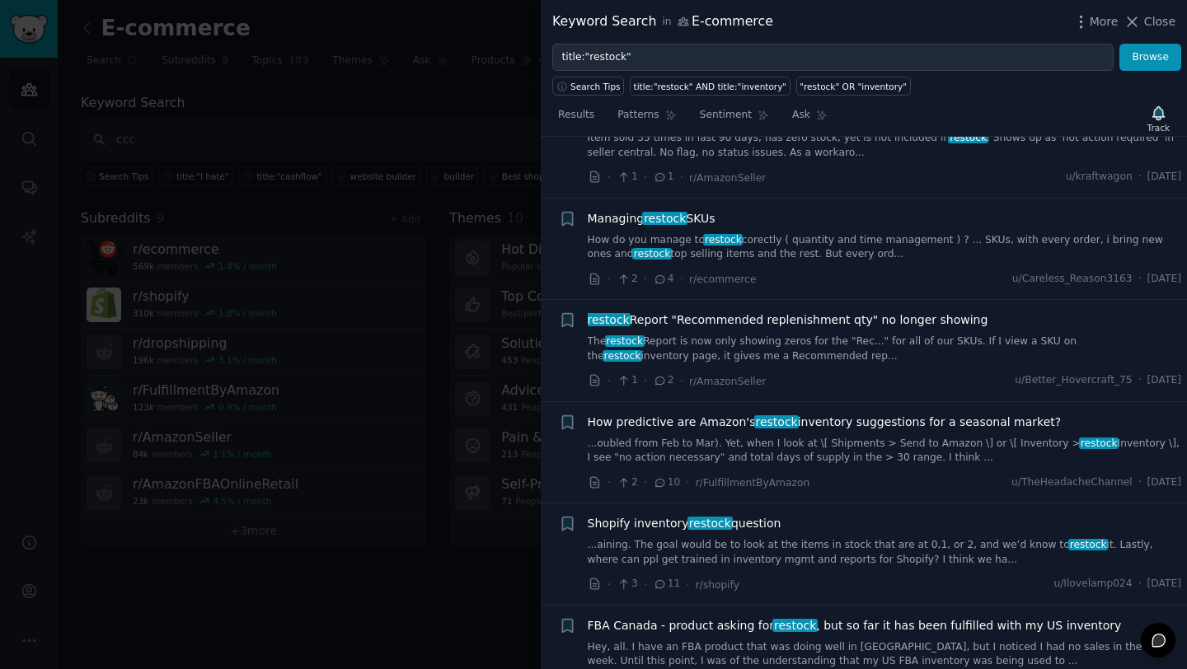
scroll to position [375, 0]
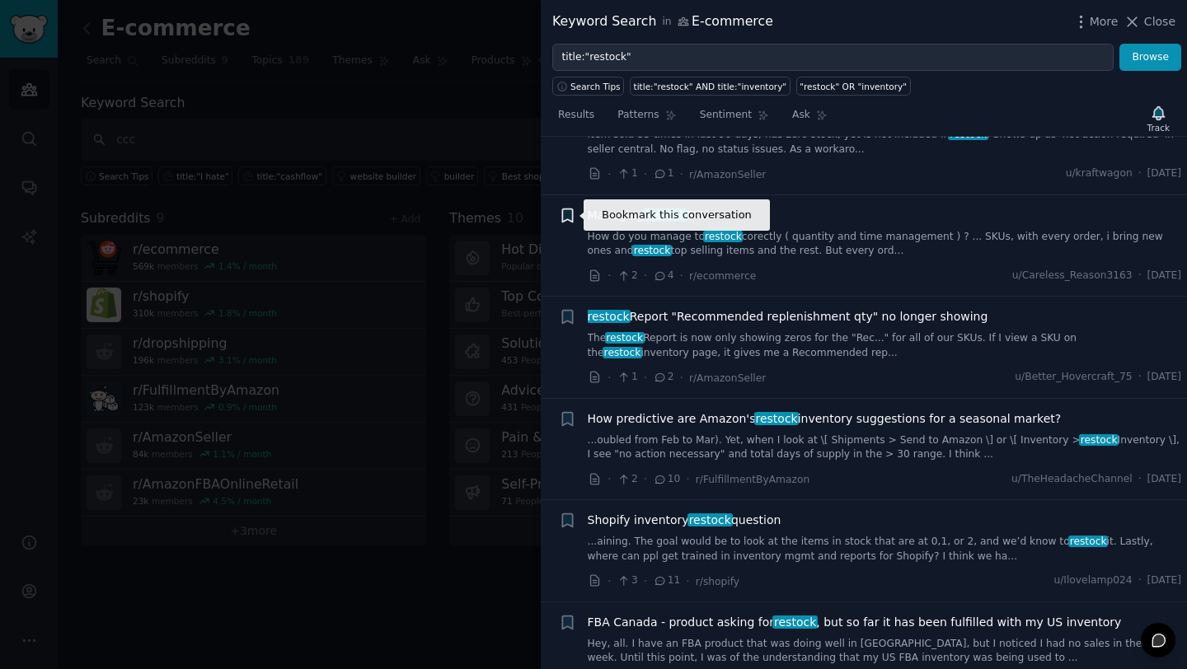
click at [572, 216] on icon "button" at bounding box center [567, 215] width 10 height 13
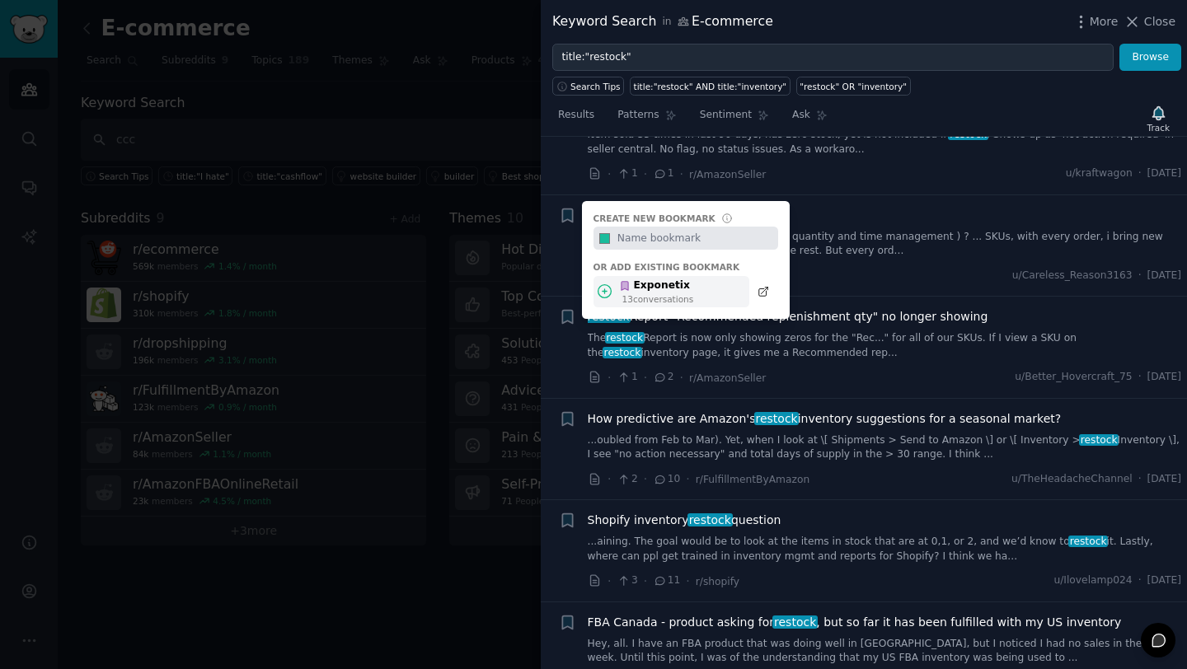
click at [633, 298] on div "13 conversation s" at bounding box center [658, 299] width 72 height 12
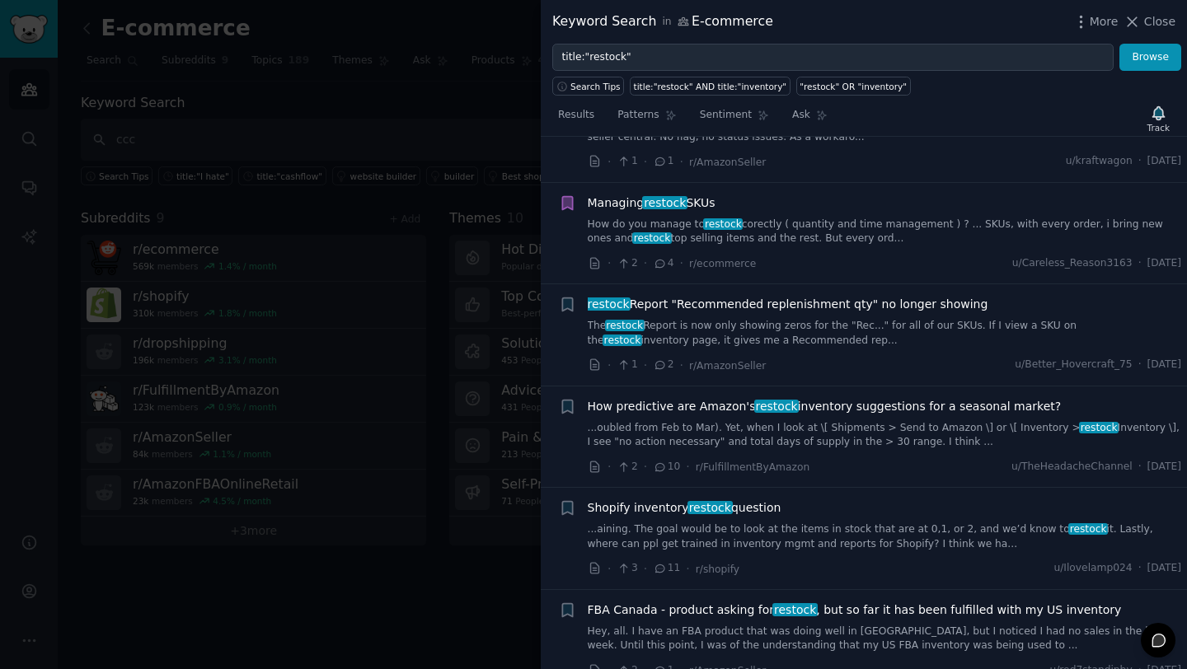
scroll to position [0, 0]
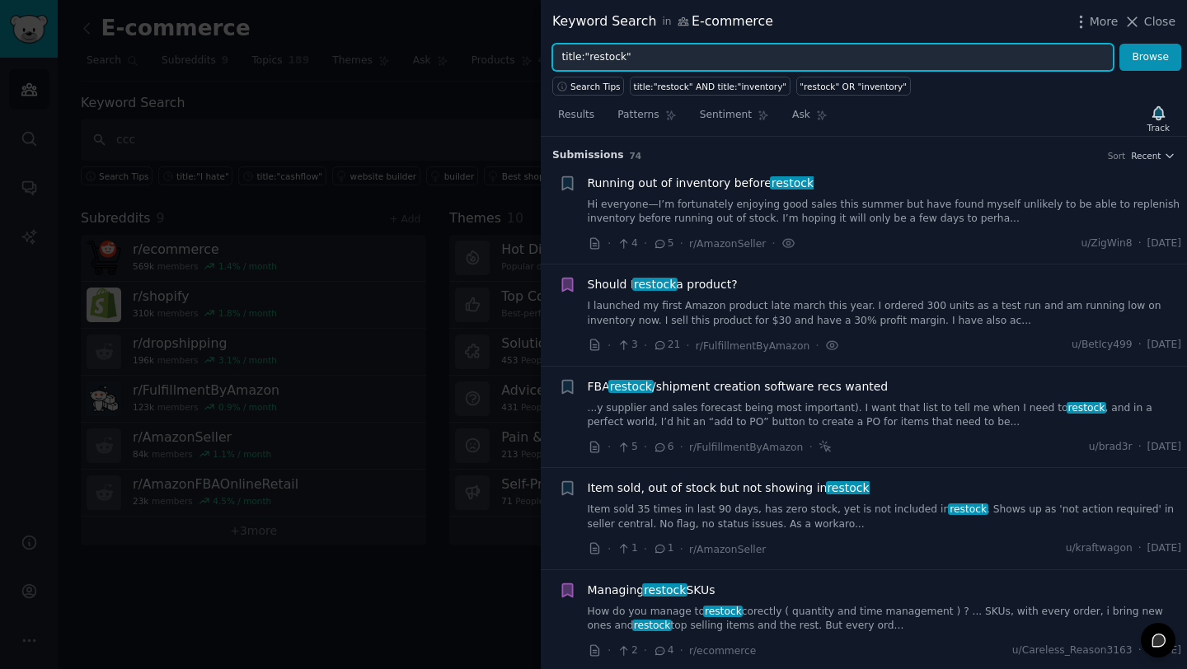
click at [585, 55] on input "title:"restock"" at bounding box center [832, 58] width 561 height 28
click at [1120, 44] on button "Browse" at bounding box center [1151, 58] width 62 height 28
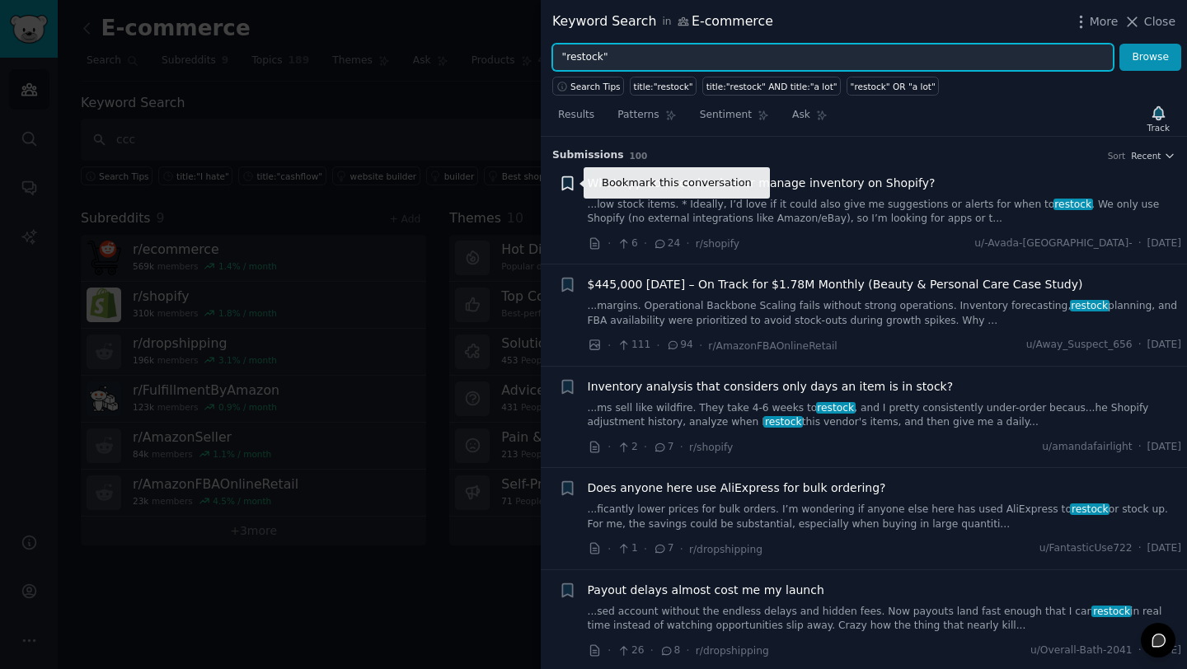
click at [572, 183] on icon "button" at bounding box center [567, 182] width 10 height 13
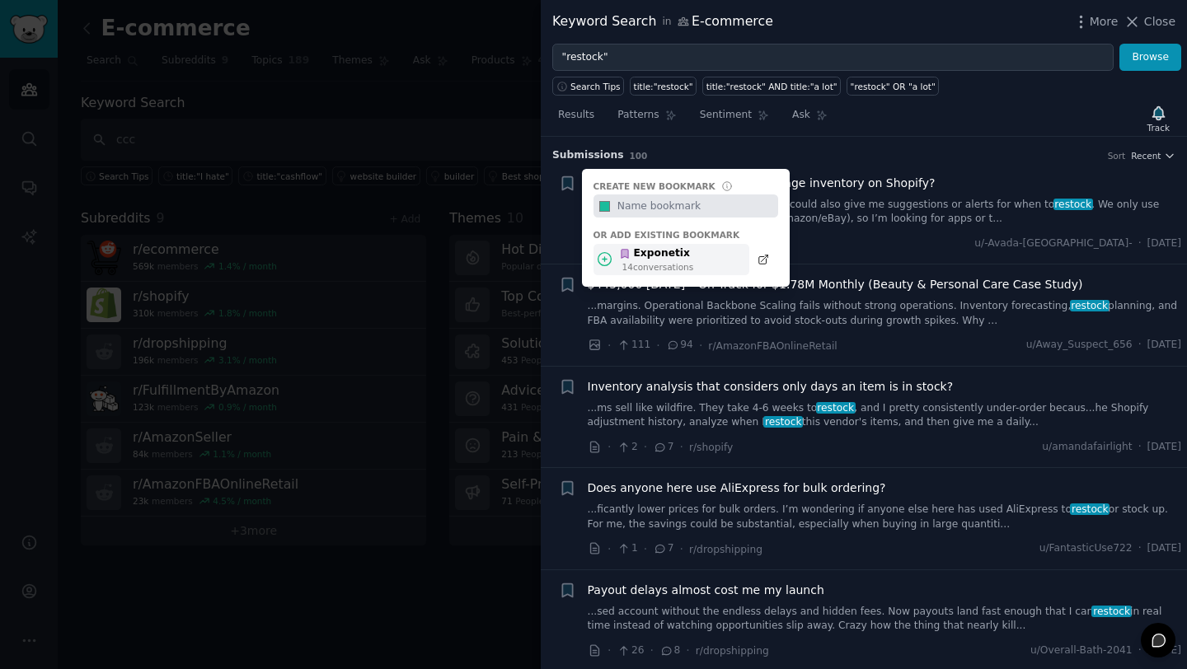
click at [636, 256] on div "Exponetix" at bounding box center [656, 253] width 74 height 15
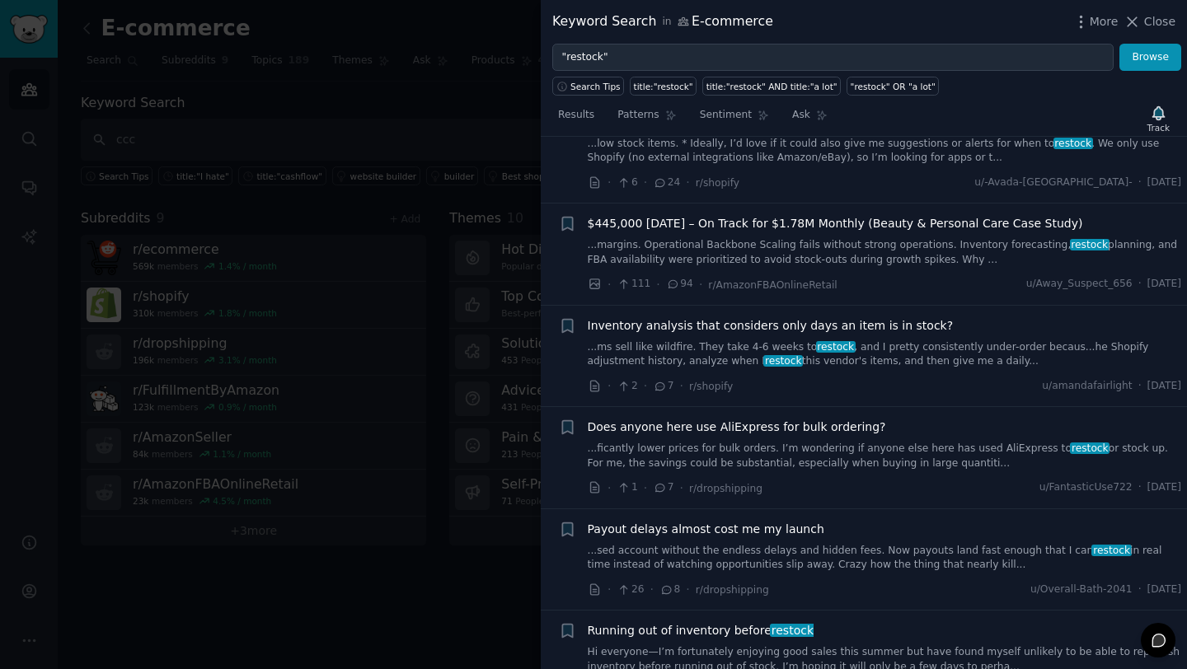
scroll to position [66, 0]
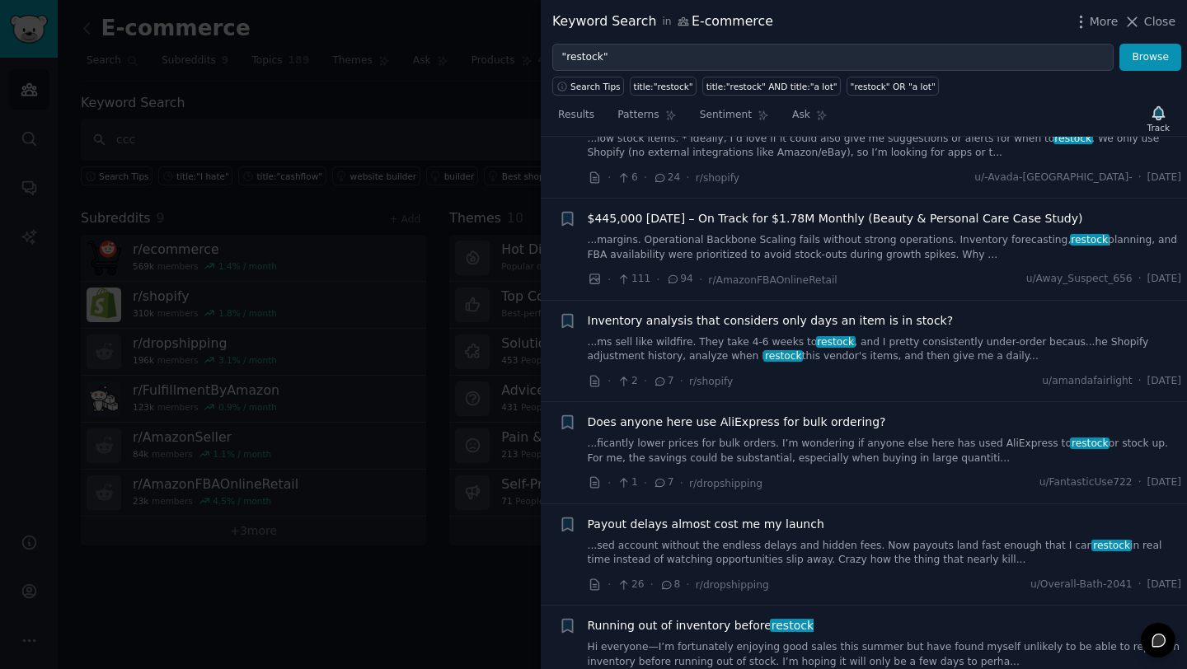
click at [836, 221] on span "$445,000 in 7 Days – On Track for $1.78M Monthly (Beauty & Personal Care Case S…" at bounding box center [835, 218] width 495 height 17
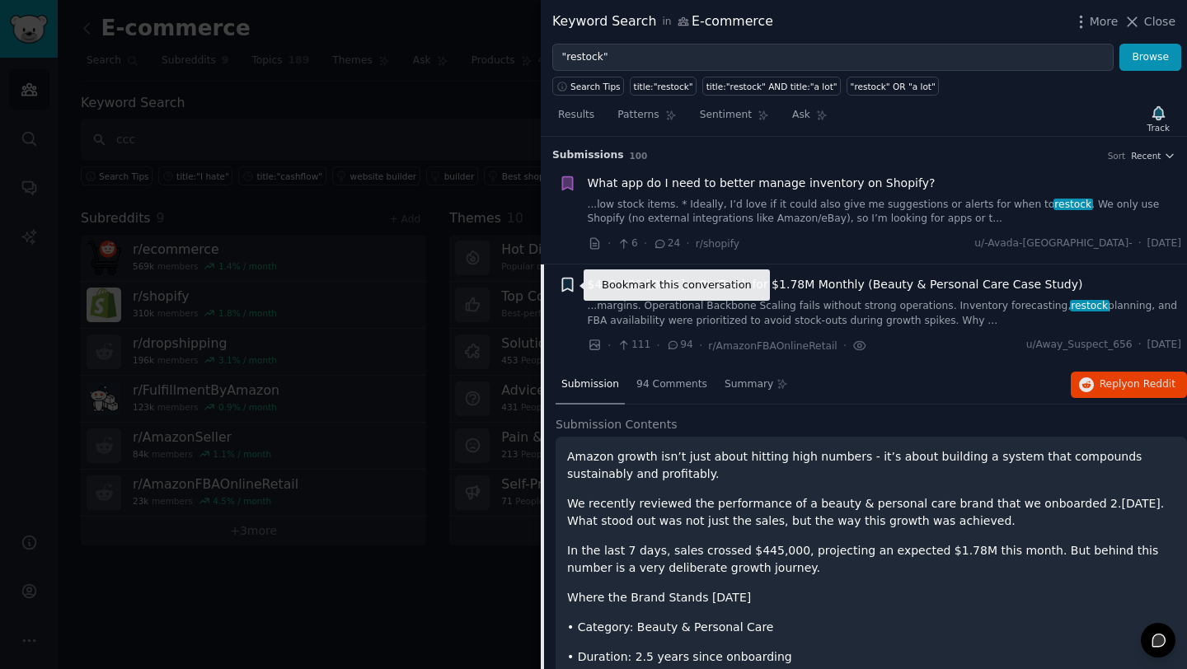
click at [565, 279] on icon "button" at bounding box center [567, 285] width 10 height 13
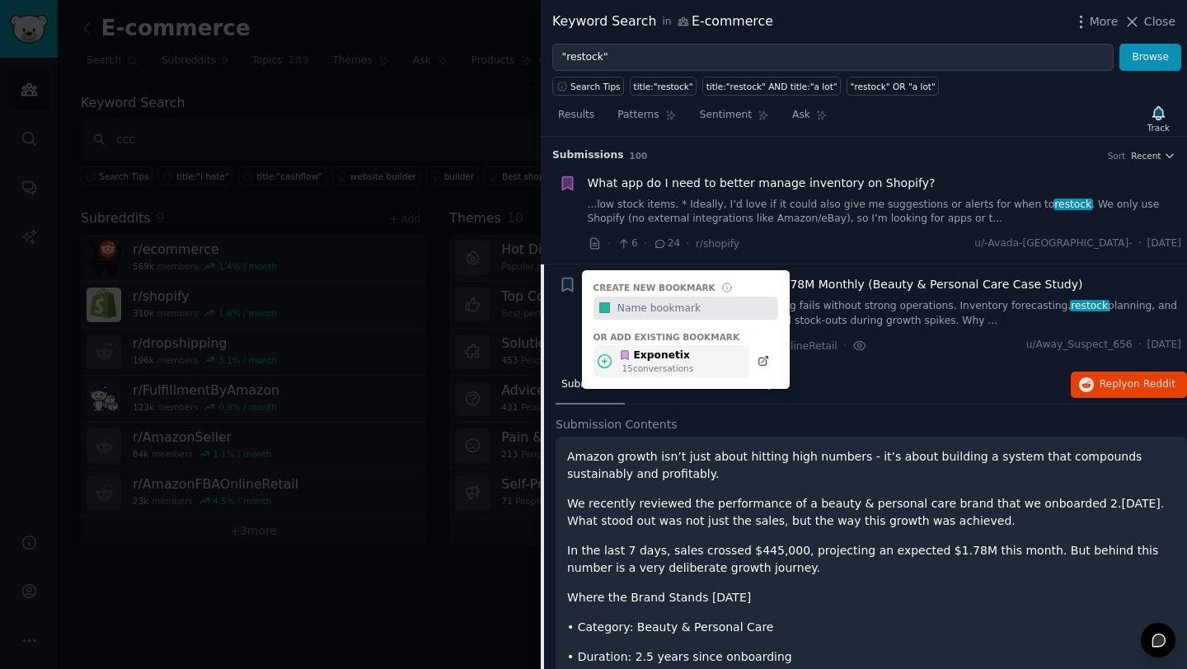
click at [636, 363] on div "15 conversation s" at bounding box center [658, 369] width 72 height 12
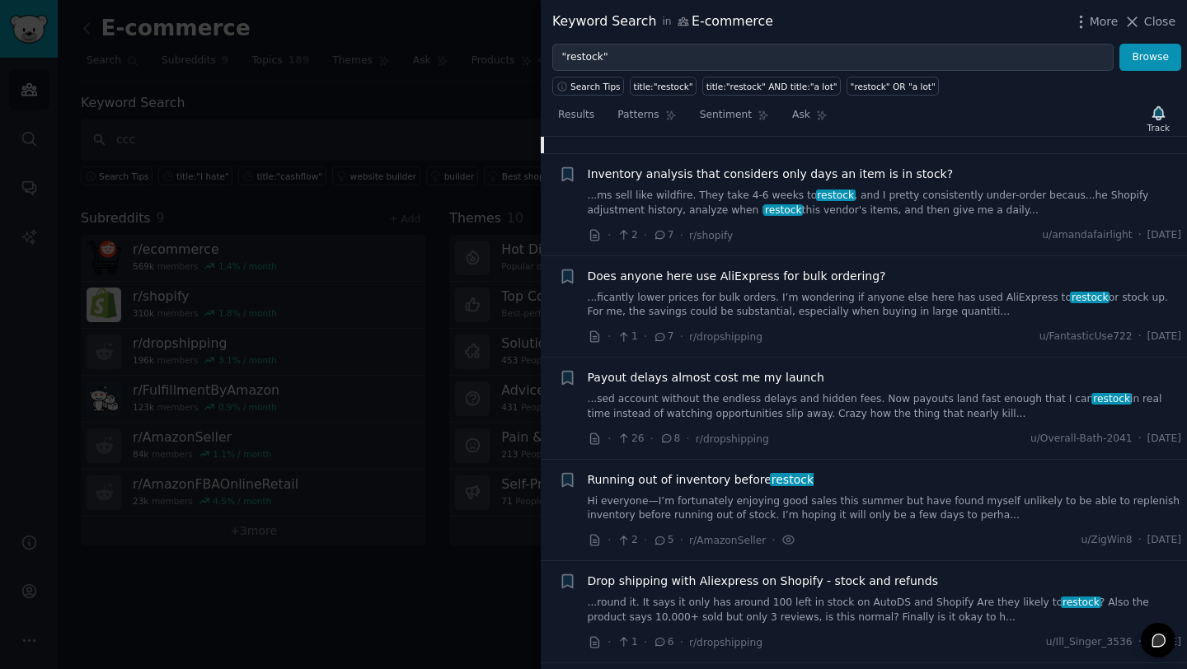
scroll to position [2397, 0]
click at [572, 375] on icon "button" at bounding box center [567, 377] width 10 height 13
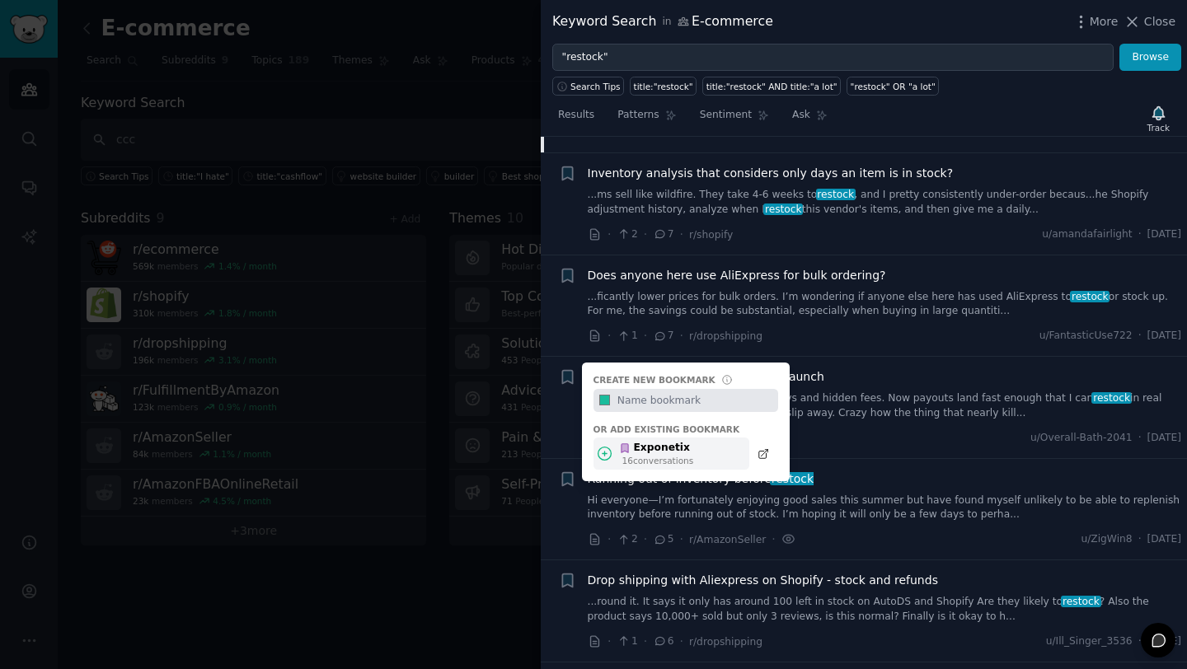
click at [661, 455] on div "16 conversation s" at bounding box center [658, 461] width 72 height 12
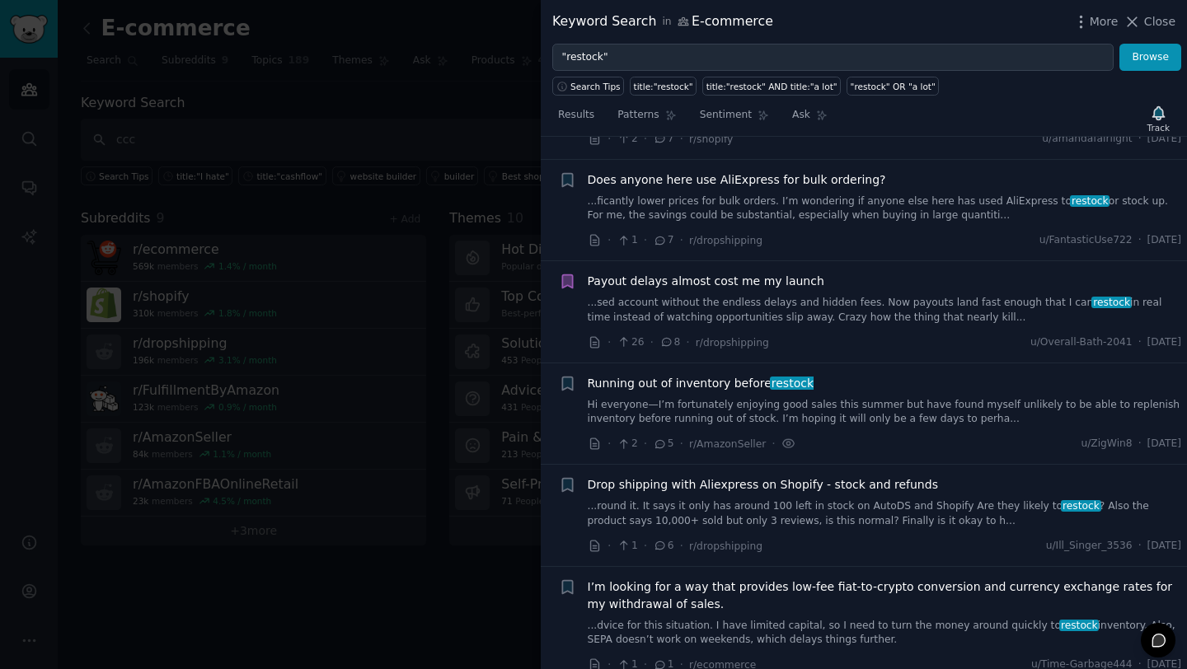
scroll to position [2495, 0]
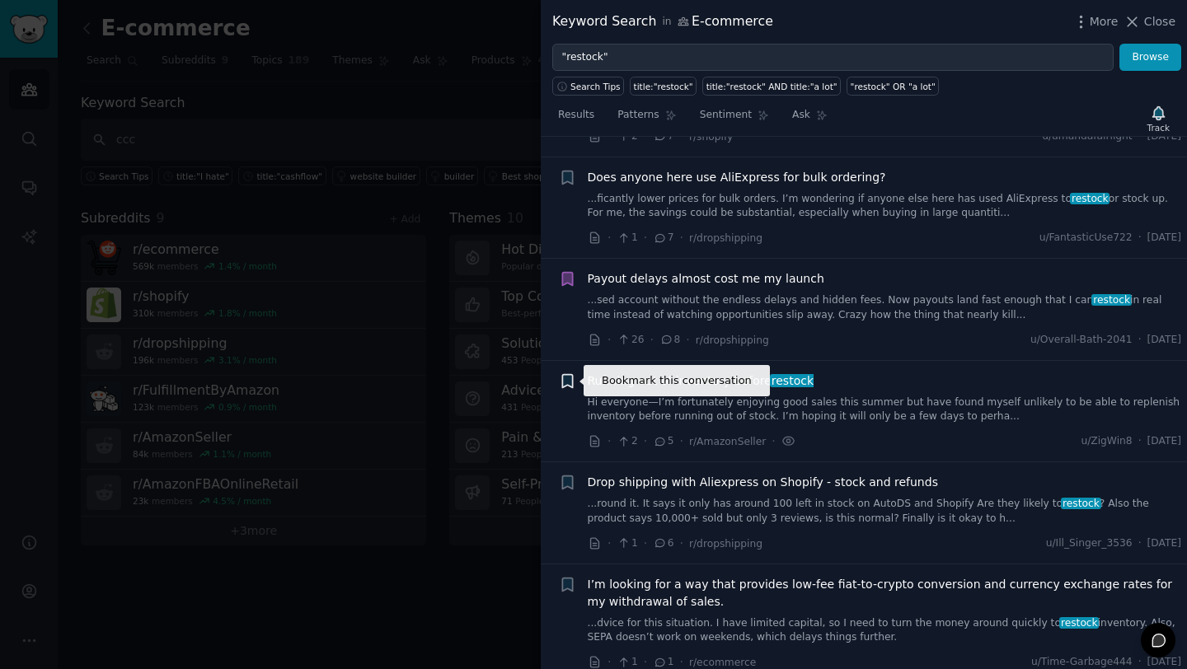
click at [561, 378] on icon "button" at bounding box center [567, 381] width 17 height 17
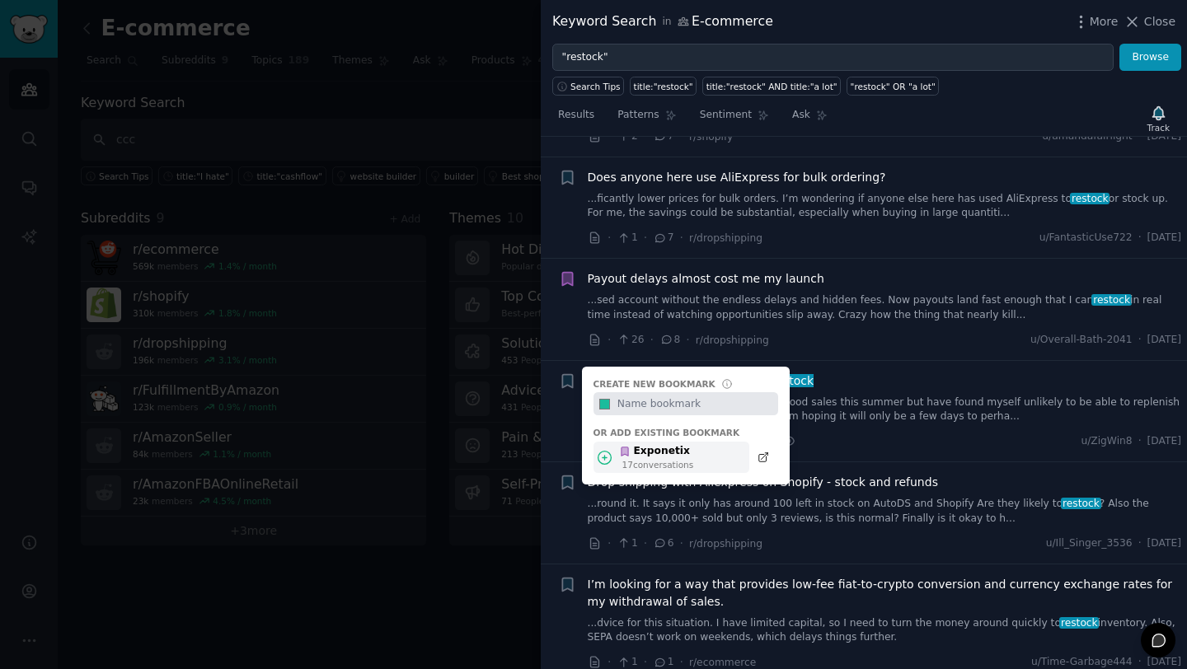
click at [629, 453] on icon at bounding box center [625, 452] width 12 height 12
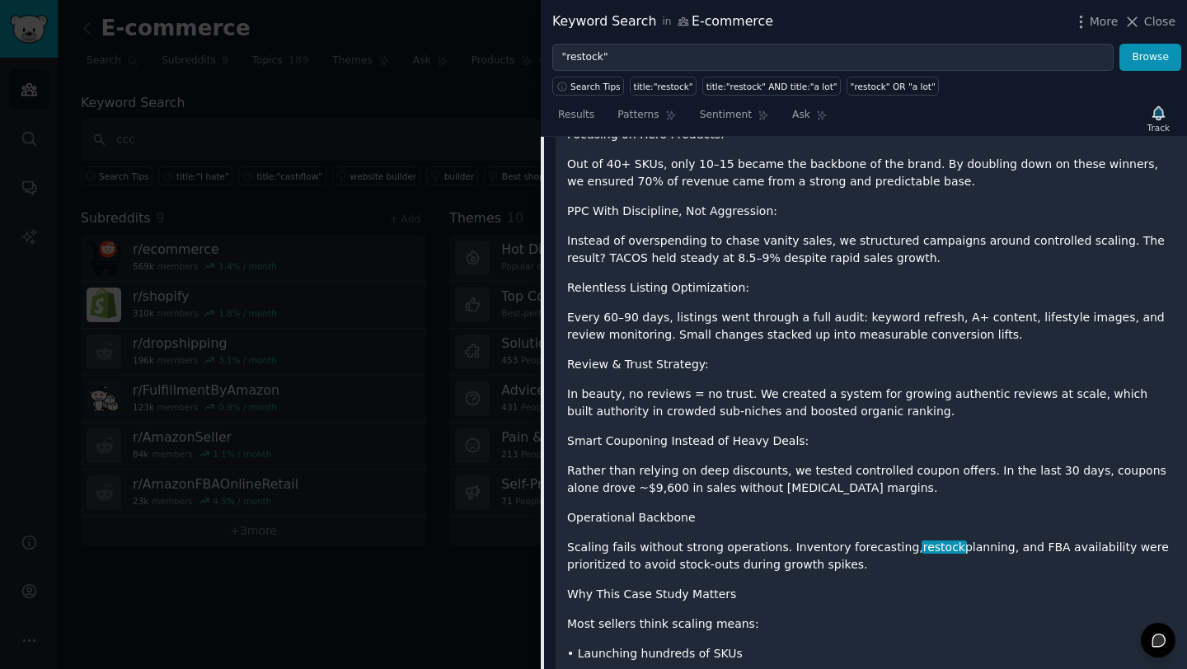
scroll to position [650, 0]
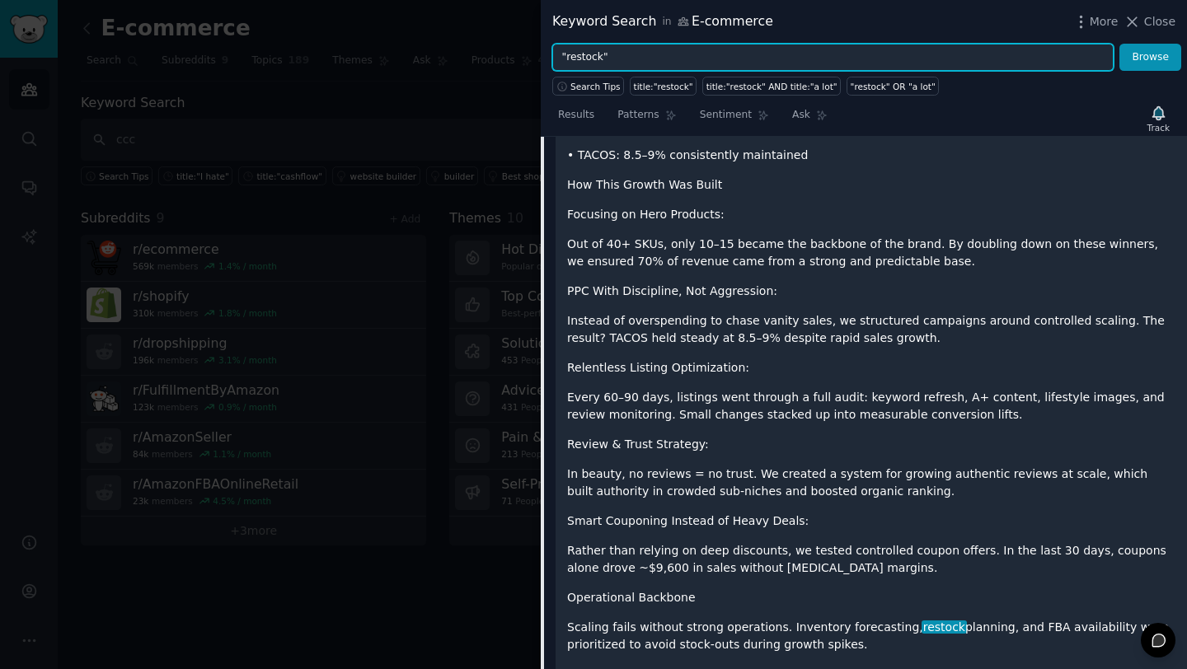
click at [579, 54] on input ""restock"" at bounding box center [832, 58] width 561 height 28
type input ""cash flow""
click at [1120, 44] on button "Browse" at bounding box center [1151, 58] width 62 height 28
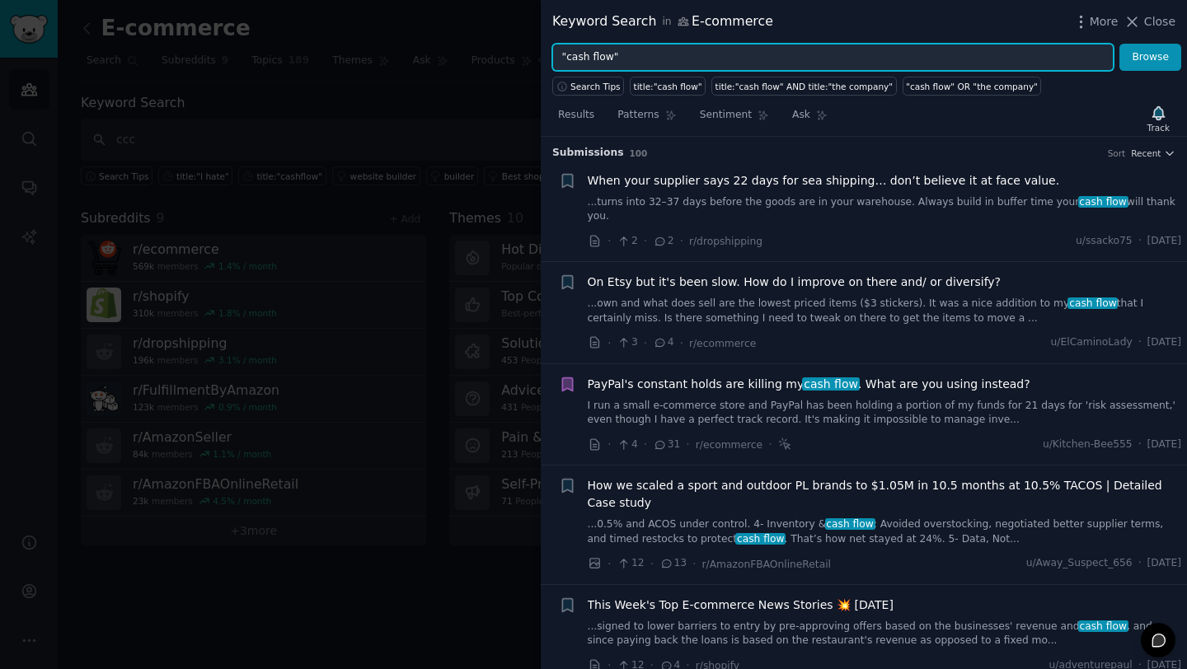
scroll to position [0, 0]
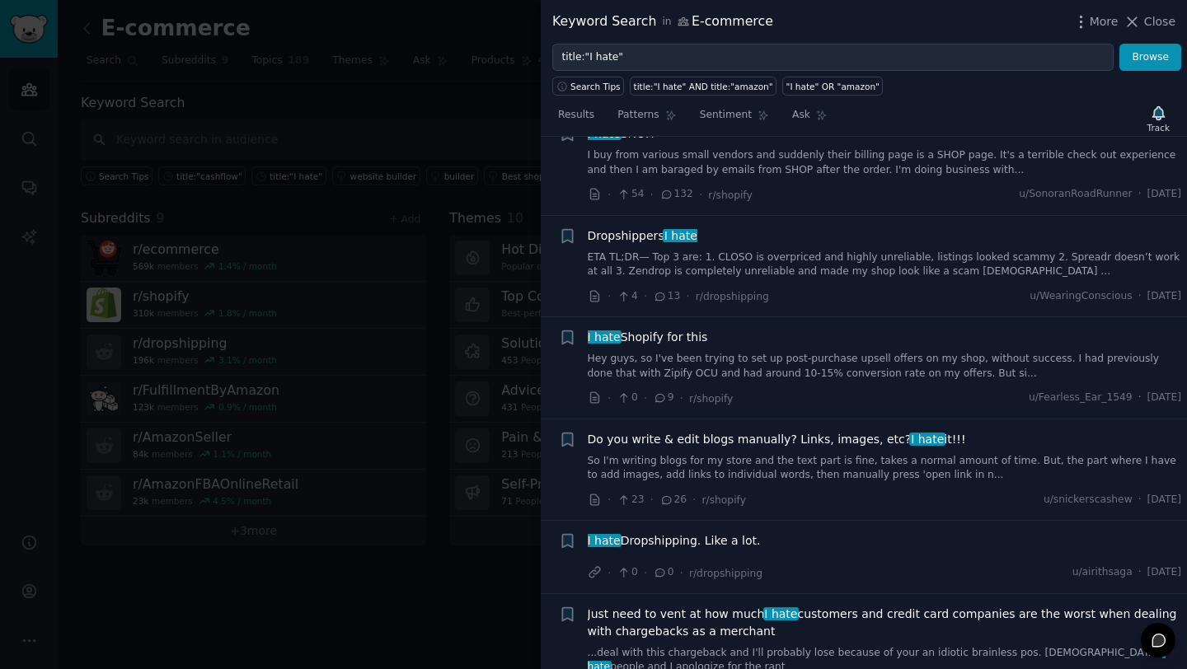
scroll to position [157, 0]
